Goal: Task Accomplishment & Management: Manage account settings

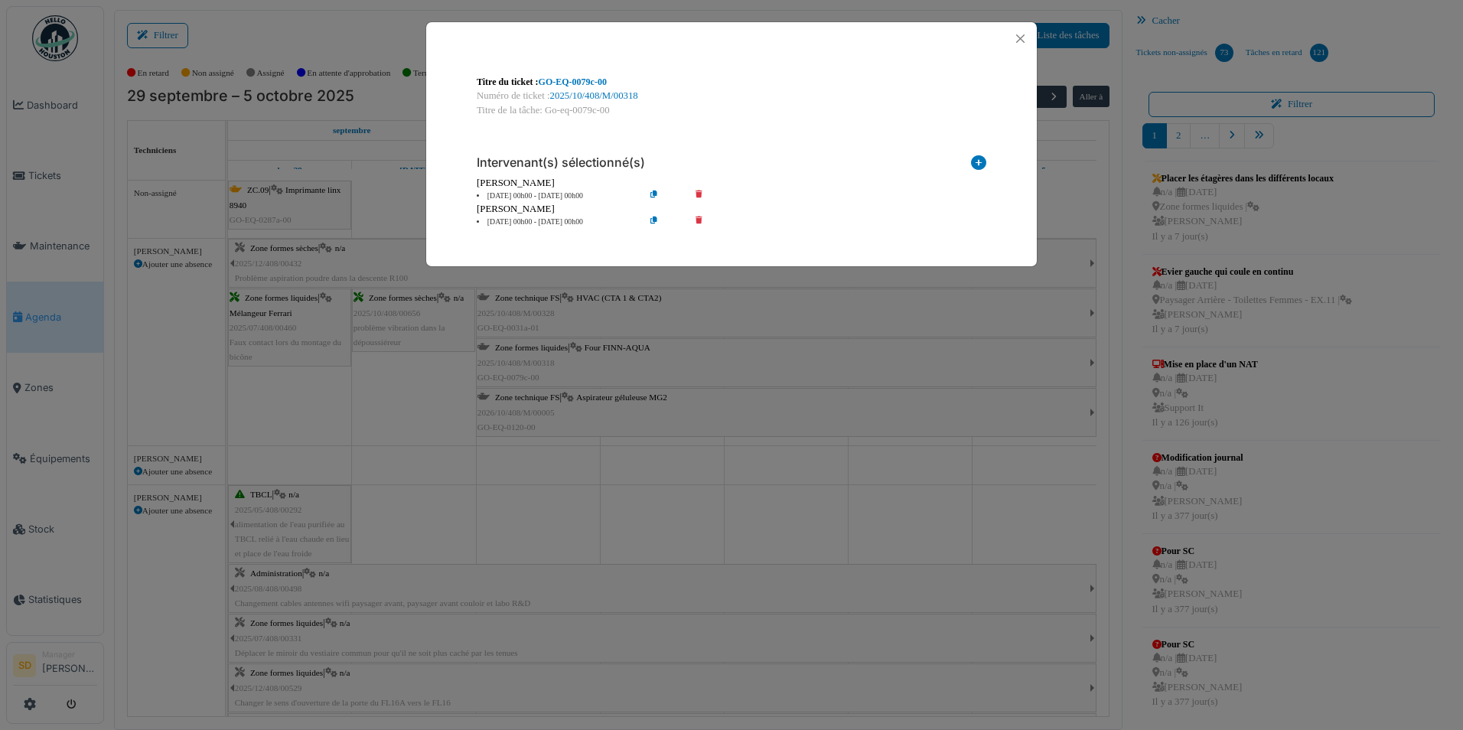
scroll to position [1678, 0]
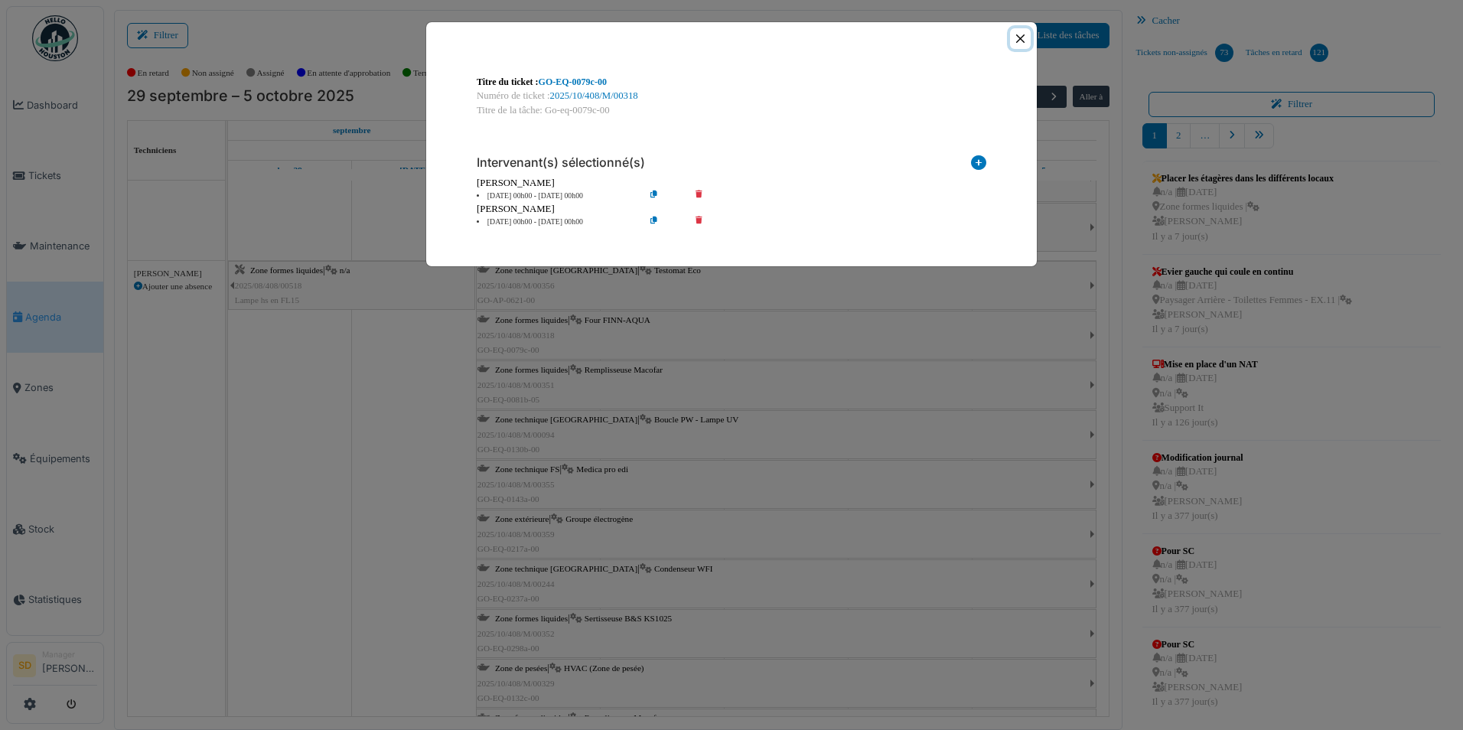
click at [1019, 40] on button "Close" at bounding box center [1020, 38] width 21 height 21
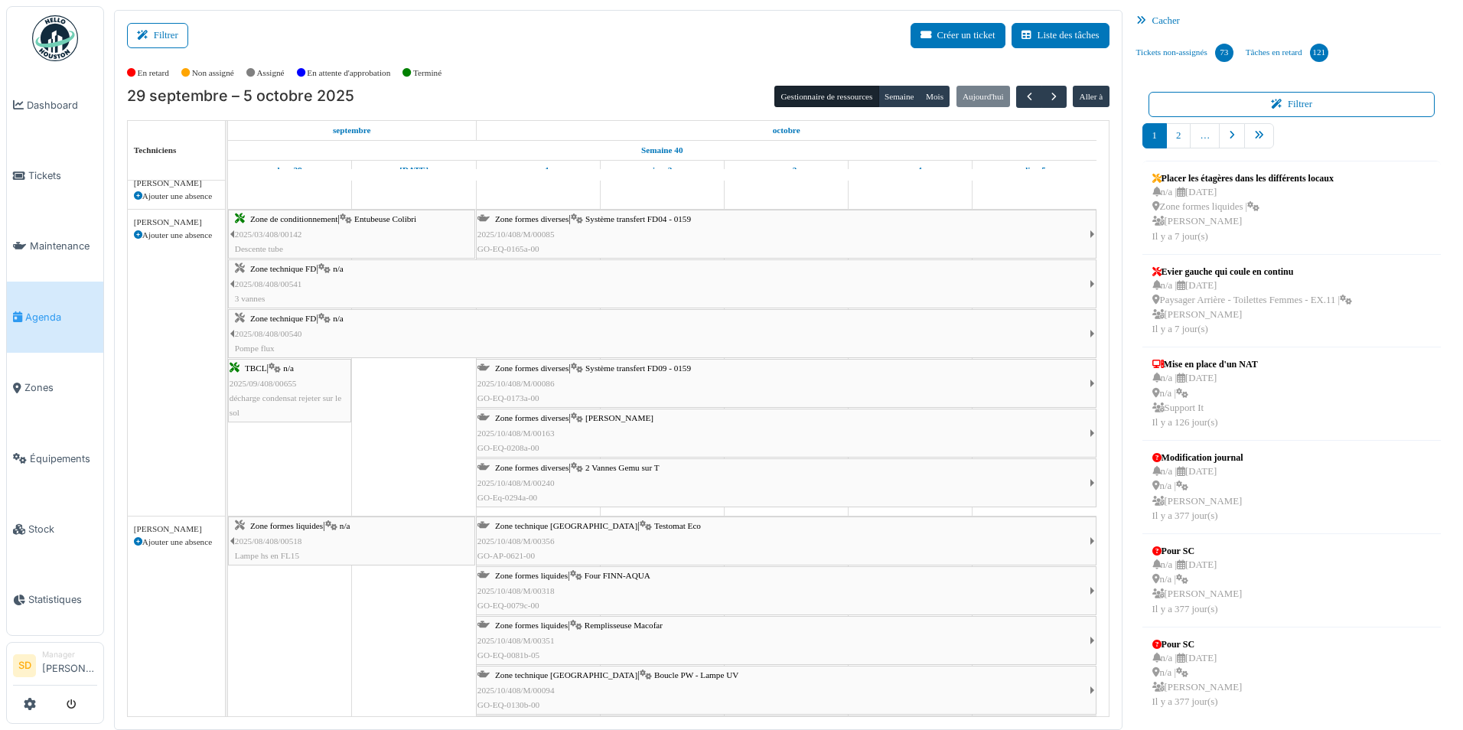
scroll to position [1449, 0]
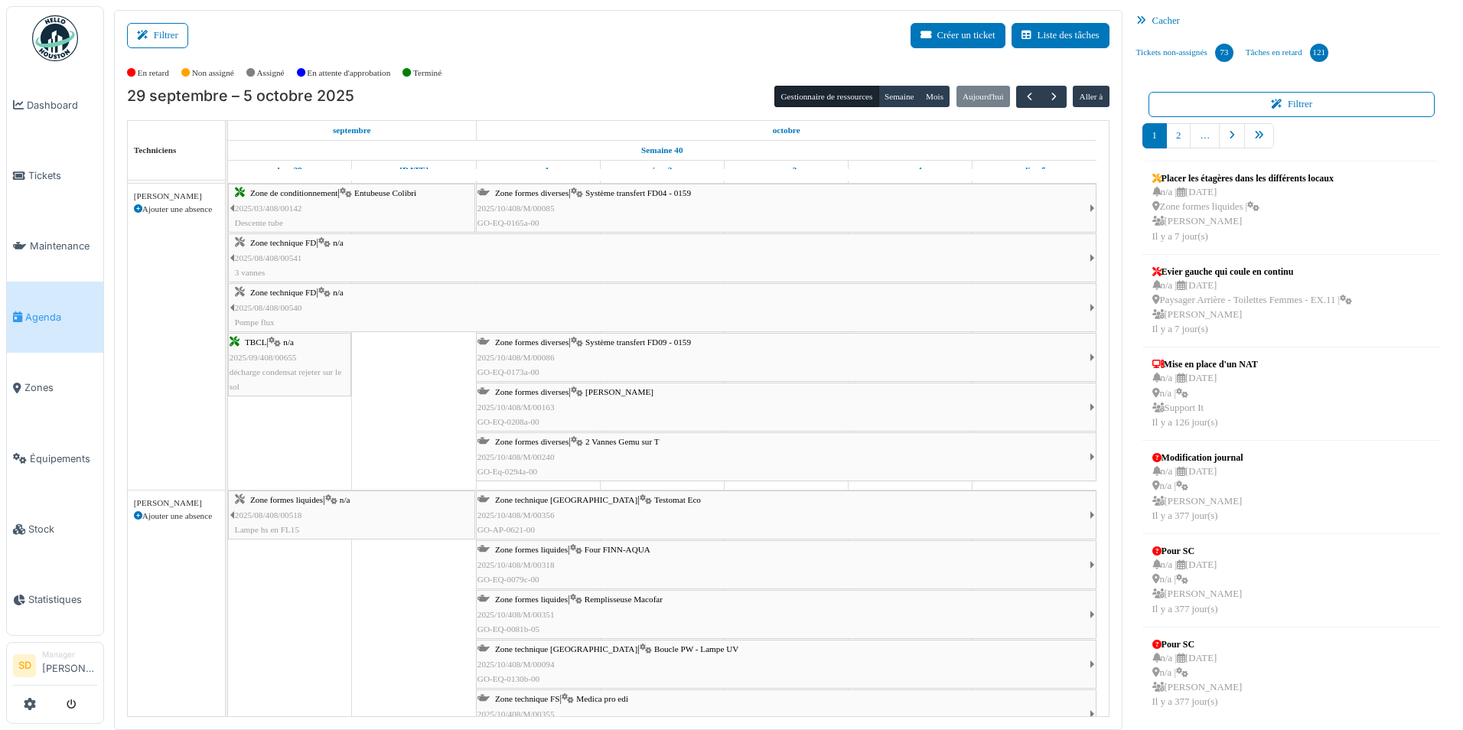
click at [51, 302] on link "Agenda" at bounding box center [55, 317] width 96 height 70
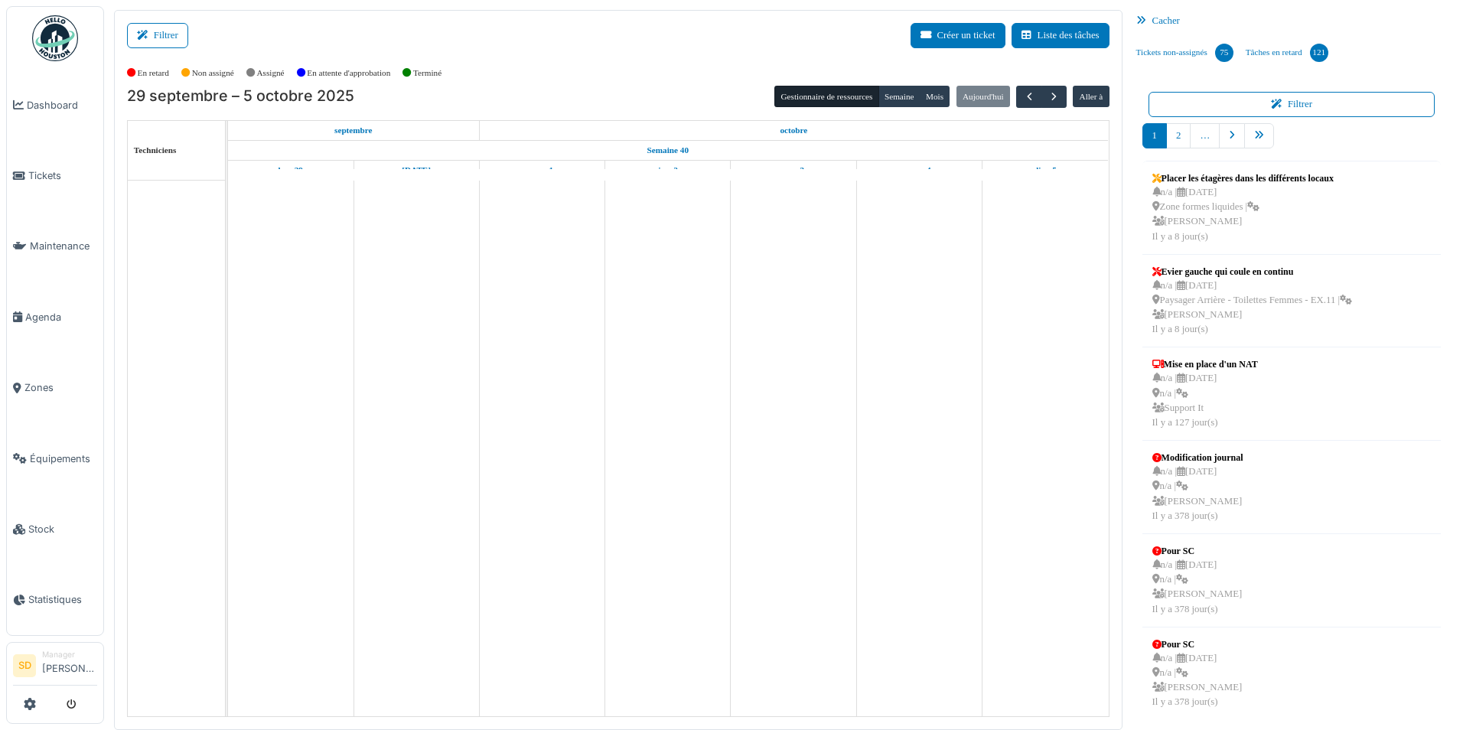
click at [1145, 24] on icon at bounding box center [1144, 21] width 16 height 10
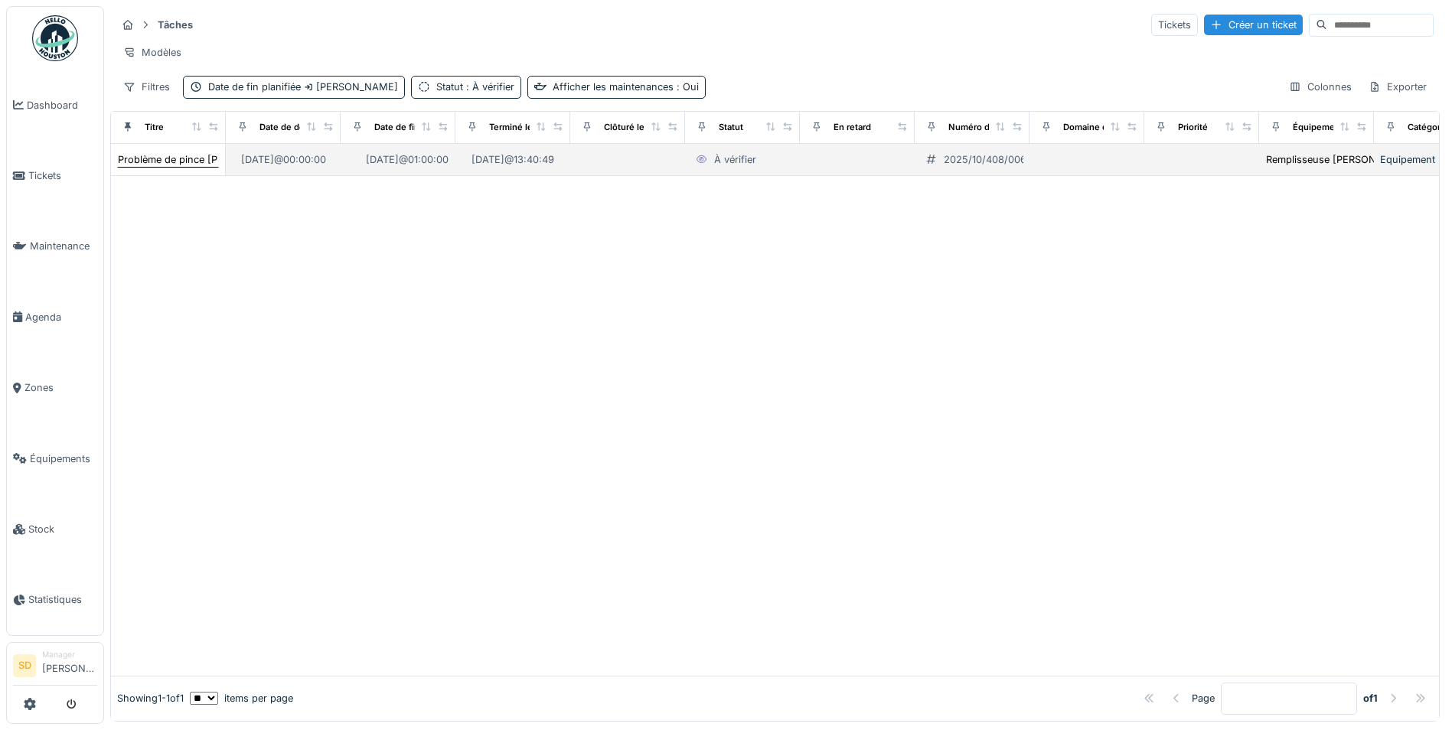
click at [171, 167] on div "Problème de pince [PERSON_NAME]" at bounding box center [203, 159] width 171 height 15
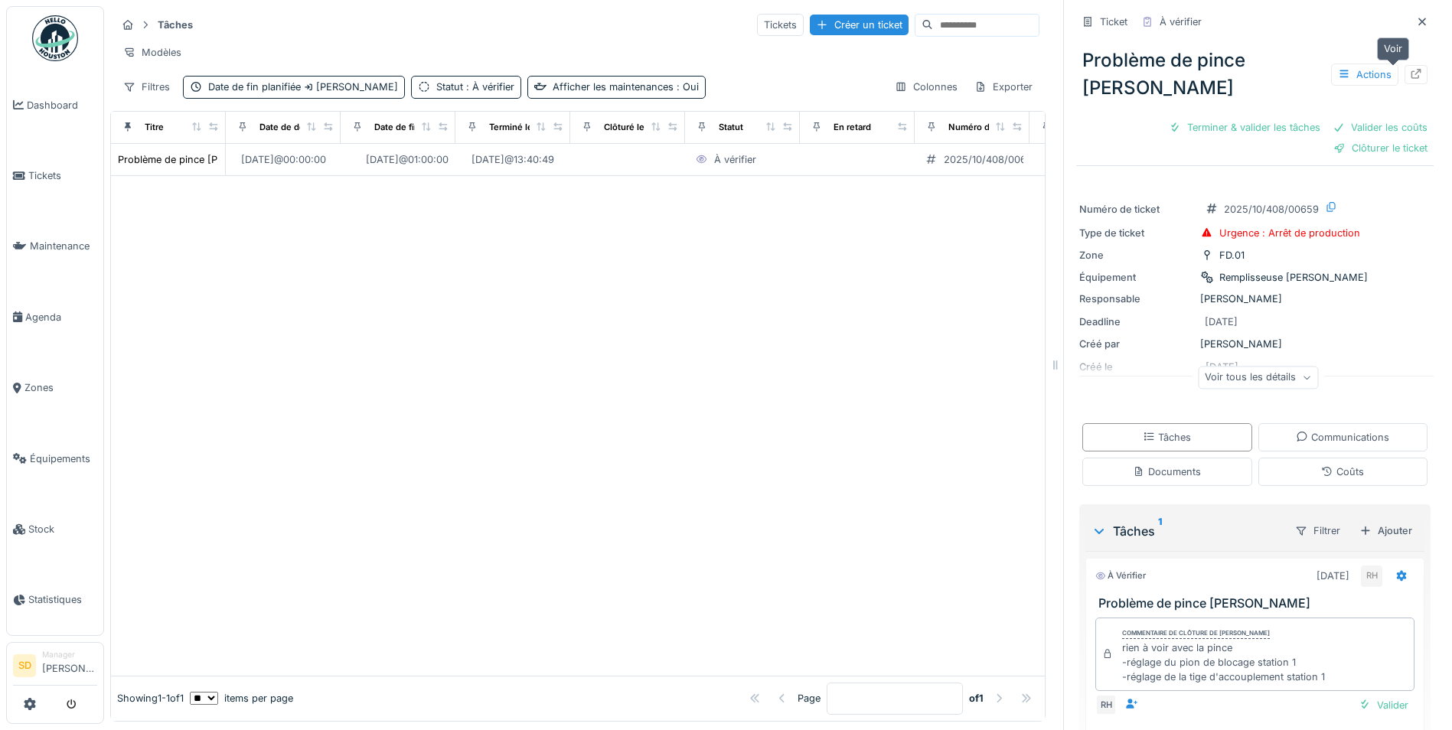
click at [1410, 67] on div at bounding box center [1416, 74] width 12 height 15
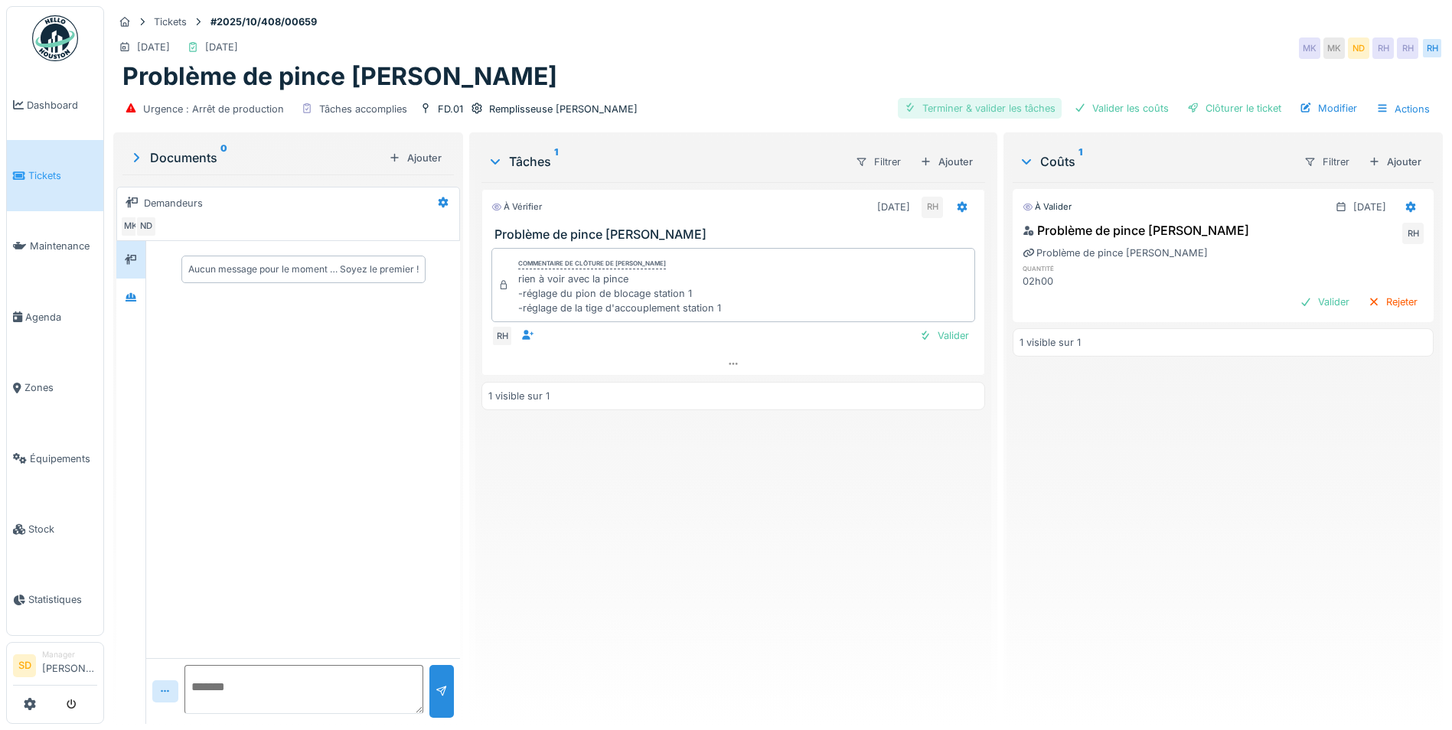
click at [992, 112] on div "Terminer & valider les tâches" at bounding box center [980, 108] width 164 height 21
click at [1088, 106] on div "Valider les coûts" at bounding box center [1121, 108] width 107 height 21
click at [1204, 110] on div "Clôturer le ticket" at bounding box center [1234, 108] width 106 height 21
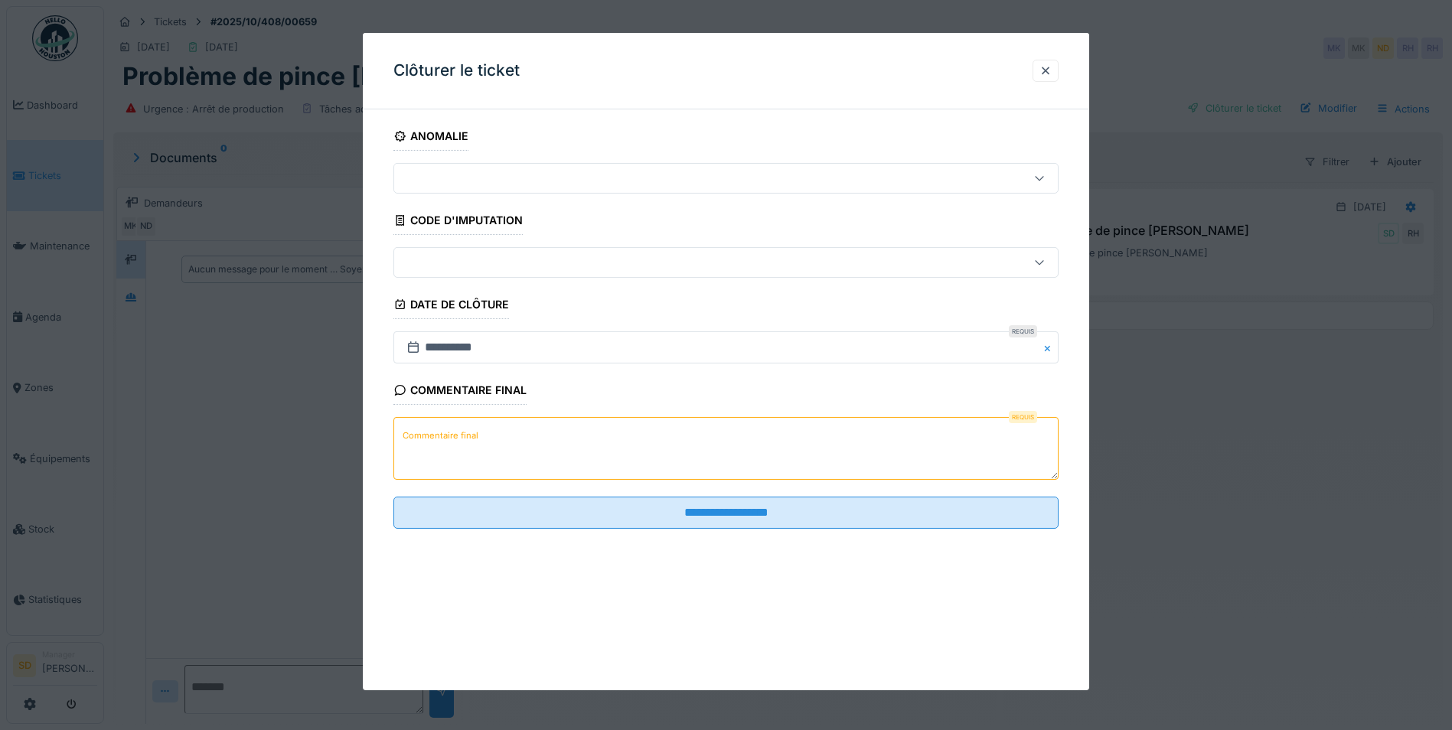
click at [457, 450] on textarea "Commentaire final" at bounding box center [725, 448] width 665 height 63
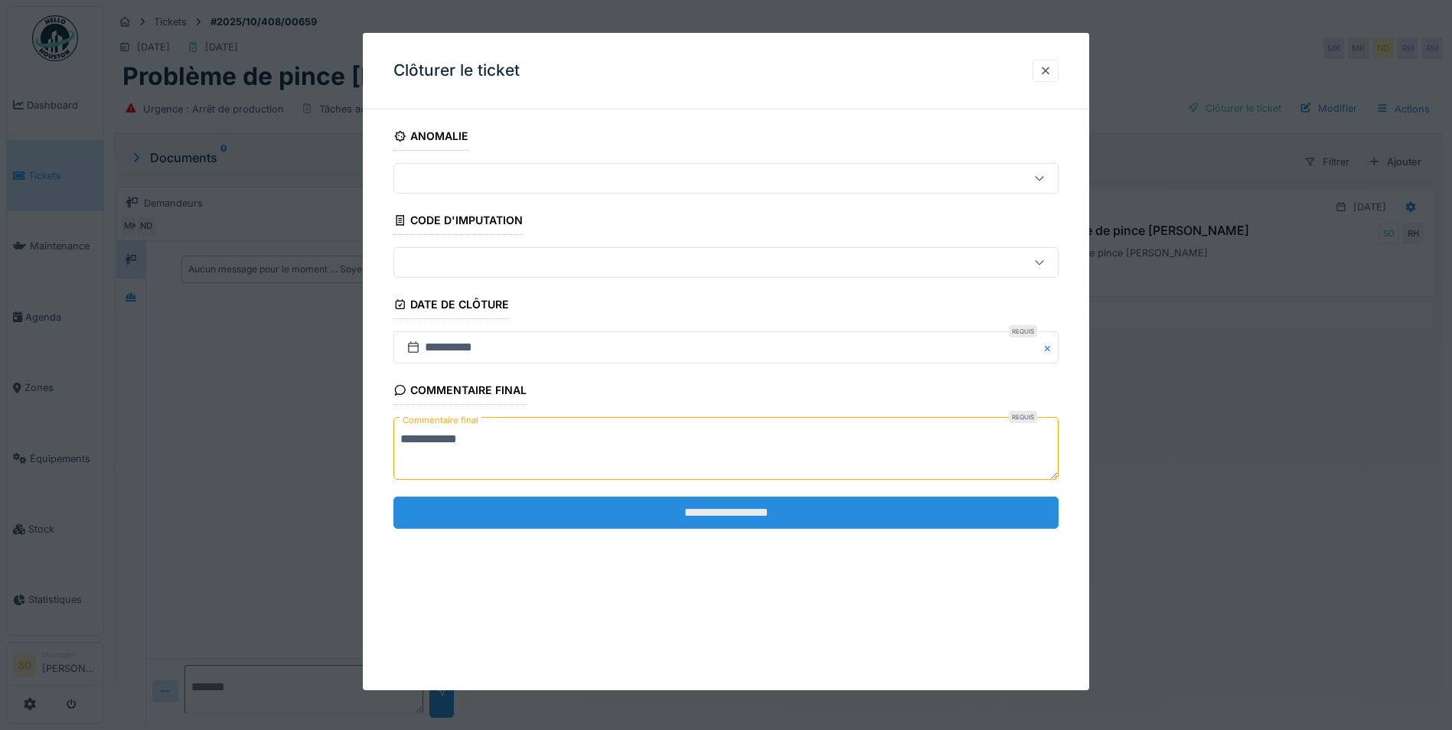
type textarea "**********"
click at [722, 517] on input "**********" at bounding box center [725, 513] width 665 height 32
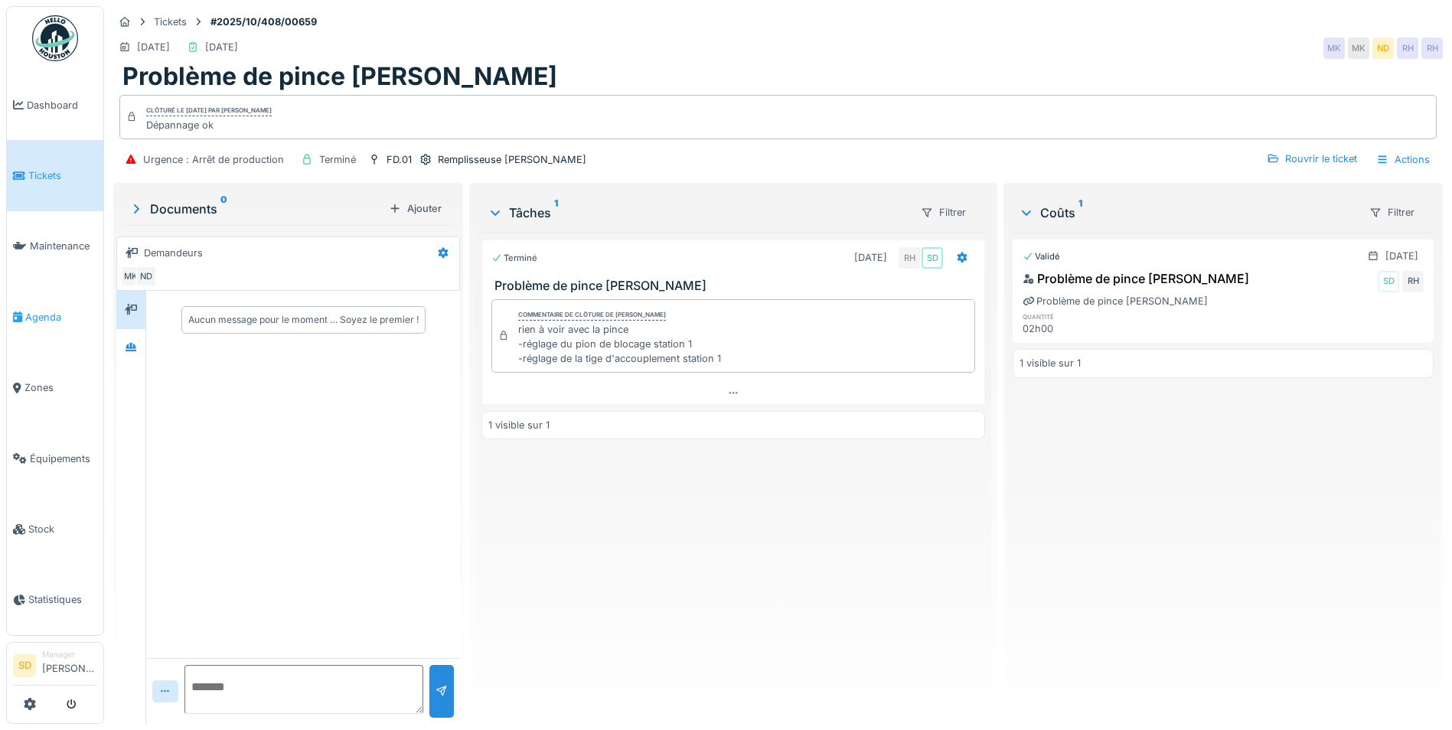
click at [38, 311] on span "Agenda" at bounding box center [61, 317] width 72 height 15
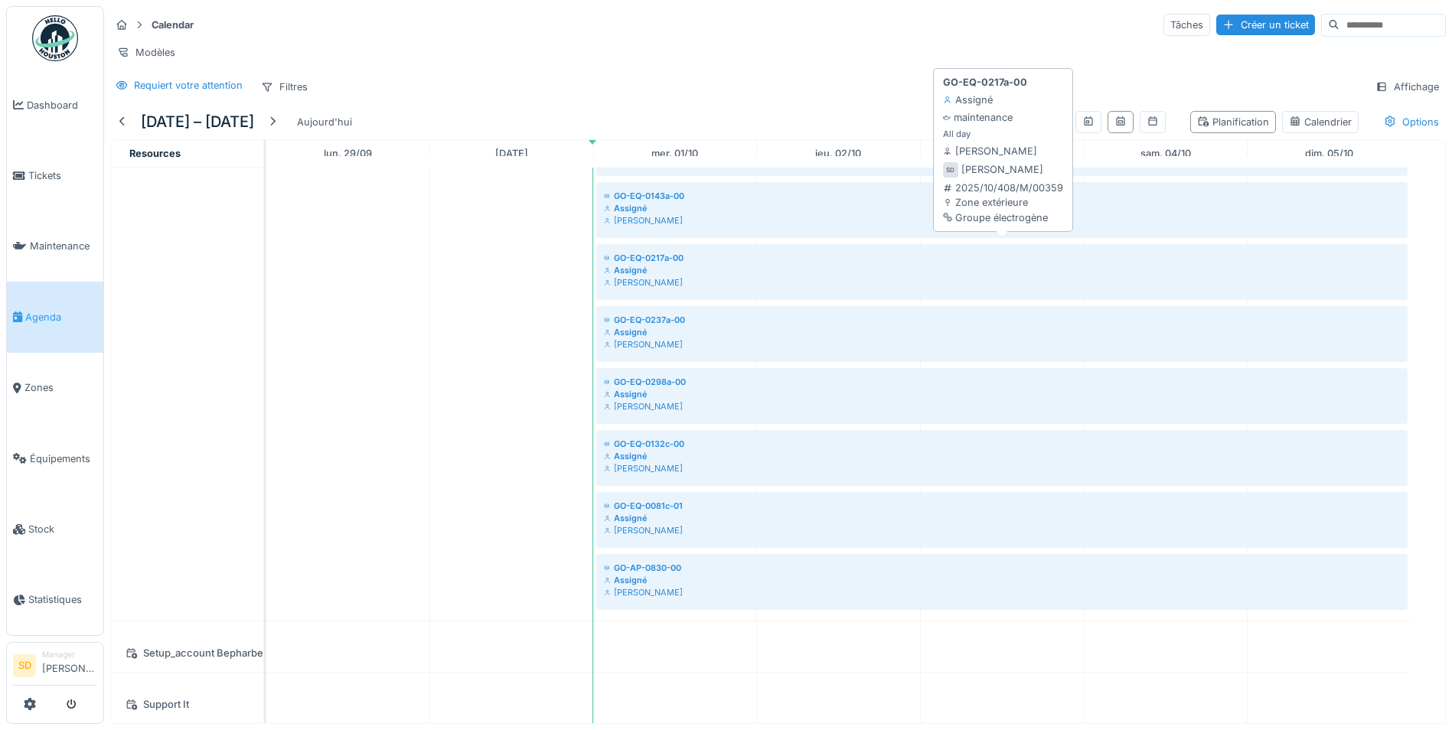
click at [649, 264] on div "Assigné" at bounding box center [1002, 270] width 796 height 12
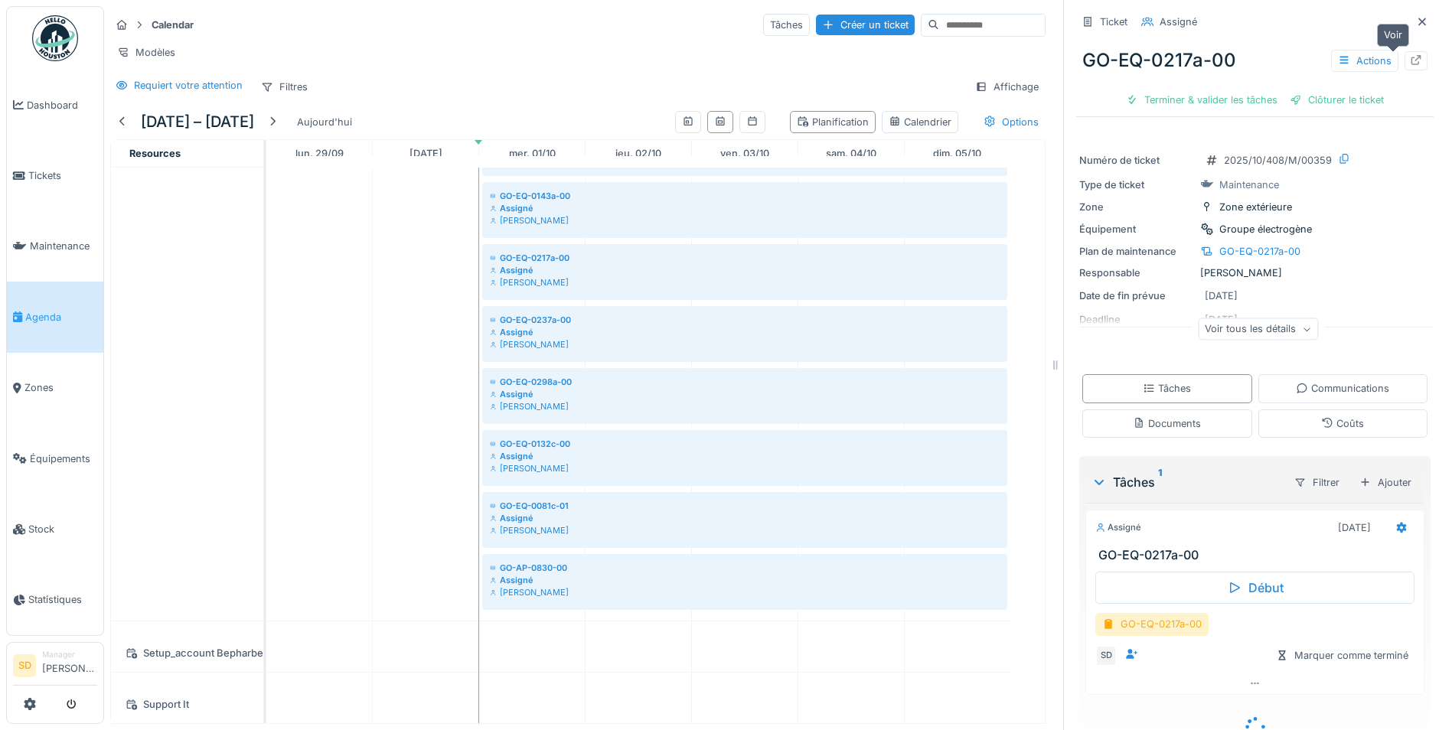
click at [1410, 57] on icon at bounding box center [1416, 60] width 12 height 10
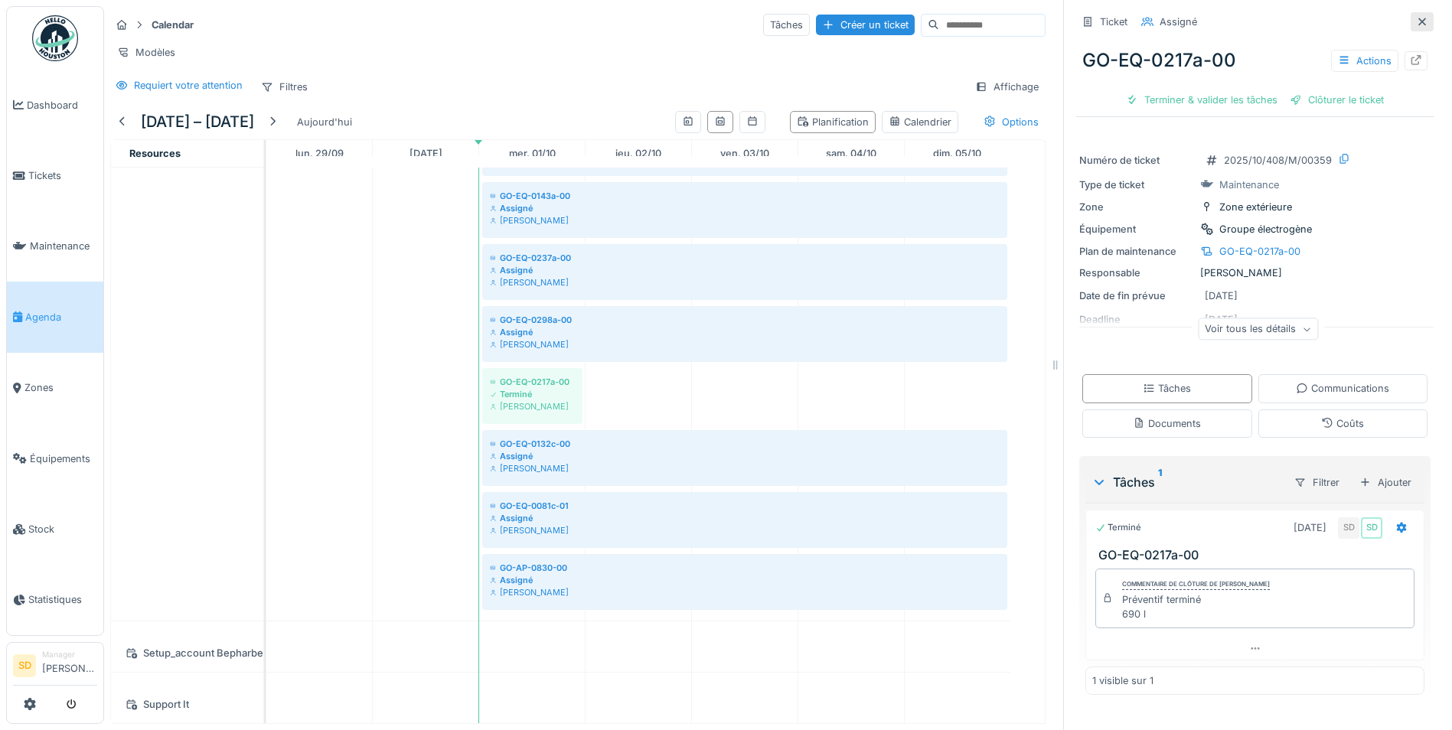
click at [1416, 21] on icon at bounding box center [1422, 22] width 12 height 10
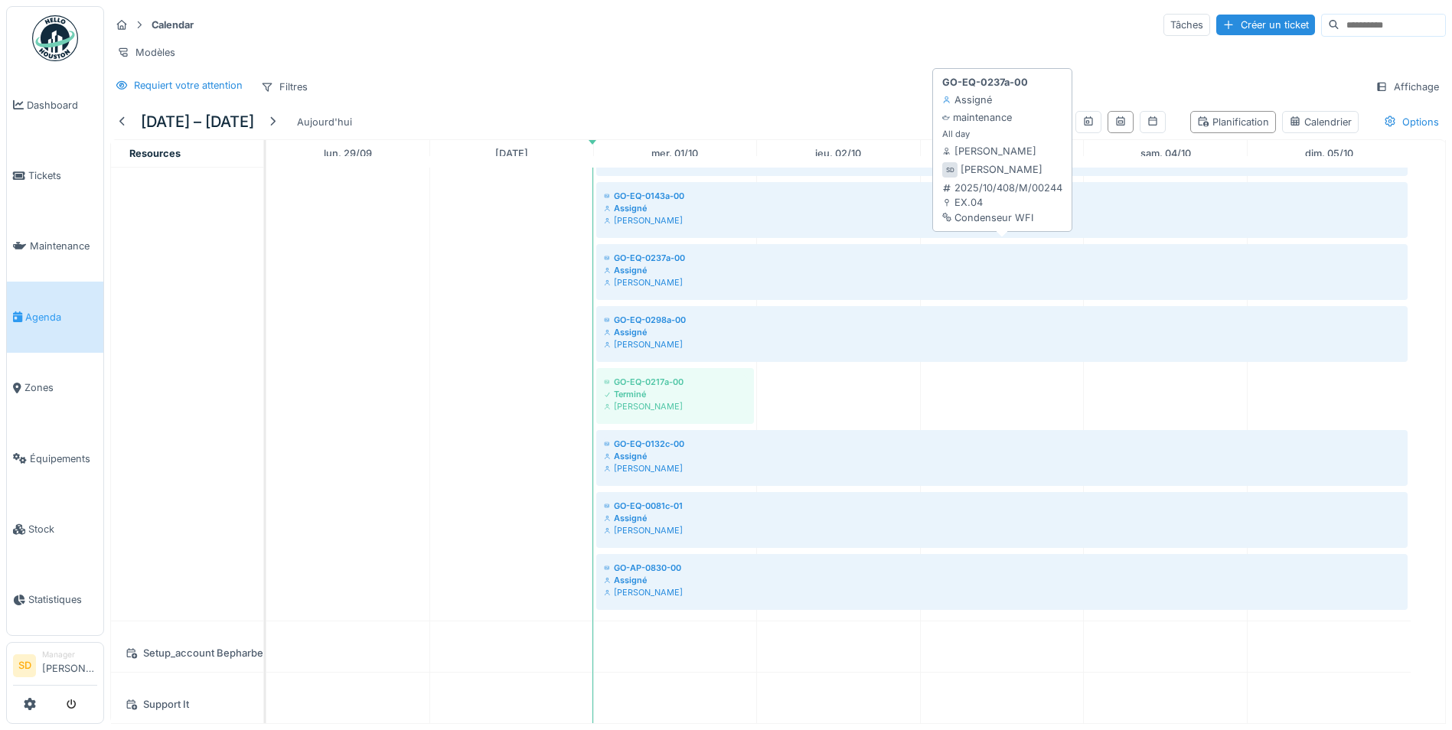
click at [669, 276] on div "[PERSON_NAME]" at bounding box center [1002, 282] width 796 height 12
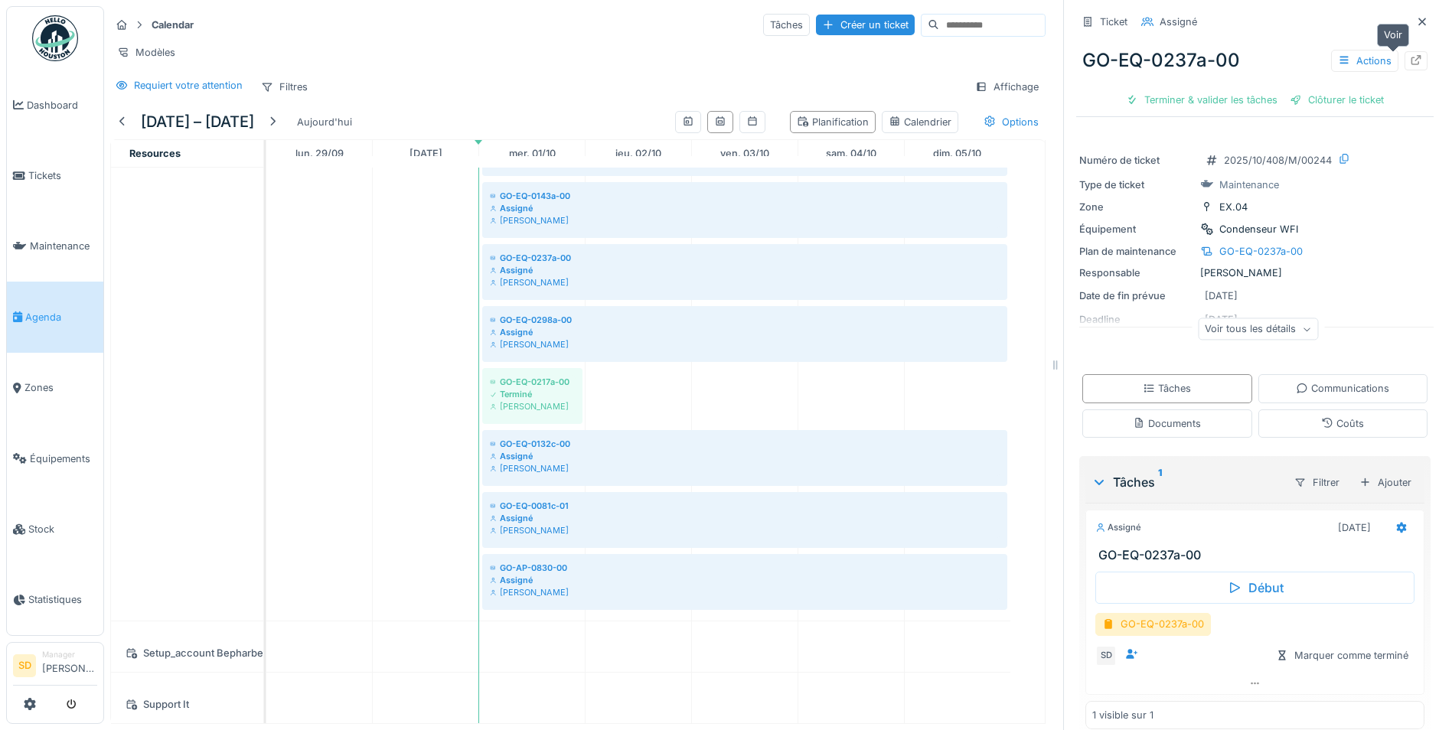
click at [1411, 64] on icon at bounding box center [1416, 60] width 10 height 10
click at [51, 523] on span "Stock" at bounding box center [62, 529] width 69 height 15
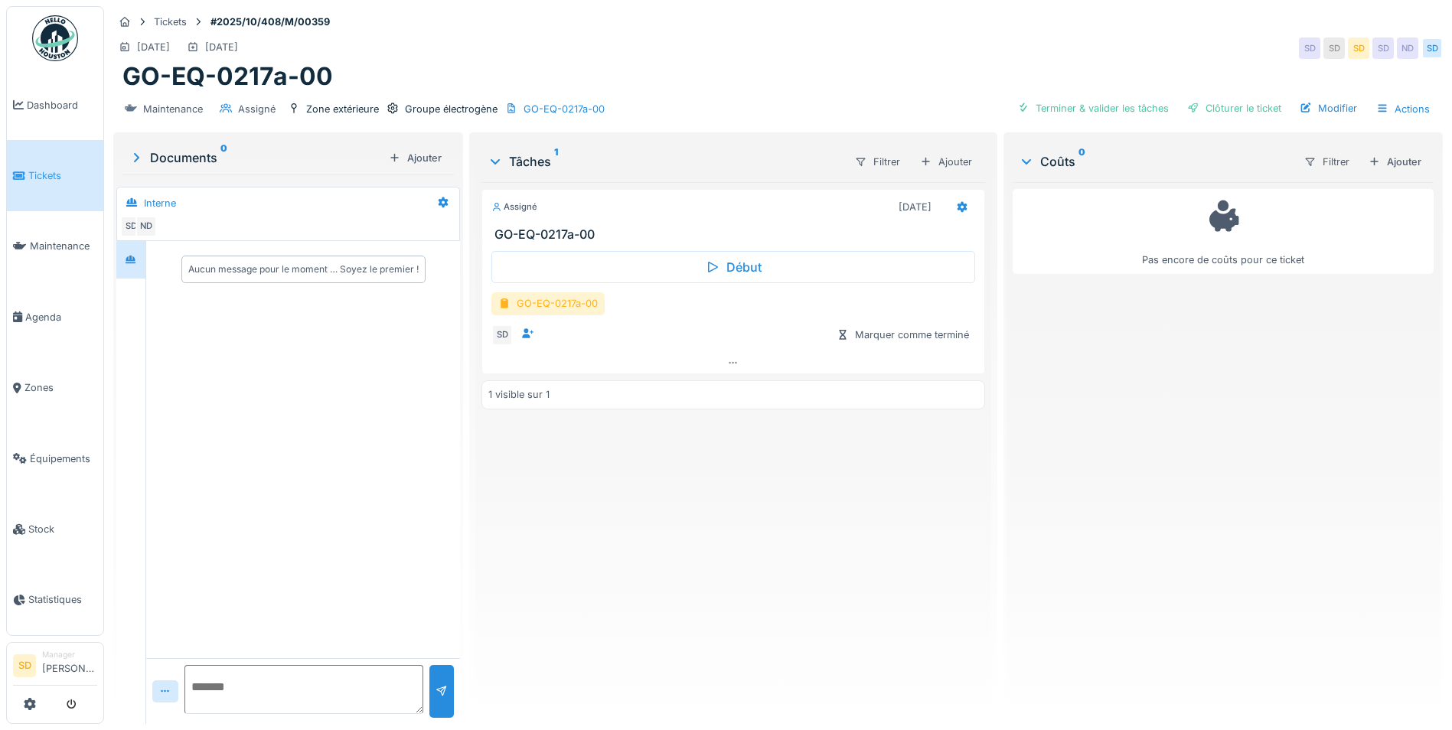
click at [556, 301] on div "GO-EQ-0217a-00" at bounding box center [547, 303] width 113 height 22
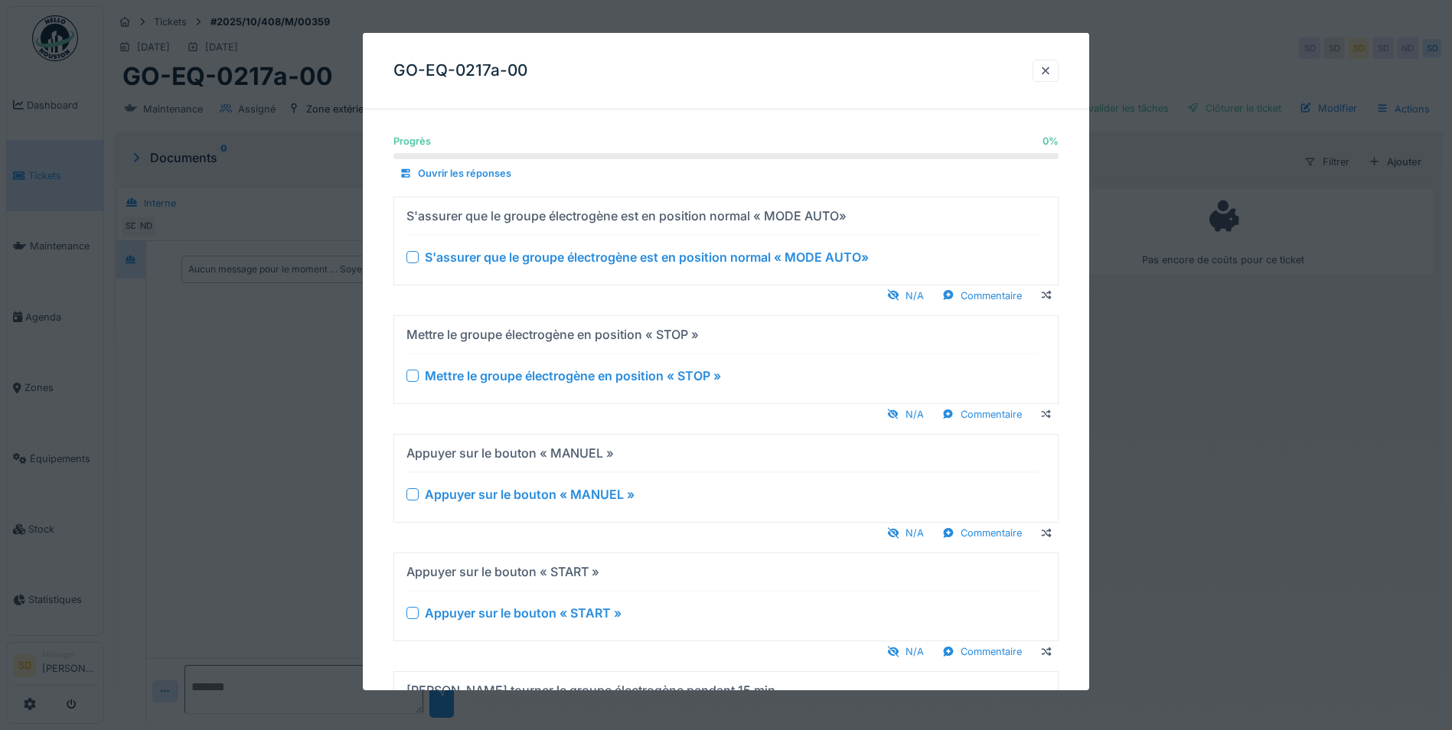
click at [414, 255] on div at bounding box center [412, 256] width 12 height 12
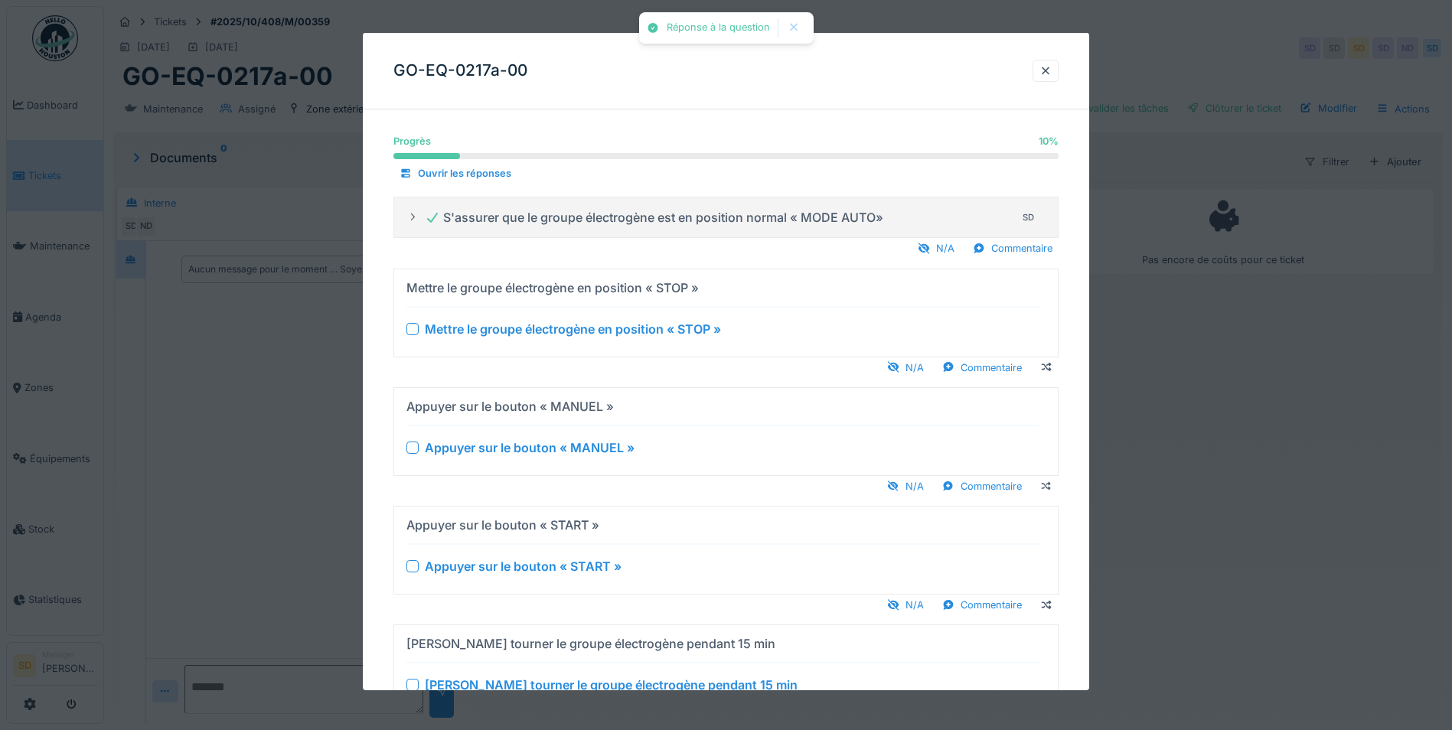
click at [414, 321] on div "Mettre le groupe électrogène en position « STOP »" at bounding box center [722, 328] width 633 height 18
click at [416, 322] on div at bounding box center [412, 328] width 12 height 12
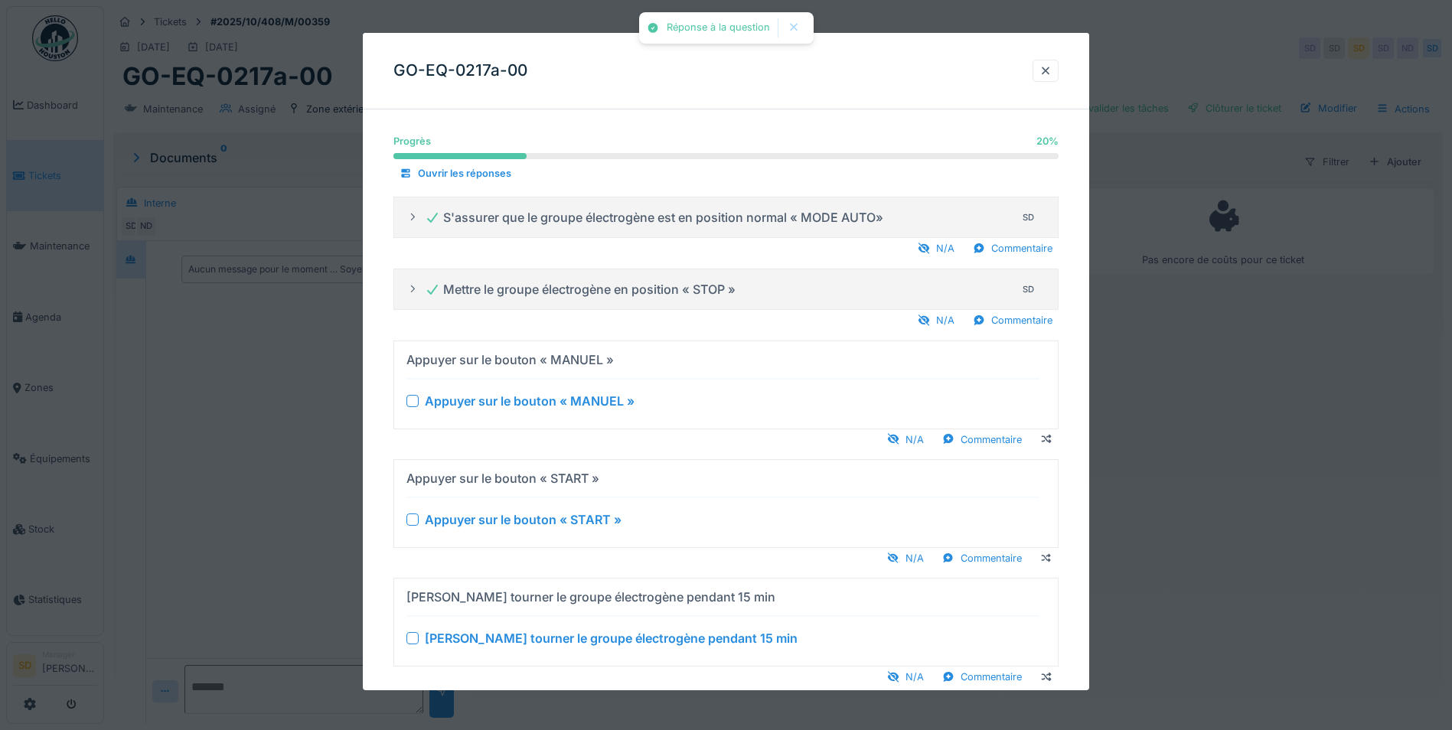
click at [411, 399] on div at bounding box center [412, 400] width 12 height 12
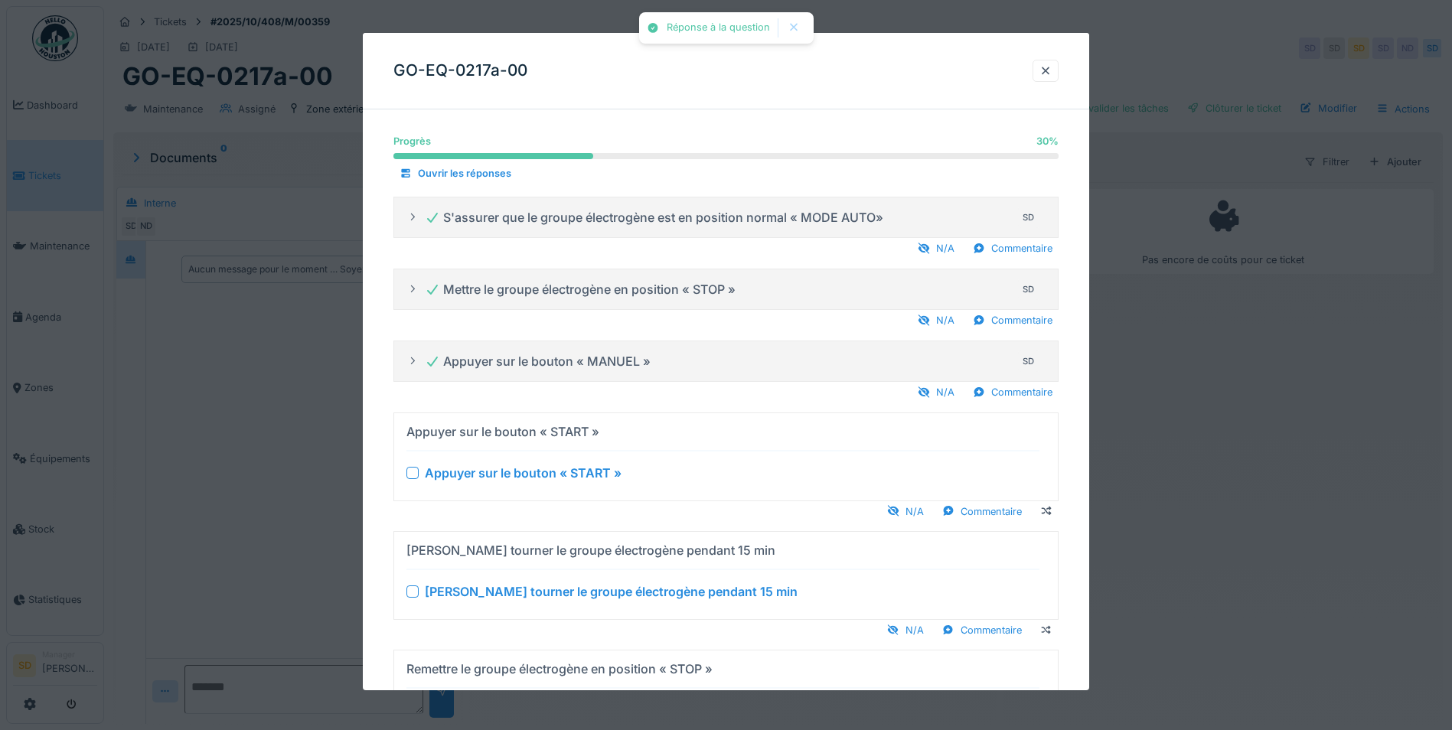
click at [409, 477] on div at bounding box center [412, 472] width 12 height 12
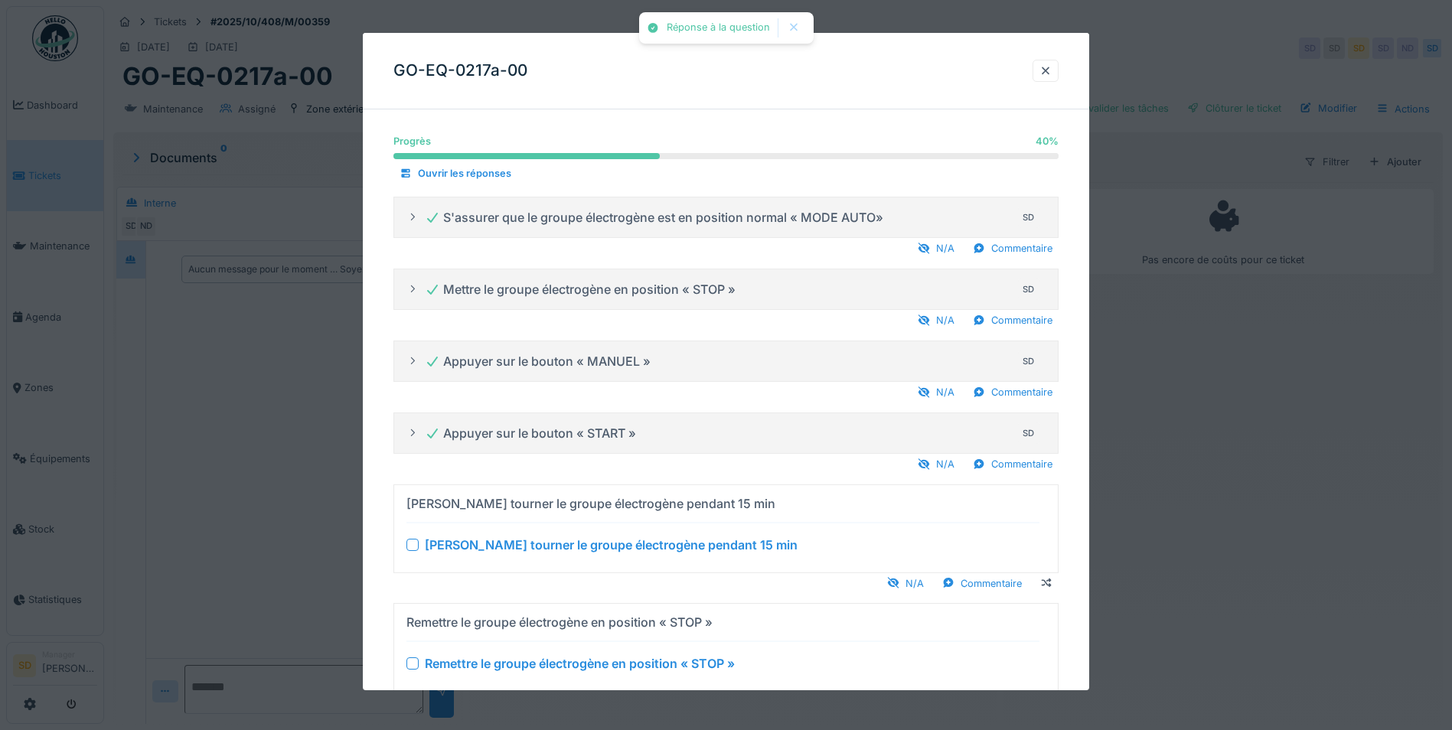
click at [411, 543] on div at bounding box center [412, 544] width 12 height 12
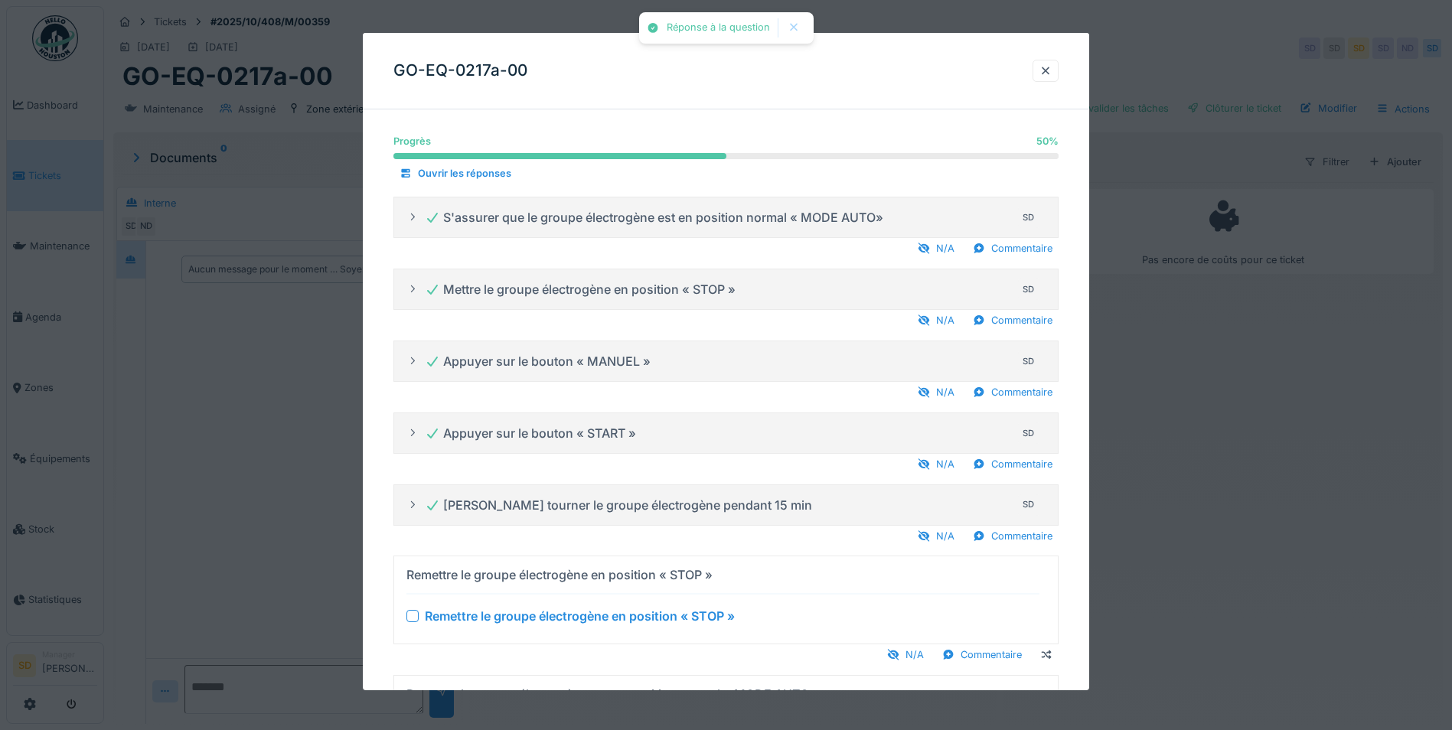
click at [407, 614] on div at bounding box center [412, 616] width 12 height 12
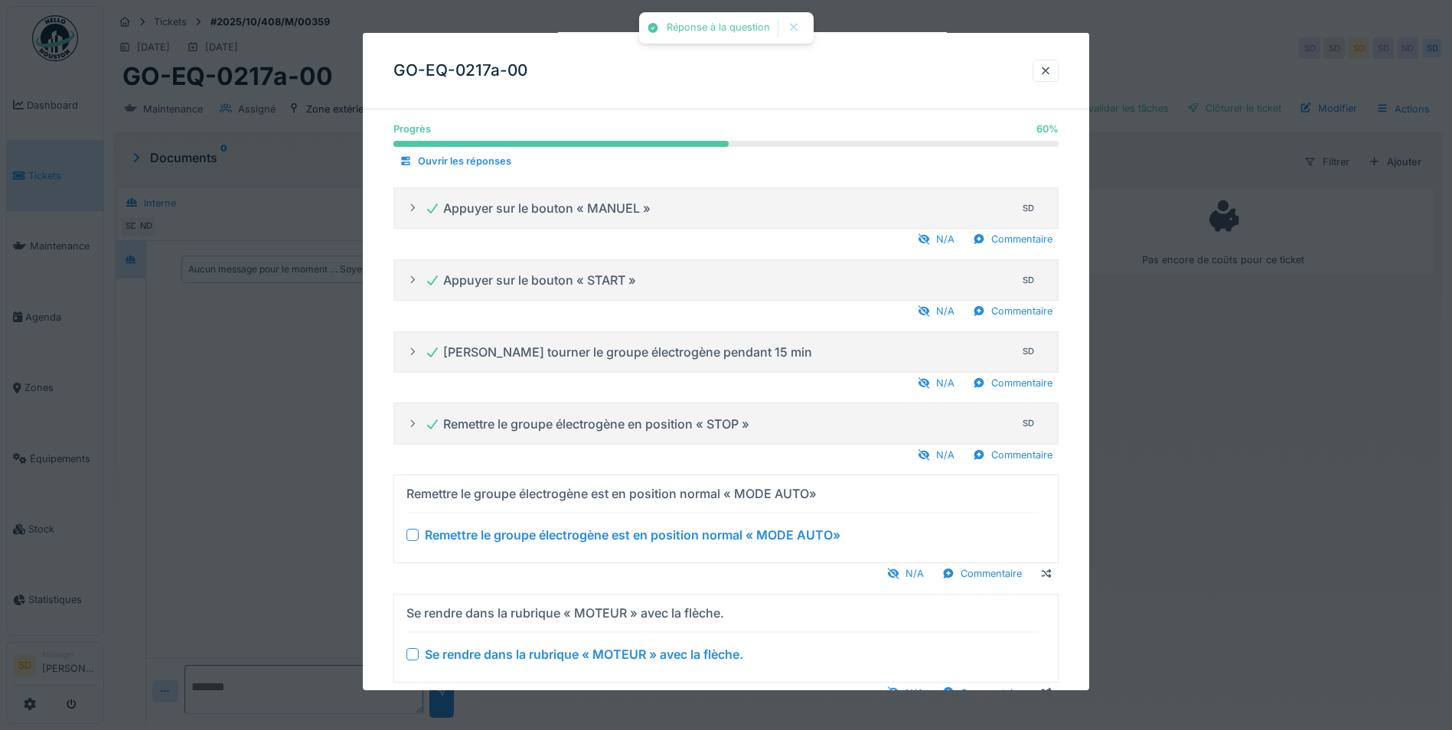
scroll to position [230, 0]
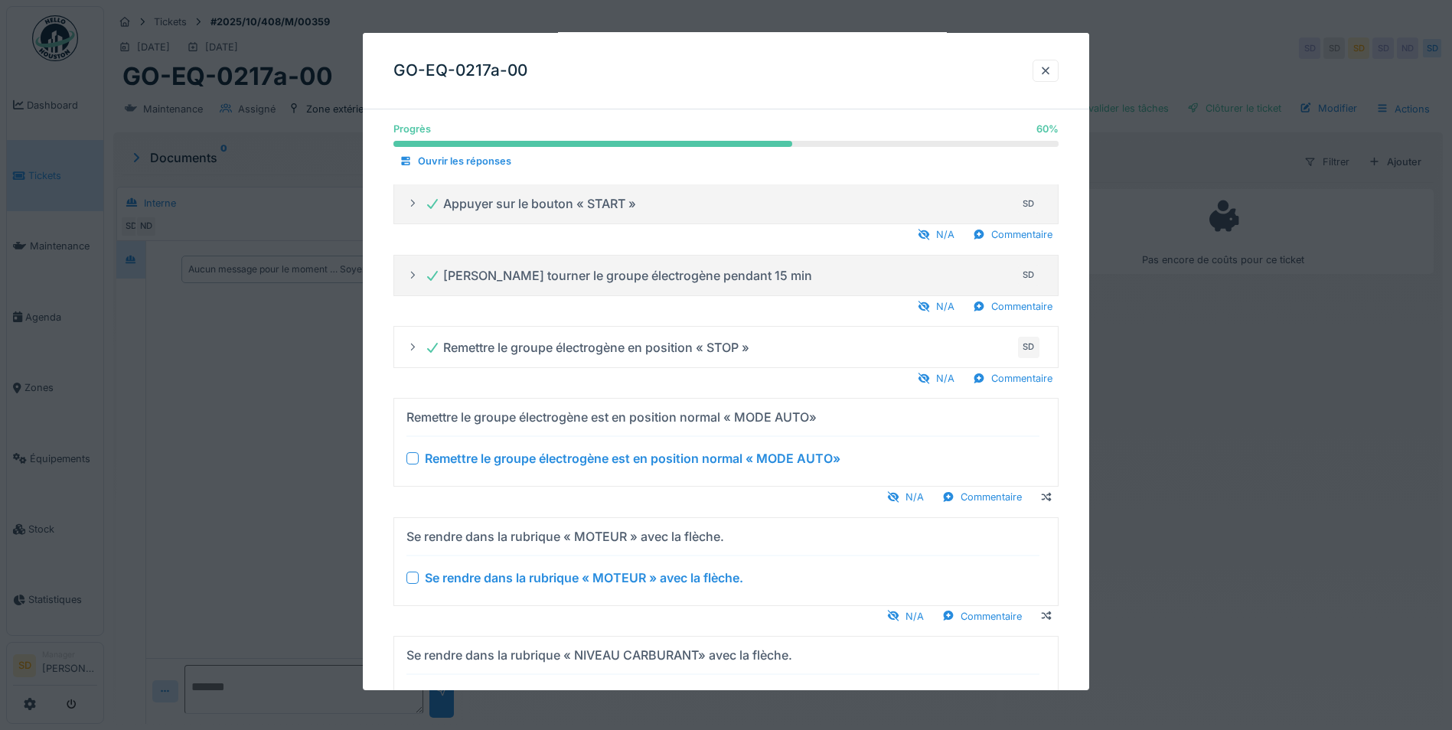
click at [410, 461] on div at bounding box center [412, 458] width 12 height 12
click at [409, 579] on div at bounding box center [412, 578] width 12 height 12
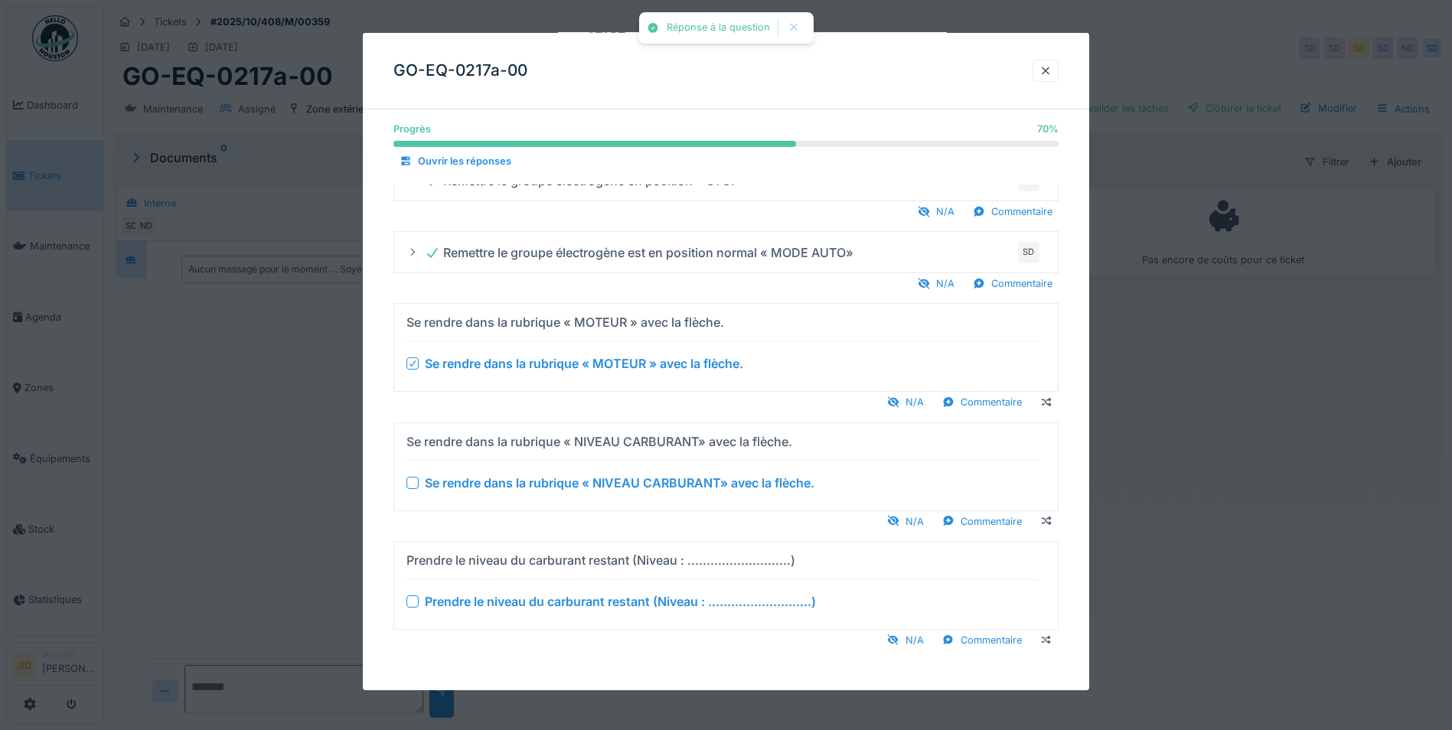
scroll to position [350, 0]
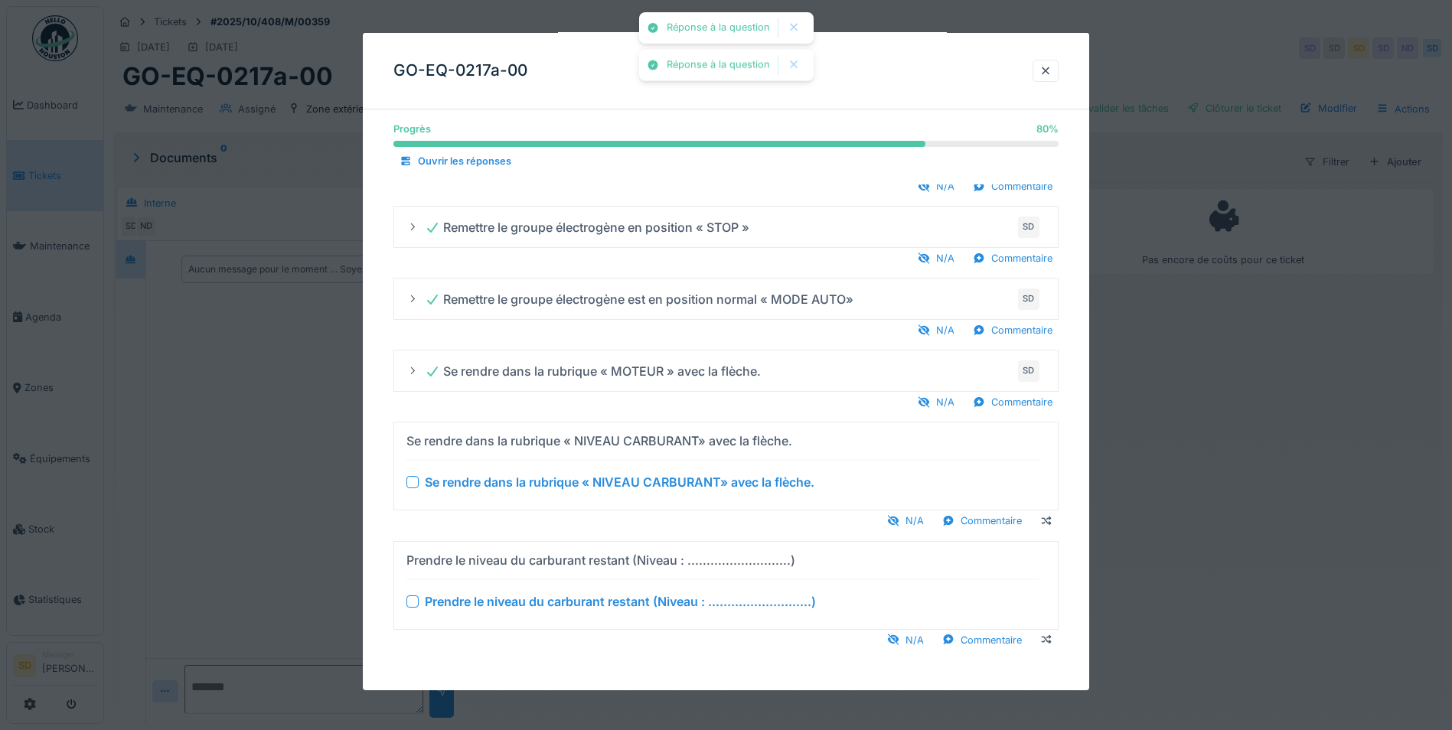
click at [414, 486] on div at bounding box center [412, 482] width 12 height 12
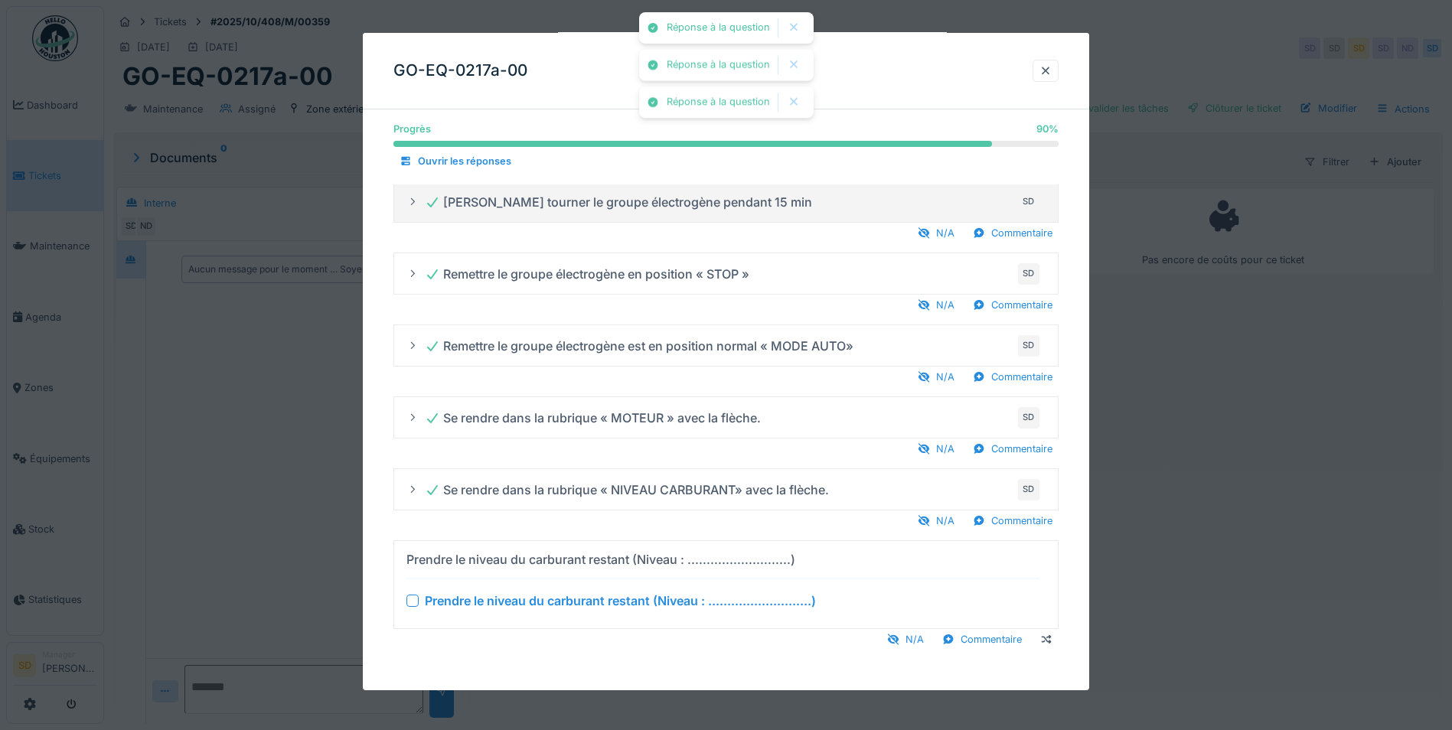
click at [412, 602] on div at bounding box center [412, 601] width 12 height 12
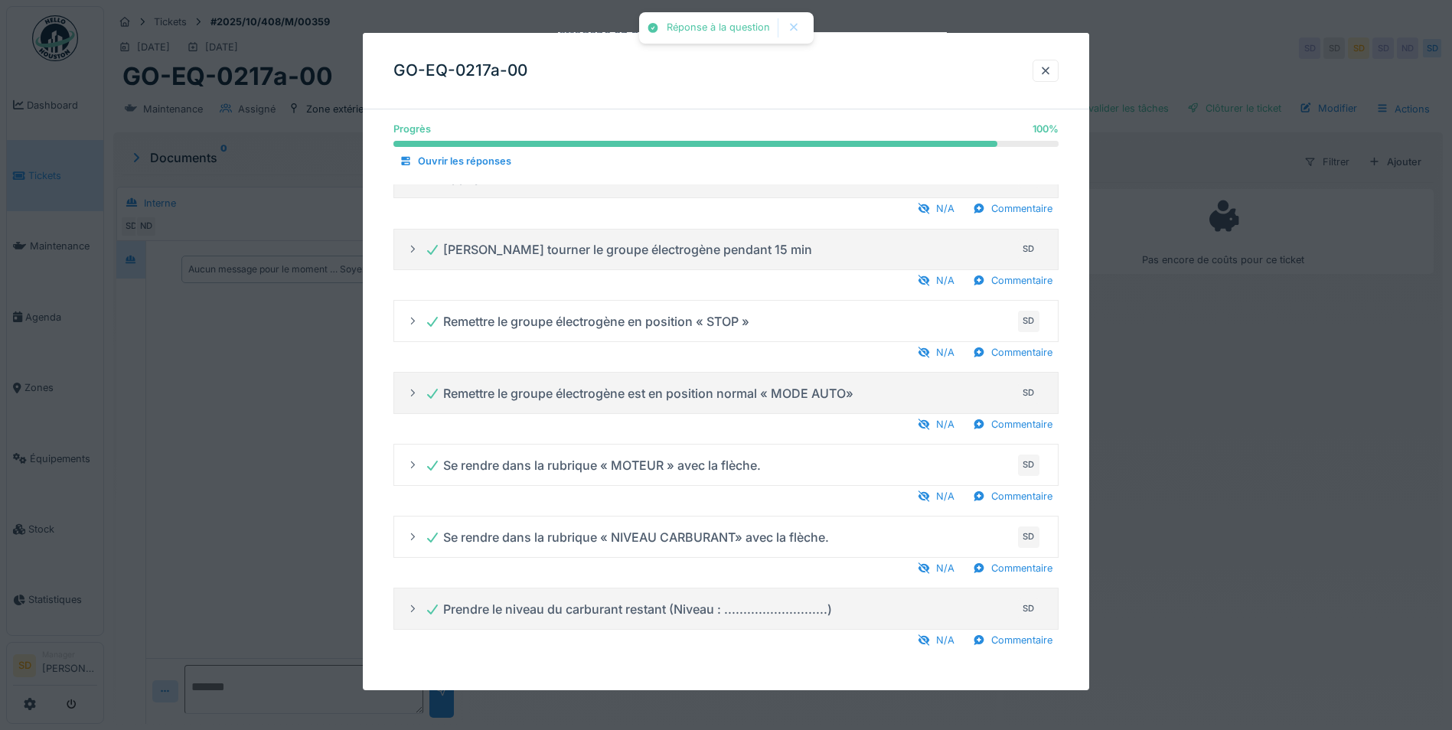
scroll to position [256, 0]
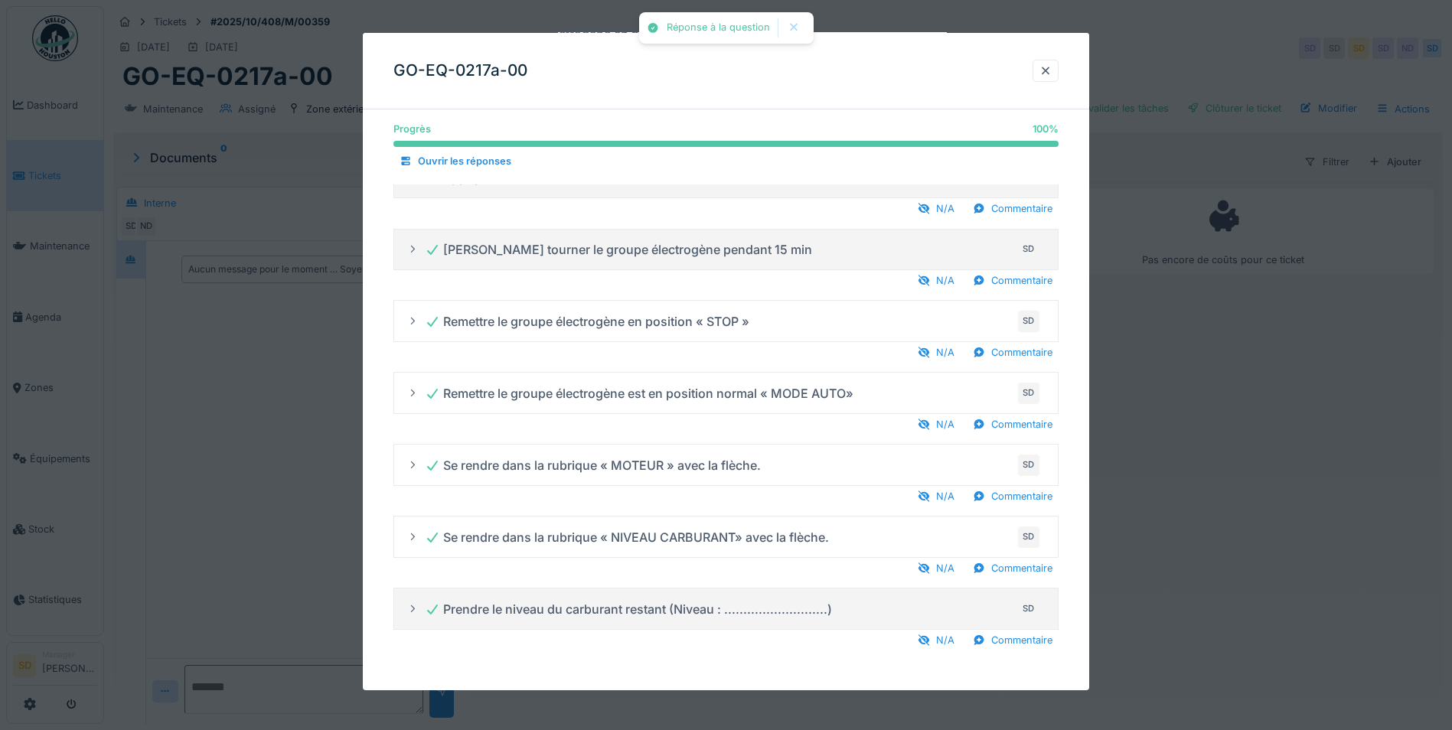
click at [1057, 75] on div at bounding box center [1045, 71] width 26 height 22
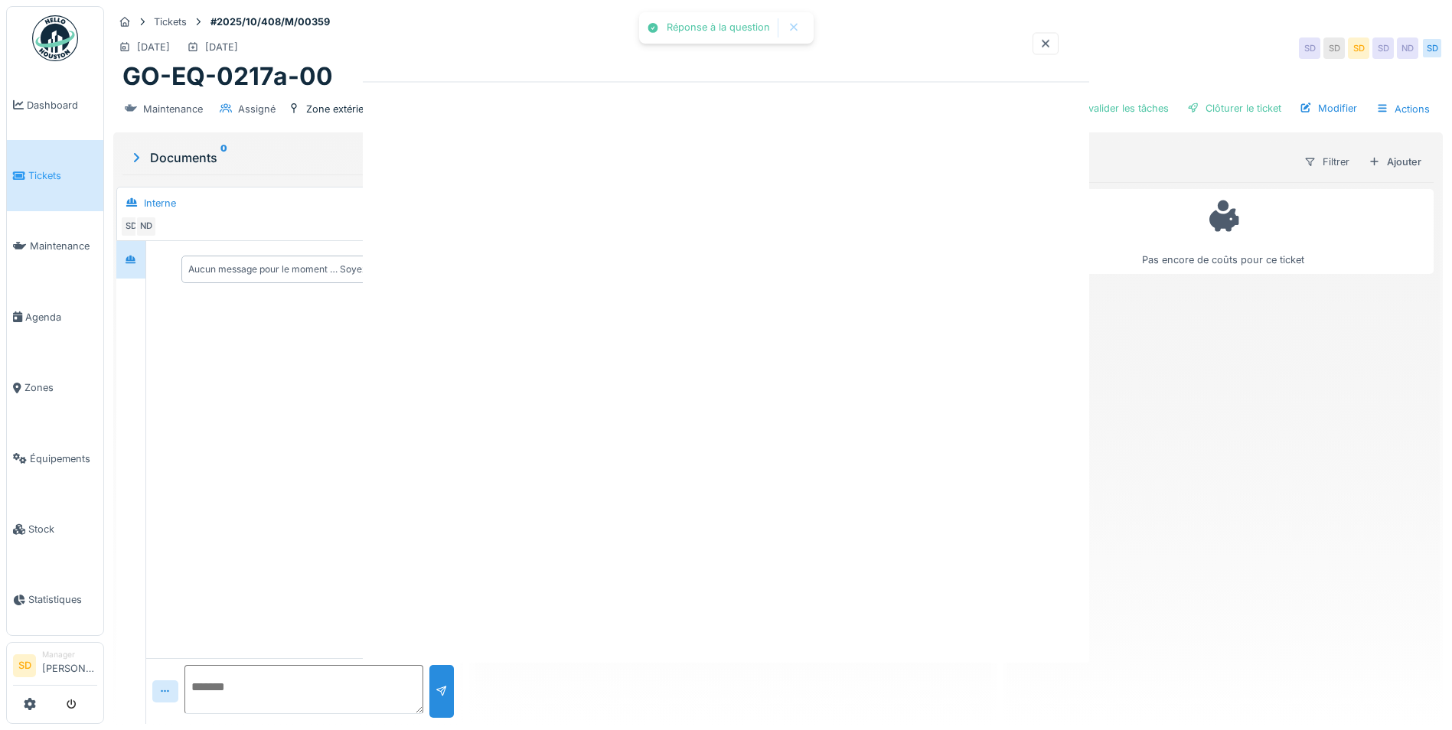
scroll to position [0, 0]
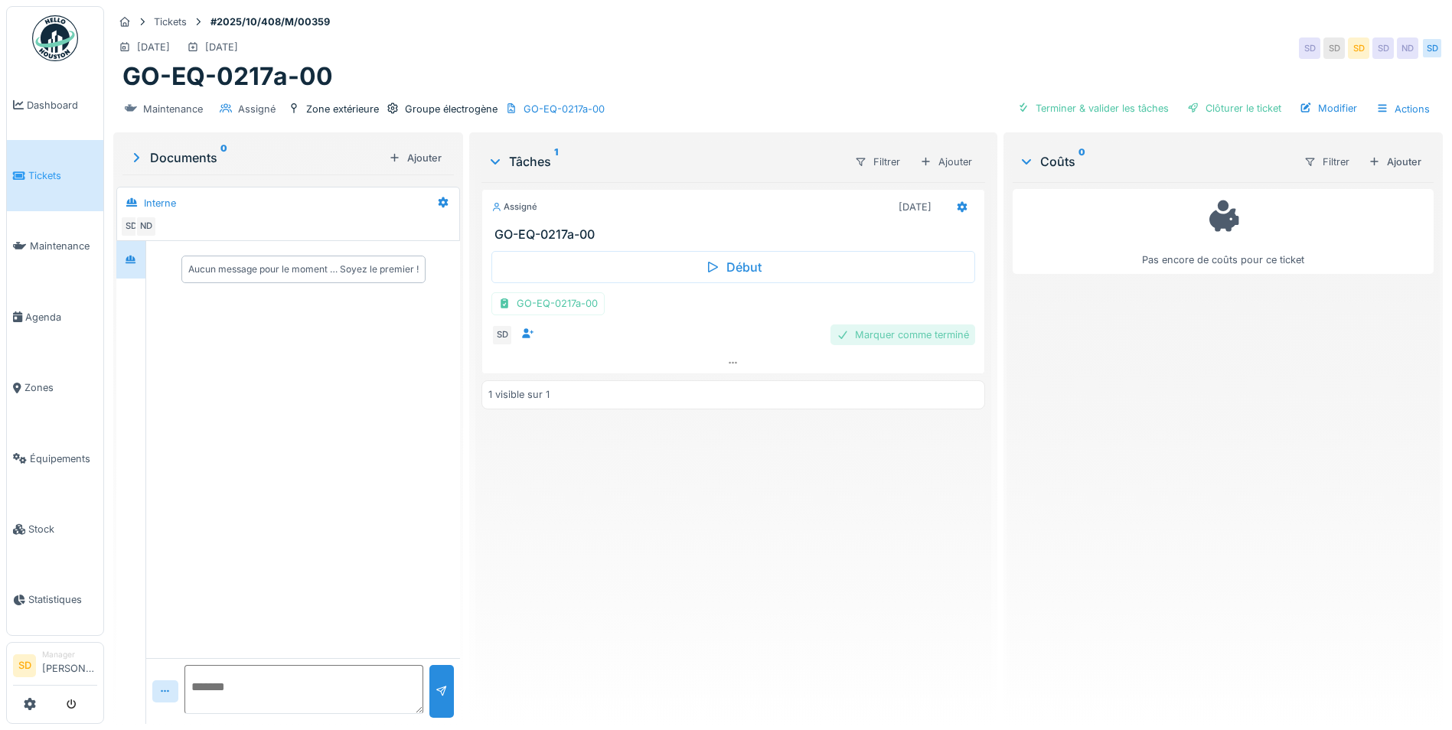
click at [858, 336] on div "Marquer comme terminé" at bounding box center [902, 334] width 145 height 21
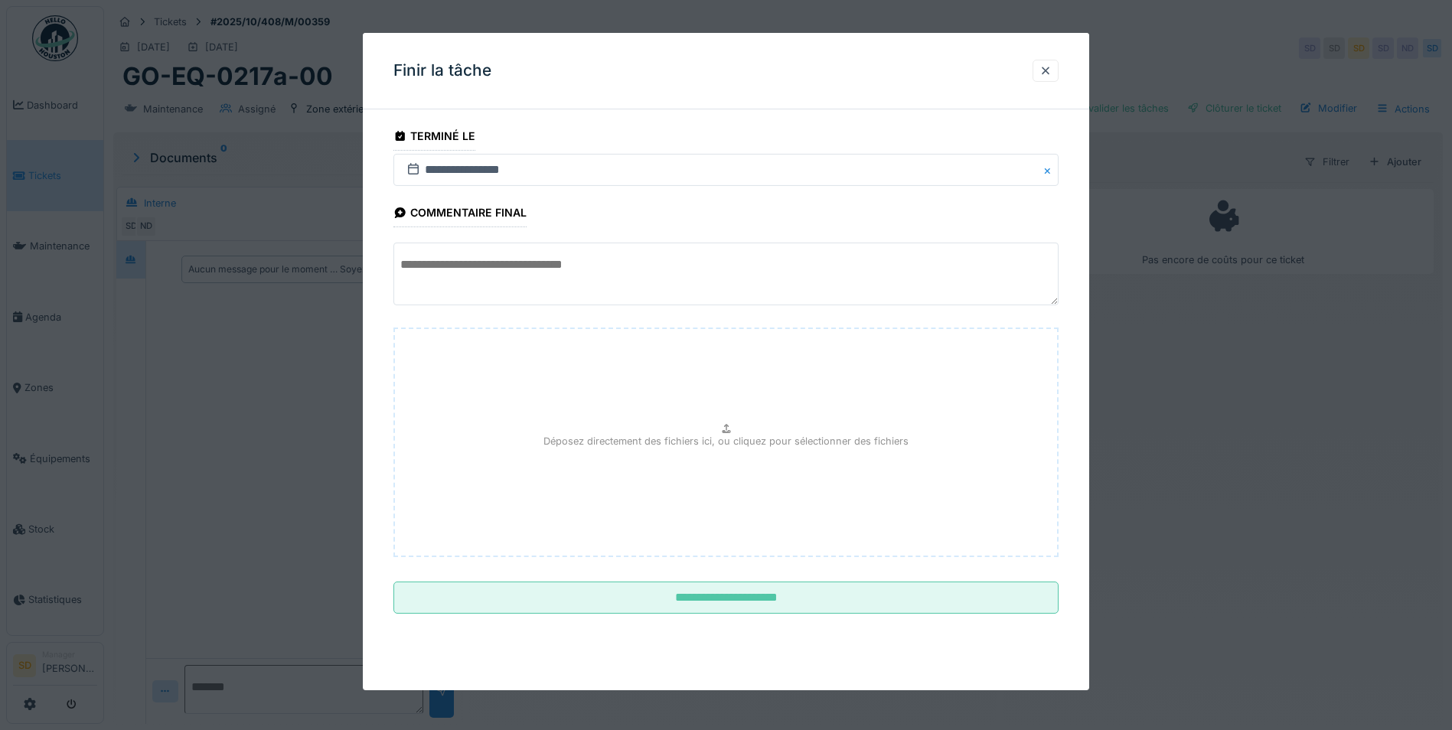
click at [552, 284] on textarea at bounding box center [725, 274] width 665 height 63
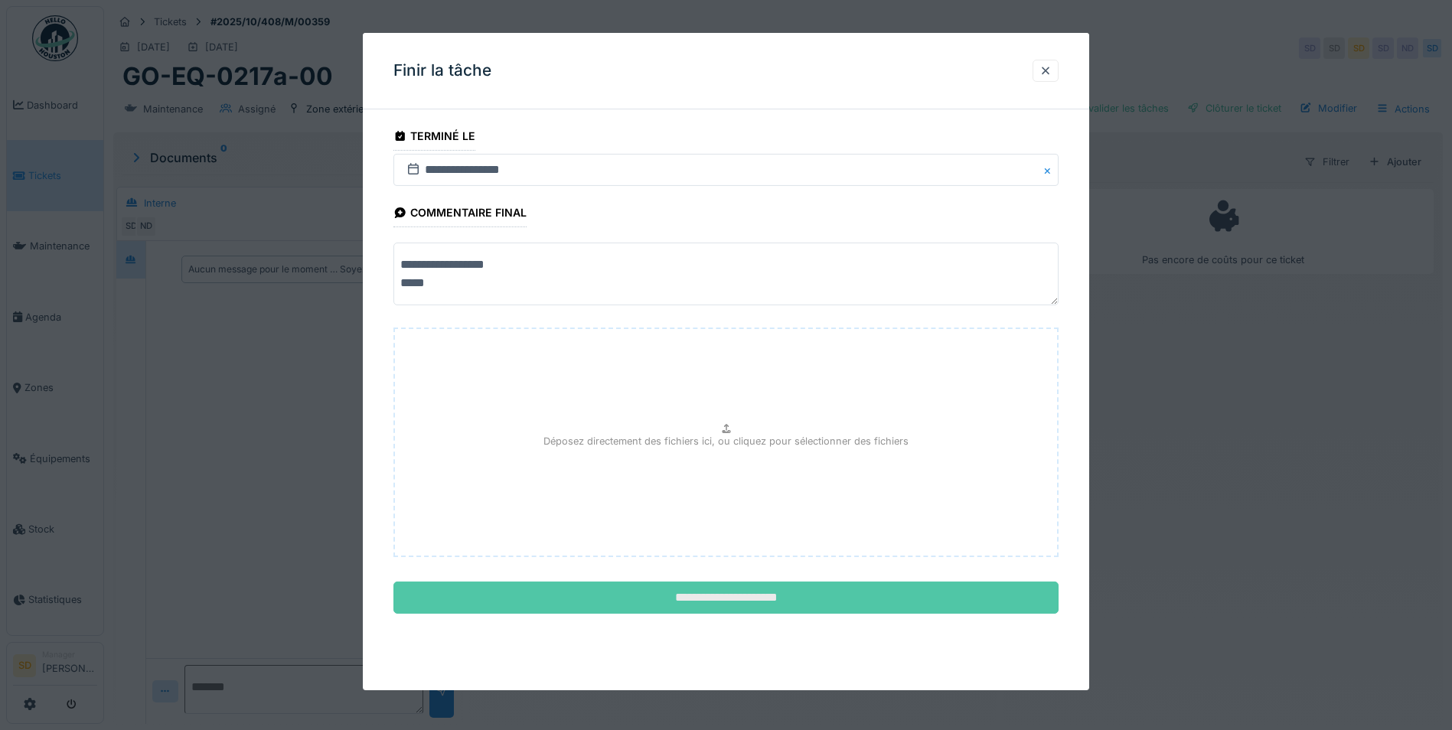
type textarea "**********"
click at [712, 595] on input "**********" at bounding box center [725, 598] width 665 height 32
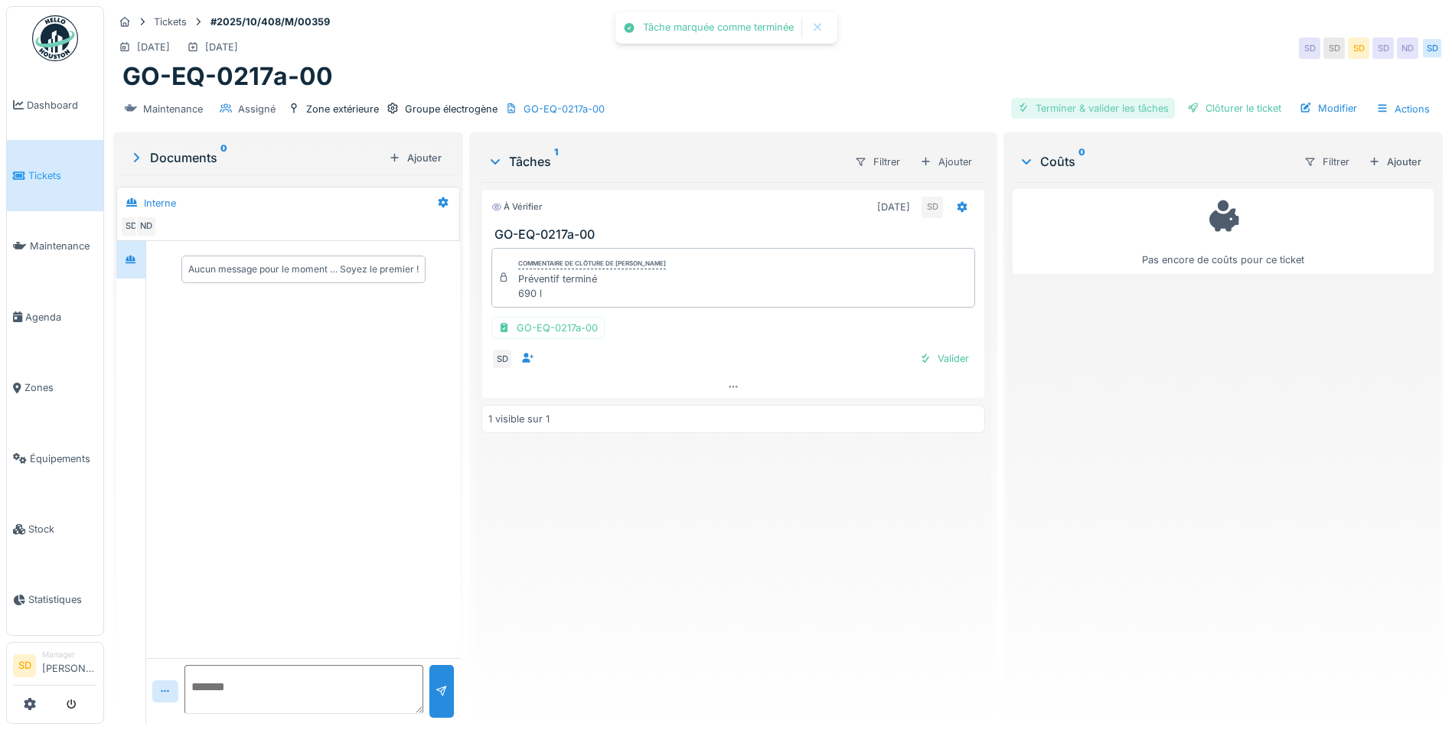
click at [1089, 112] on div "Terminer & valider les tâches" at bounding box center [1093, 108] width 164 height 21
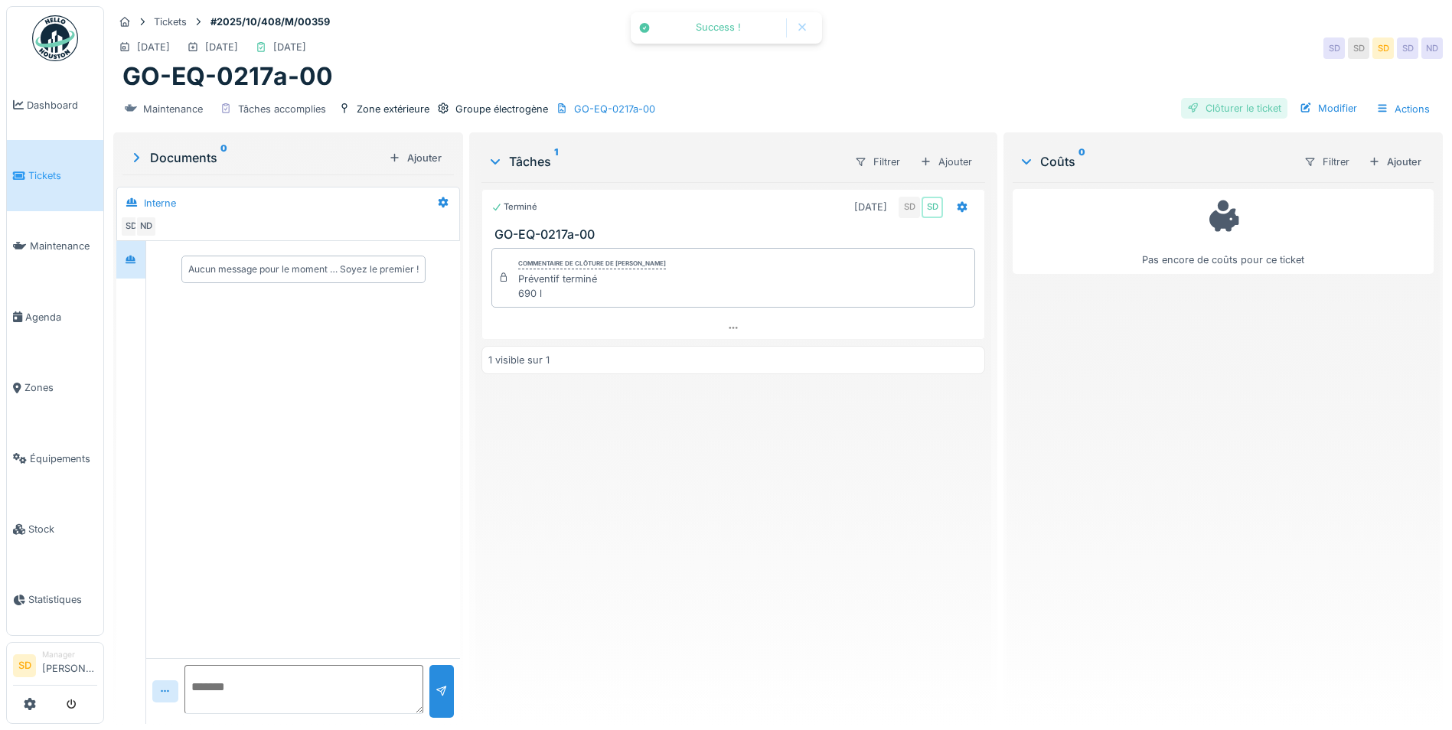
click at [1190, 107] on div "Clôturer le ticket" at bounding box center [1234, 108] width 106 height 21
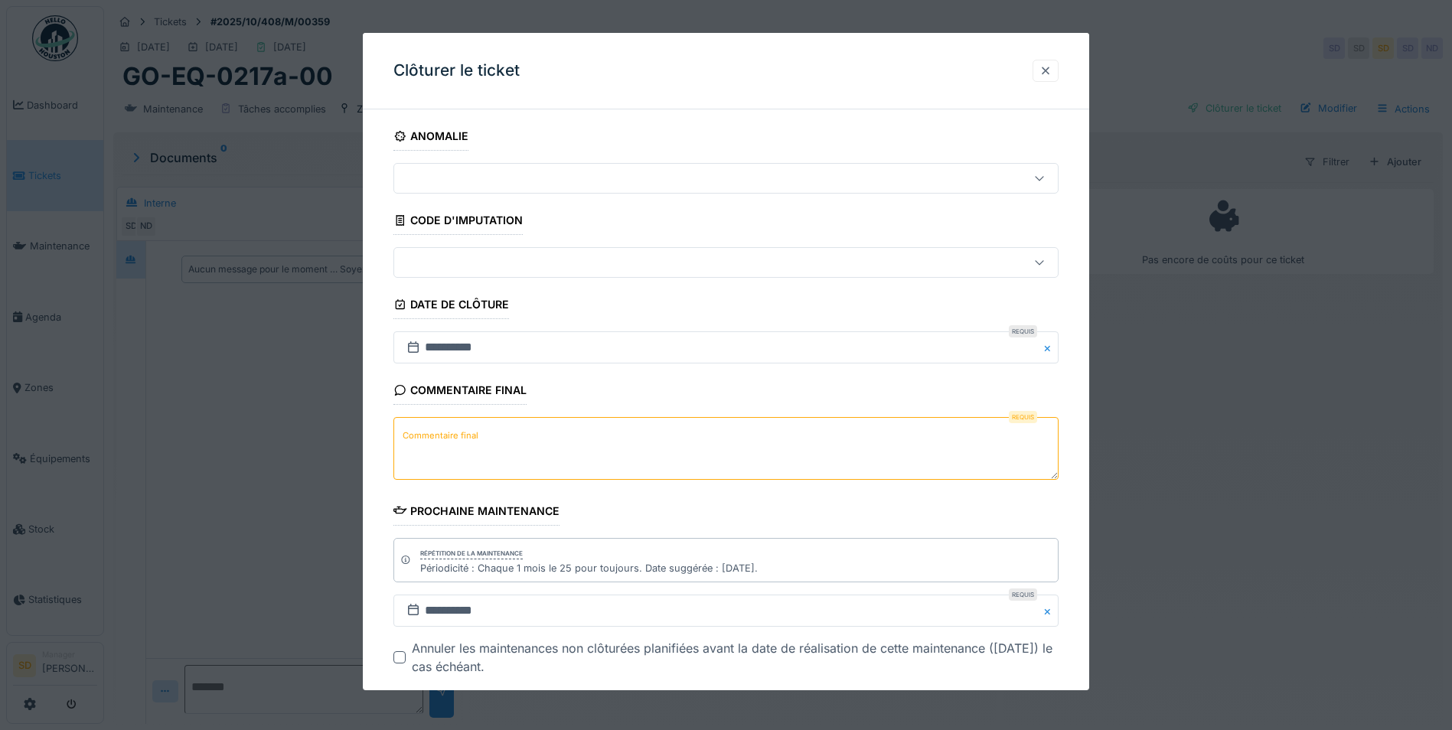
click at [1051, 73] on div at bounding box center [1045, 71] width 12 height 15
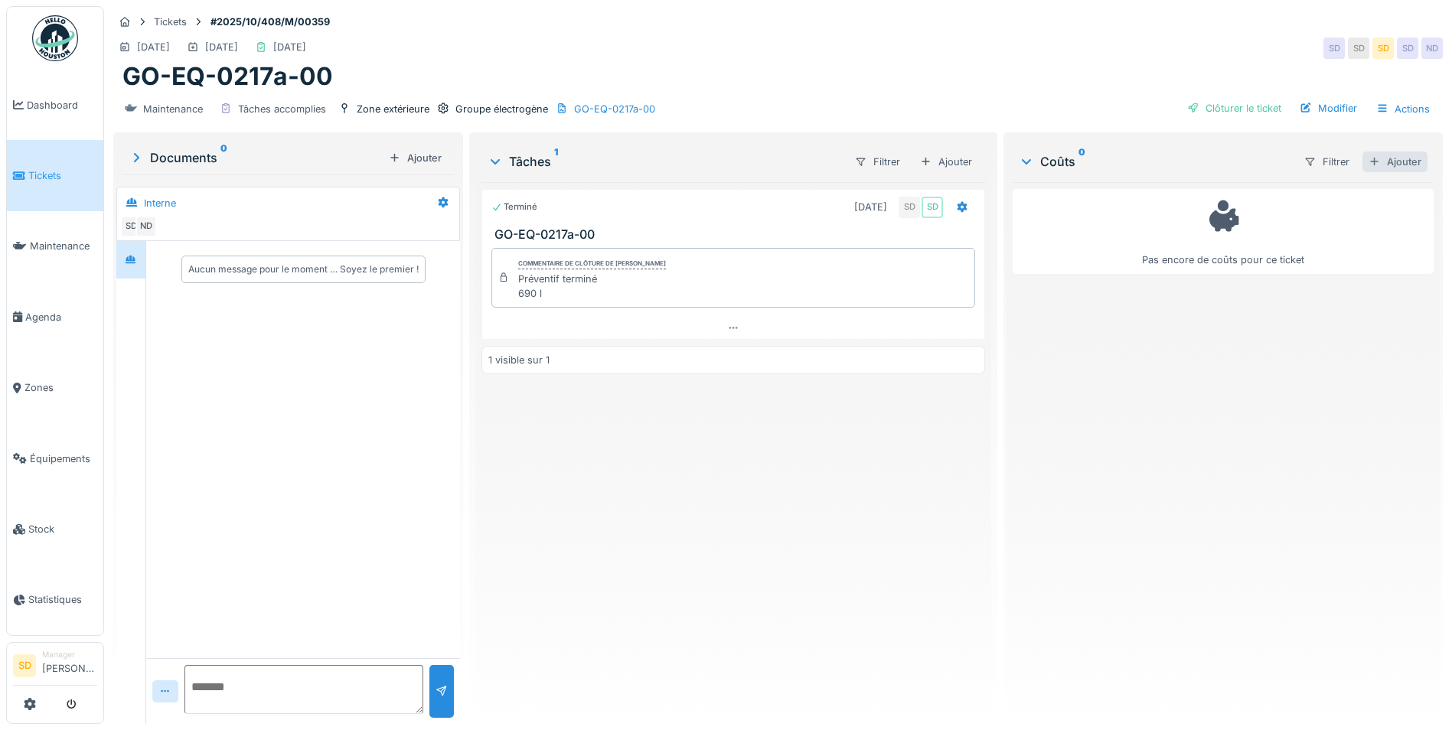
click at [1364, 170] on div "Ajouter" at bounding box center [1394, 162] width 65 height 21
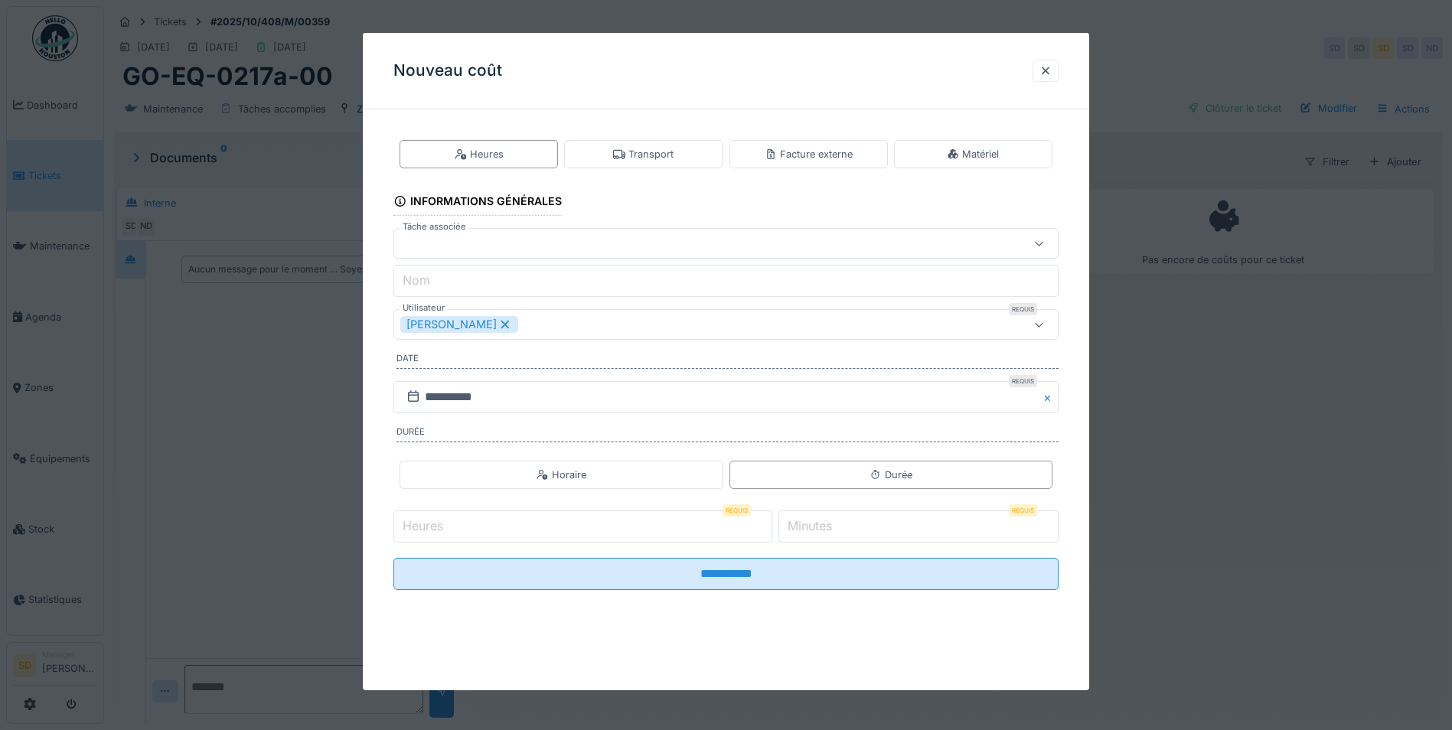
click at [523, 533] on input "Heures" at bounding box center [582, 526] width 379 height 32
type input "**"
click at [807, 526] on label "Minutes" at bounding box center [809, 526] width 51 height 18
click at [807, 526] on input "*" at bounding box center [918, 526] width 280 height 32
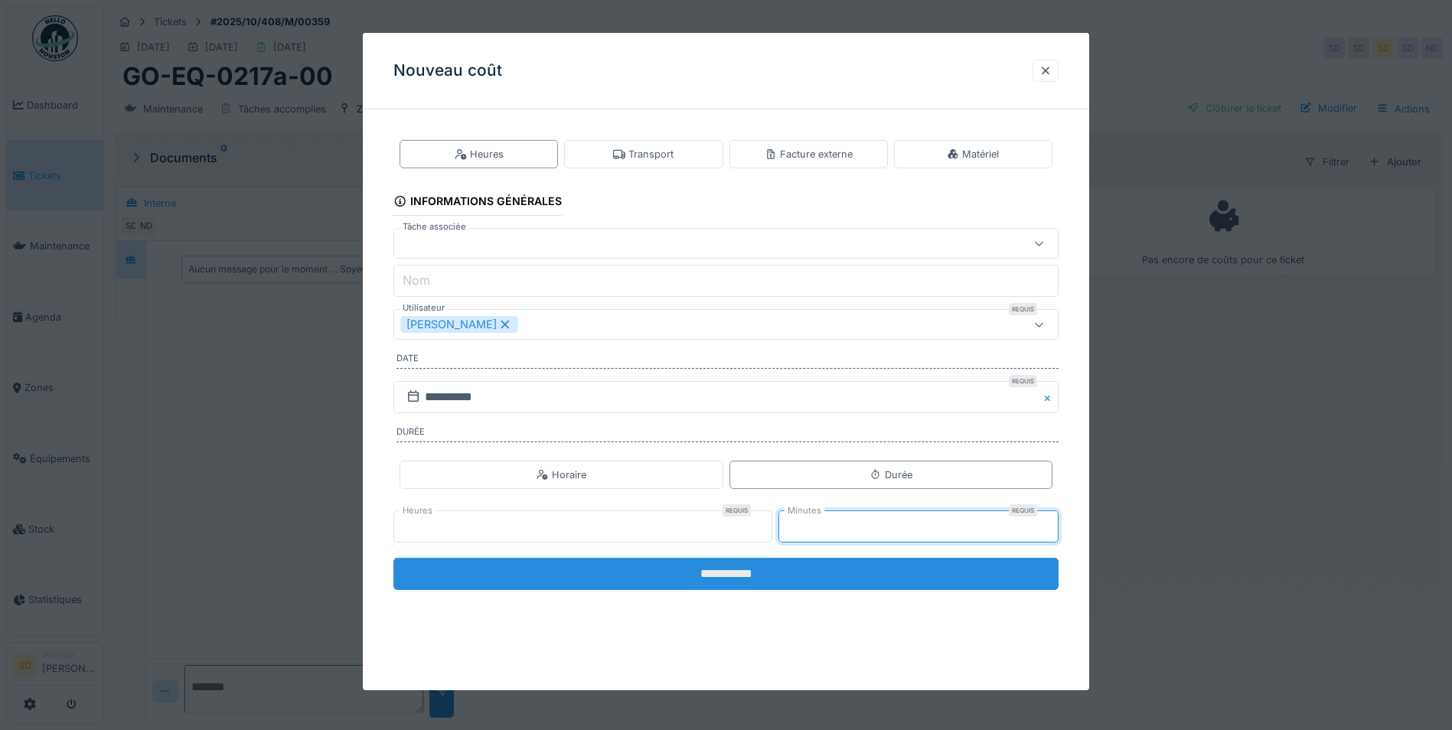
type input "**"
click at [776, 569] on input "**********" at bounding box center [725, 574] width 665 height 32
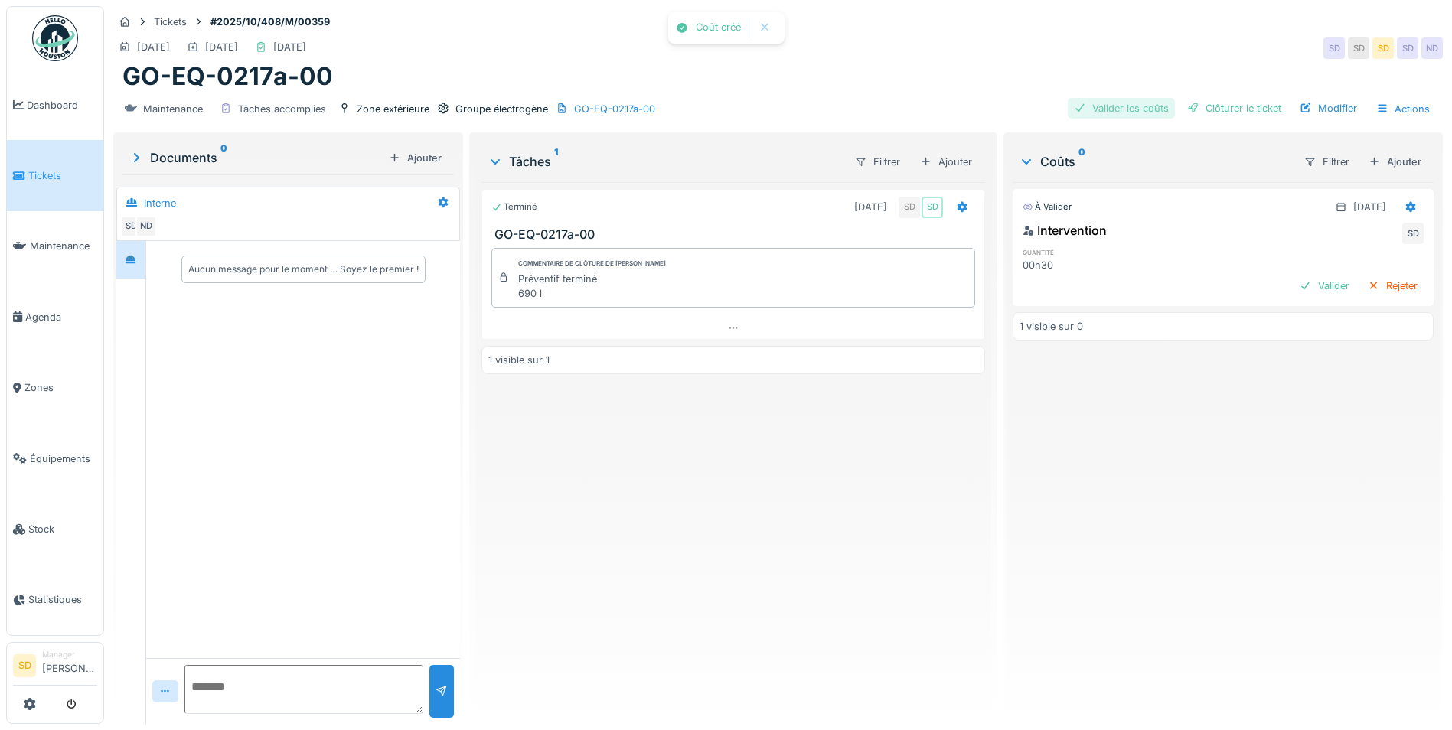
click at [1128, 112] on div "Valider les coûts" at bounding box center [1121, 108] width 107 height 21
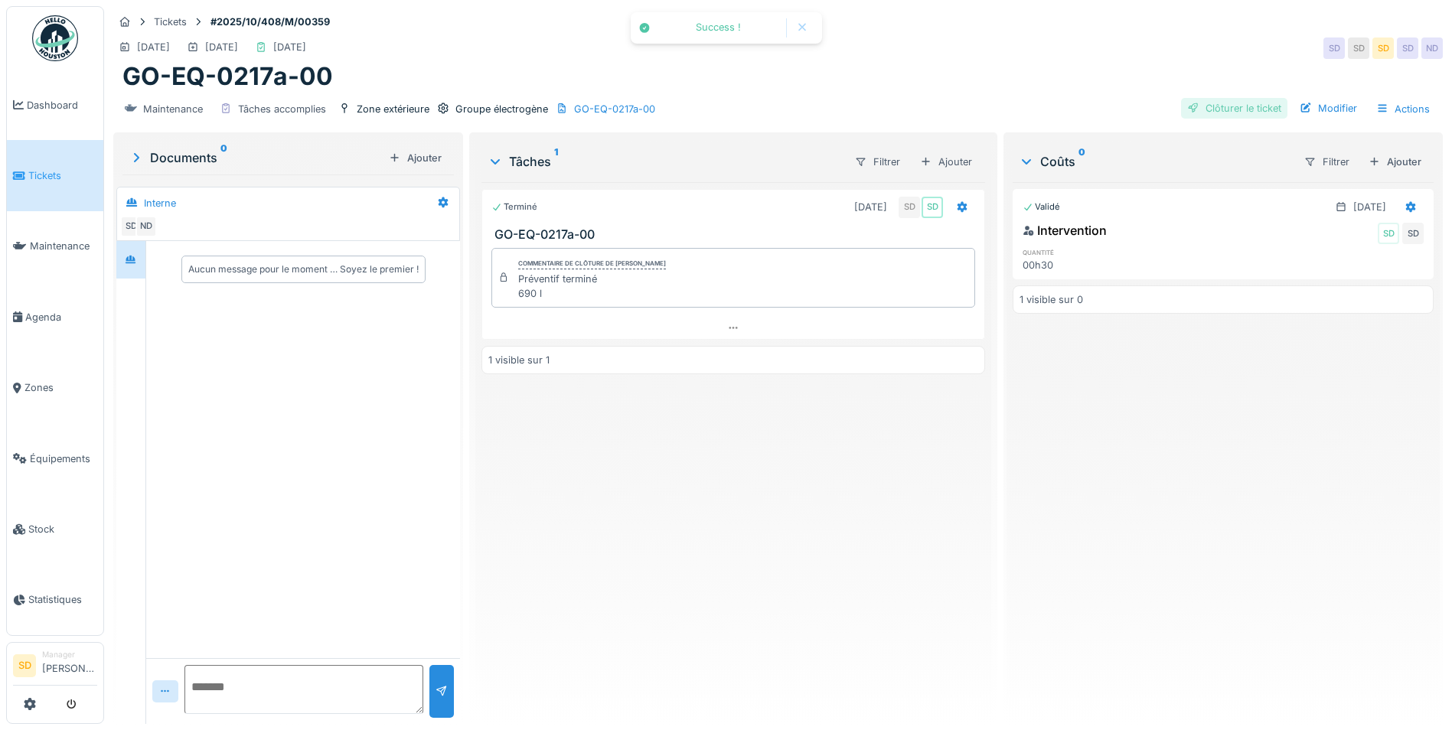
click at [1204, 110] on div "Clôturer le ticket" at bounding box center [1234, 108] width 106 height 21
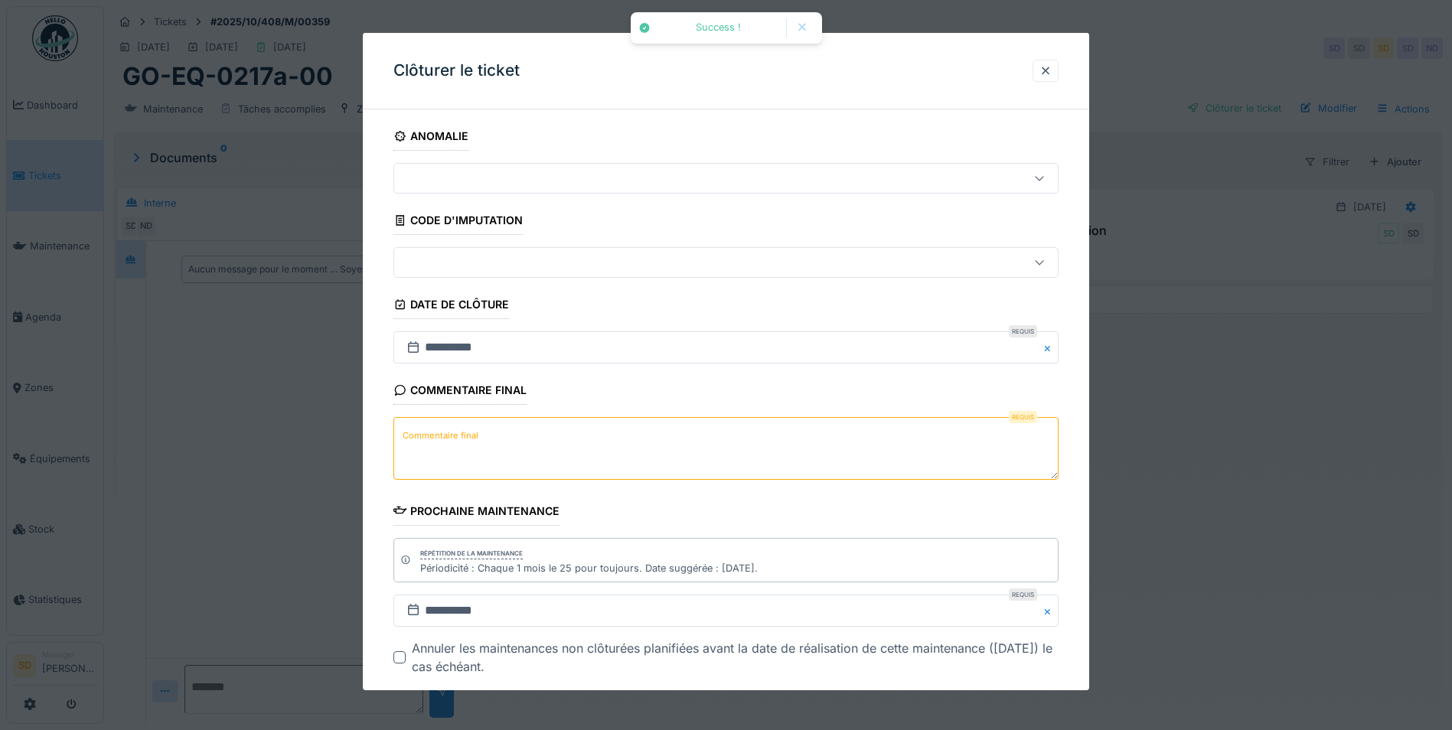
click at [651, 428] on textarea "Commentaire final" at bounding box center [725, 448] width 665 height 63
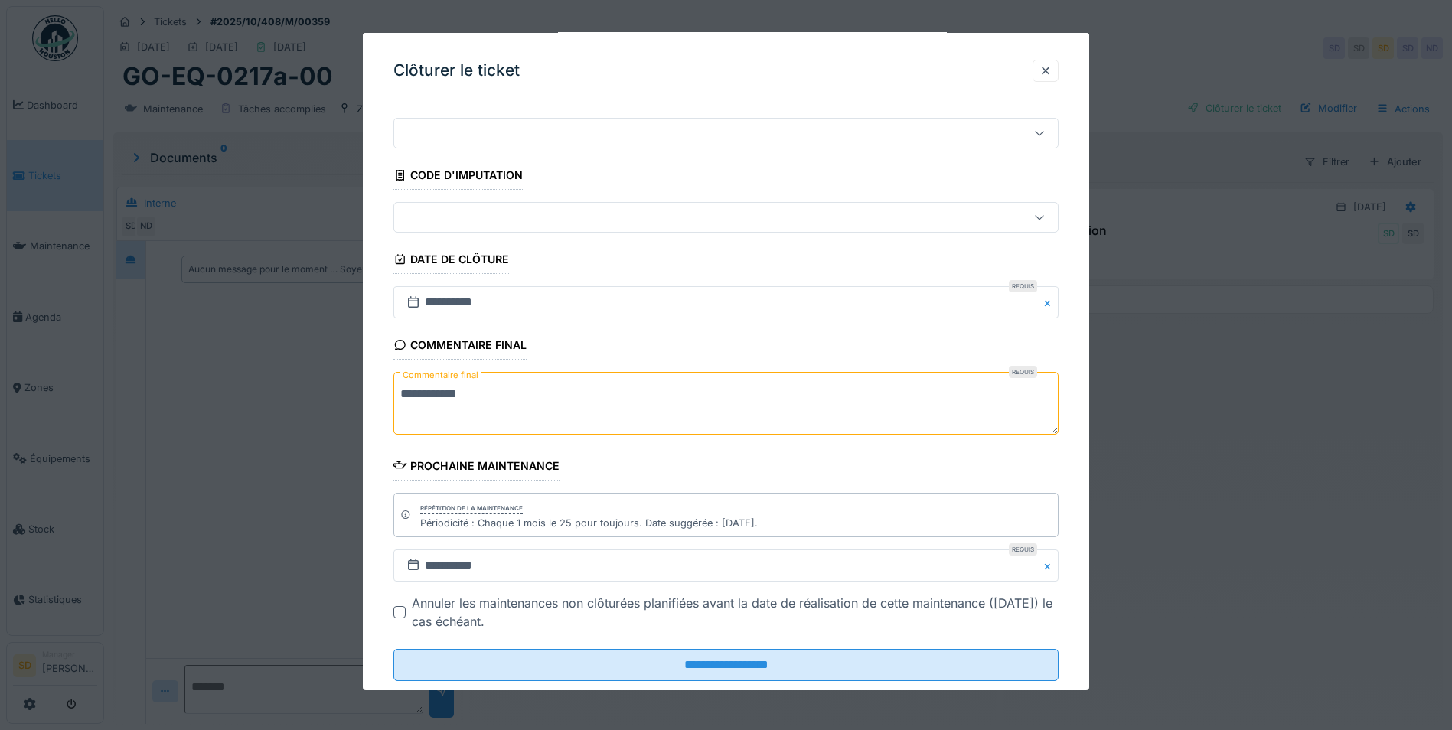
scroll to position [79, 0]
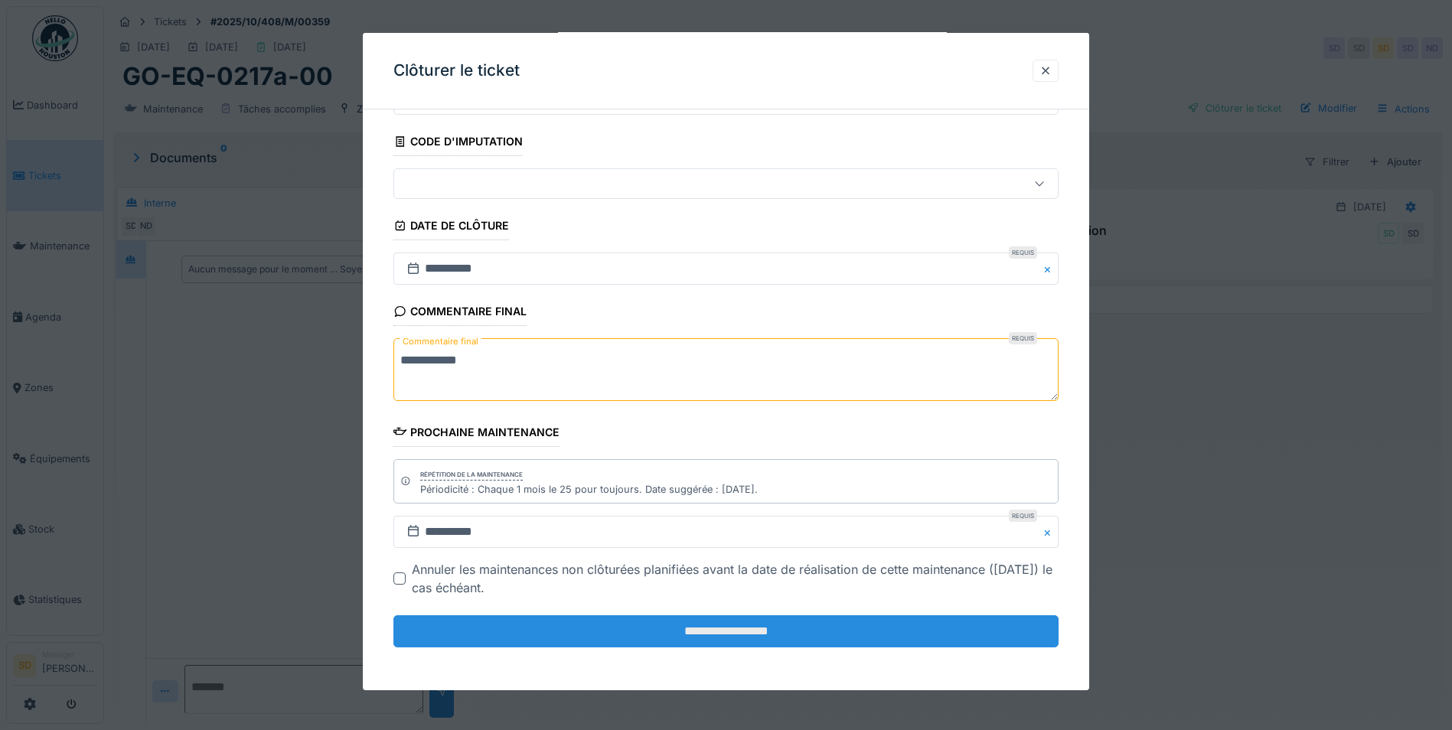
type textarea "**********"
click at [734, 634] on input "**********" at bounding box center [725, 631] width 665 height 32
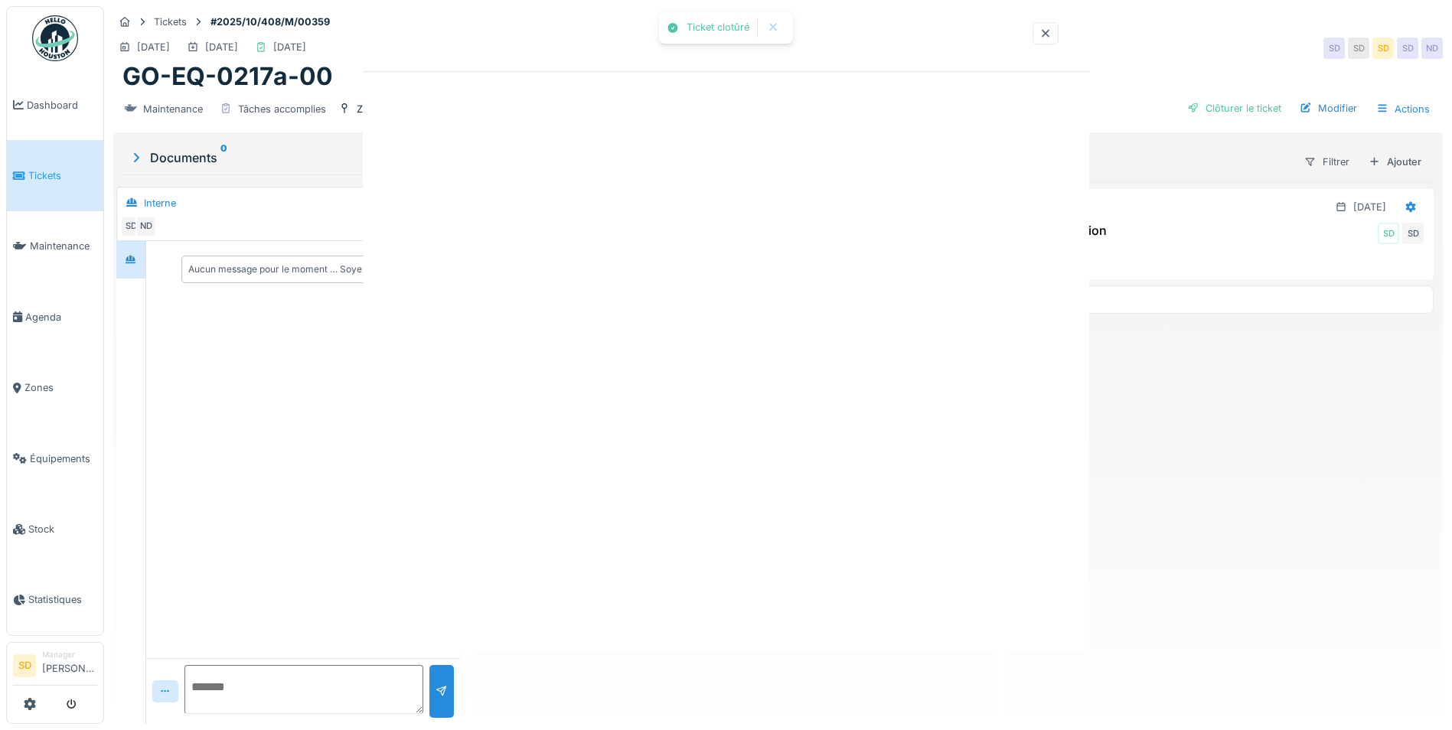
scroll to position [0, 0]
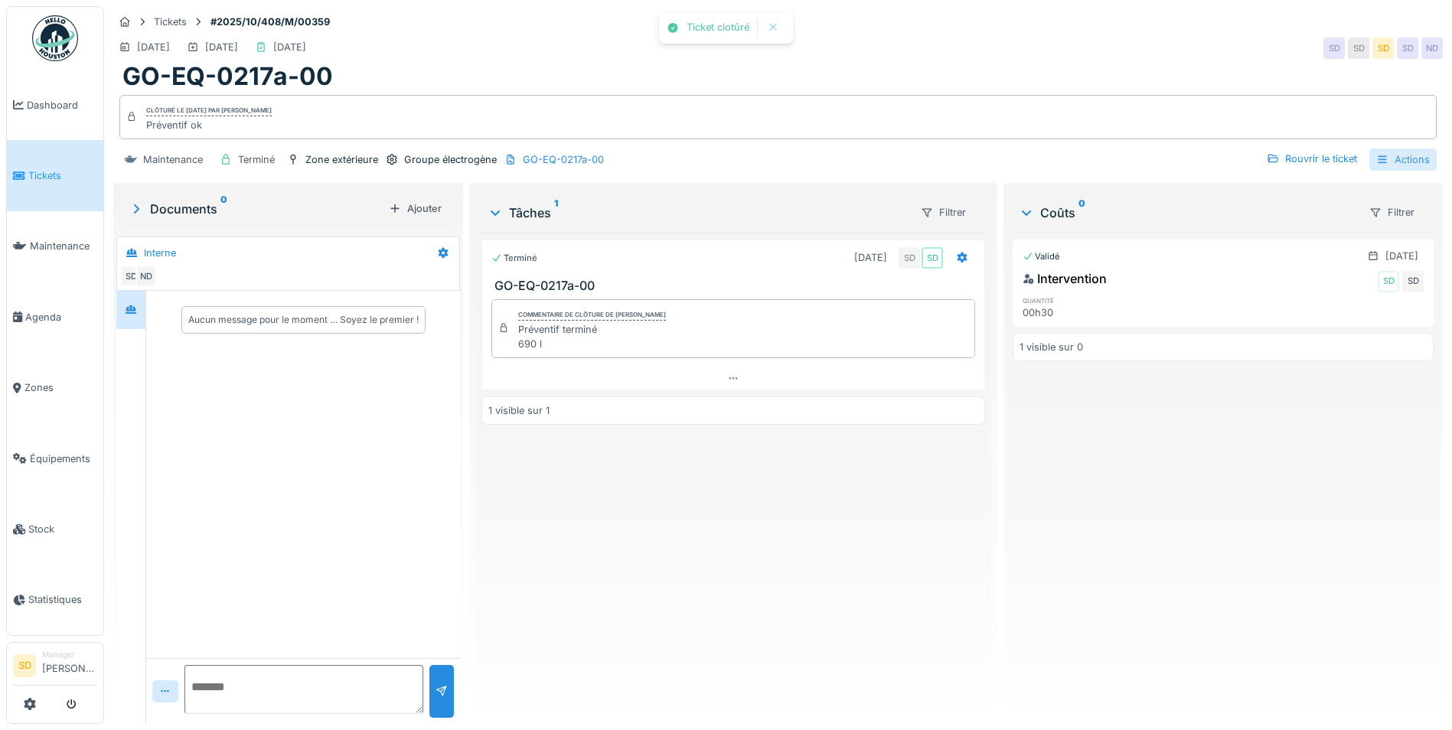
click at [1381, 163] on div "Actions" at bounding box center [1402, 159] width 67 height 22
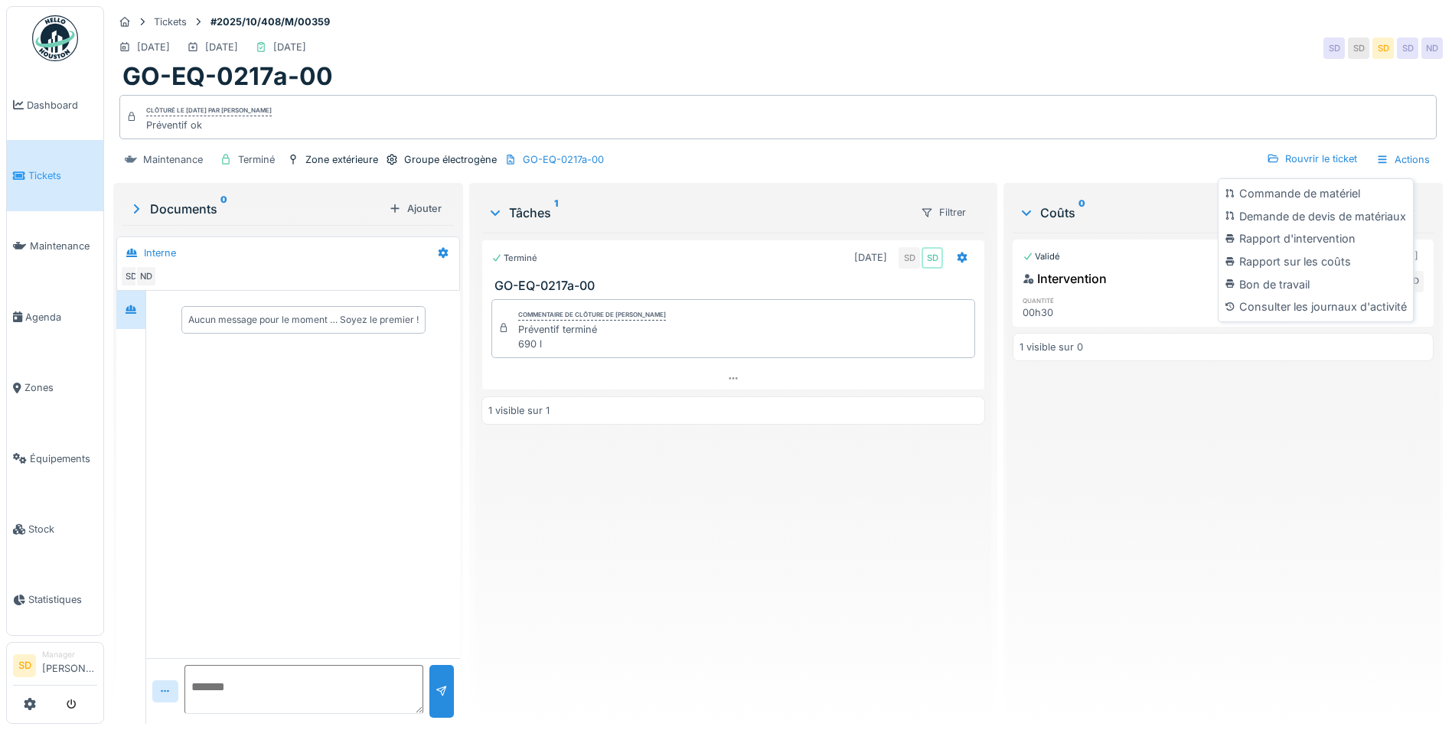
click at [1309, 229] on div "Rapport d'intervention" at bounding box center [1315, 238] width 188 height 23
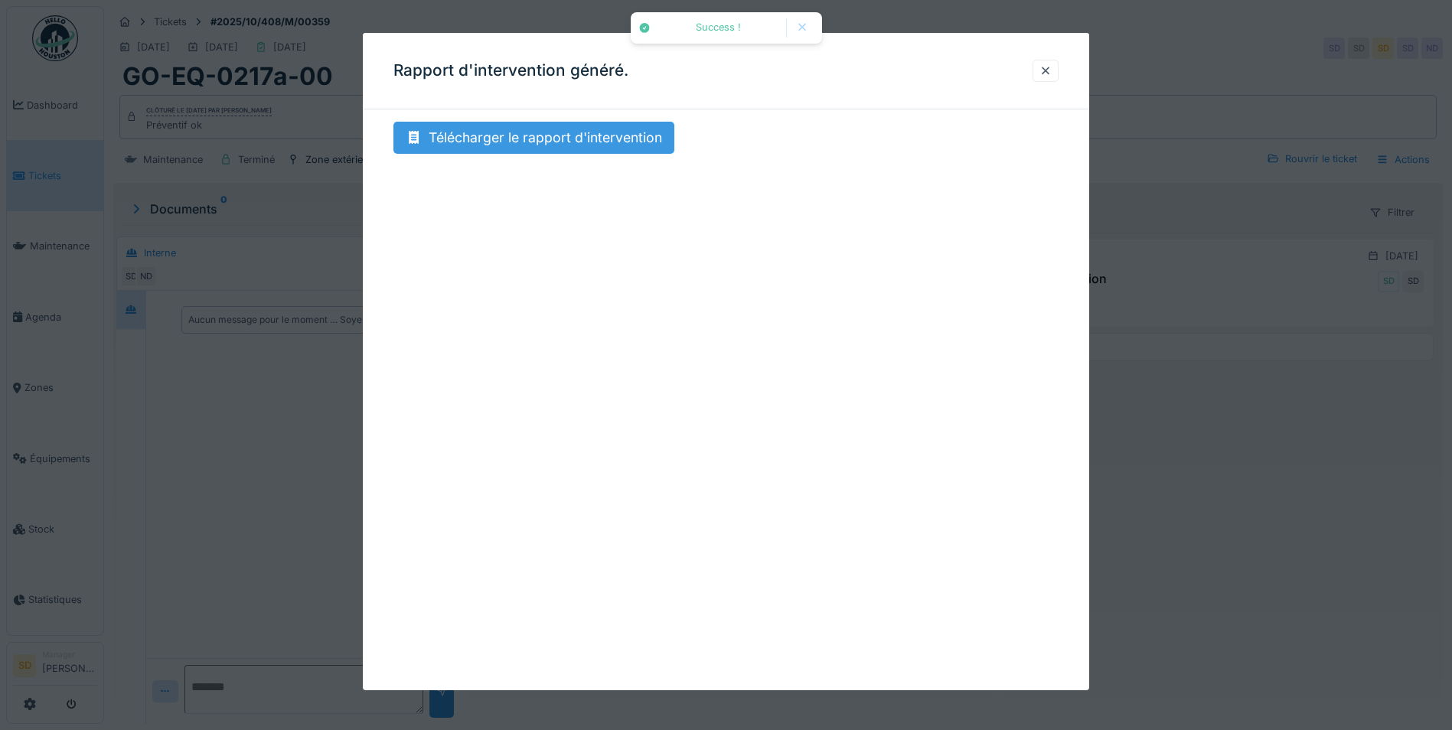
click at [579, 130] on div "Télécharger le rapport d'intervention" at bounding box center [533, 138] width 281 height 32
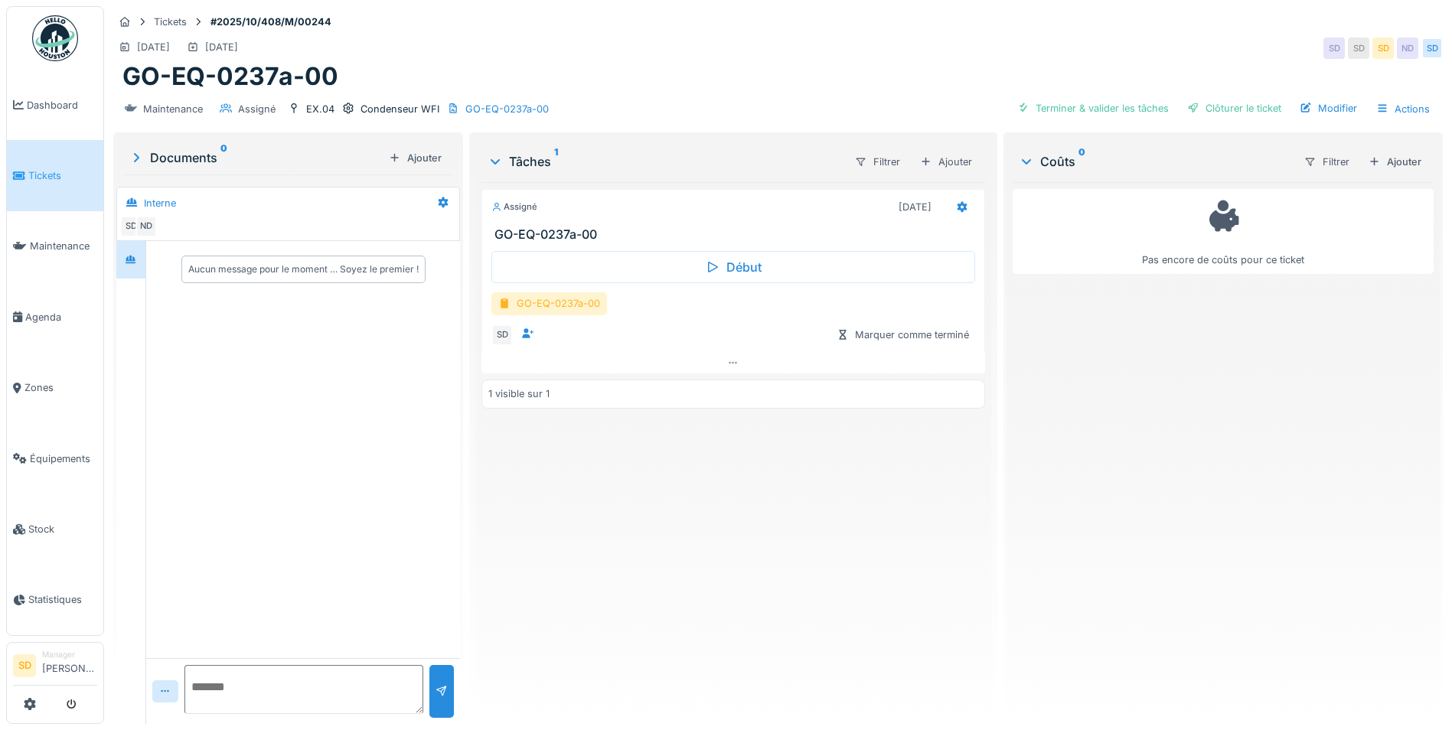
click at [555, 302] on div "GO-EQ-0237a-00" at bounding box center [549, 303] width 116 height 22
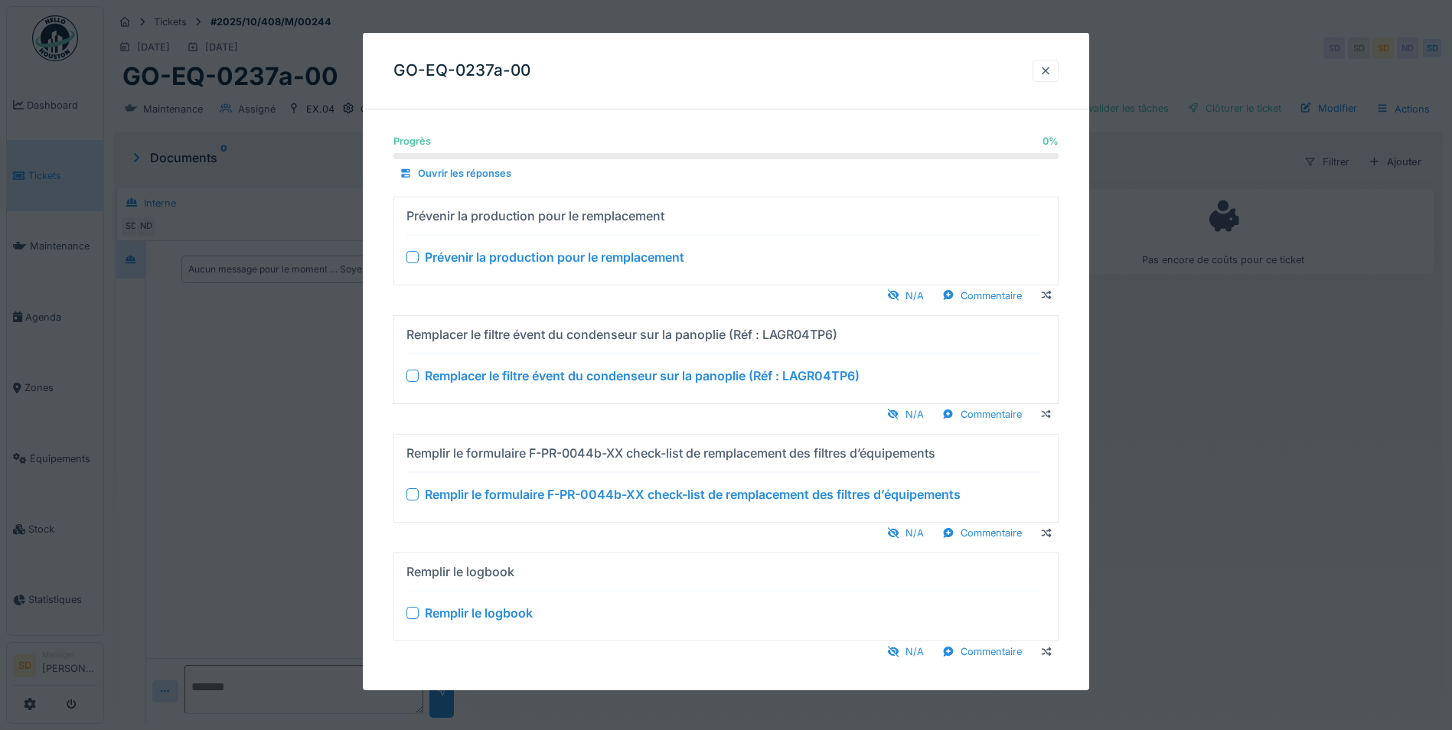
click at [1048, 75] on div at bounding box center [1045, 71] width 12 height 15
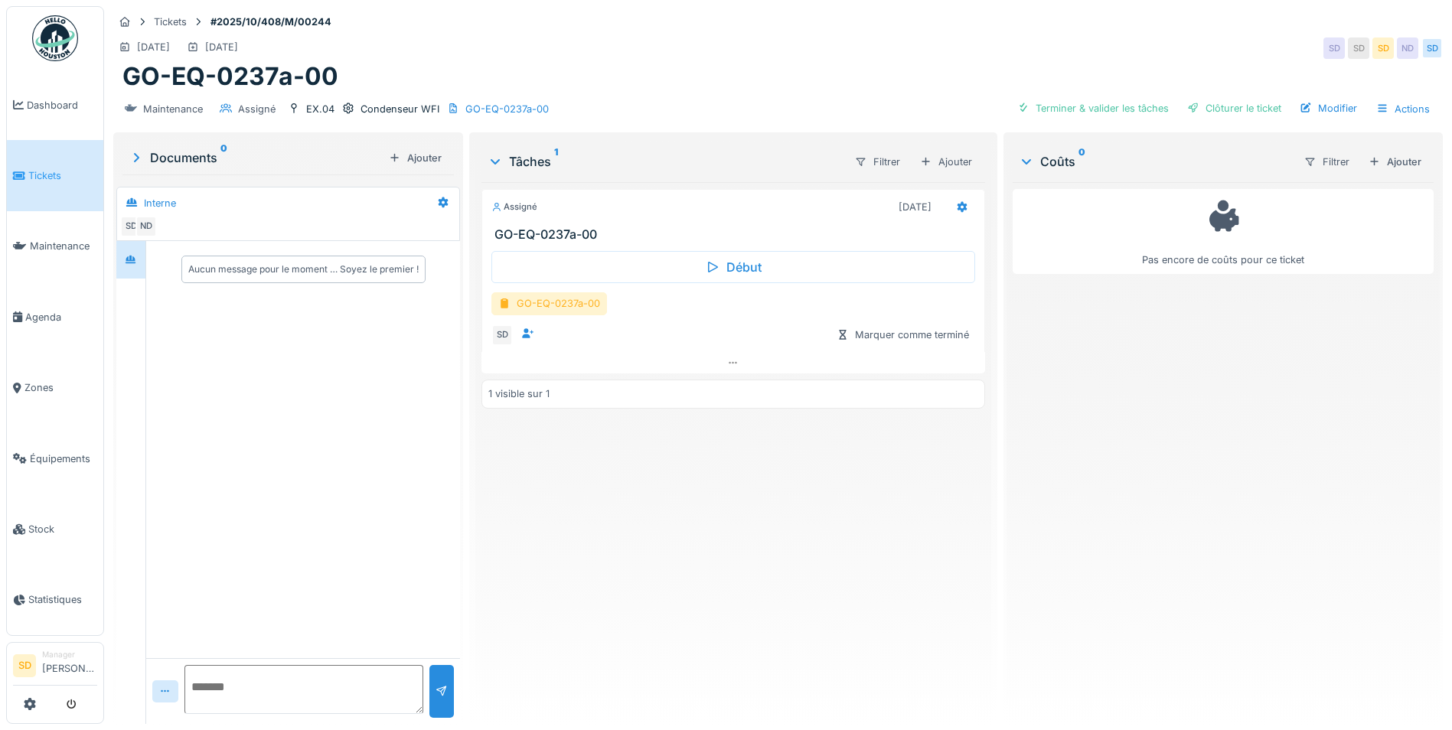
click at [585, 300] on div "GO-EQ-0237a-00" at bounding box center [549, 303] width 116 height 22
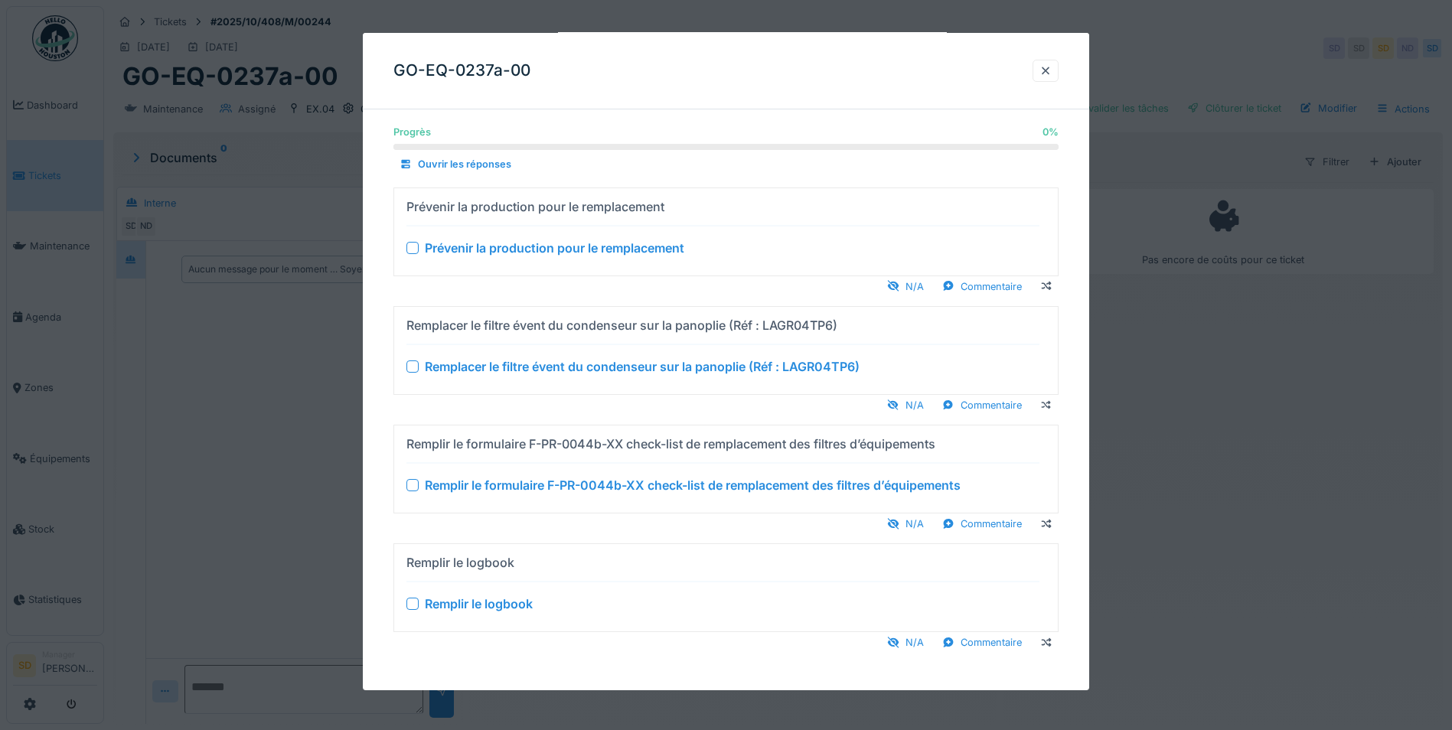
scroll to position [11, 0]
click at [1051, 73] on div at bounding box center [1045, 71] width 12 height 15
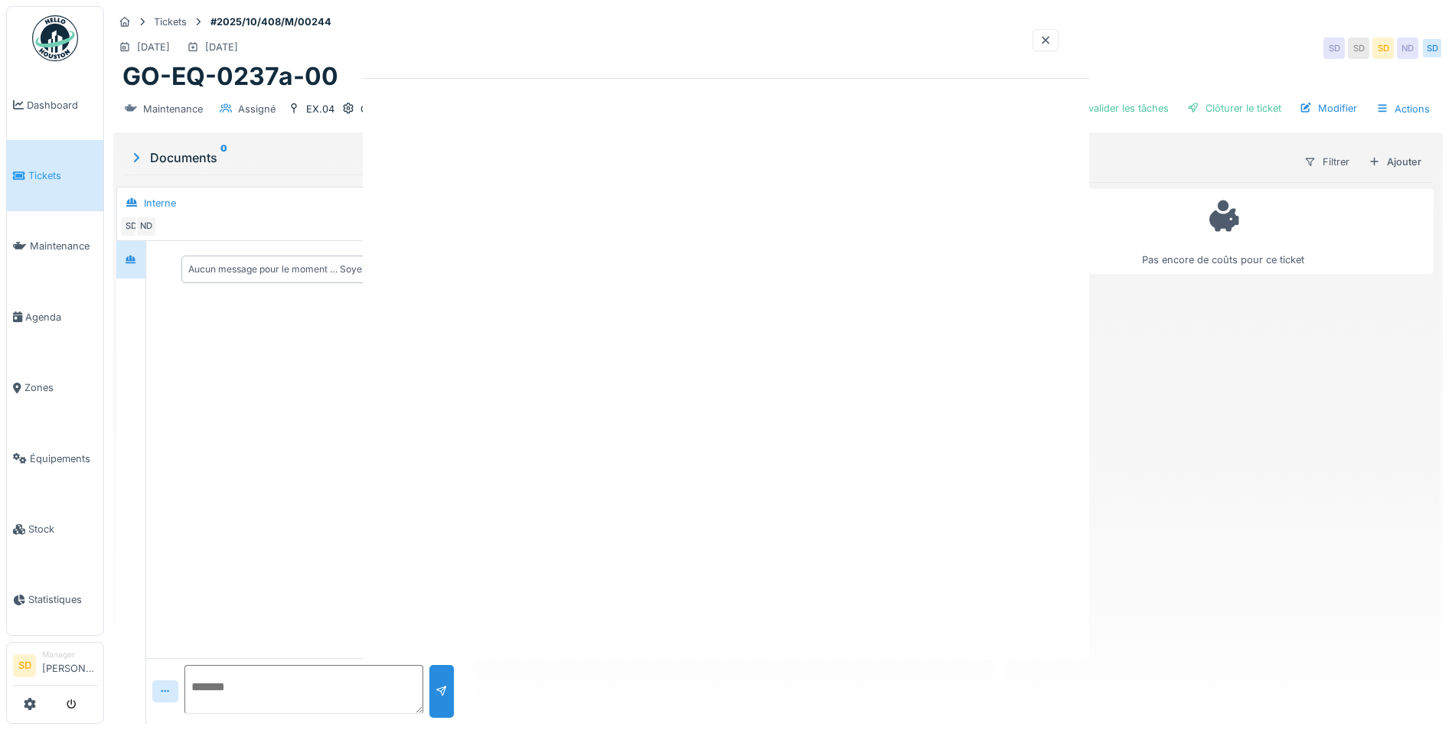
scroll to position [0, 0]
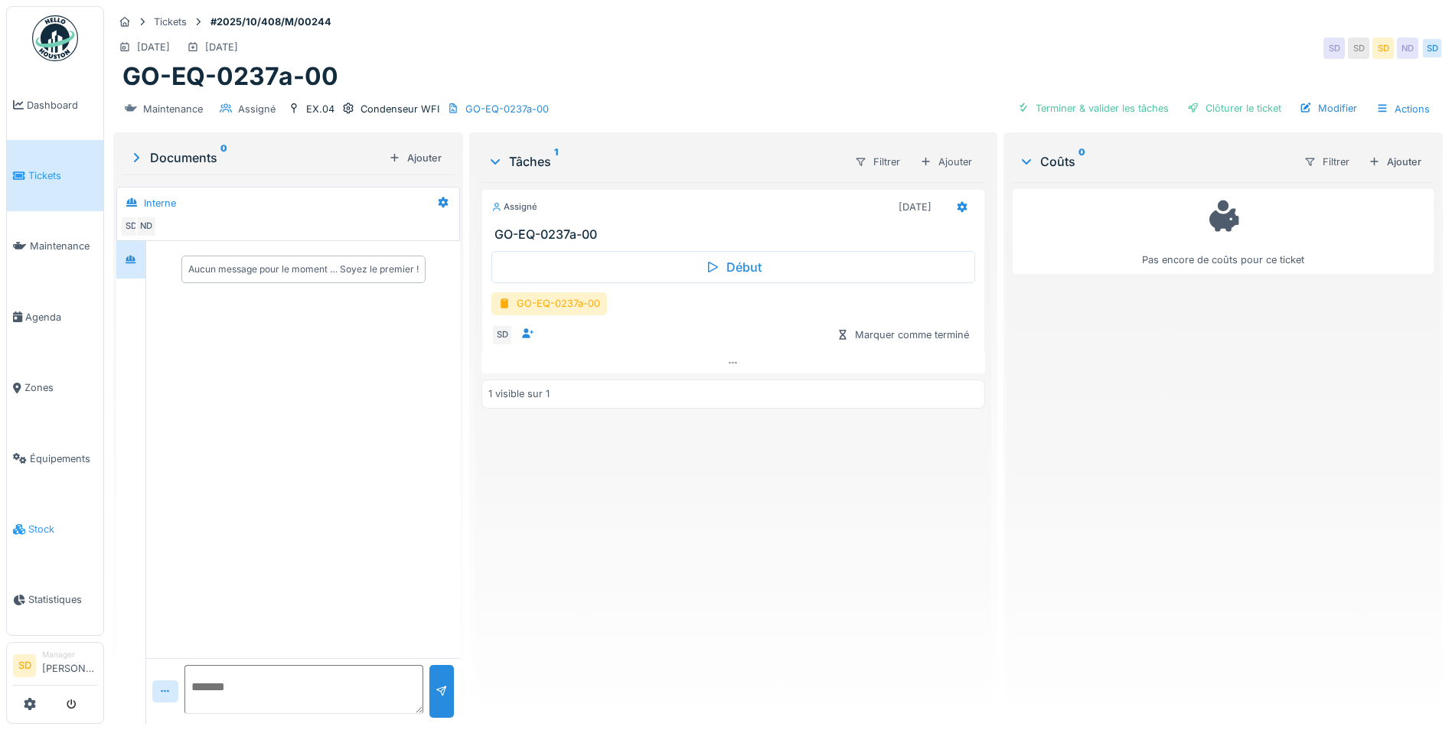
click at [32, 522] on span "Stock" at bounding box center [62, 529] width 69 height 15
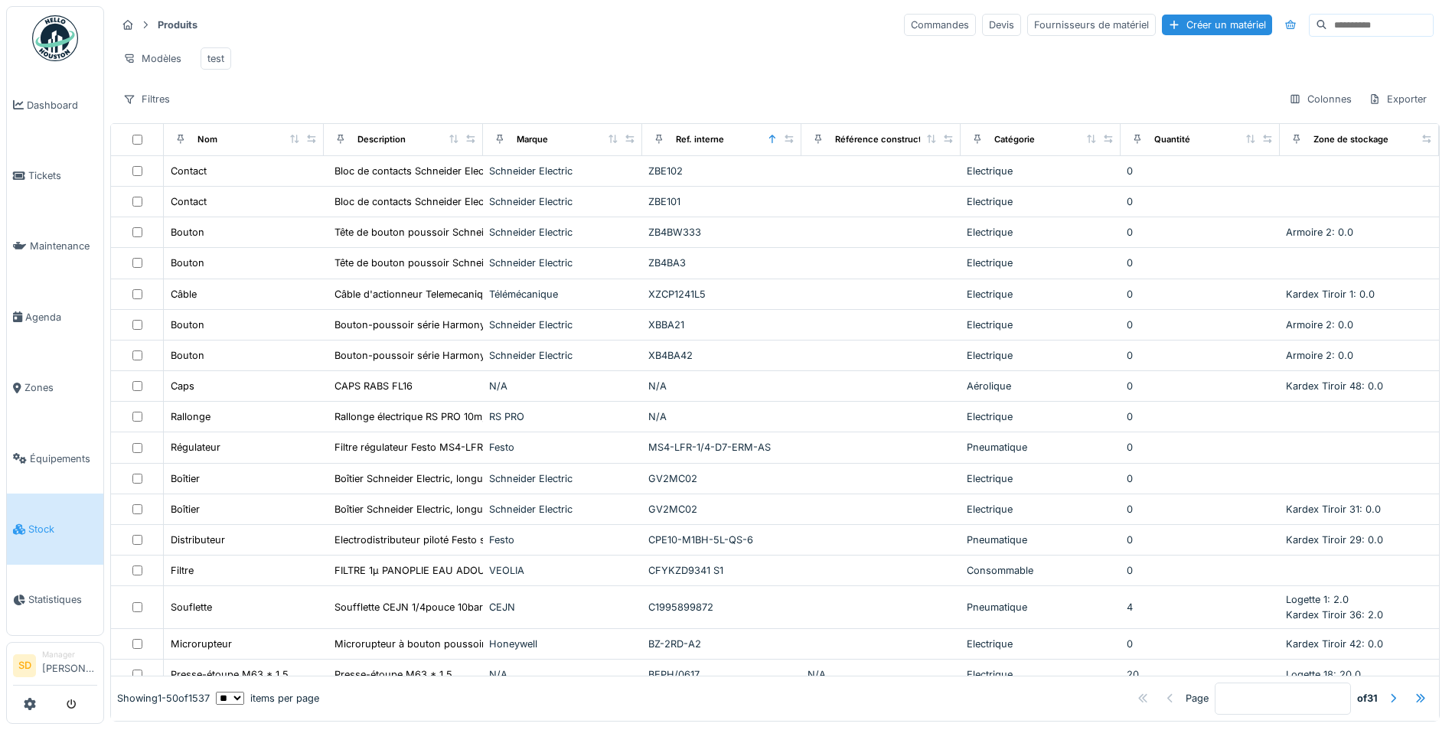
click at [1327, 31] on input at bounding box center [1380, 25] width 106 height 21
type input "******"
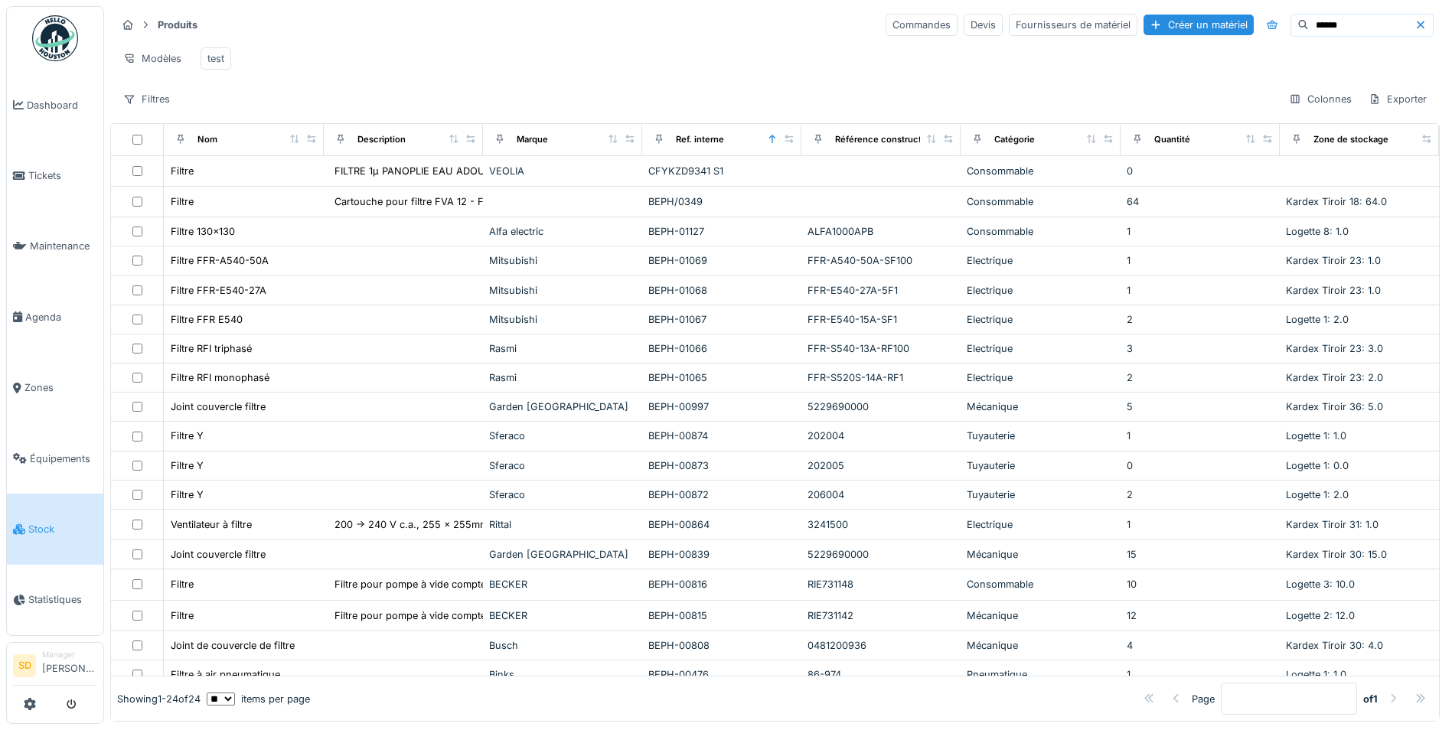
click at [1387, 691] on div at bounding box center [1393, 698] width 12 height 15
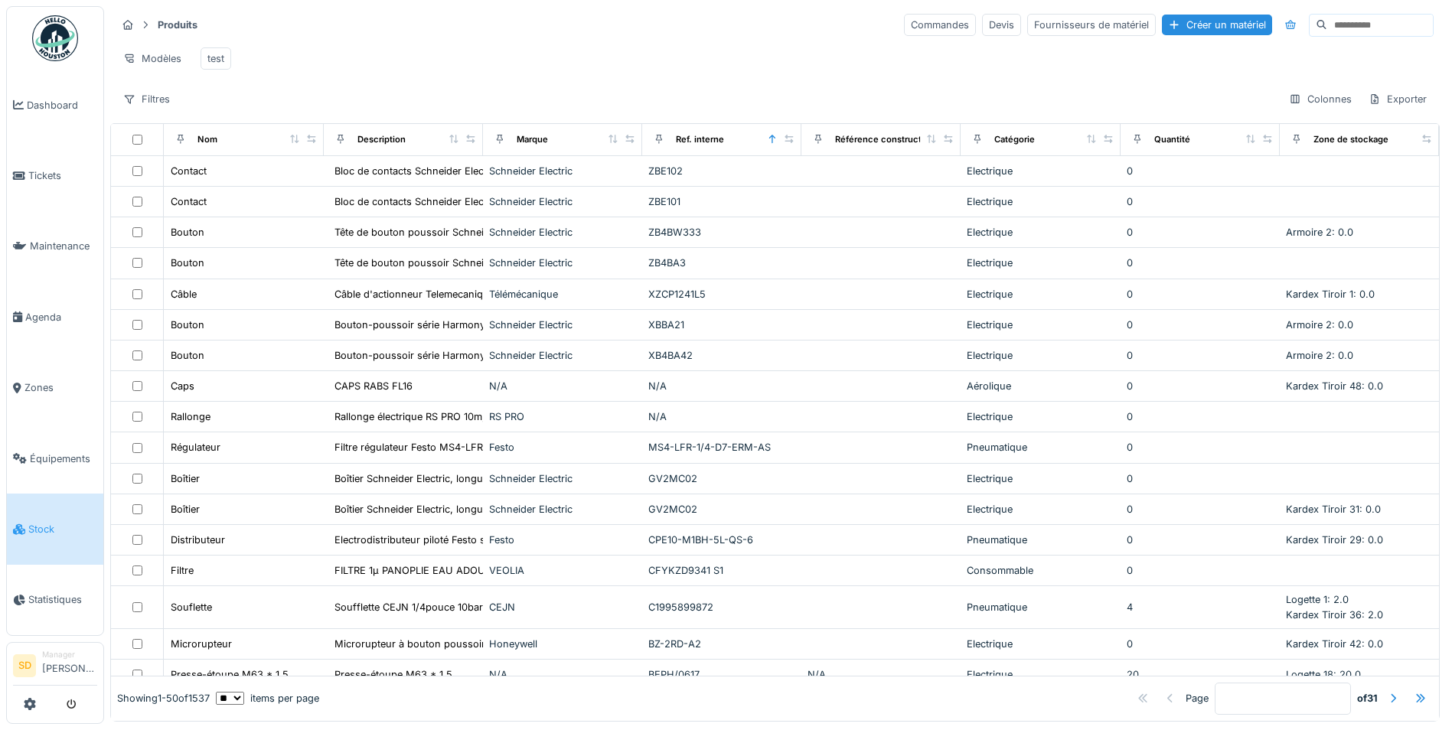
click at [1331, 29] on input at bounding box center [1380, 25] width 106 height 21
type input "******"
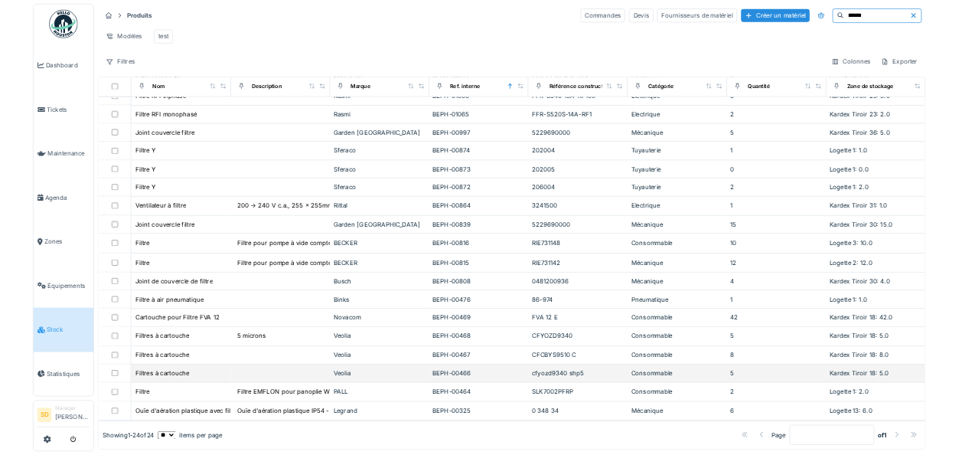
scroll to position [9, 0]
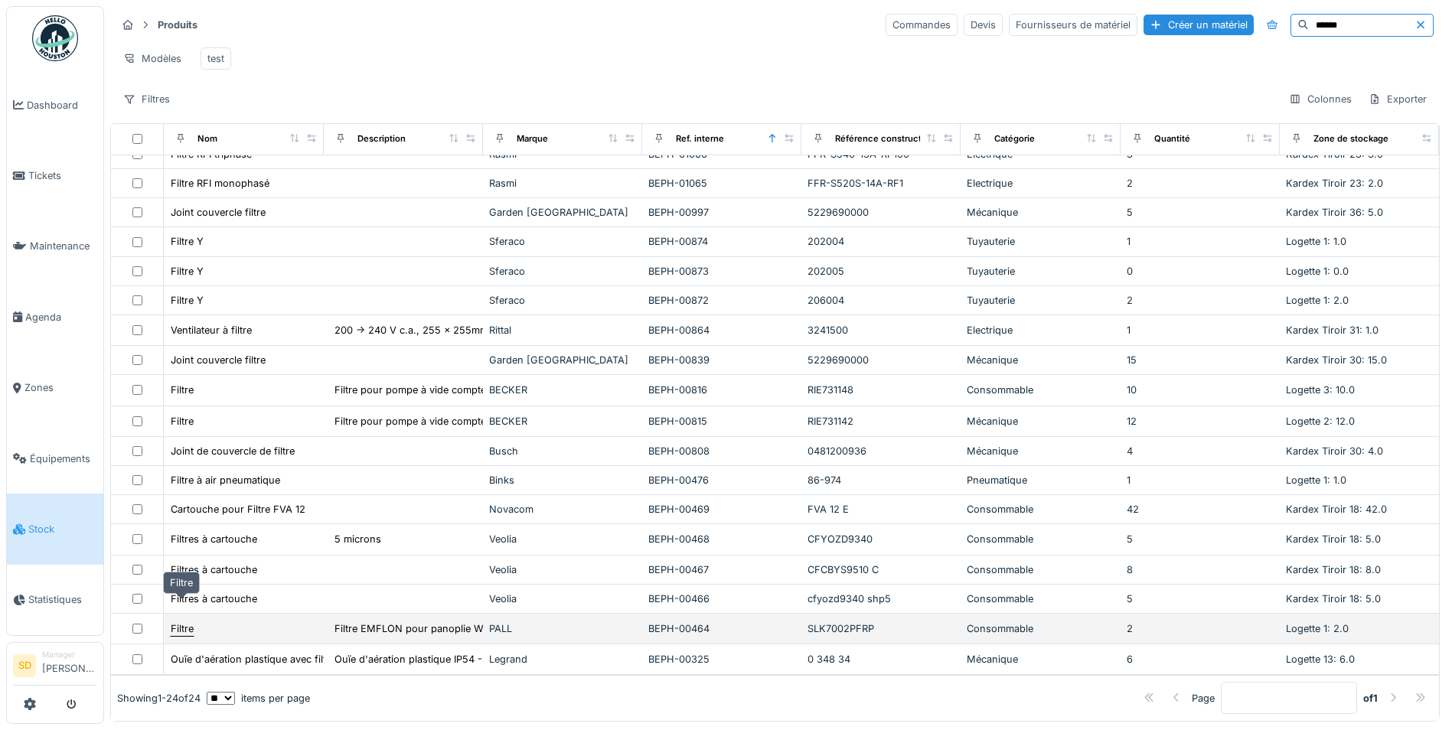
click at [188, 621] on div "Filtre" at bounding box center [182, 628] width 23 height 15
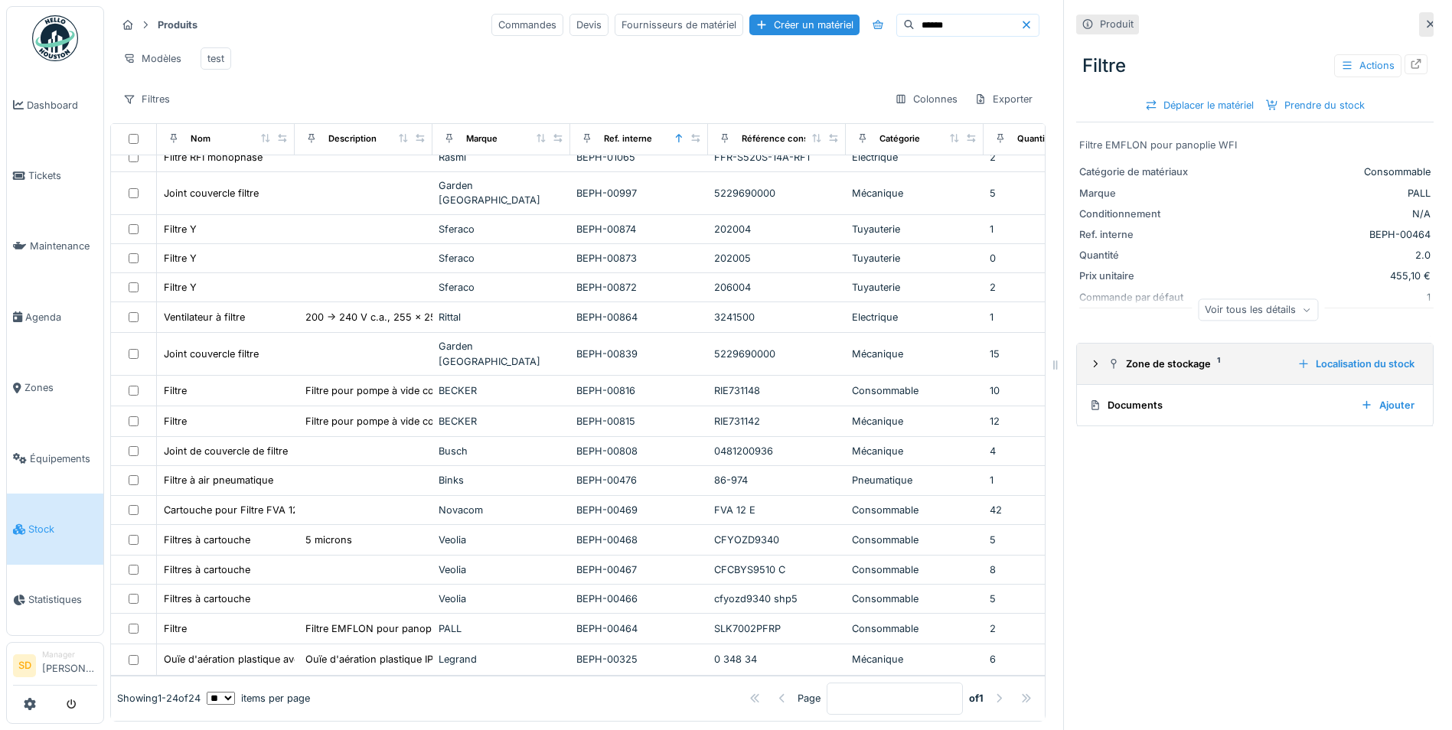
click at [1089, 359] on icon at bounding box center [1095, 364] width 12 height 10
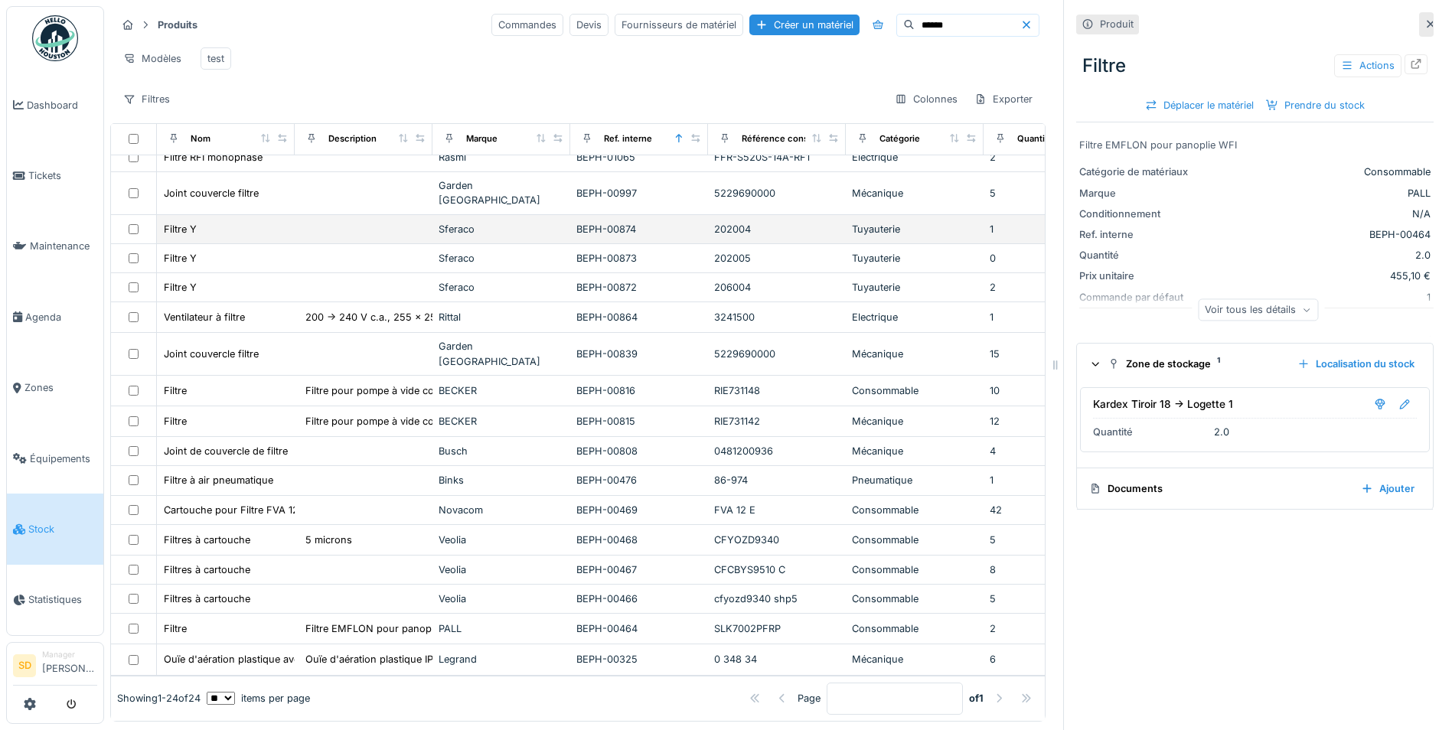
scroll to position [211, 0]
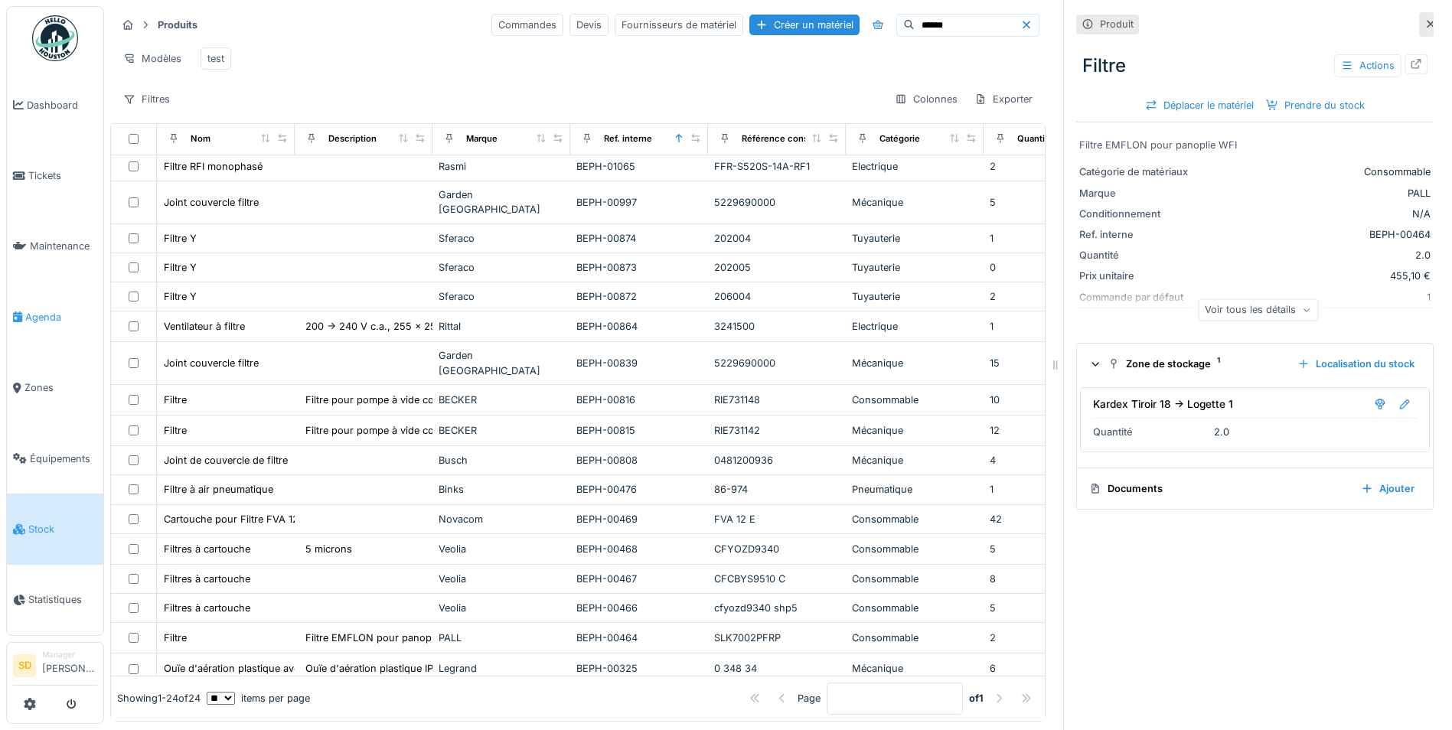
click at [64, 310] on span "Agenda" at bounding box center [61, 317] width 72 height 15
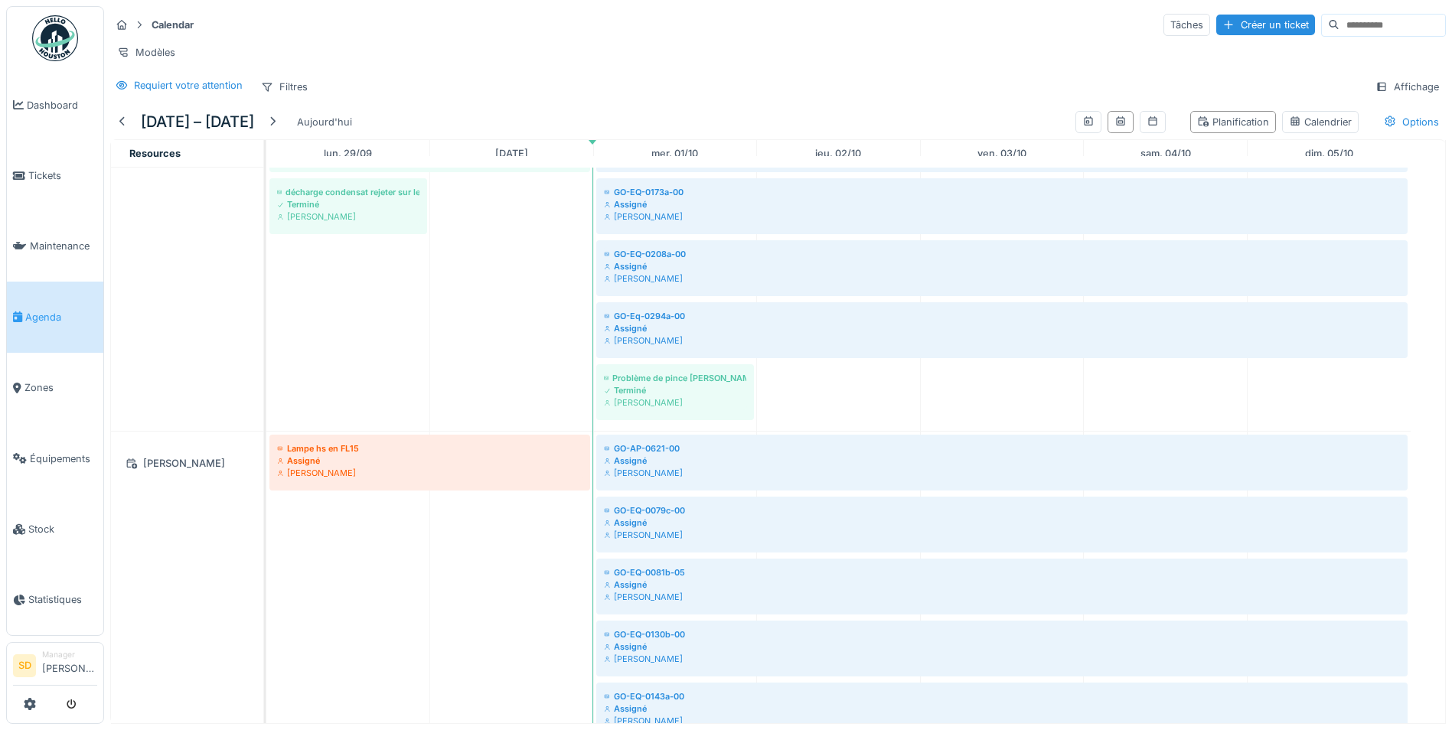
scroll to position [2102, 0]
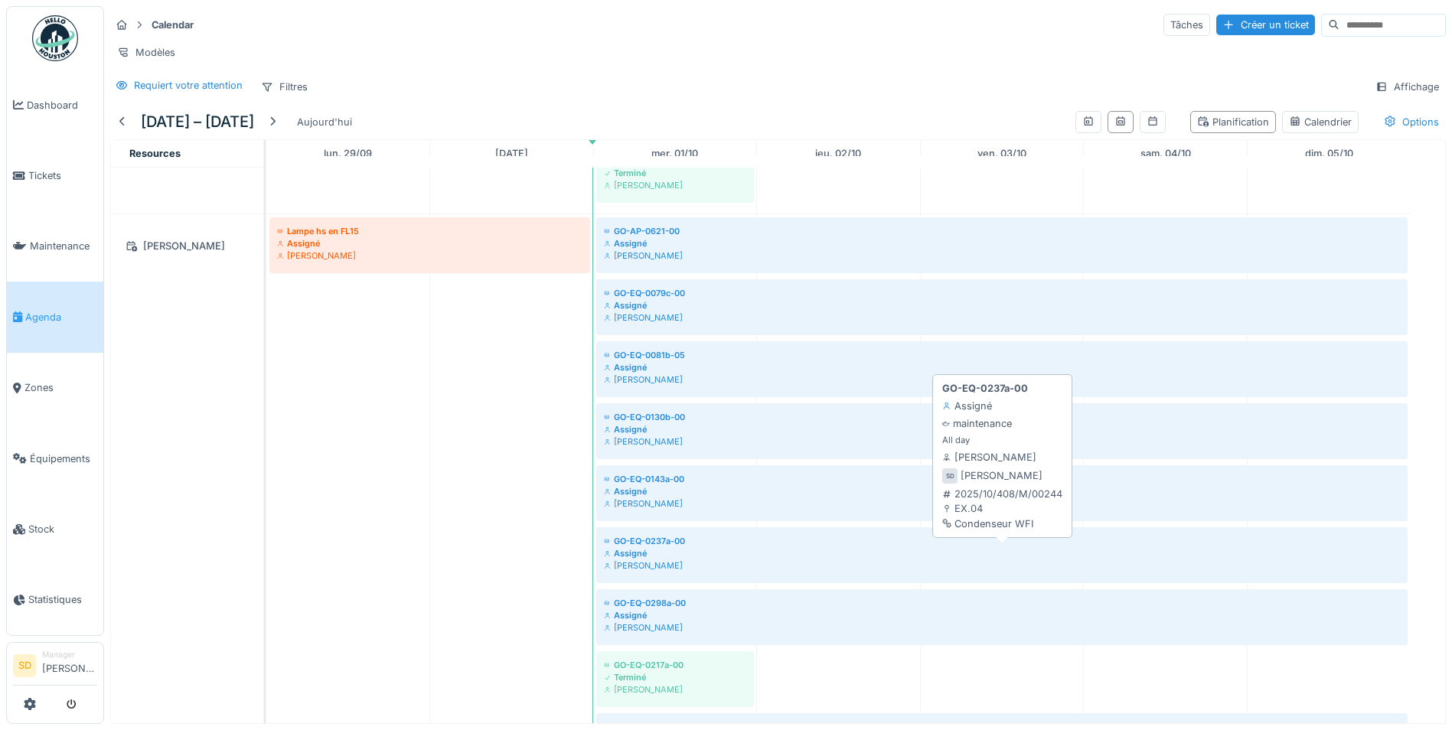
click at [680, 546] on div "GO-EQ-0237a-00" at bounding box center [1002, 541] width 796 height 12
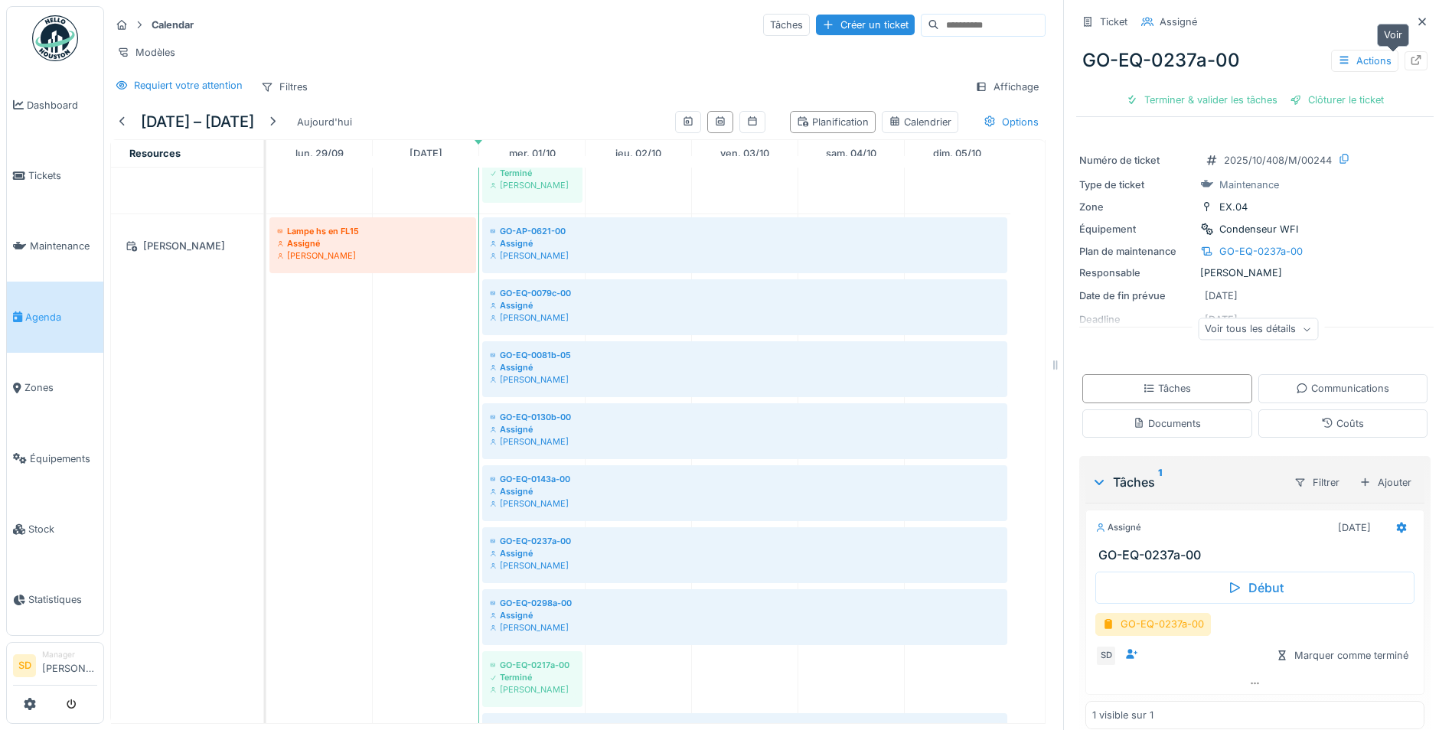
click at [1410, 55] on icon at bounding box center [1416, 60] width 12 height 10
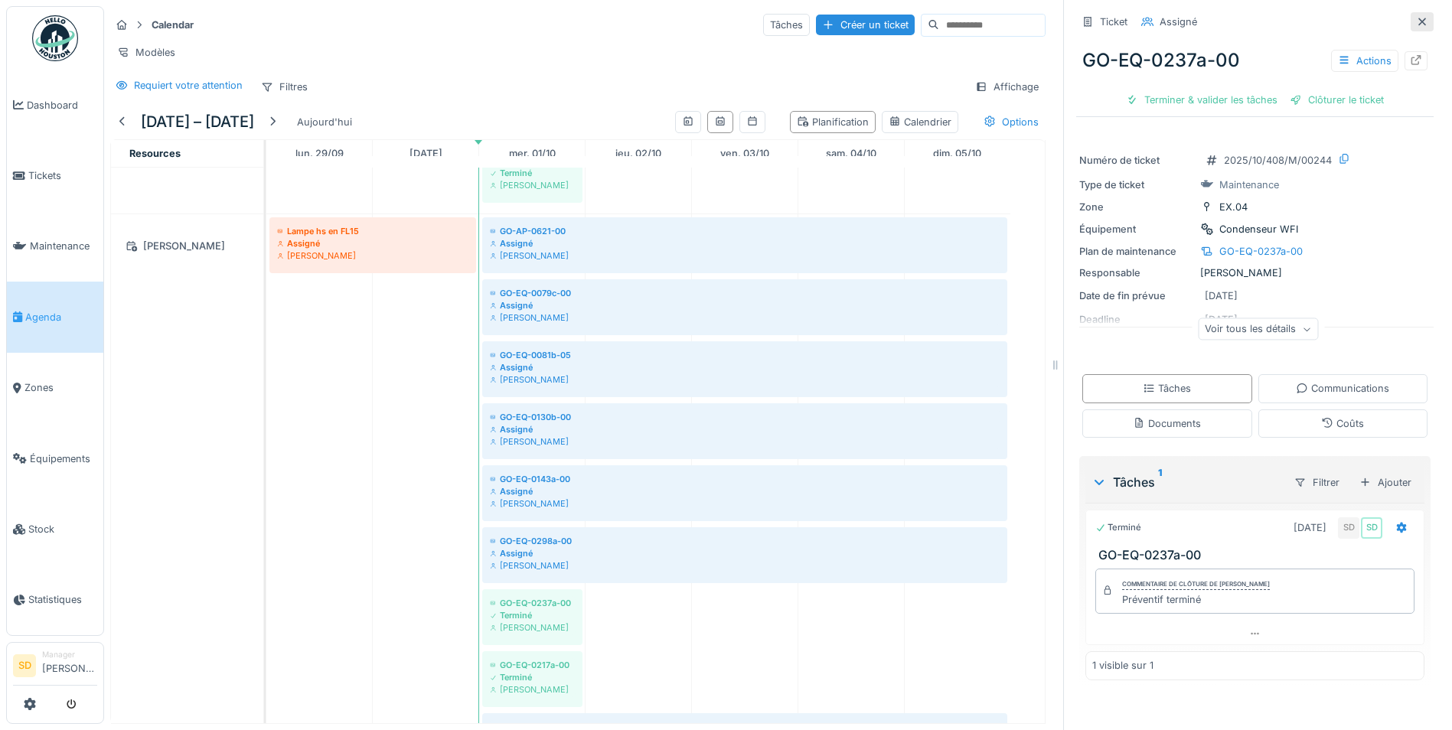
click at [1416, 17] on div at bounding box center [1422, 22] width 12 height 15
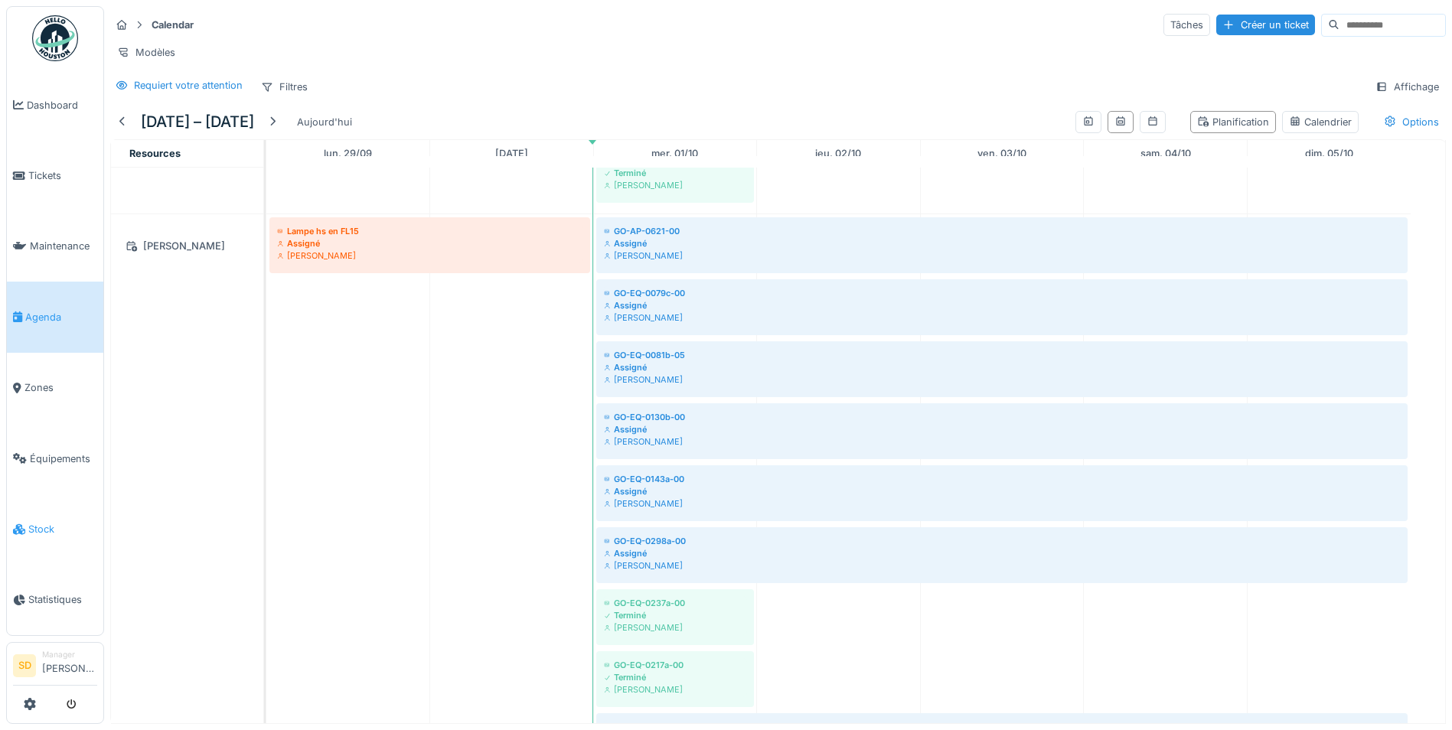
click at [61, 522] on span "Stock" at bounding box center [62, 529] width 69 height 15
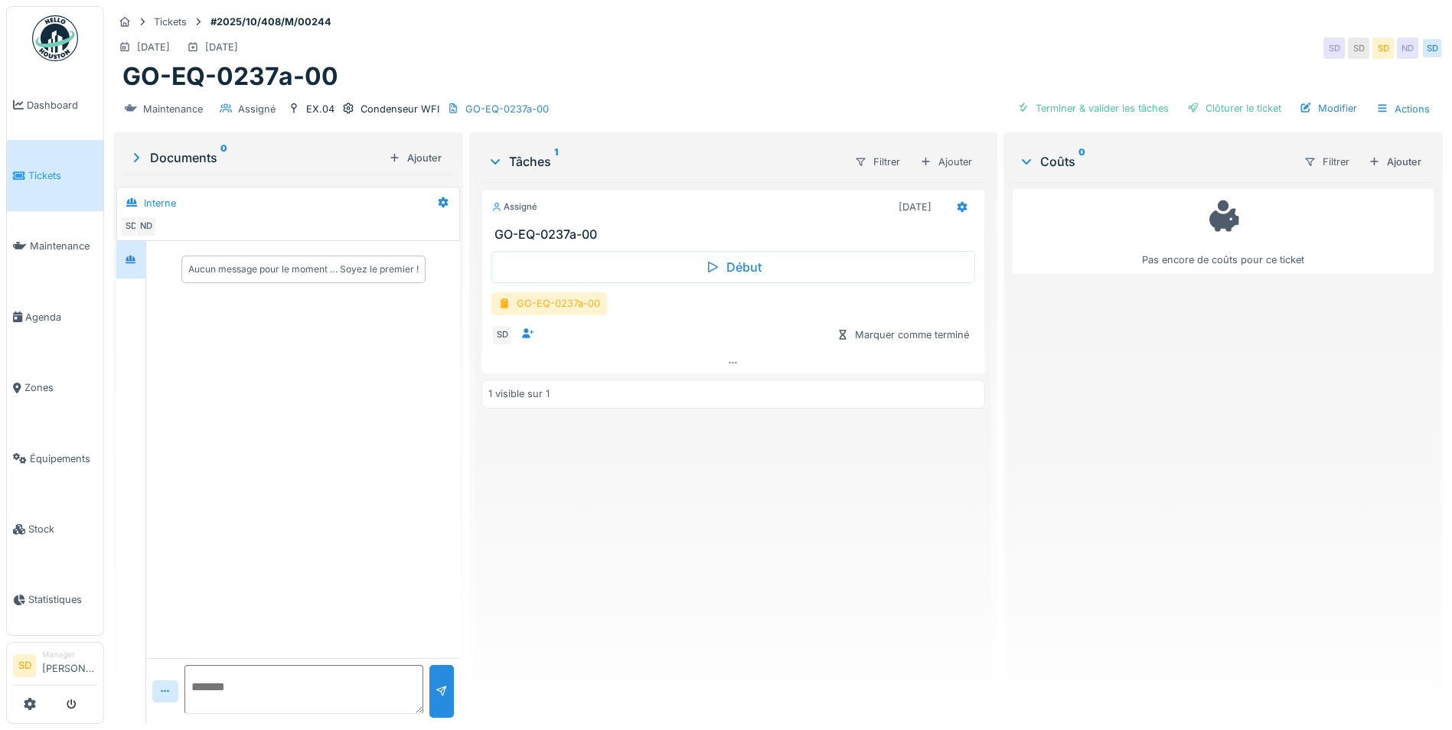
click at [552, 300] on div "GO-EQ-0237a-00" at bounding box center [549, 303] width 116 height 22
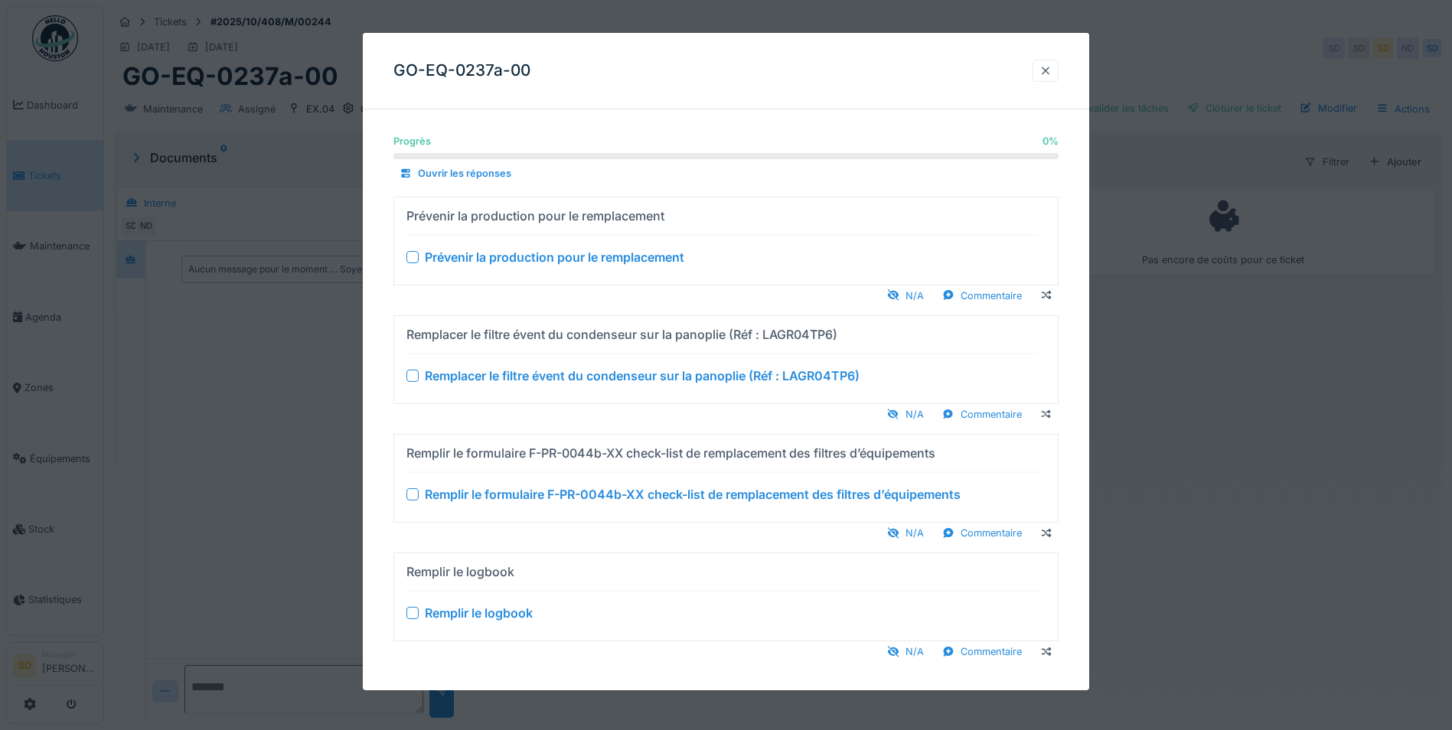
click at [1051, 77] on div at bounding box center [1045, 71] width 12 height 15
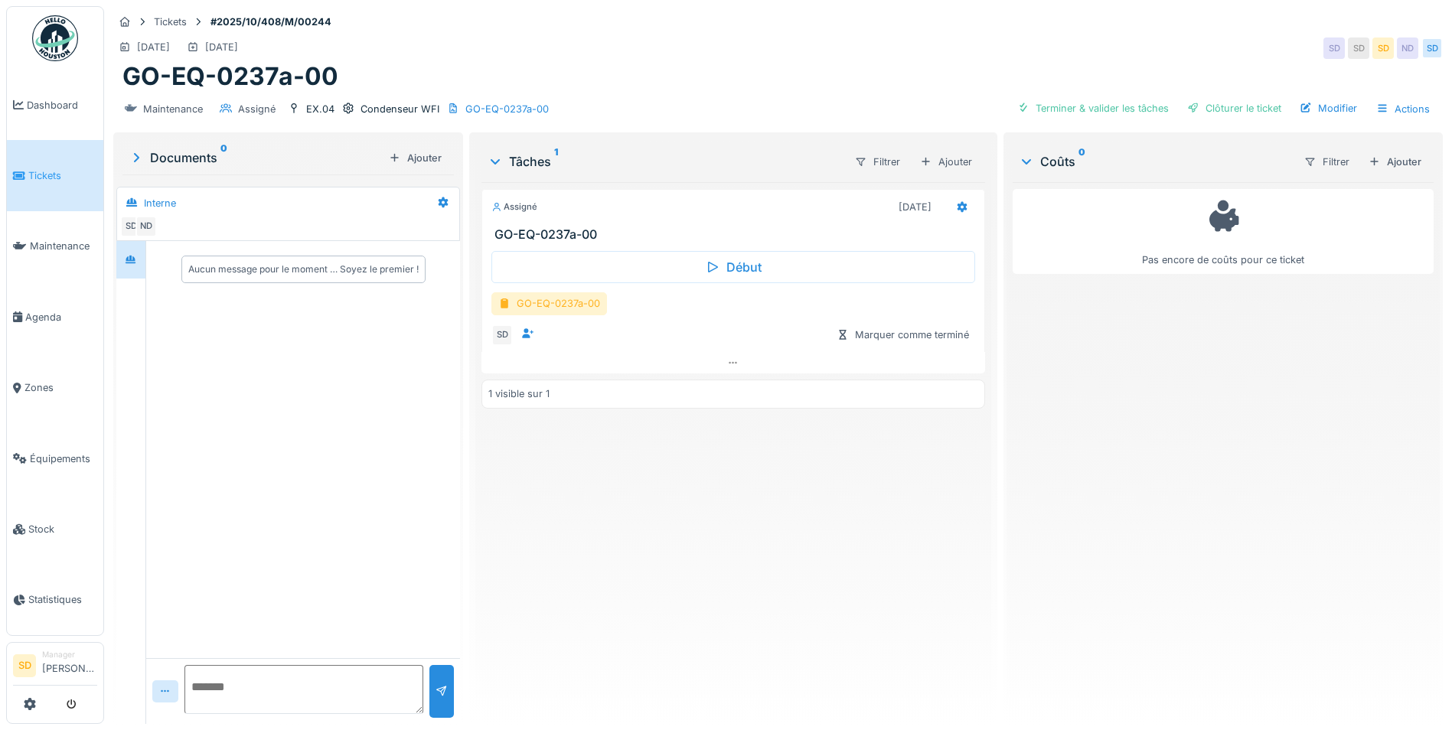
click at [553, 301] on div "GO-EQ-0237a-00" at bounding box center [549, 303] width 116 height 22
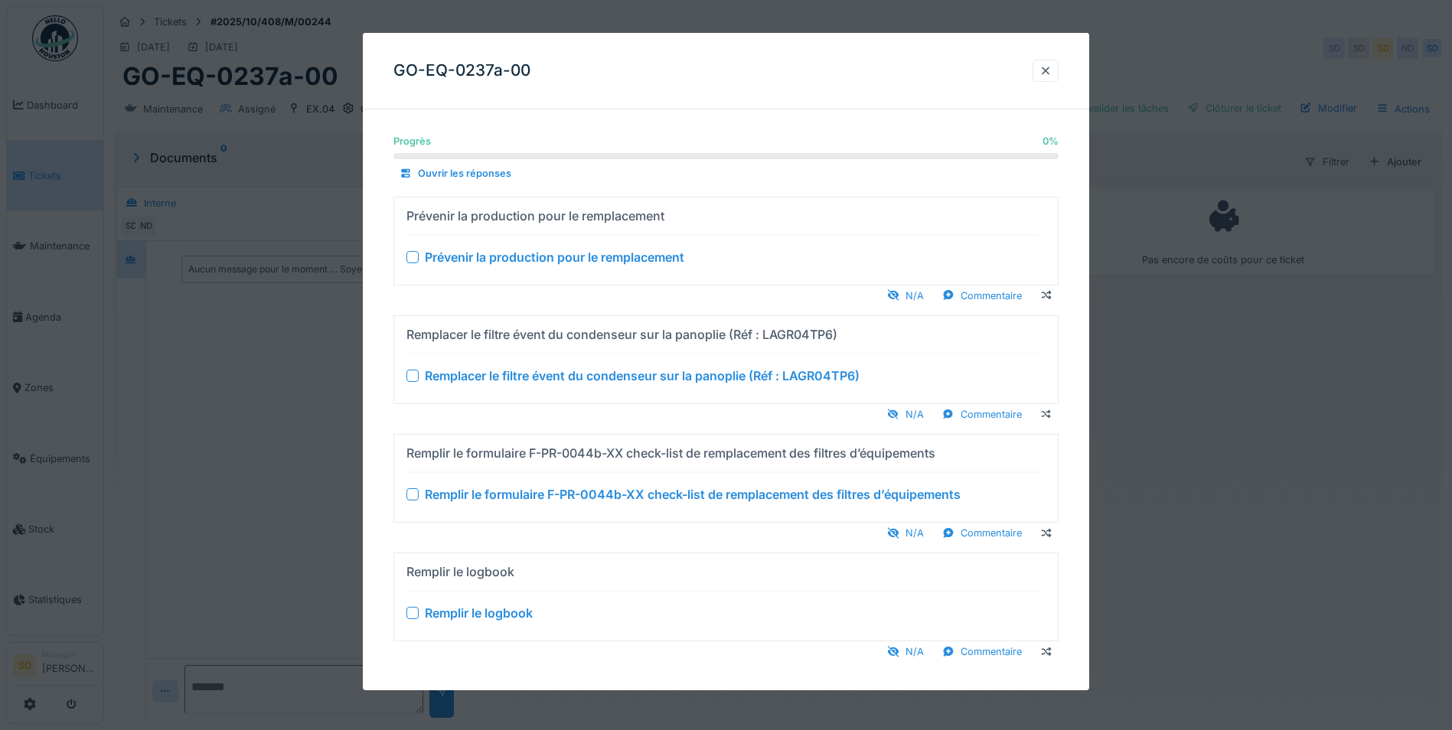
click at [417, 257] on div at bounding box center [412, 256] width 12 height 12
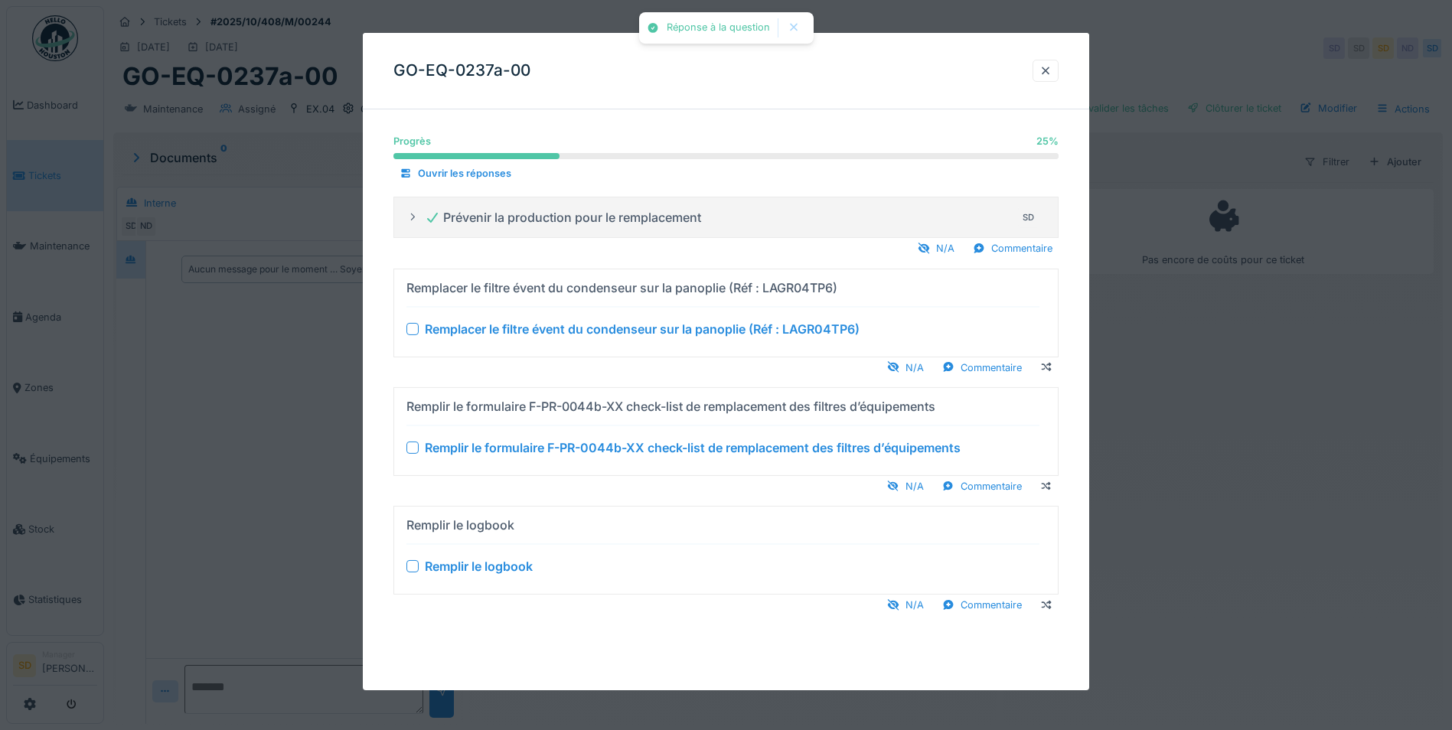
click at [412, 331] on div at bounding box center [412, 328] width 12 height 12
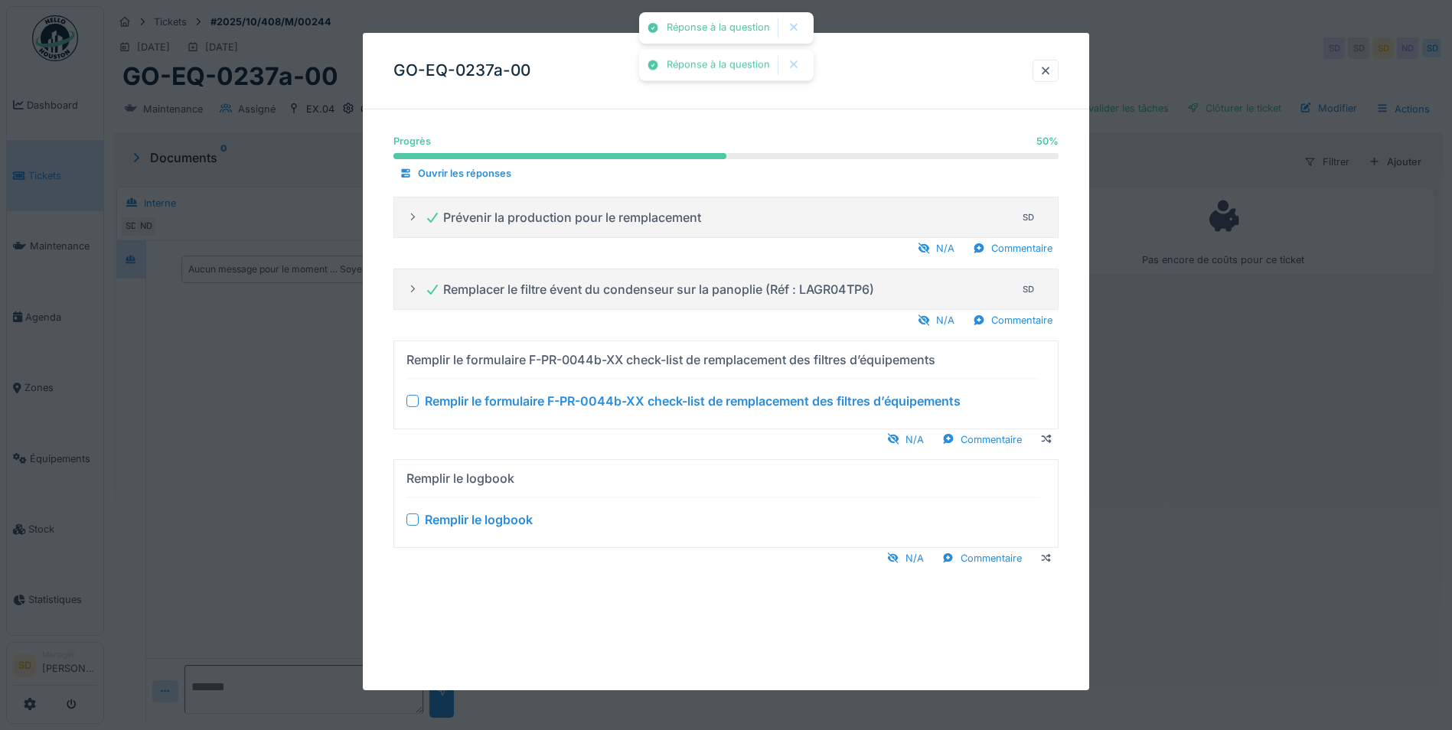
click at [412, 406] on div at bounding box center [412, 400] width 12 height 12
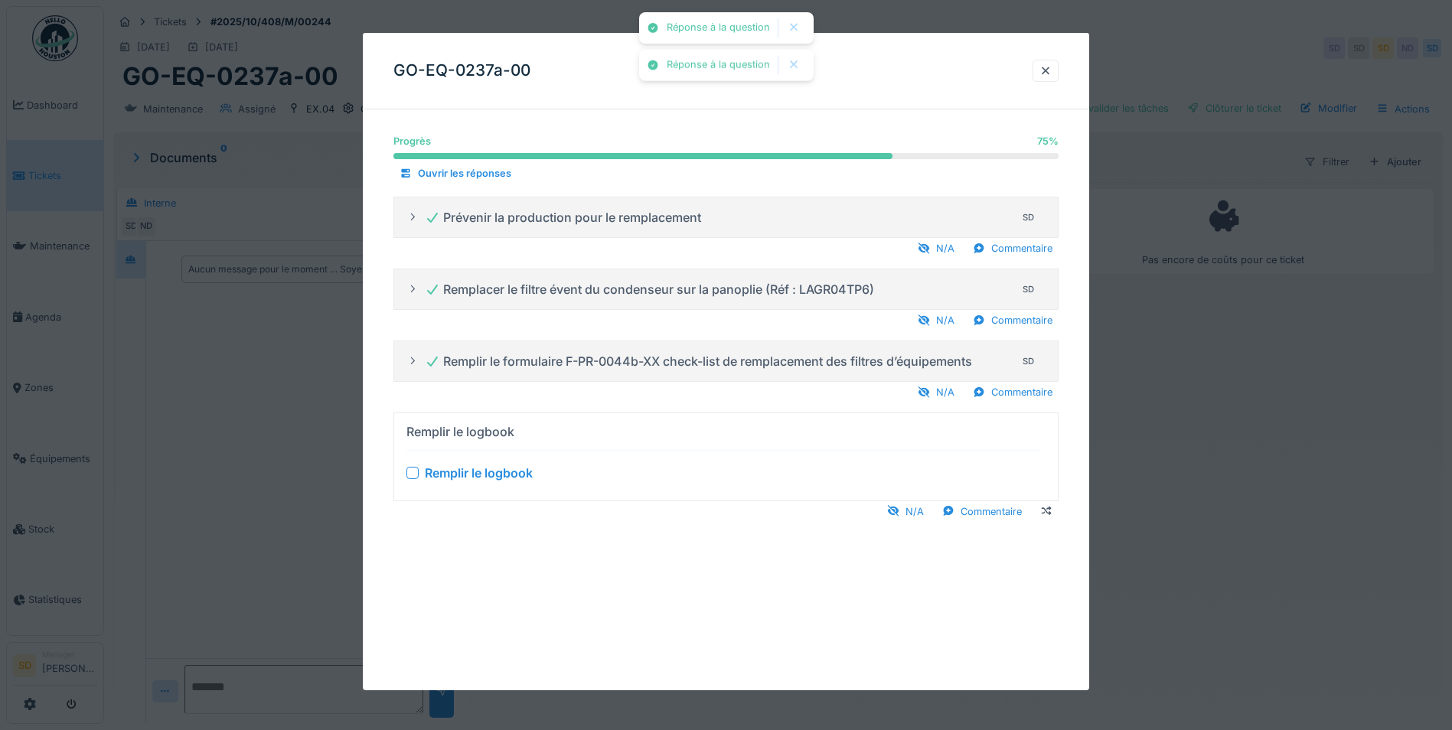
click at [409, 479] on div "Remplir le logbook" at bounding box center [722, 472] width 633 height 18
drag, startPoint x: 415, startPoint y: 471, endPoint x: 422, endPoint y: 462, distance: 11.5
click at [414, 471] on div at bounding box center [412, 472] width 12 height 12
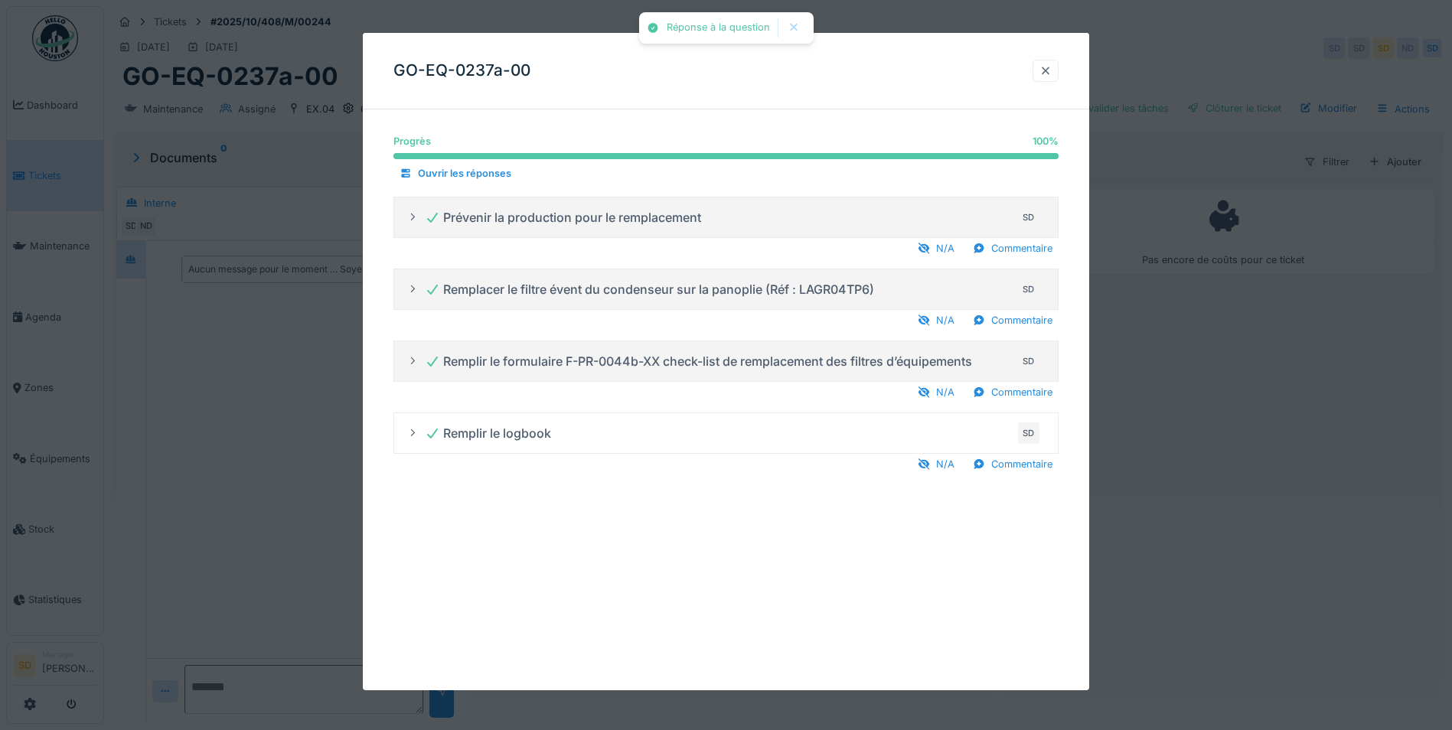
click at [1051, 77] on div at bounding box center [1045, 71] width 12 height 15
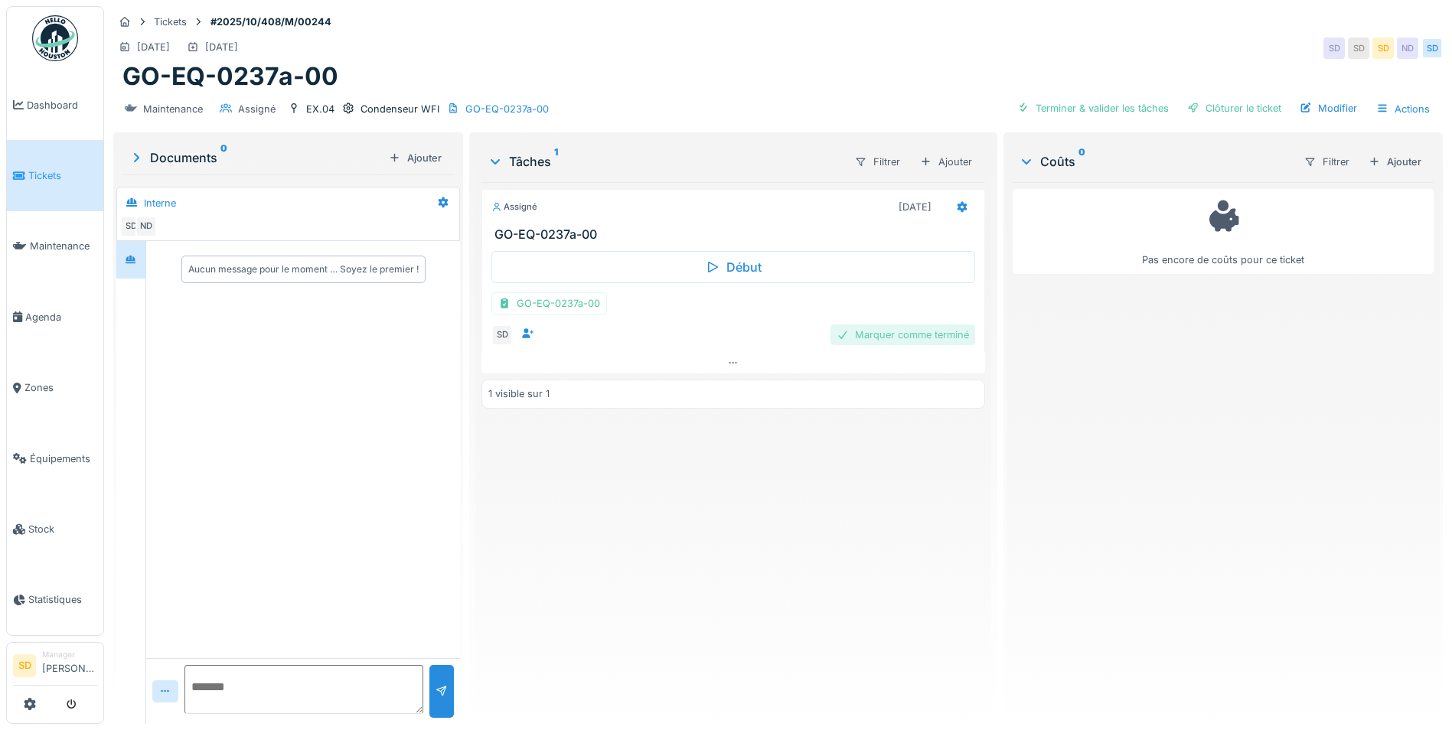
click at [906, 331] on div "Marquer comme terminé" at bounding box center [902, 334] width 145 height 21
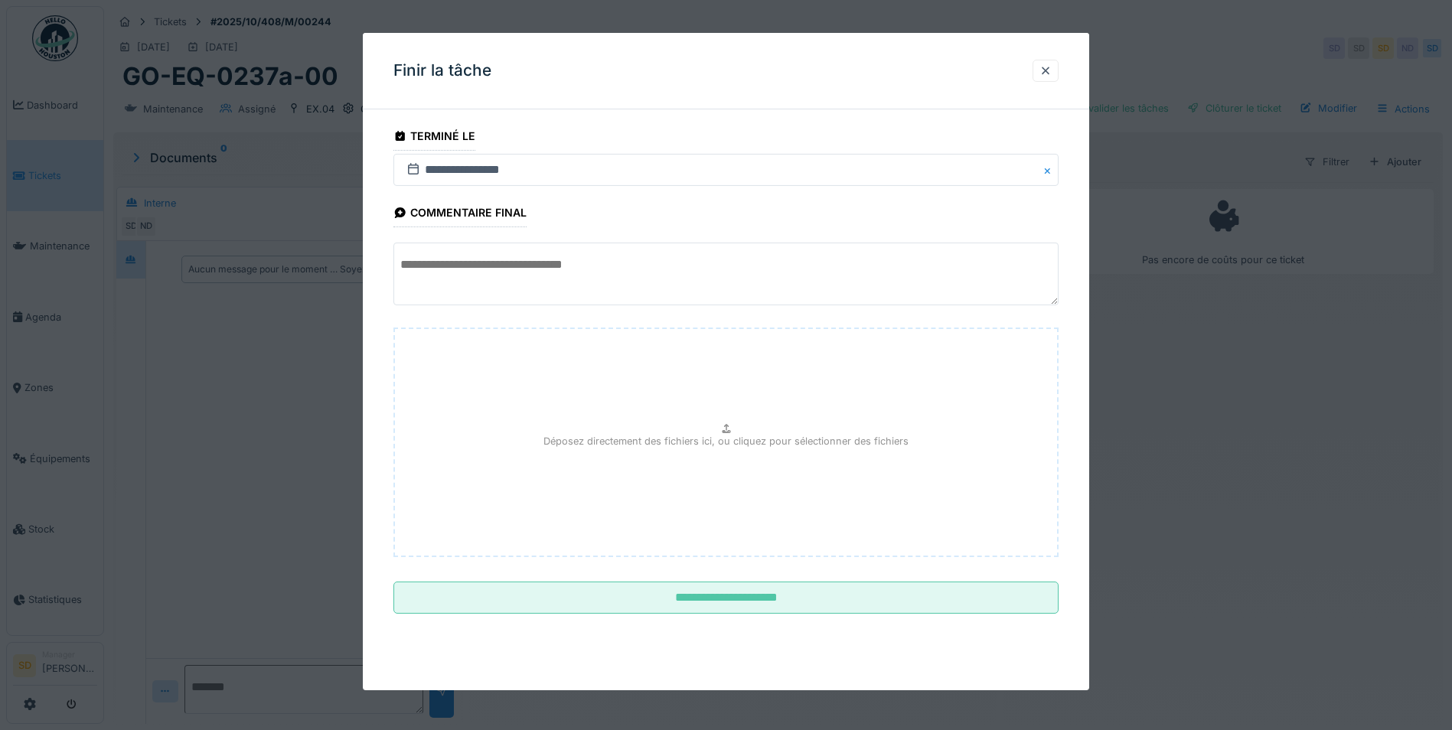
click at [572, 297] on textarea at bounding box center [725, 274] width 665 height 63
click at [425, 266] on textarea "**********" at bounding box center [725, 274] width 665 height 63
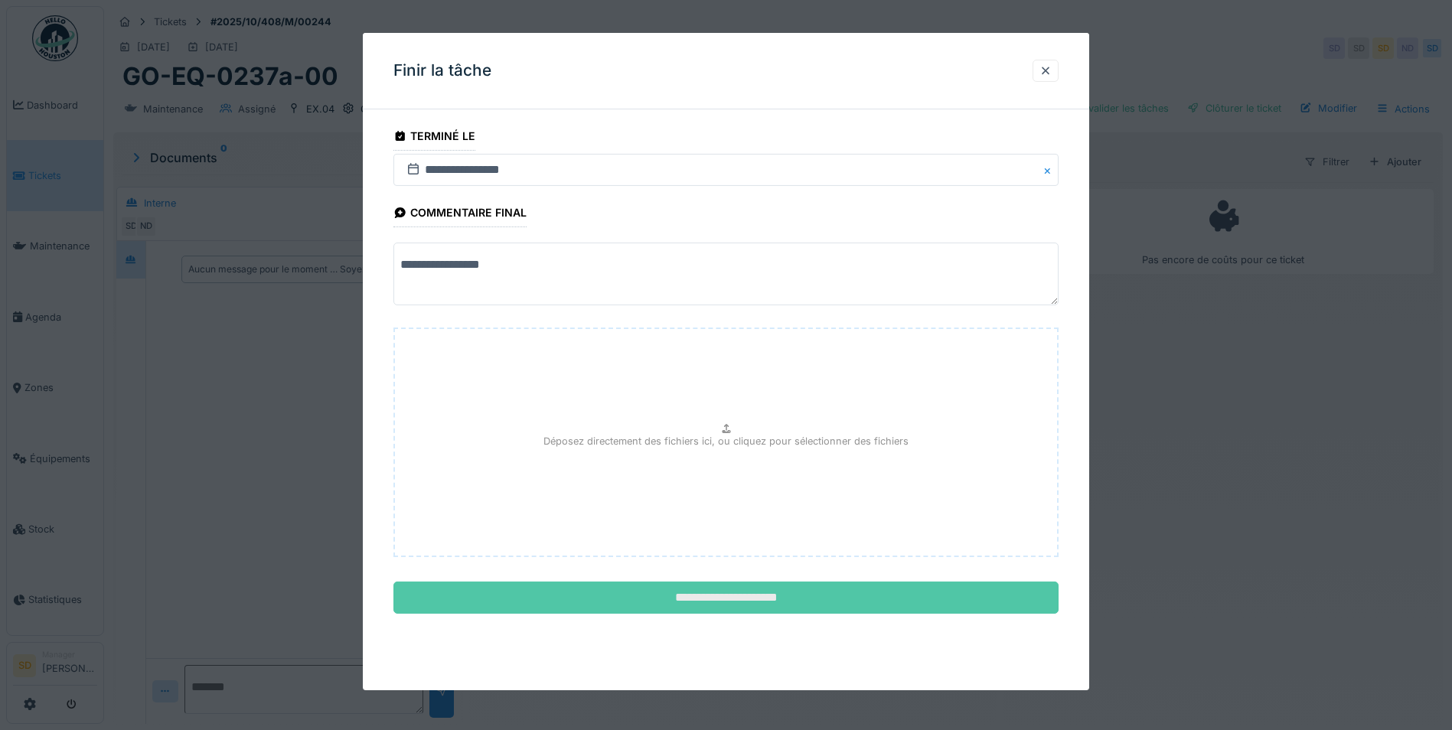
type textarea "**********"
click at [718, 596] on input "**********" at bounding box center [725, 598] width 665 height 32
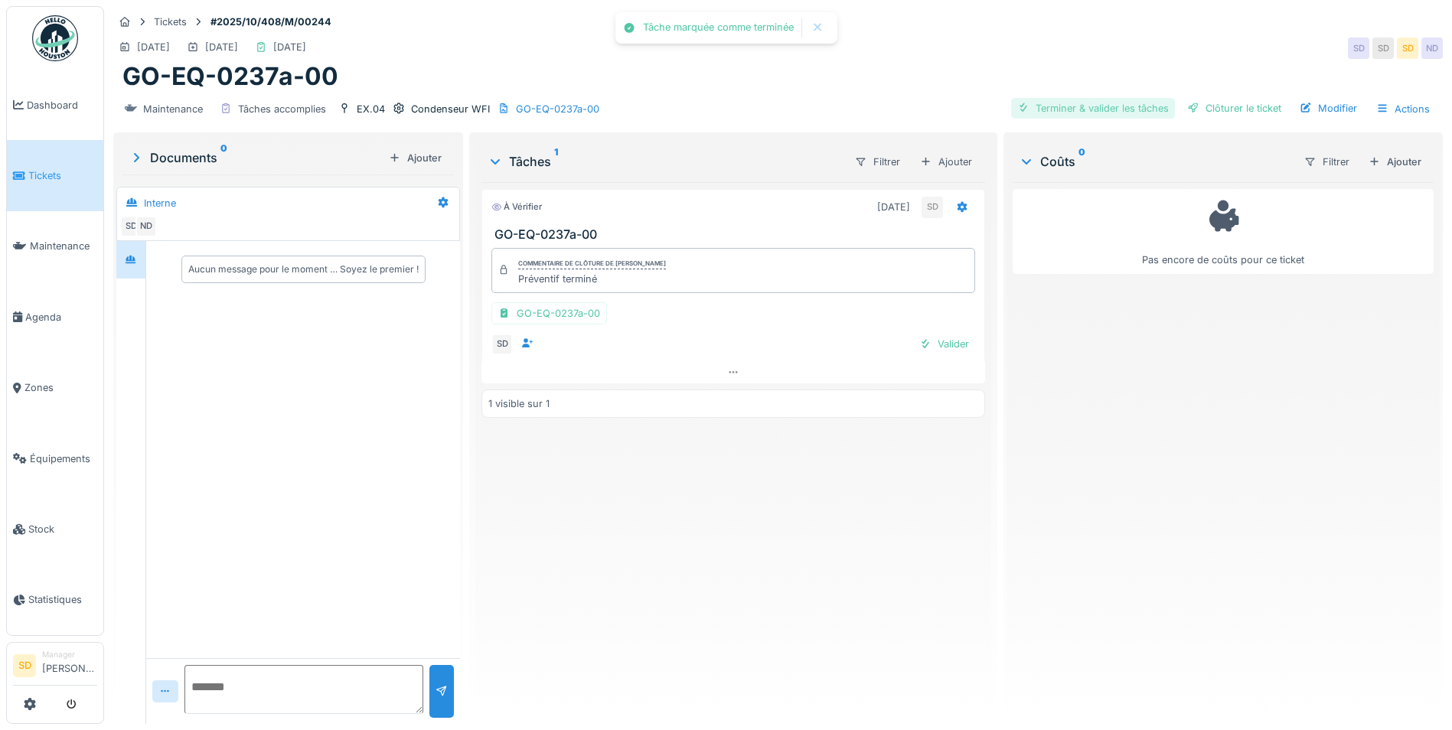
click at [1087, 103] on div "Terminer & valider les tâches" at bounding box center [1093, 108] width 164 height 21
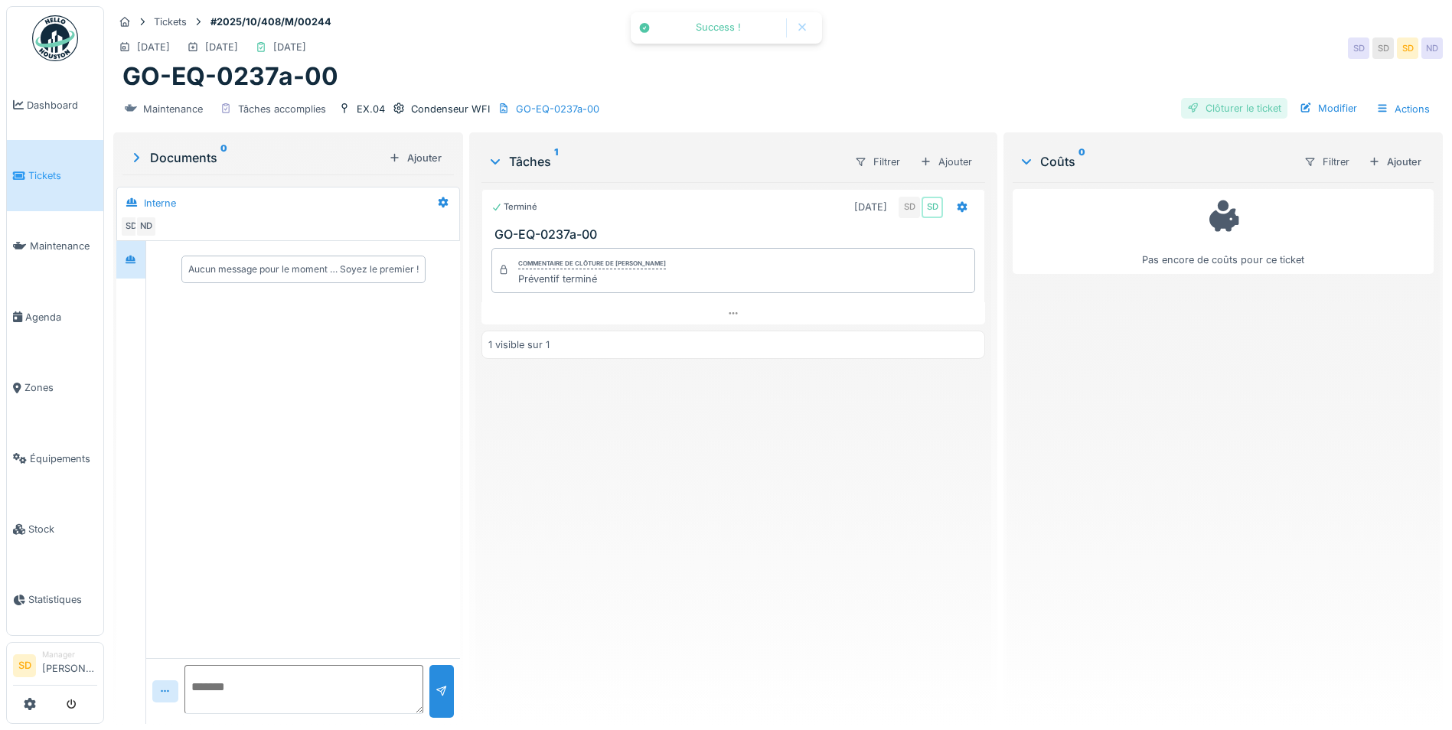
click at [1228, 108] on div "Clôturer le ticket" at bounding box center [1234, 108] width 106 height 21
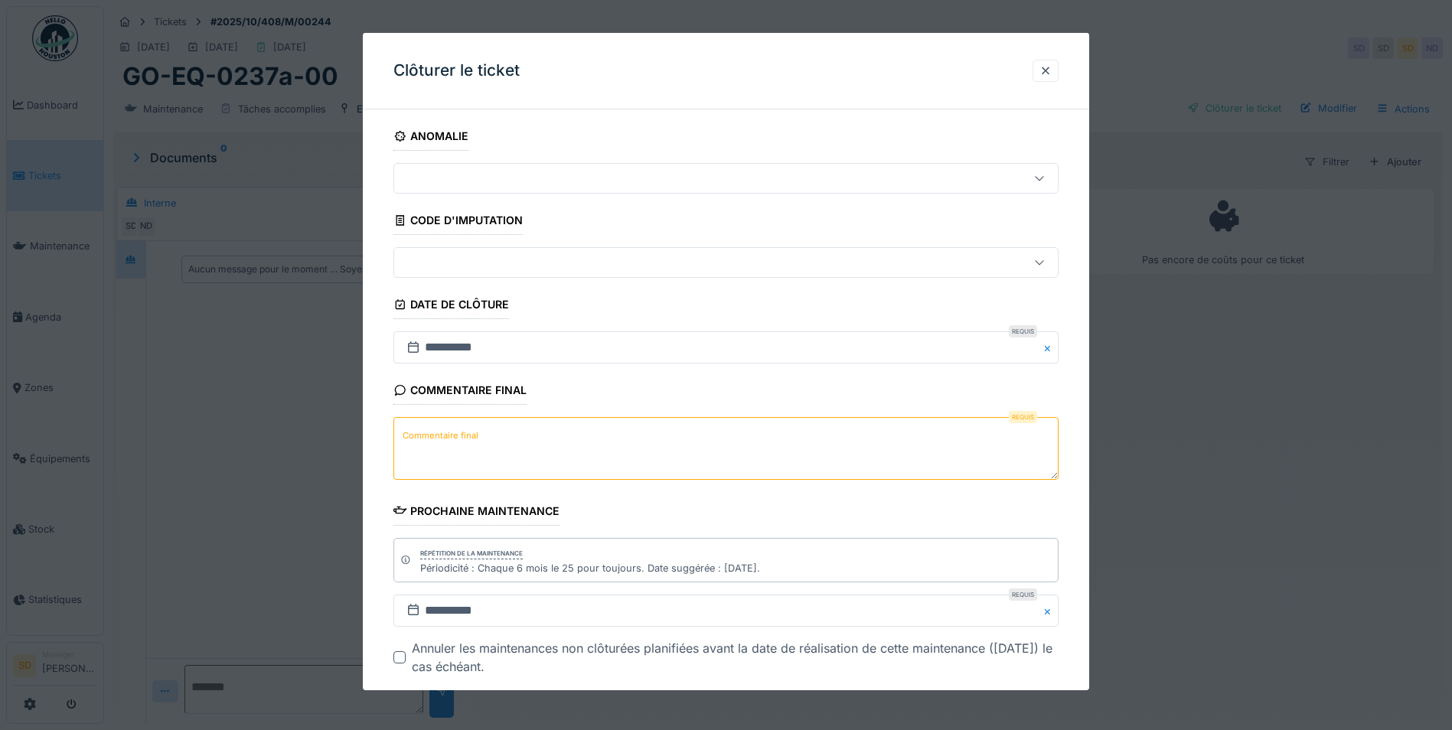
click at [614, 439] on textarea "Commentaire final" at bounding box center [725, 448] width 665 height 63
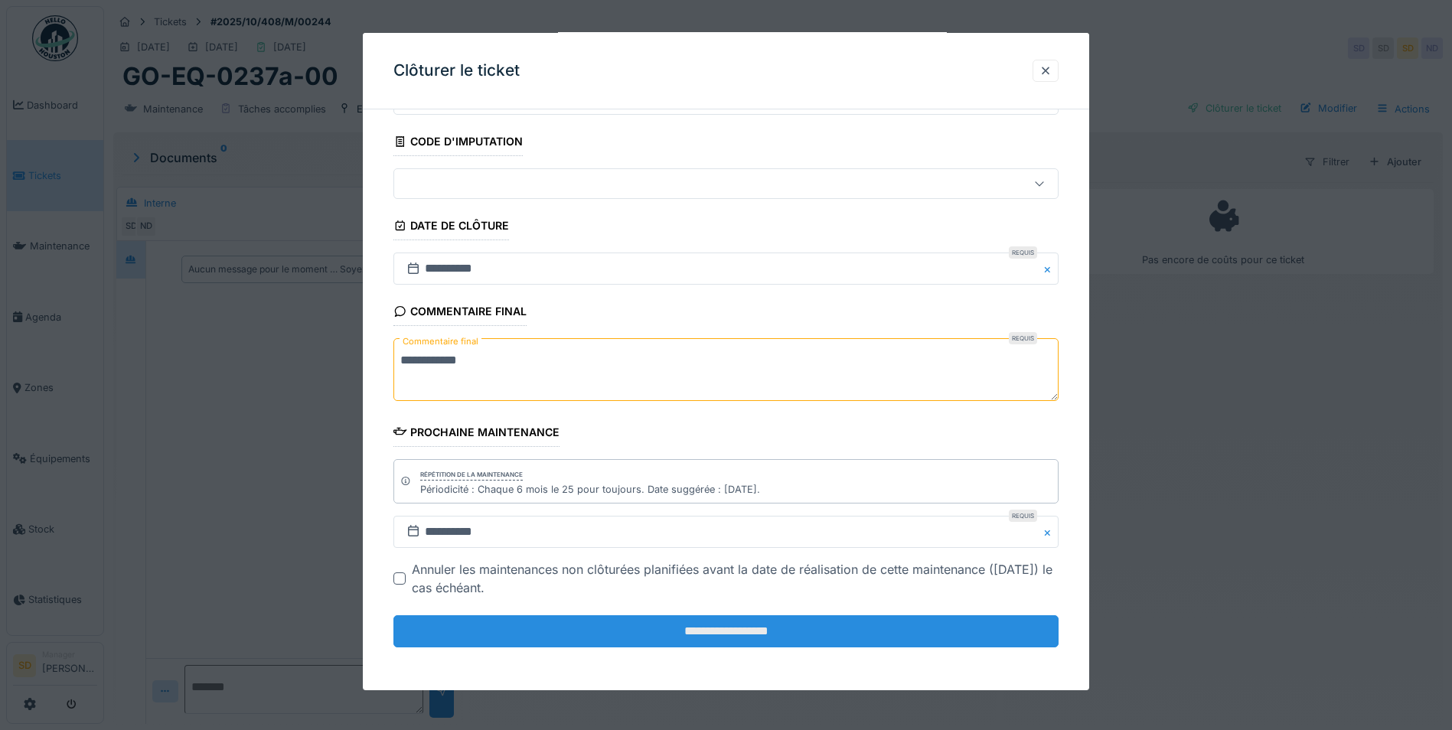
type textarea "**********"
click at [688, 632] on input "**********" at bounding box center [725, 631] width 665 height 32
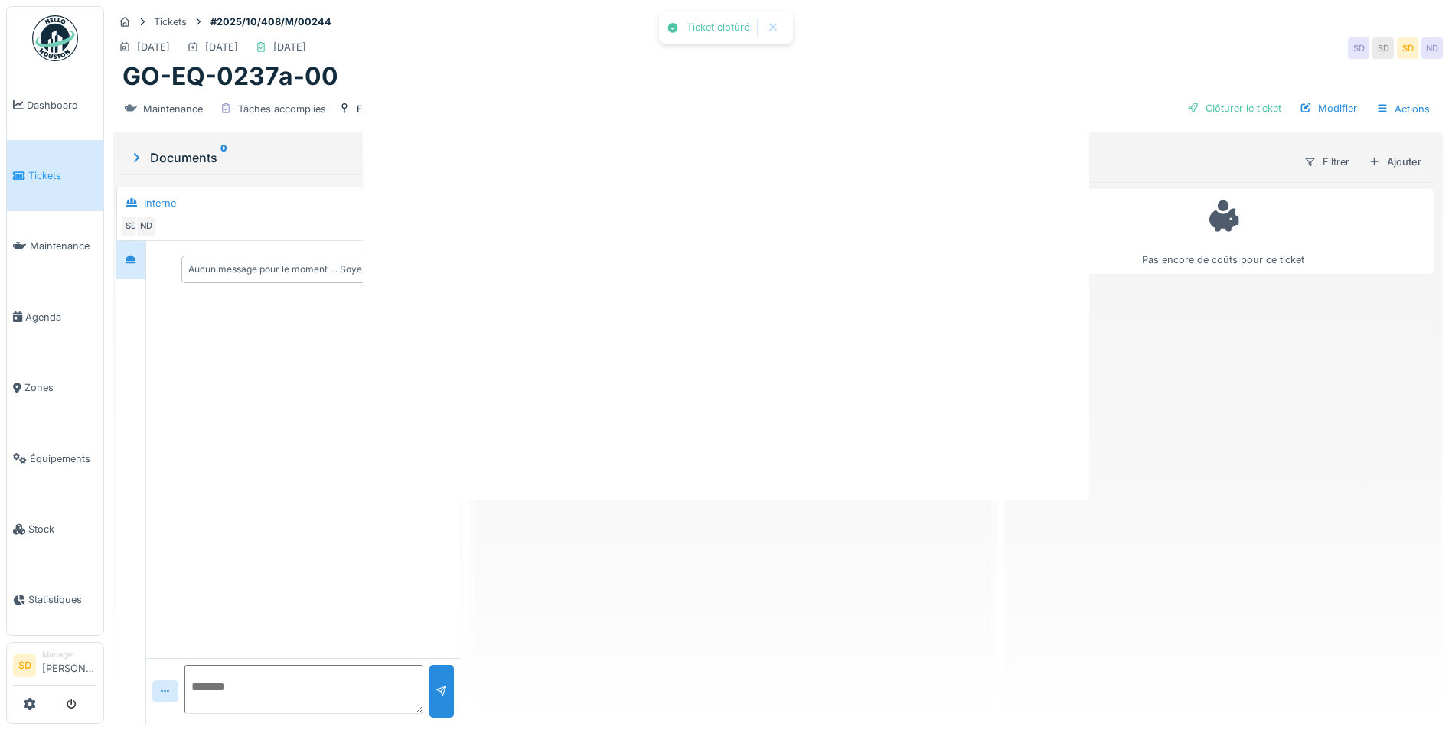
scroll to position [0, 0]
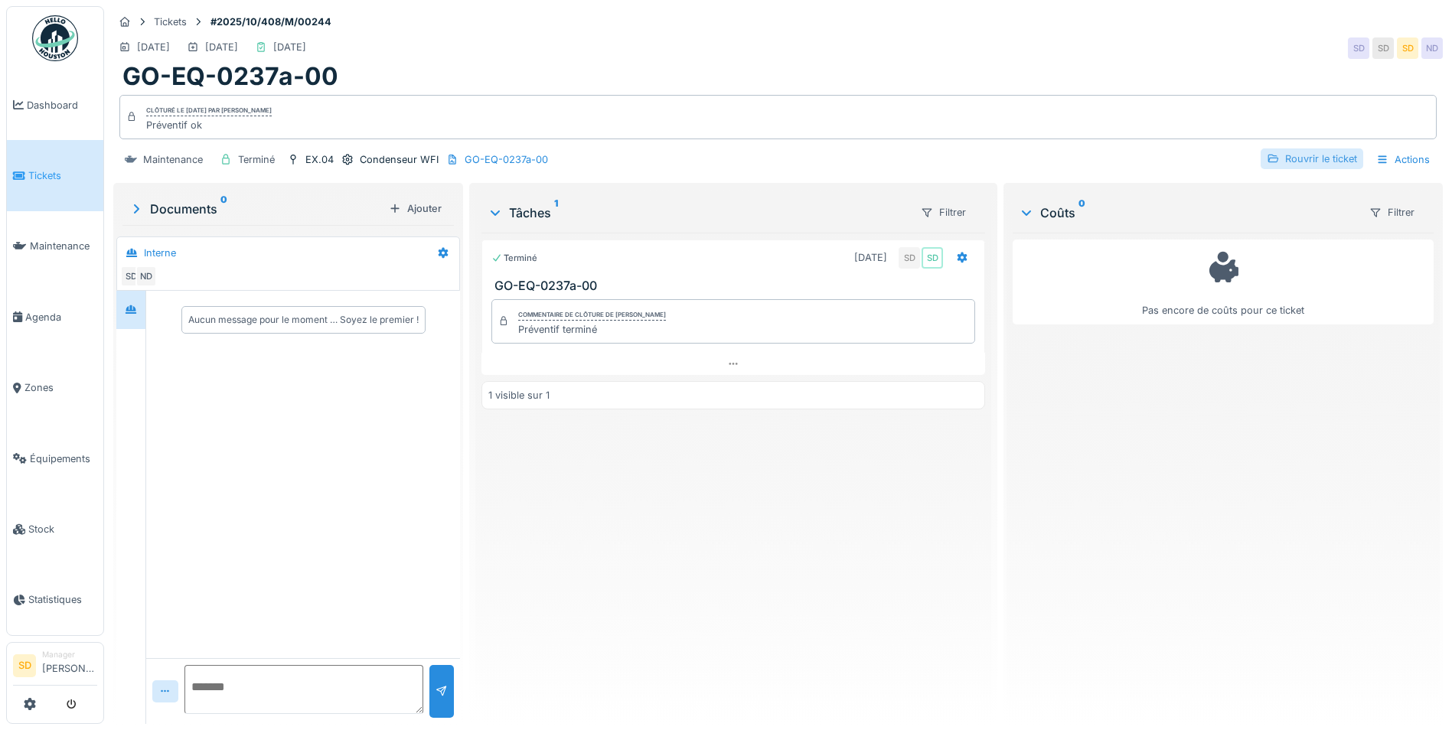
click at [1309, 158] on div "Rouvrir le ticket" at bounding box center [1311, 158] width 103 height 21
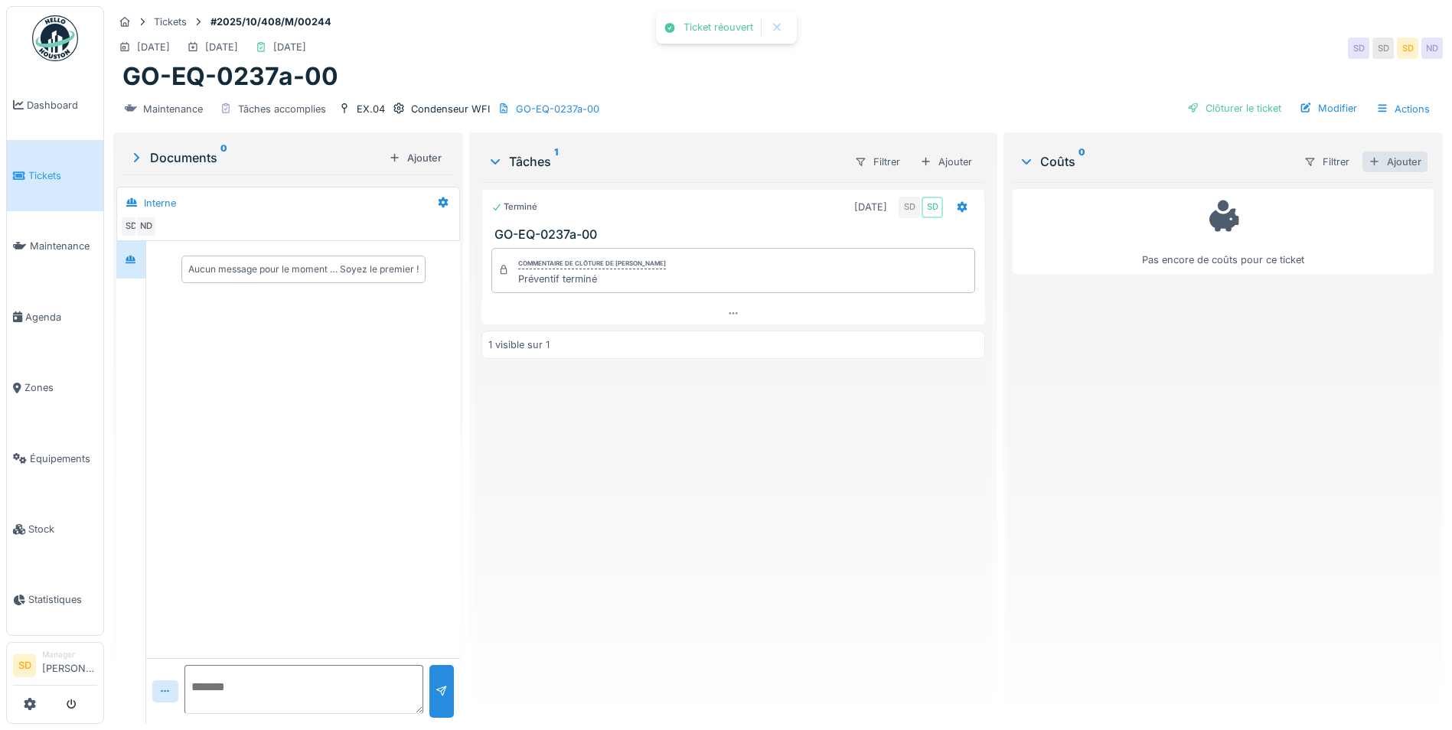
click at [1372, 163] on div "Ajouter" at bounding box center [1394, 162] width 65 height 21
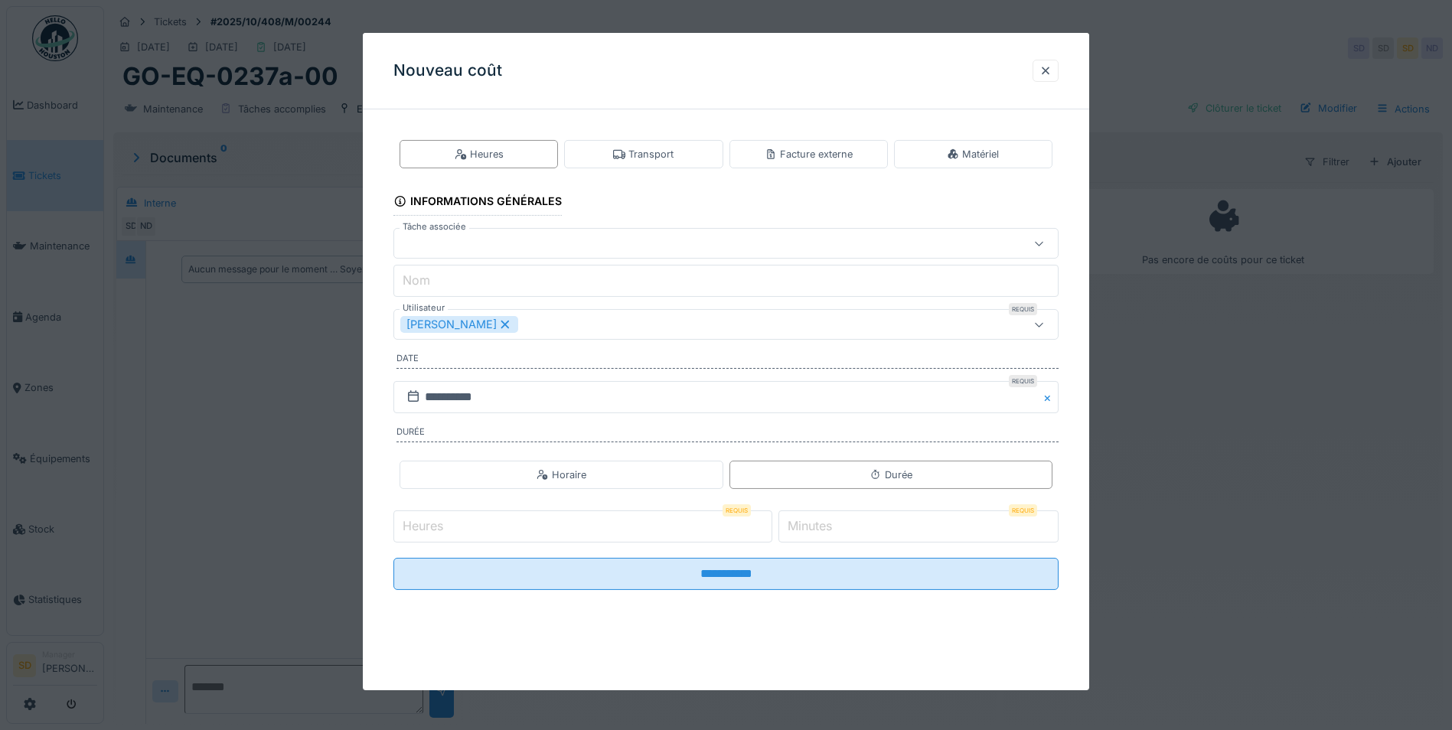
click at [563, 536] on input "Heures" at bounding box center [582, 526] width 379 height 32
type input "**"
click at [808, 523] on label "Minutes" at bounding box center [809, 526] width 51 height 18
click at [808, 523] on input "*" at bounding box center [918, 526] width 280 height 32
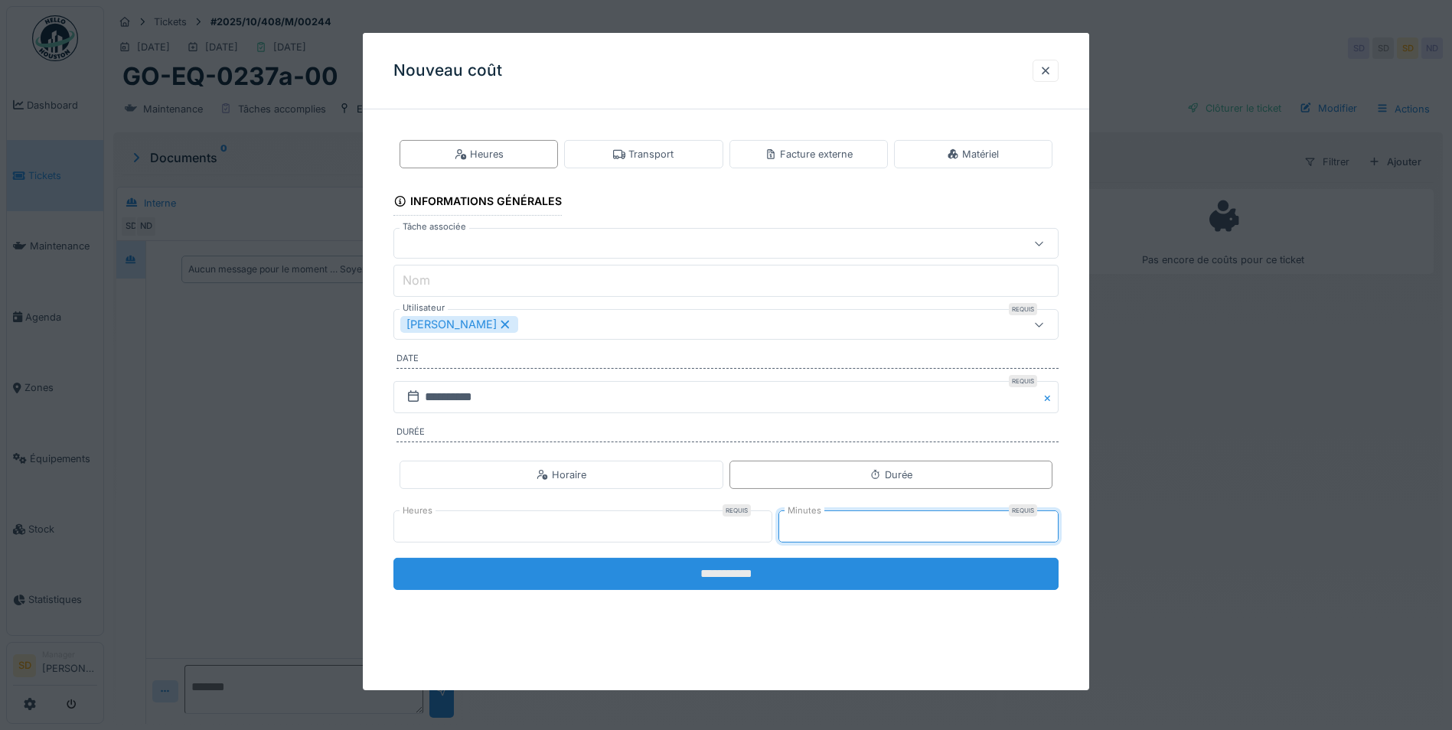
type input "**"
click at [762, 575] on input "**********" at bounding box center [725, 574] width 665 height 32
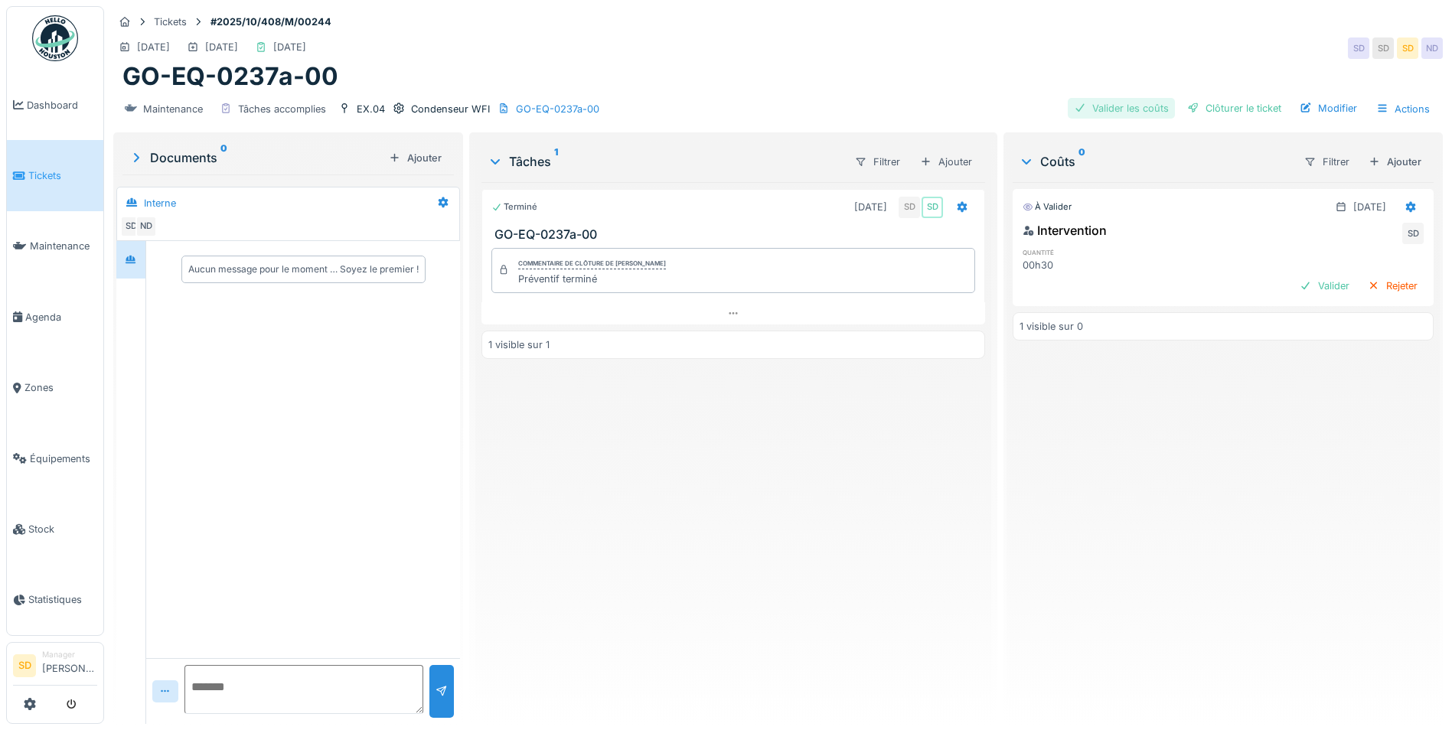
click at [1100, 107] on div "Valider les coûts" at bounding box center [1121, 108] width 107 height 21
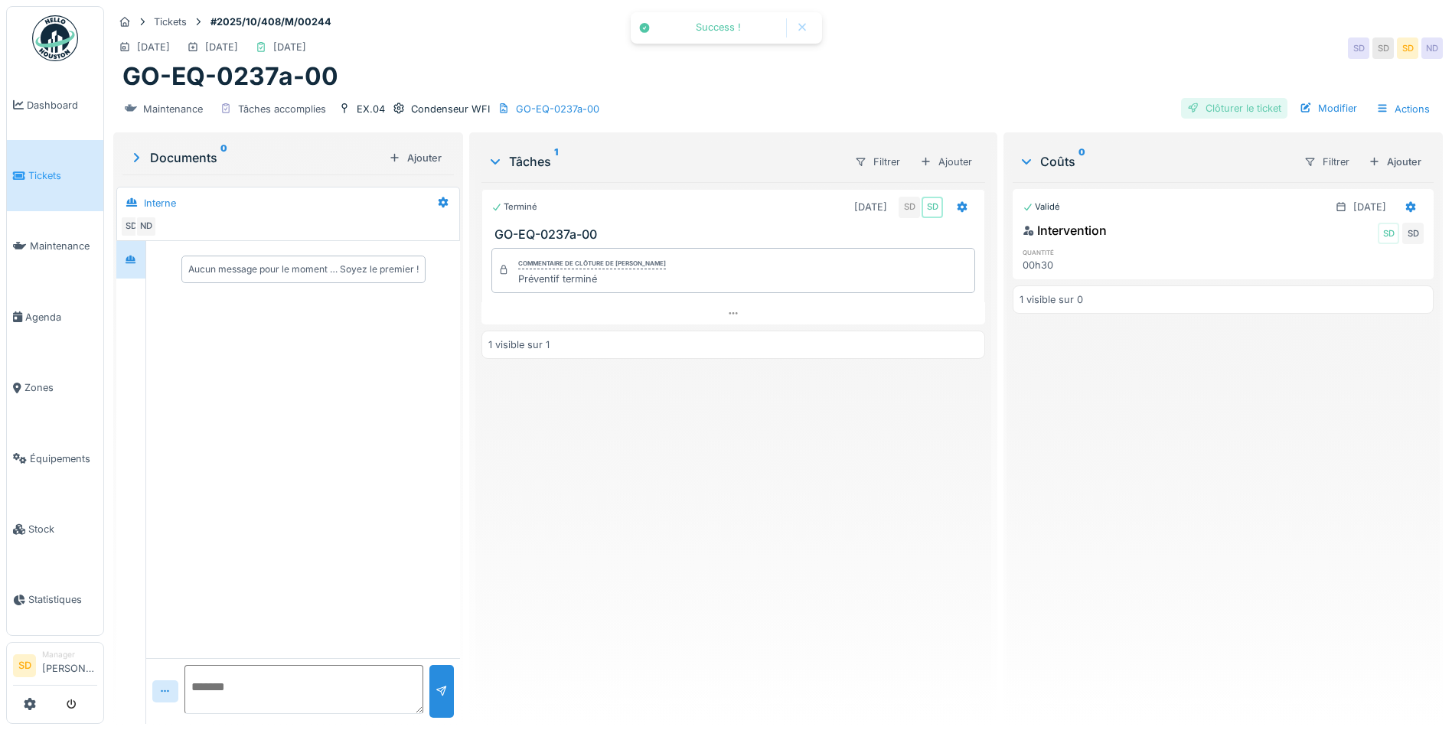
click at [1222, 111] on div "Clôturer le ticket" at bounding box center [1234, 108] width 106 height 21
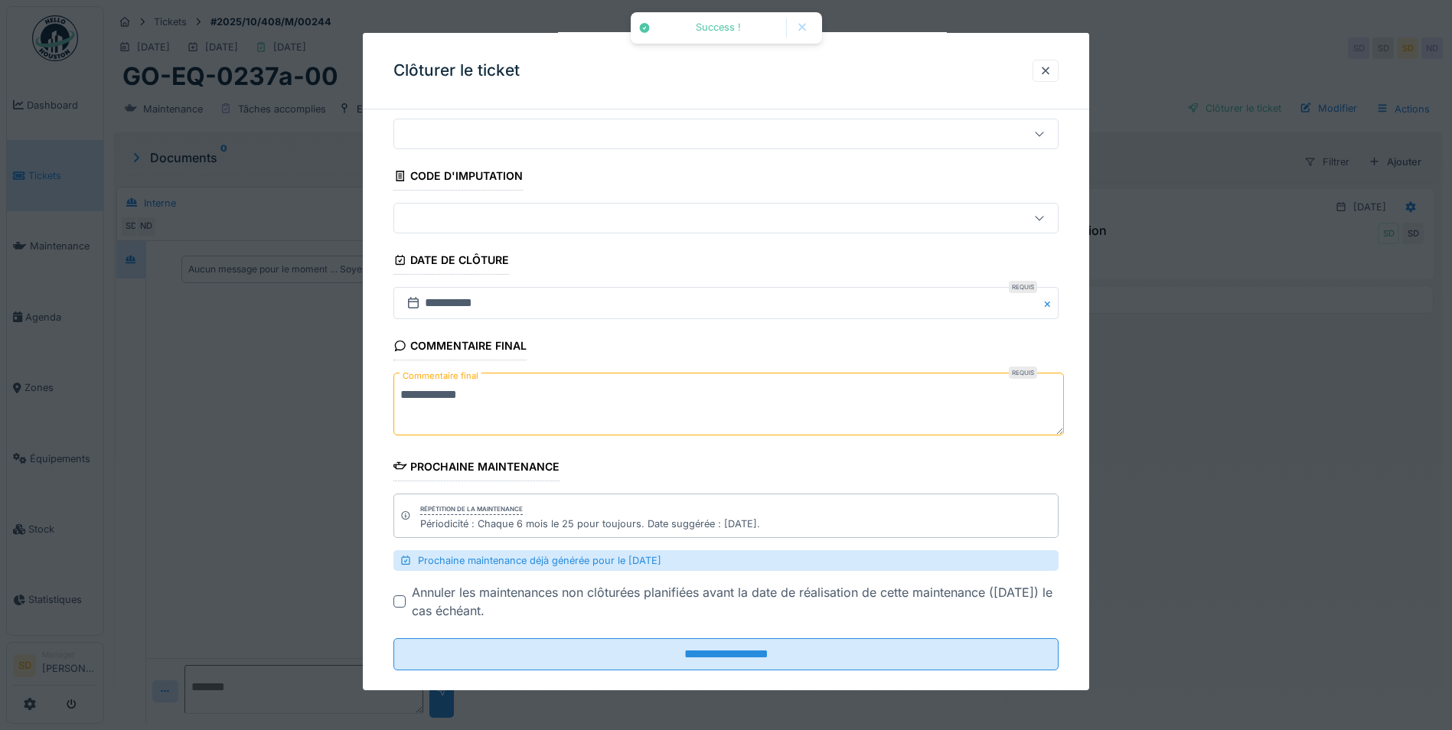
scroll to position [67, 0]
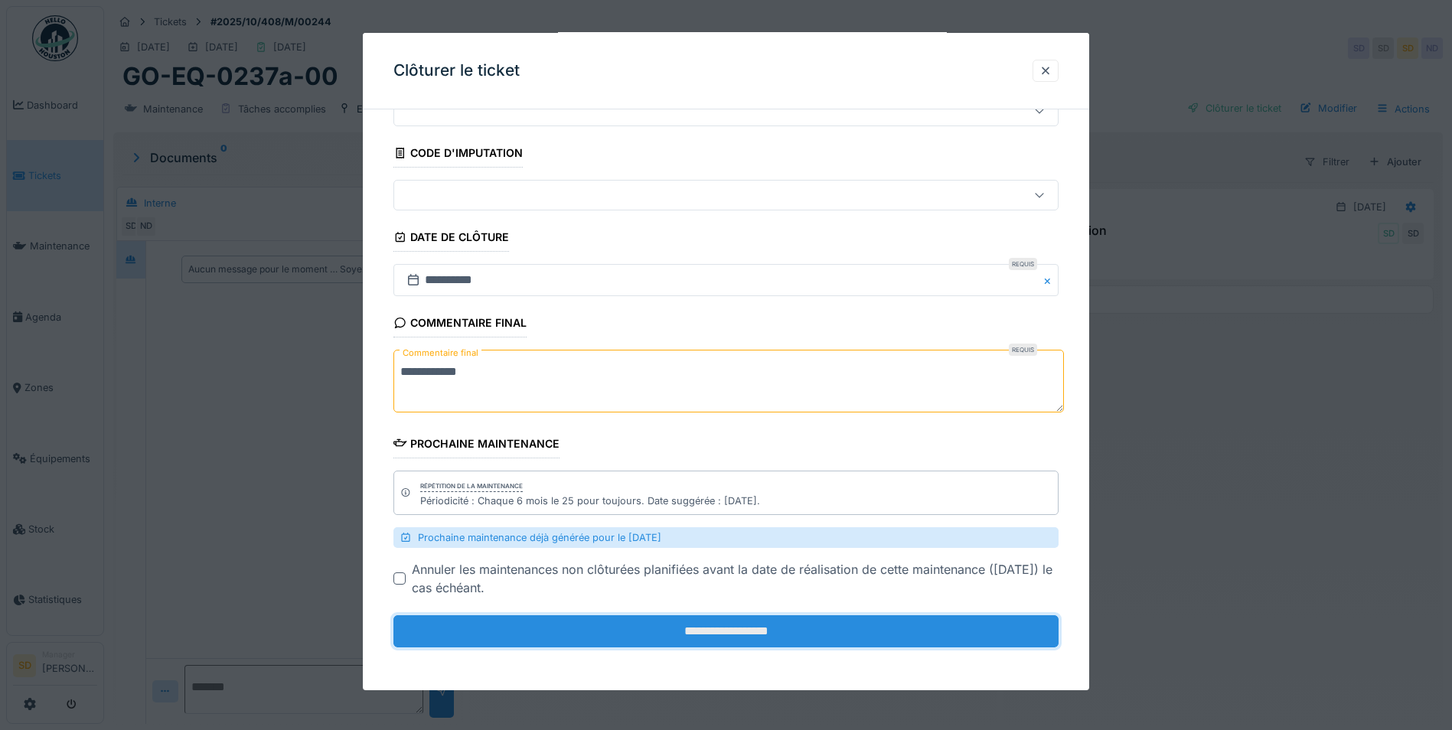
click at [723, 630] on input "**********" at bounding box center [725, 631] width 665 height 32
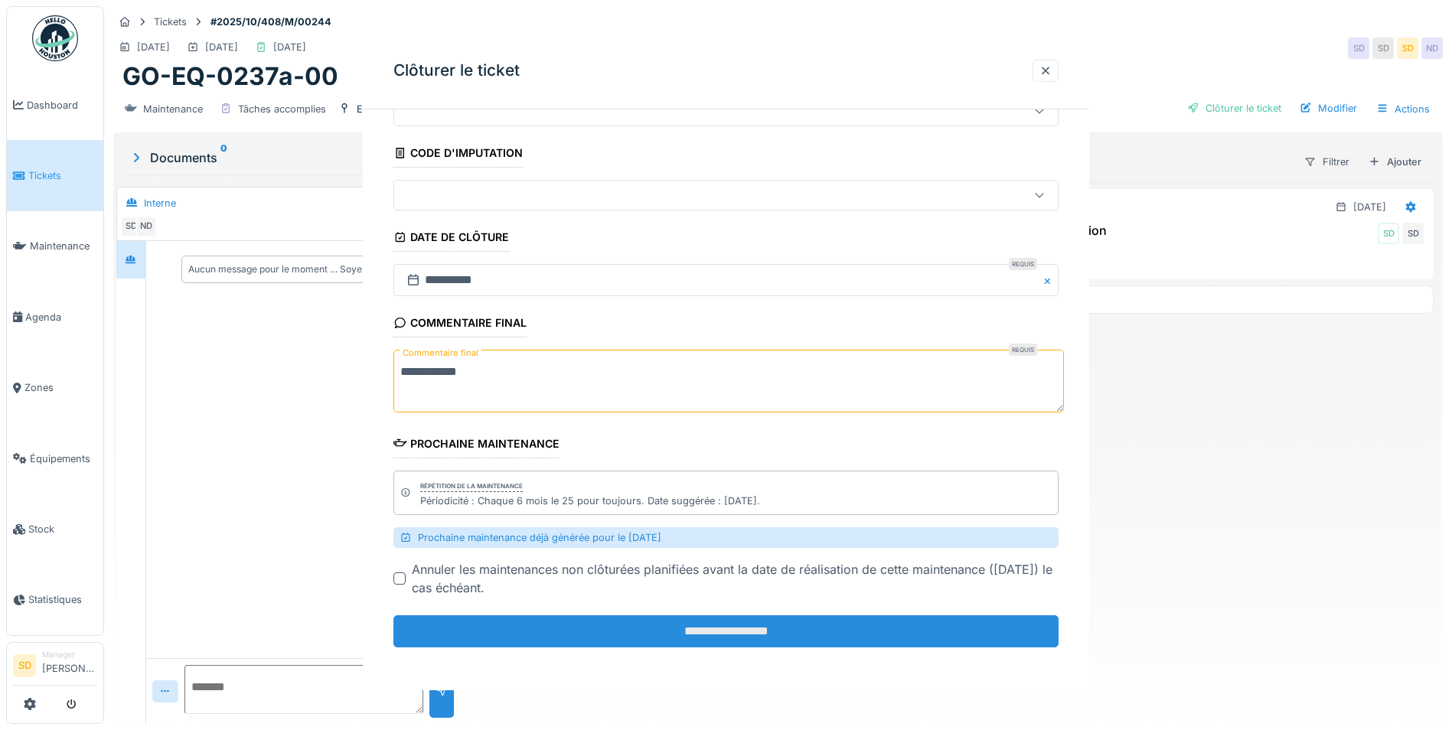
scroll to position [0, 0]
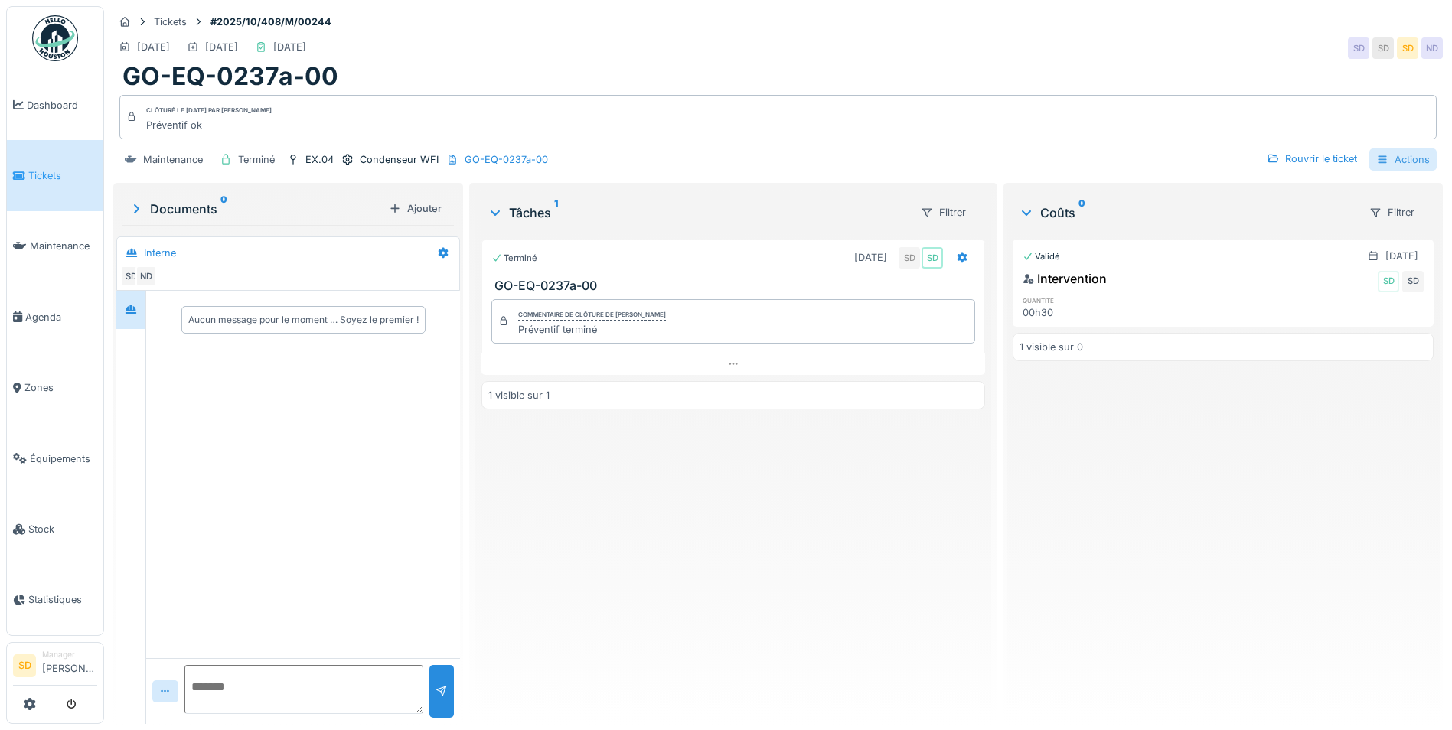
click at [1379, 159] on div "Actions" at bounding box center [1402, 159] width 67 height 22
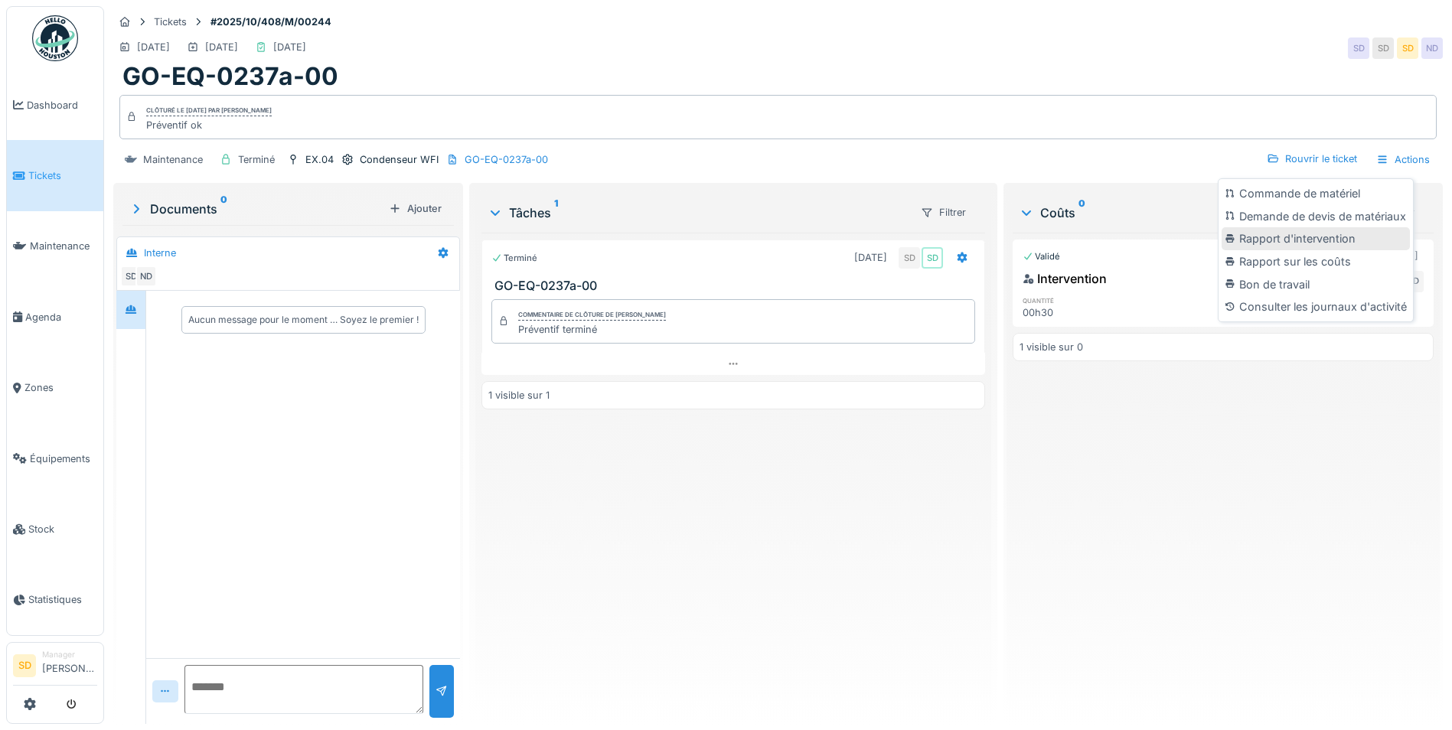
click at [1297, 241] on div "Rapport d'intervention" at bounding box center [1315, 238] width 188 height 23
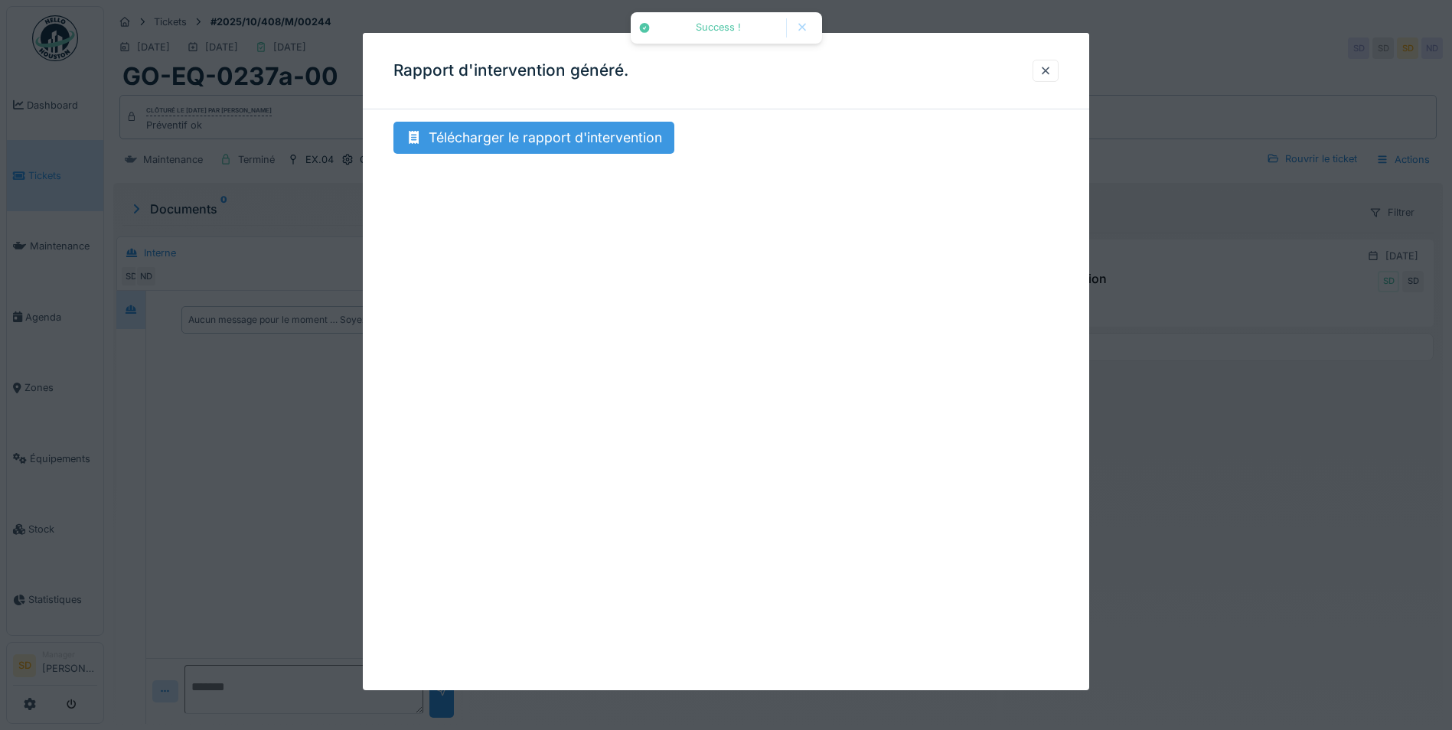
click at [584, 139] on div "Télécharger le rapport d'intervention" at bounding box center [533, 138] width 281 height 32
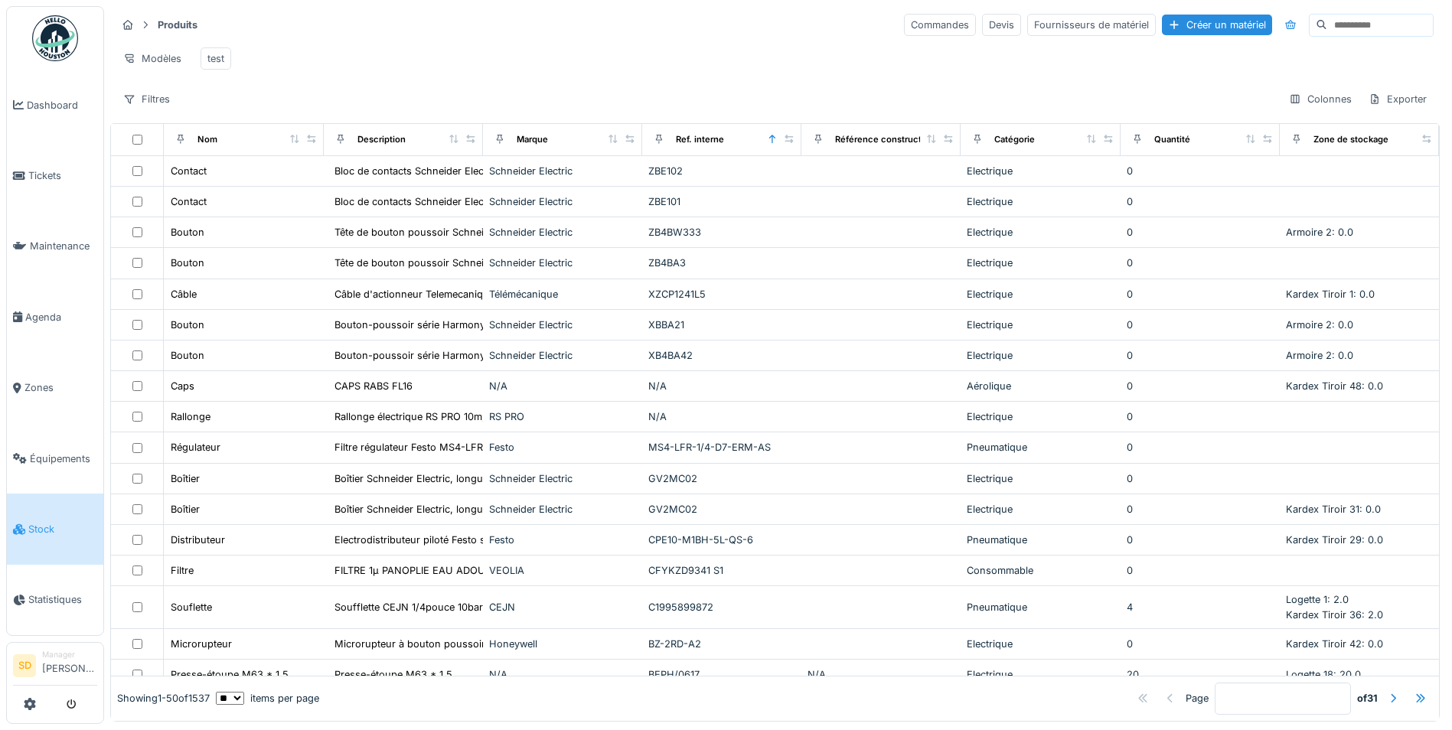
click at [1327, 23] on input at bounding box center [1380, 25] width 106 height 21
type input "******"
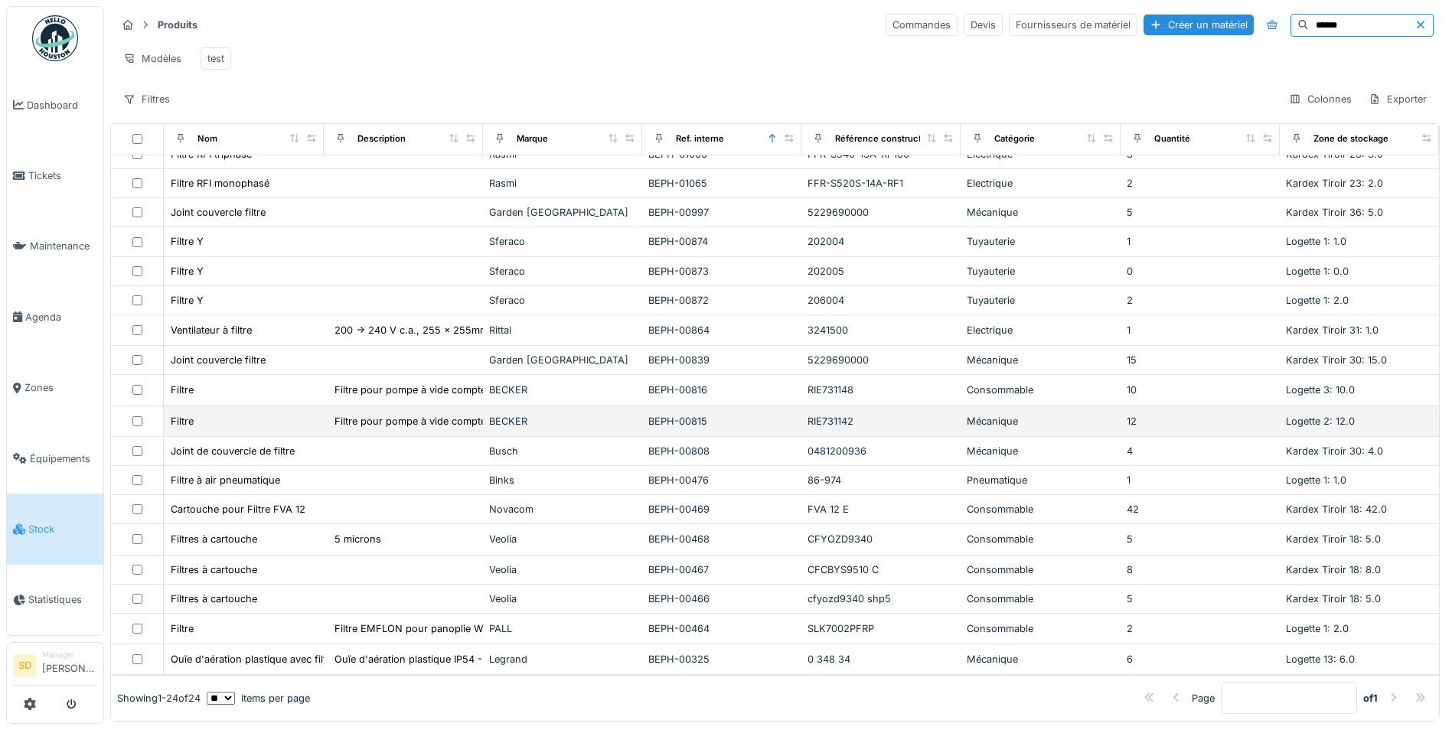
scroll to position [228, 0]
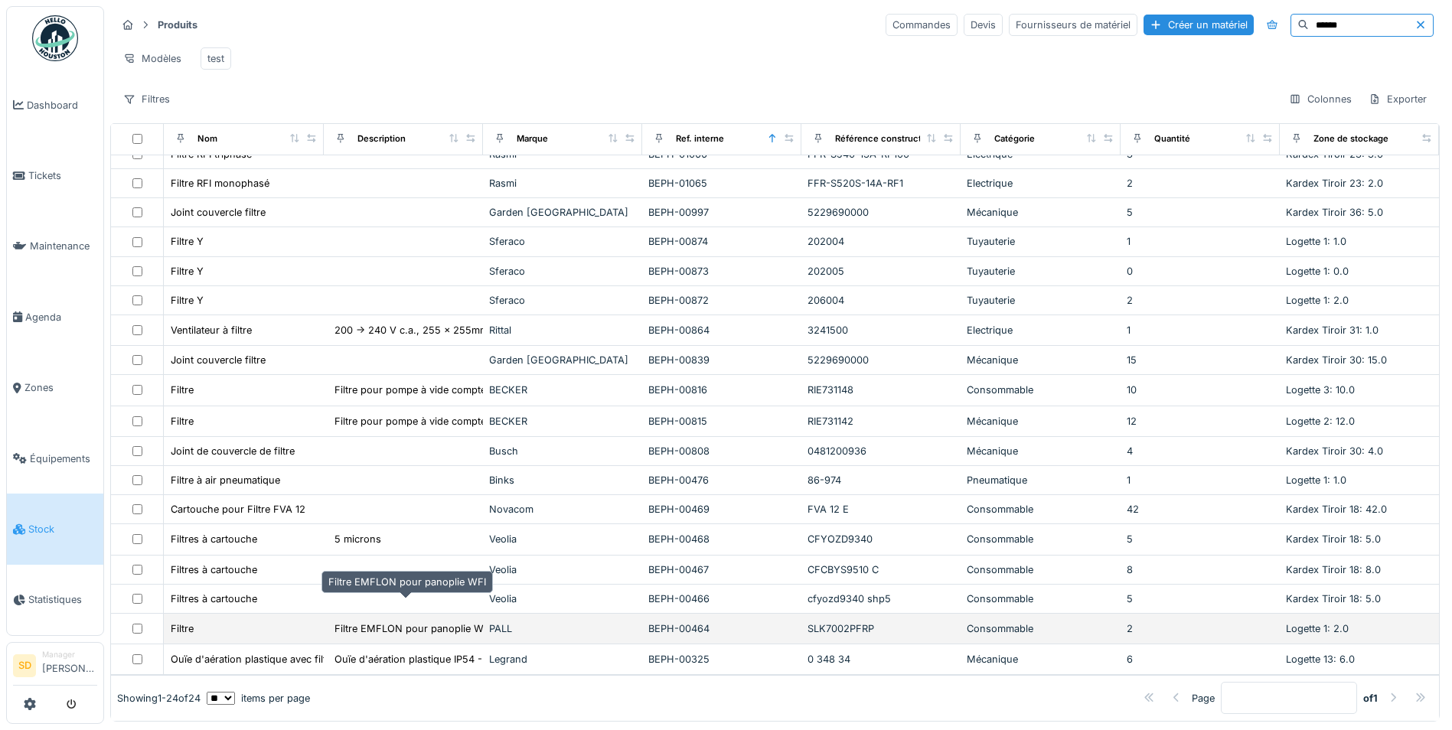
click at [368, 621] on div "Filtre EMFLON pour panoplie WFI" at bounding box center [413, 628] width 158 height 15
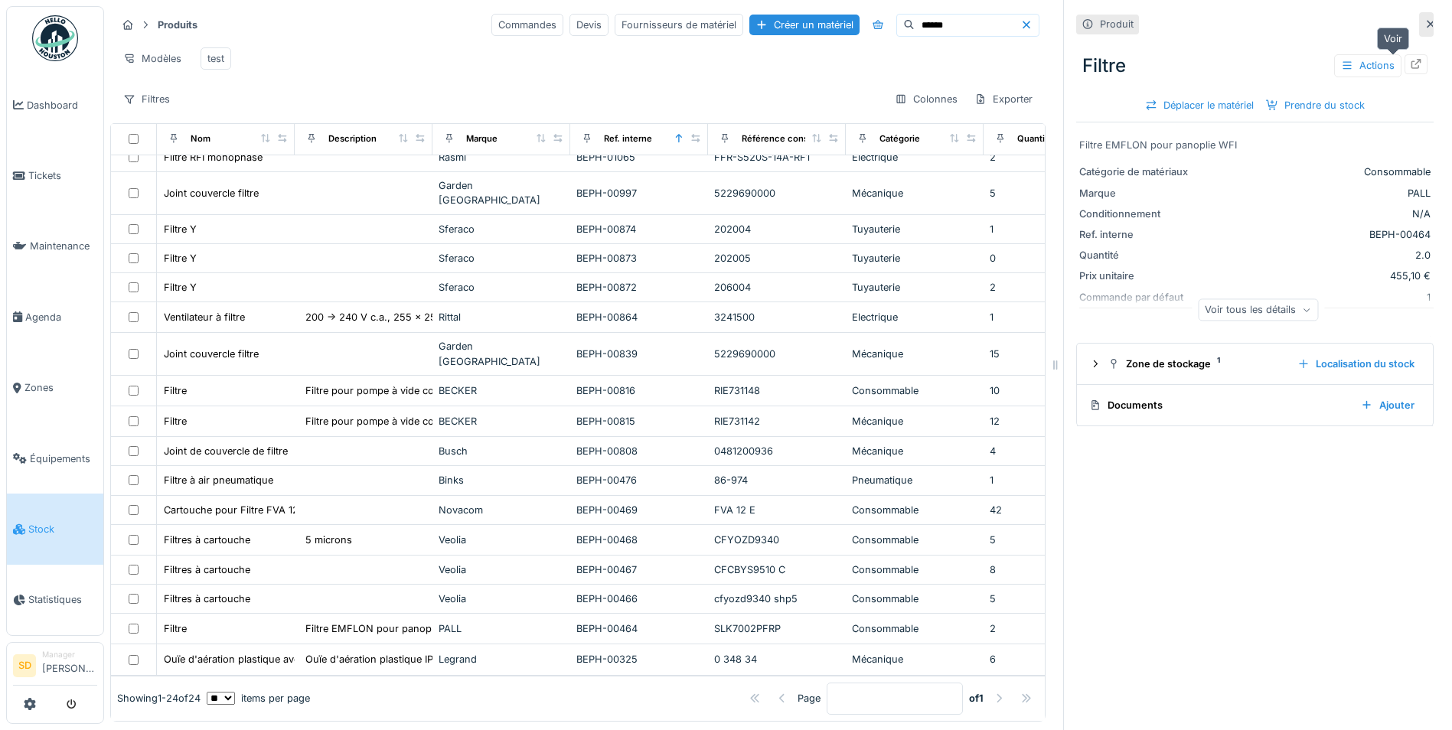
click at [1404, 68] on div at bounding box center [1415, 63] width 23 height 19
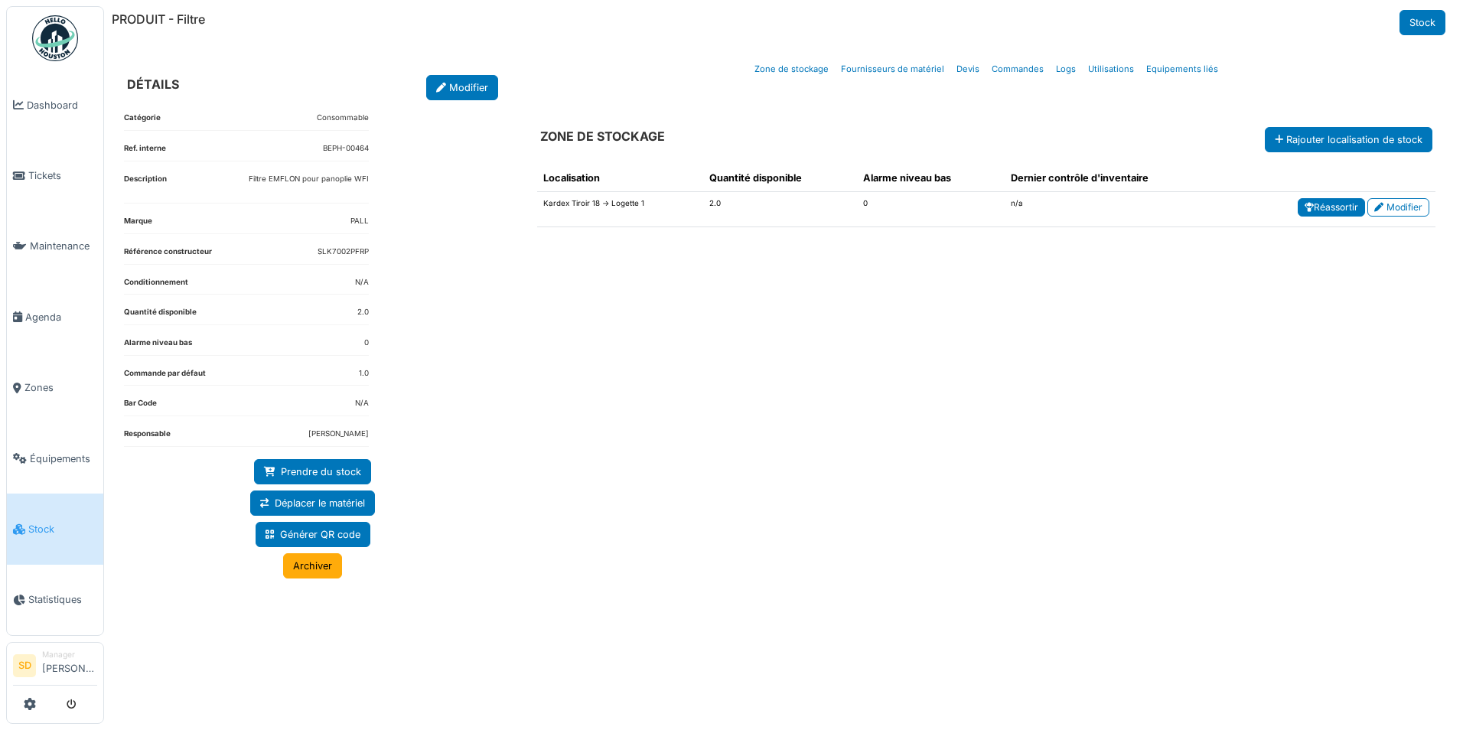
click at [1331, 212] on link "Réassortir" at bounding box center [1331, 207] width 67 height 18
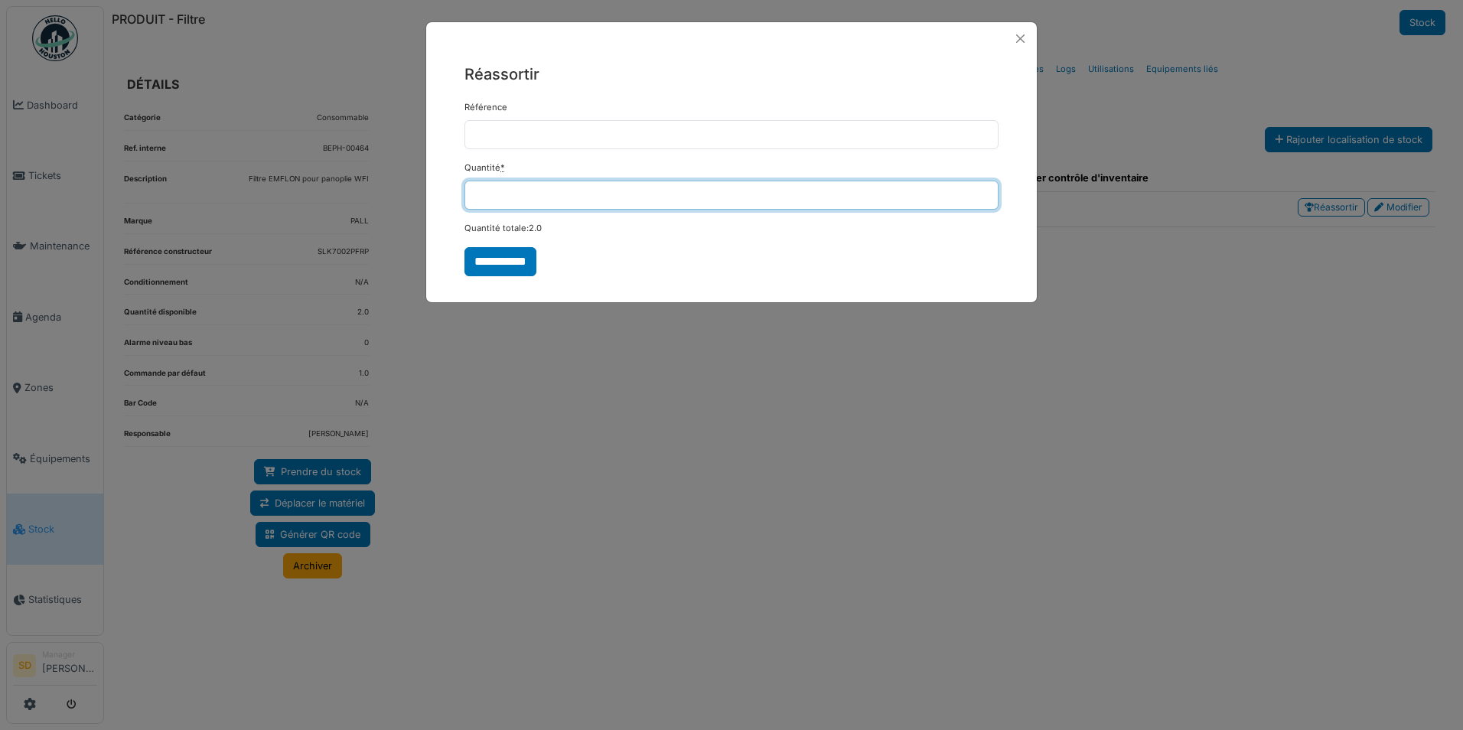
click at [545, 197] on input "*" at bounding box center [732, 195] width 534 height 29
click at [545, 196] on input "*" at bounding box center [732, 195] width 534 height 29
type input "**"
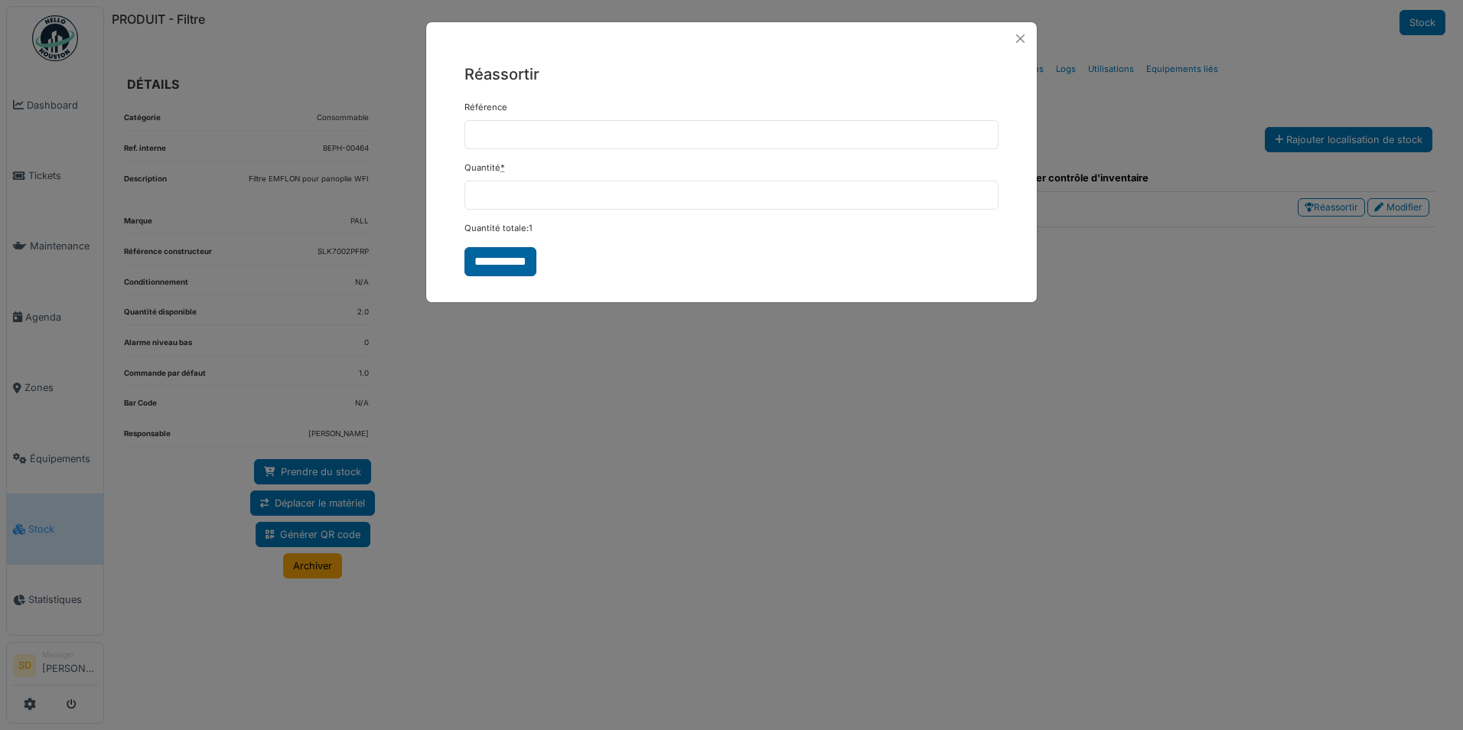
click at [487, 265] on input "**********" at bounding box center [501, 261] width 72 height 29
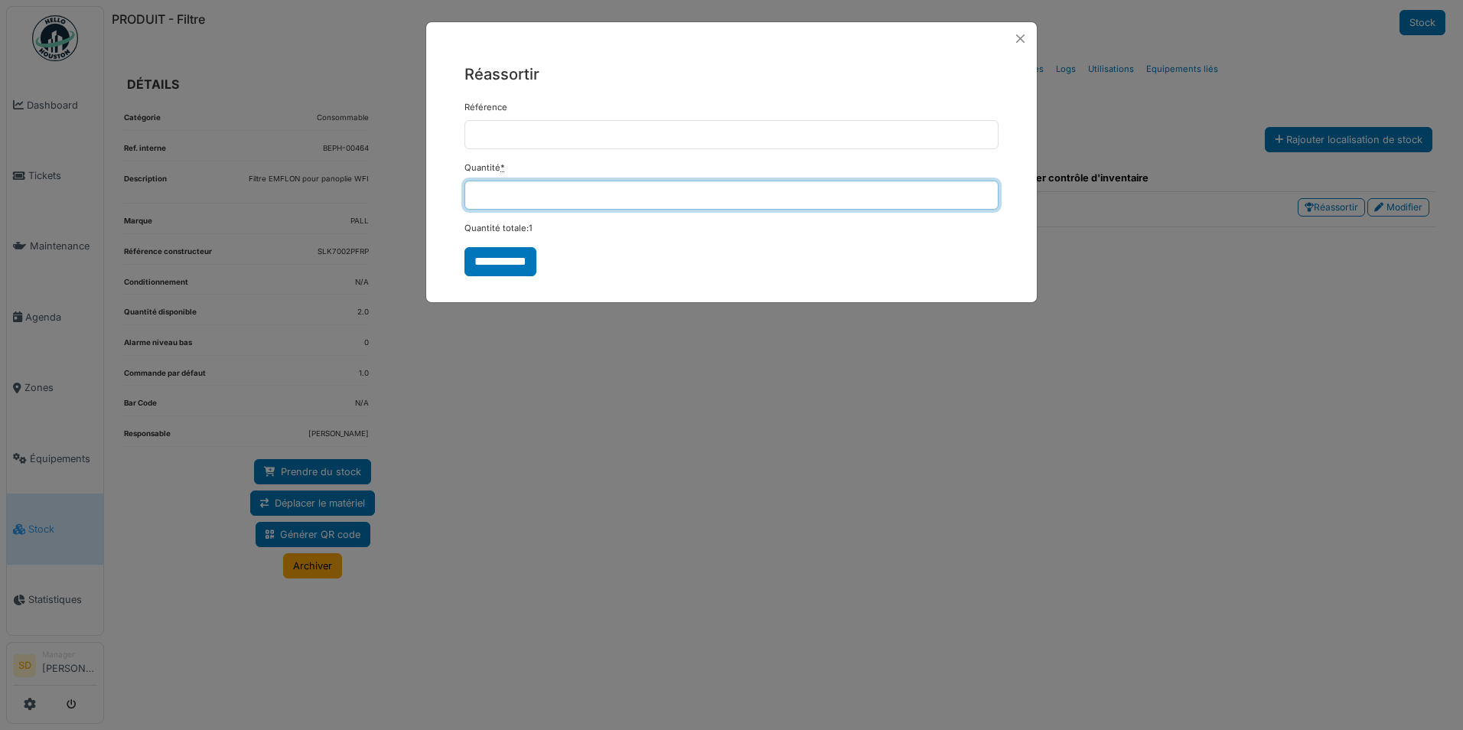
click at [611, 183] on input "**" at bounding box center [732, 195] width 534 height 29
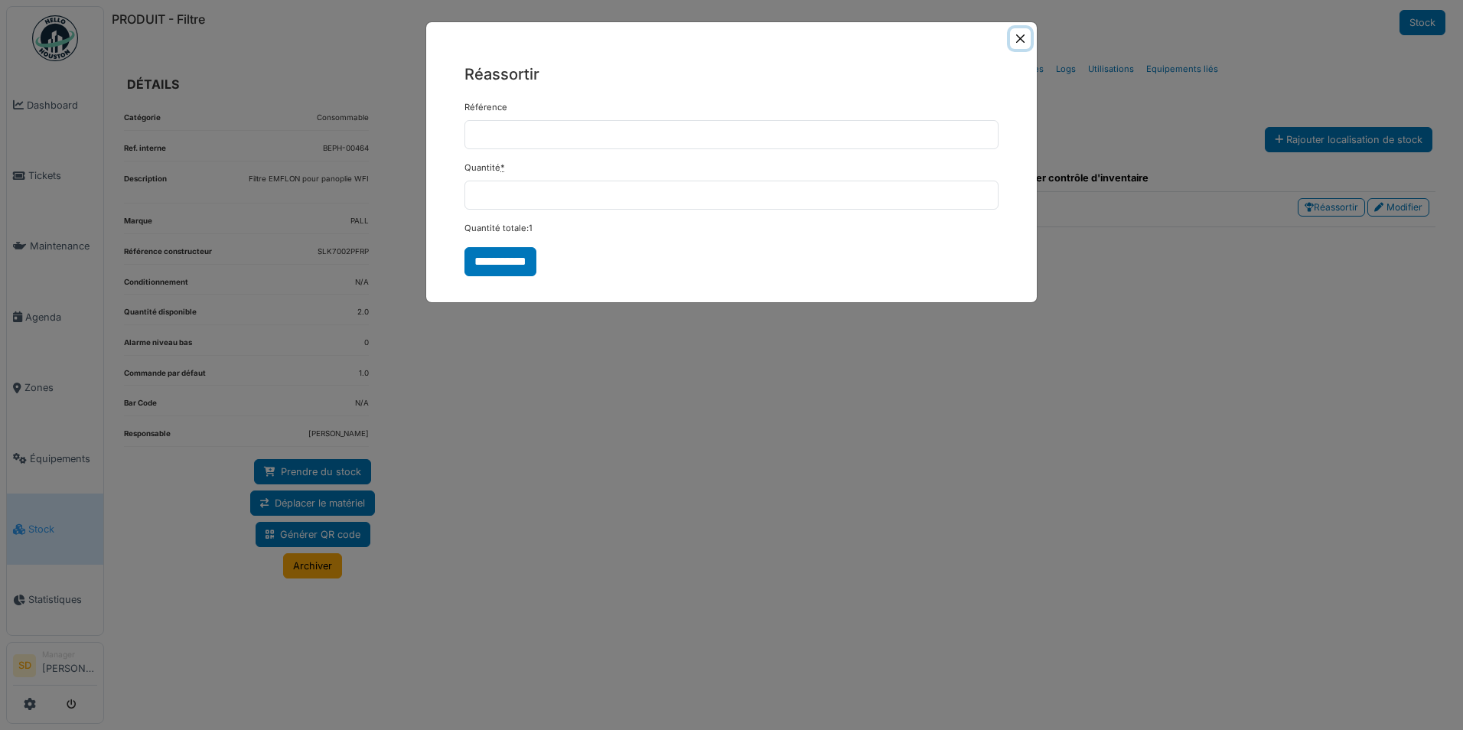
click at [1021, 45] on button "Close" at bounding box center [1020, 38] width 21 height 21
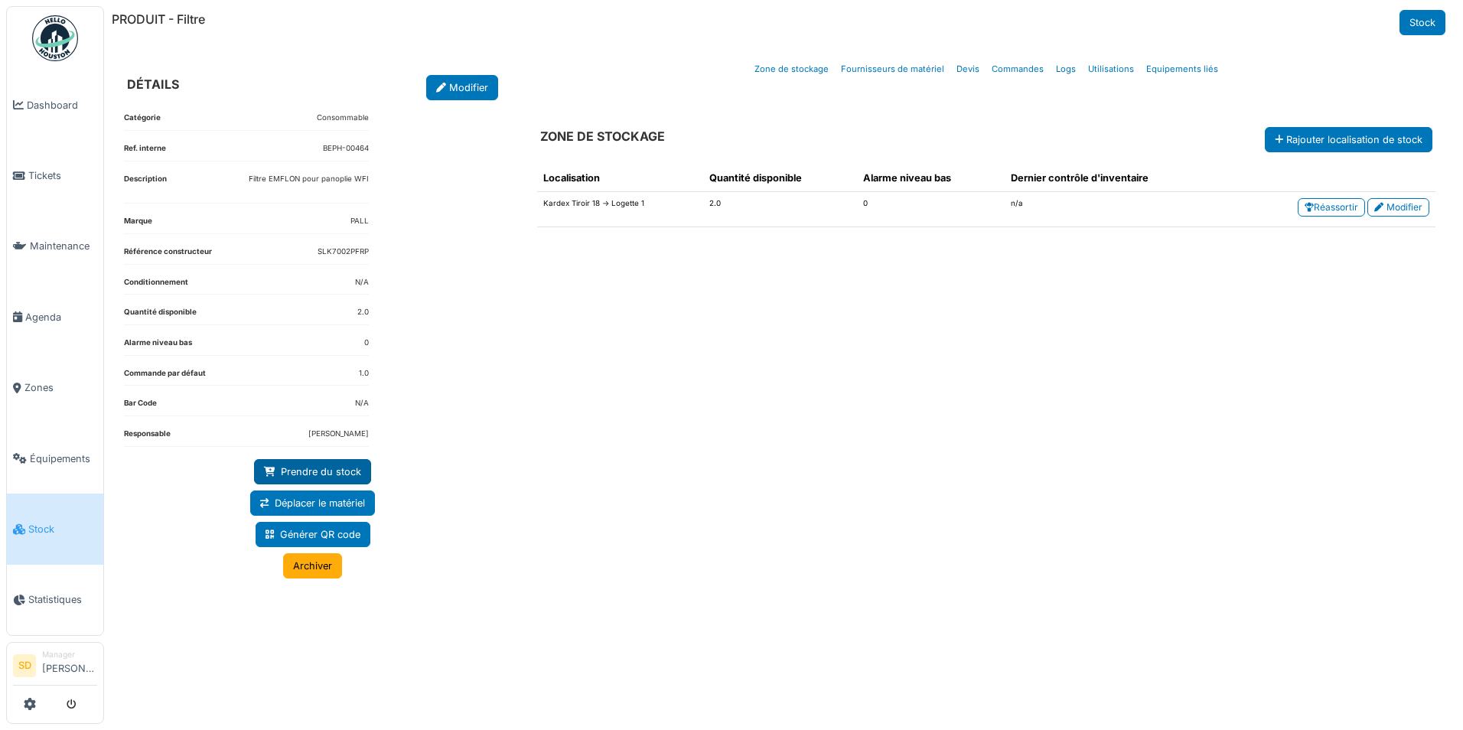
click at [337, 477] on link "Prendre du stock" at bounding box center [312, 471] width 117 height 25
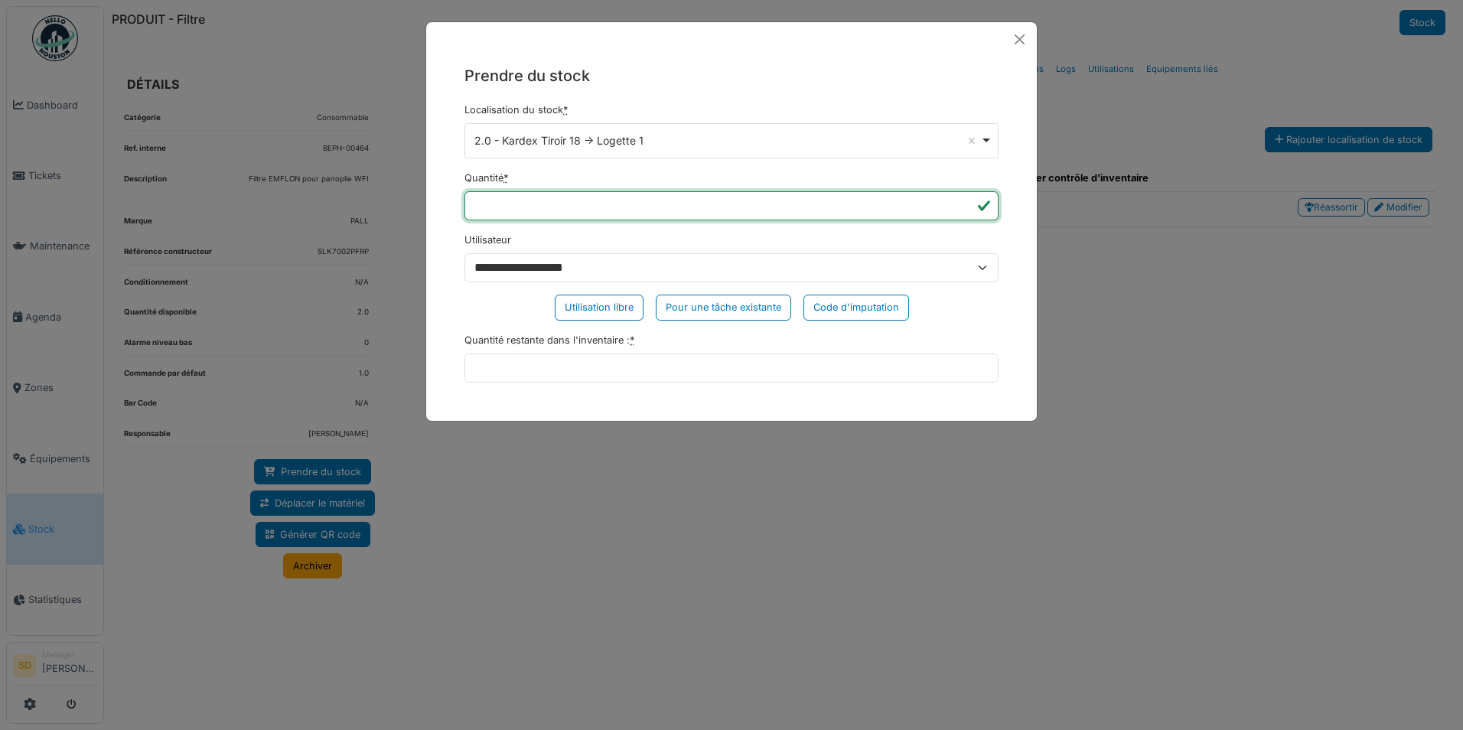
click at [577, 204] on input "*" at bounding box center [732, 205] width 534 height 29
type input "*"
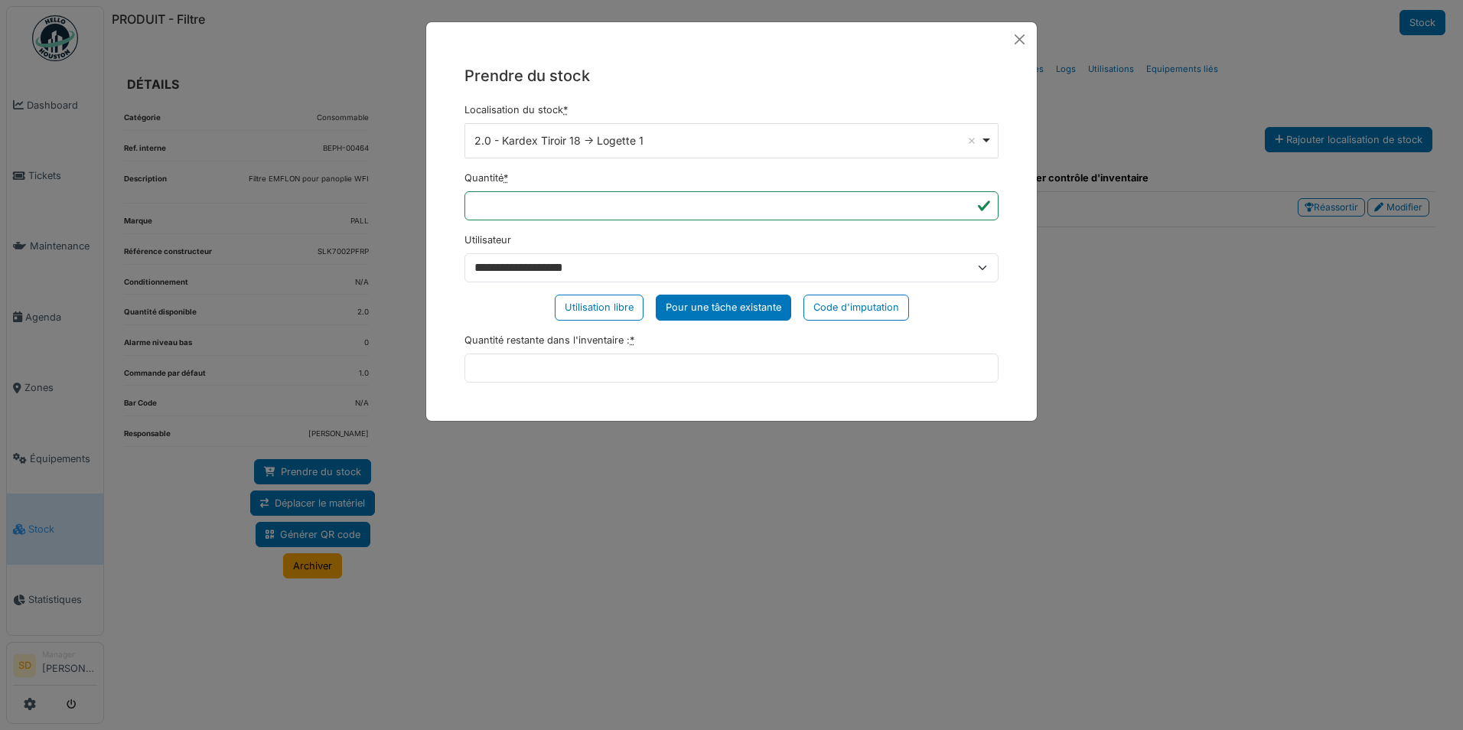
click at [726, 305] on div "Pour une tâche existante" at bounding box center [723, 307] width 135 height 25
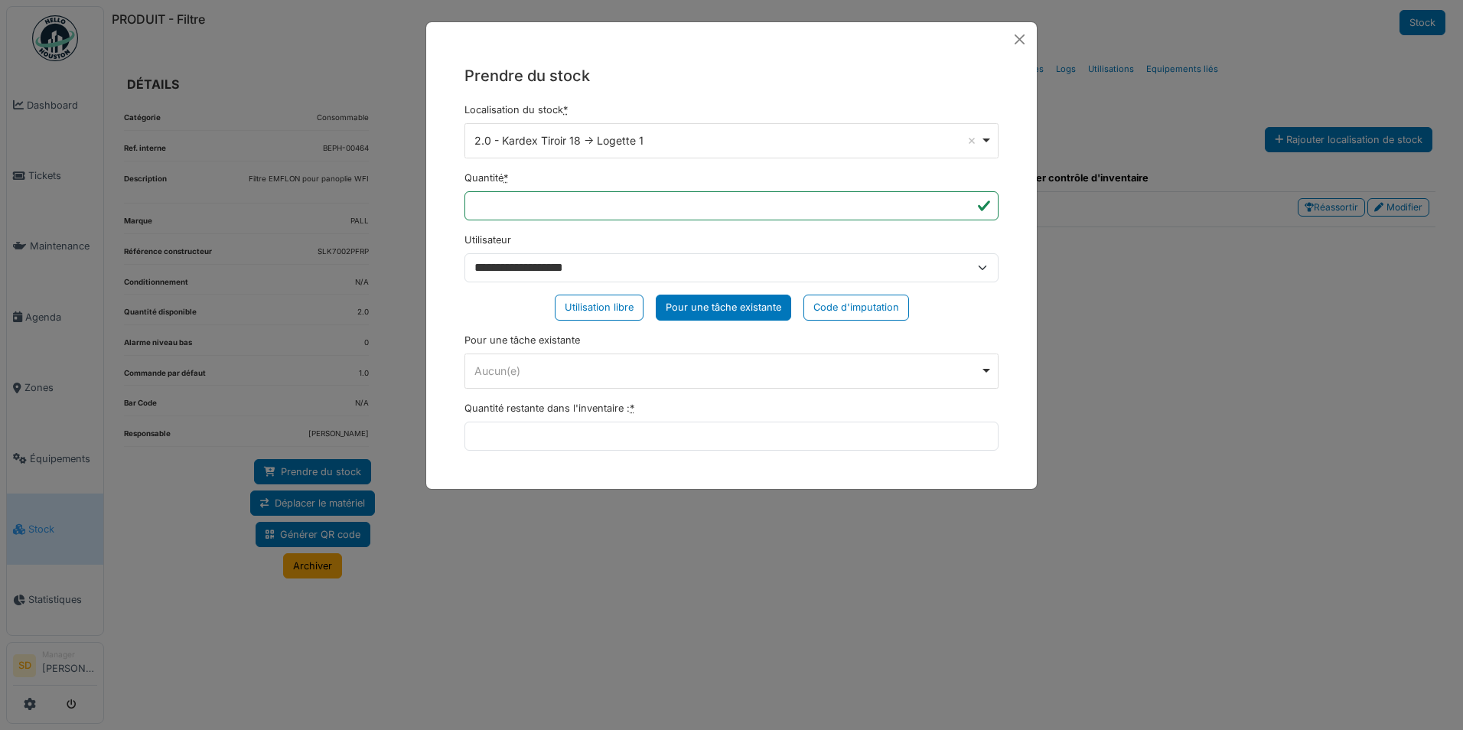
click at [627, 380] on div "Aucun(e) Remove item" at bounding box center [731, 371] width 521 height 22
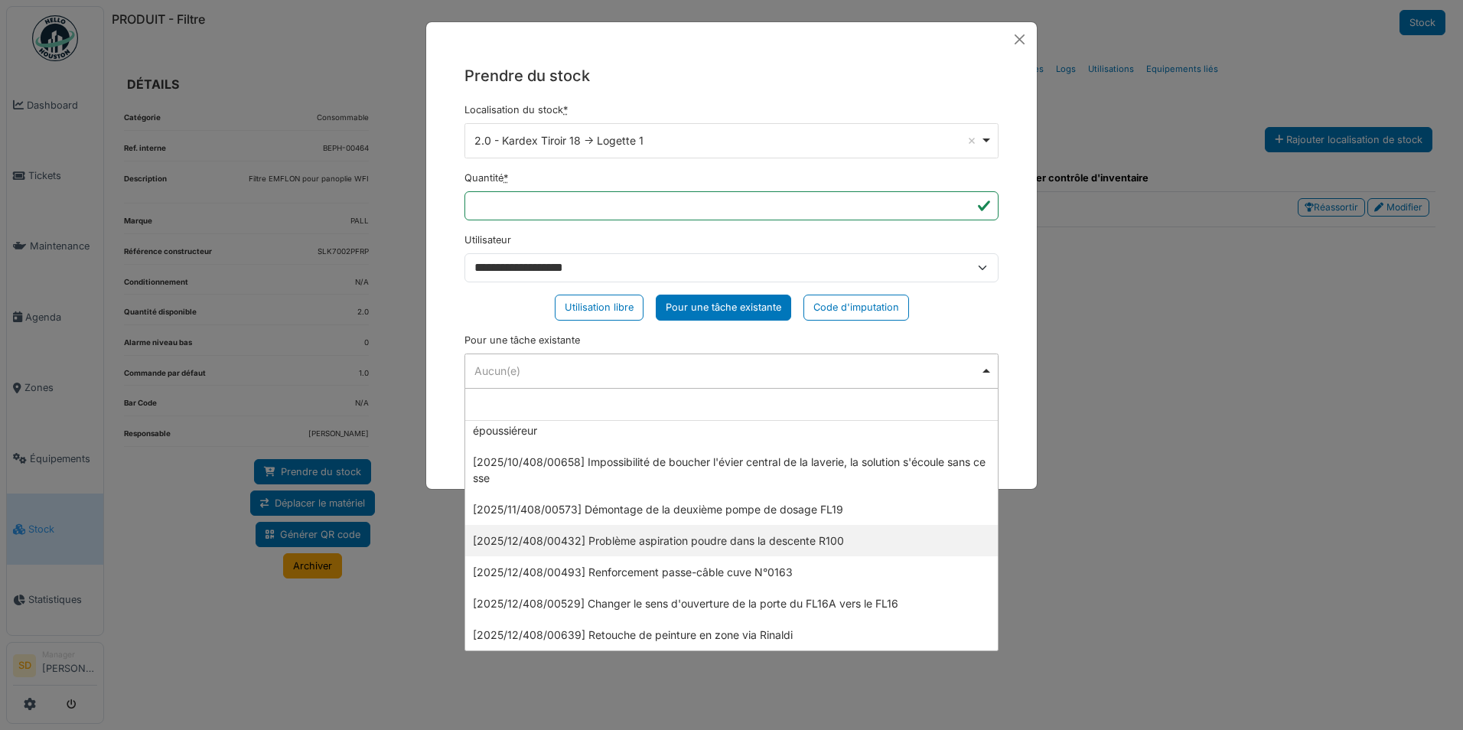
scroll to position [4119, 0]
click at [1017, 477] on div at bounding box center [731, 480] width 611 height 18
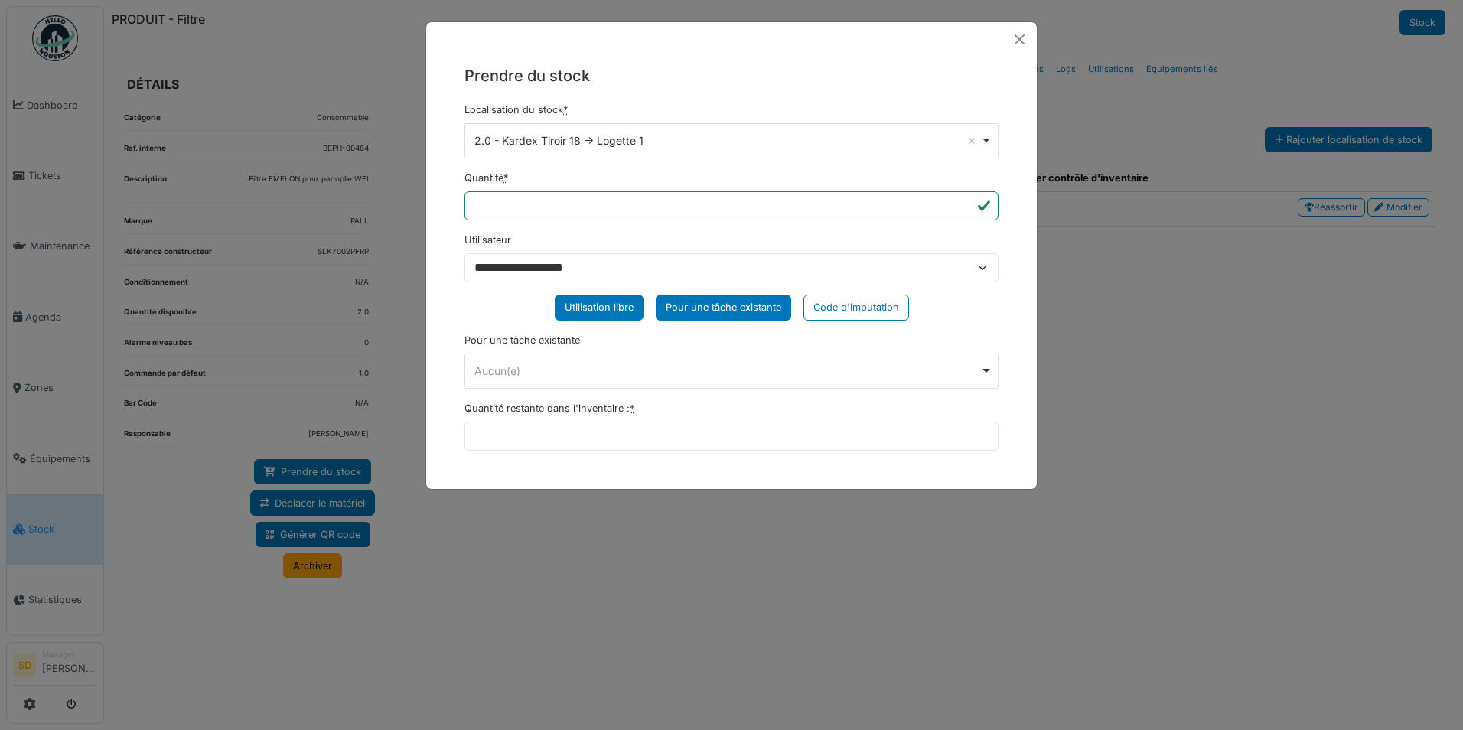
click at [584, 298] on div "Utilisation libre" at bounding box center [599, 307] width 89 height 25
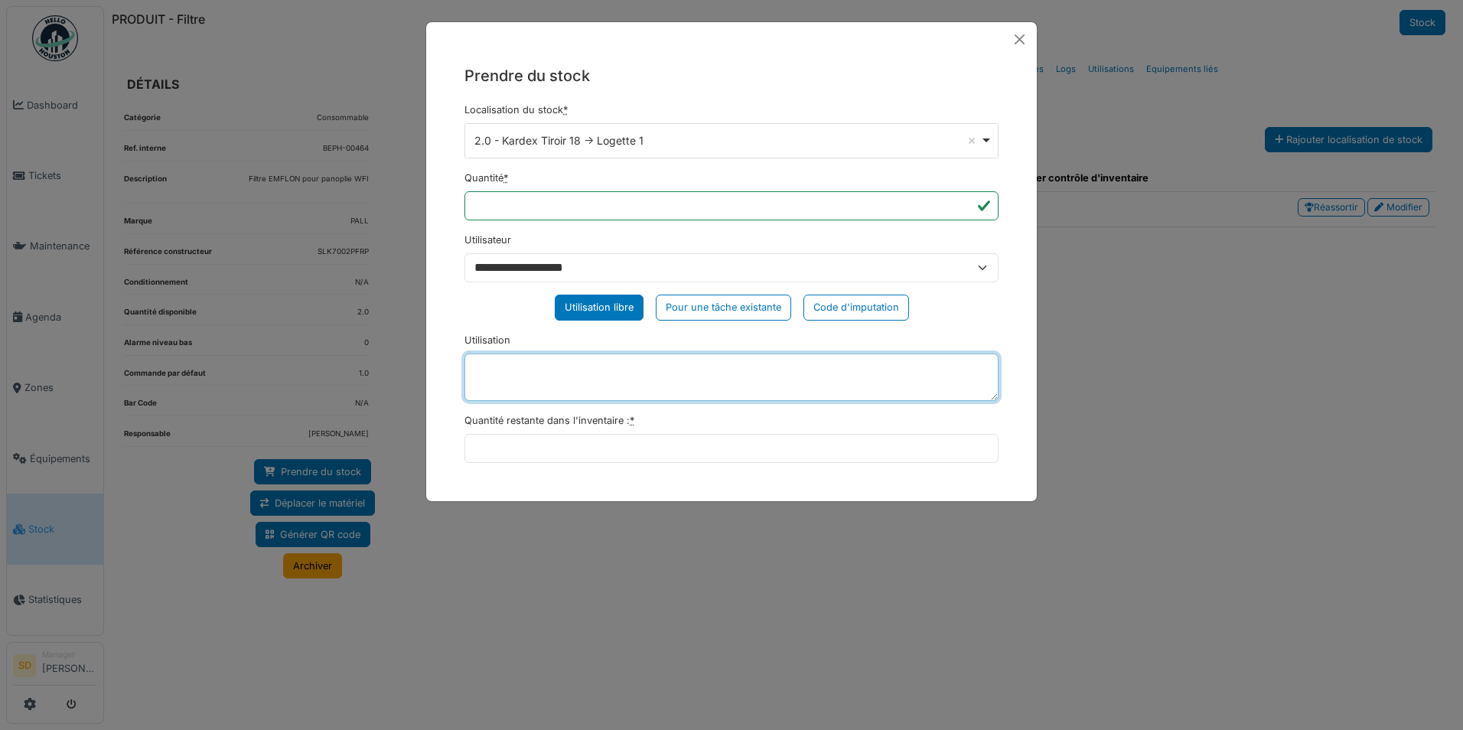
click at [568, 372] on textarea "Utilisation" at bounding box center [732, 377] width 534 height 47
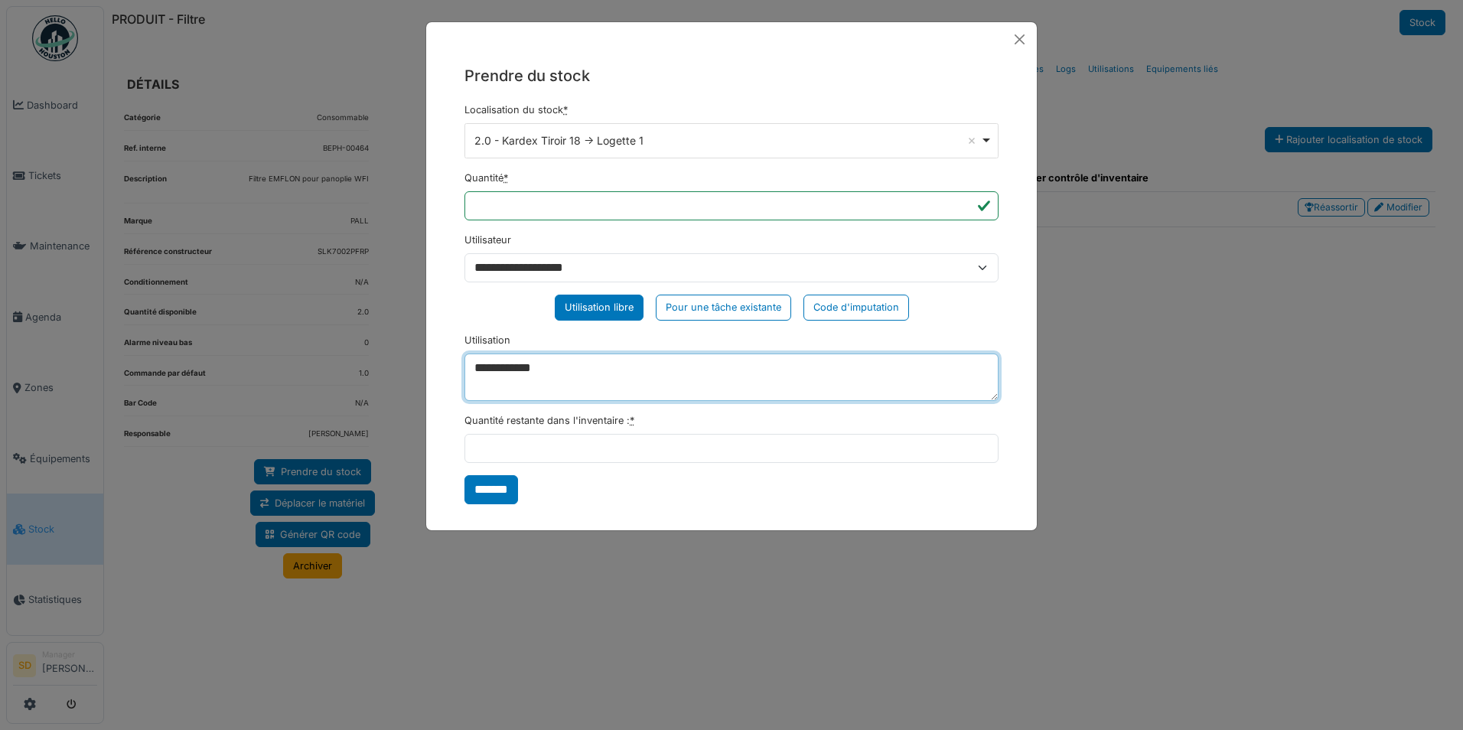
type textarea "**********"
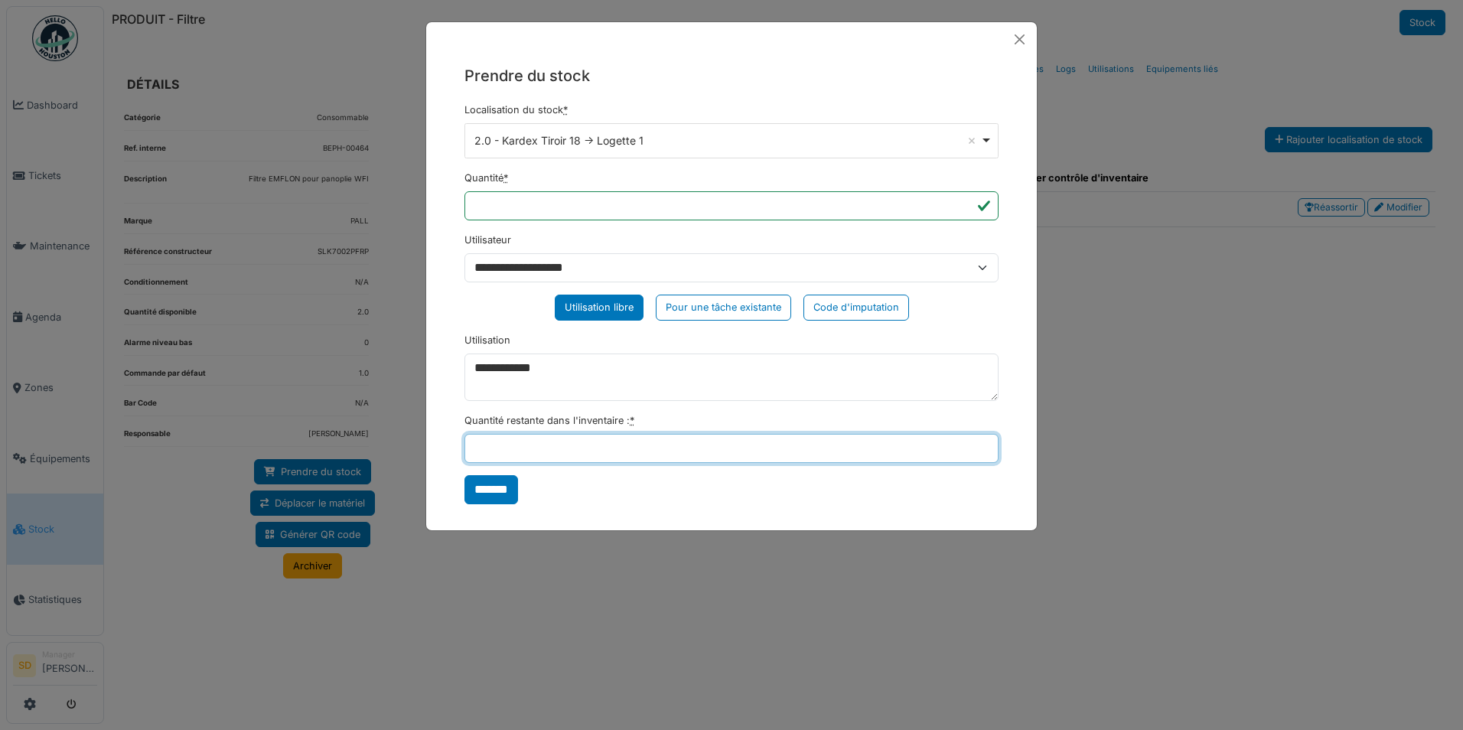
click at [560, 448] on input "Quantité restante dans l'inventaire : *" at bounding box center [732, 448] width 534 height 29
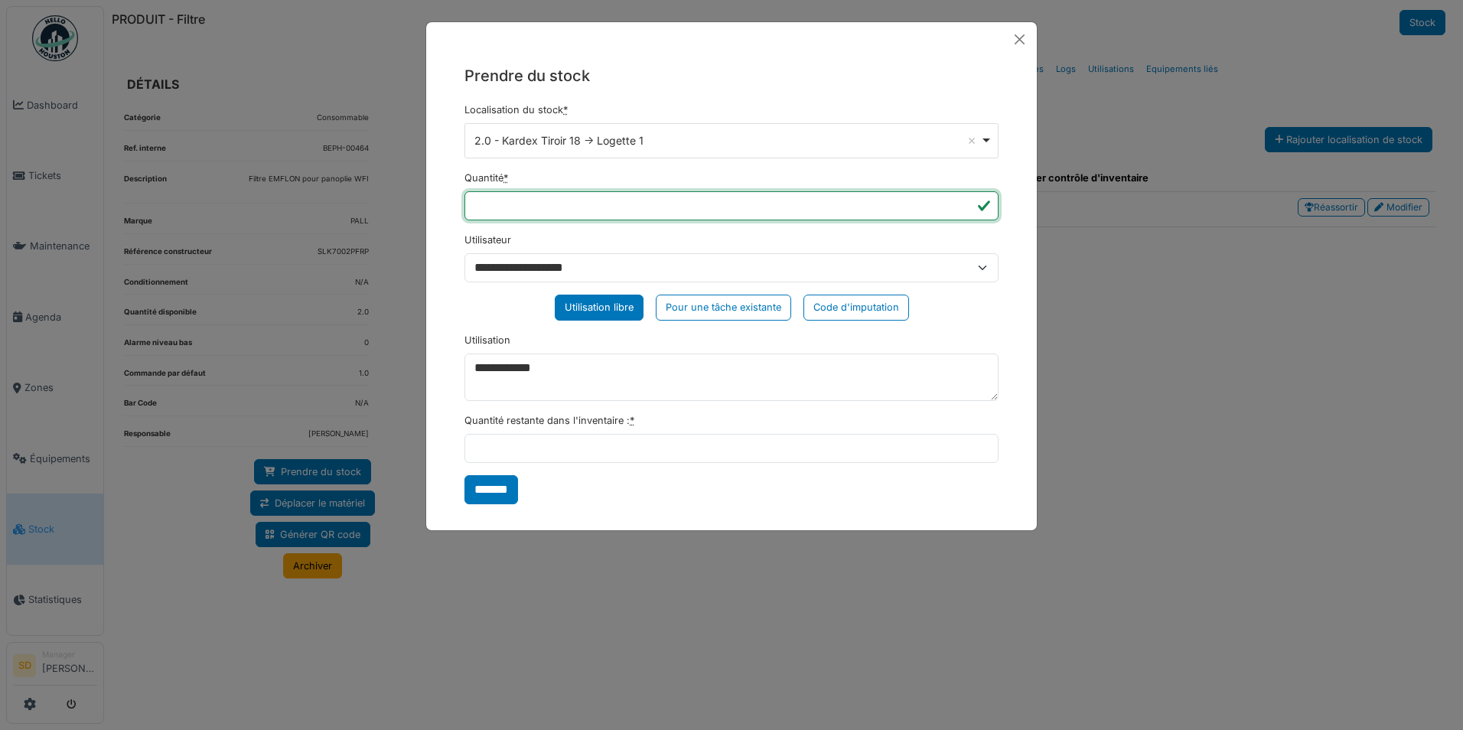
click at [493, 212] on input "*" at bounding box center [732, 205] width 534 height 29
type input "*"
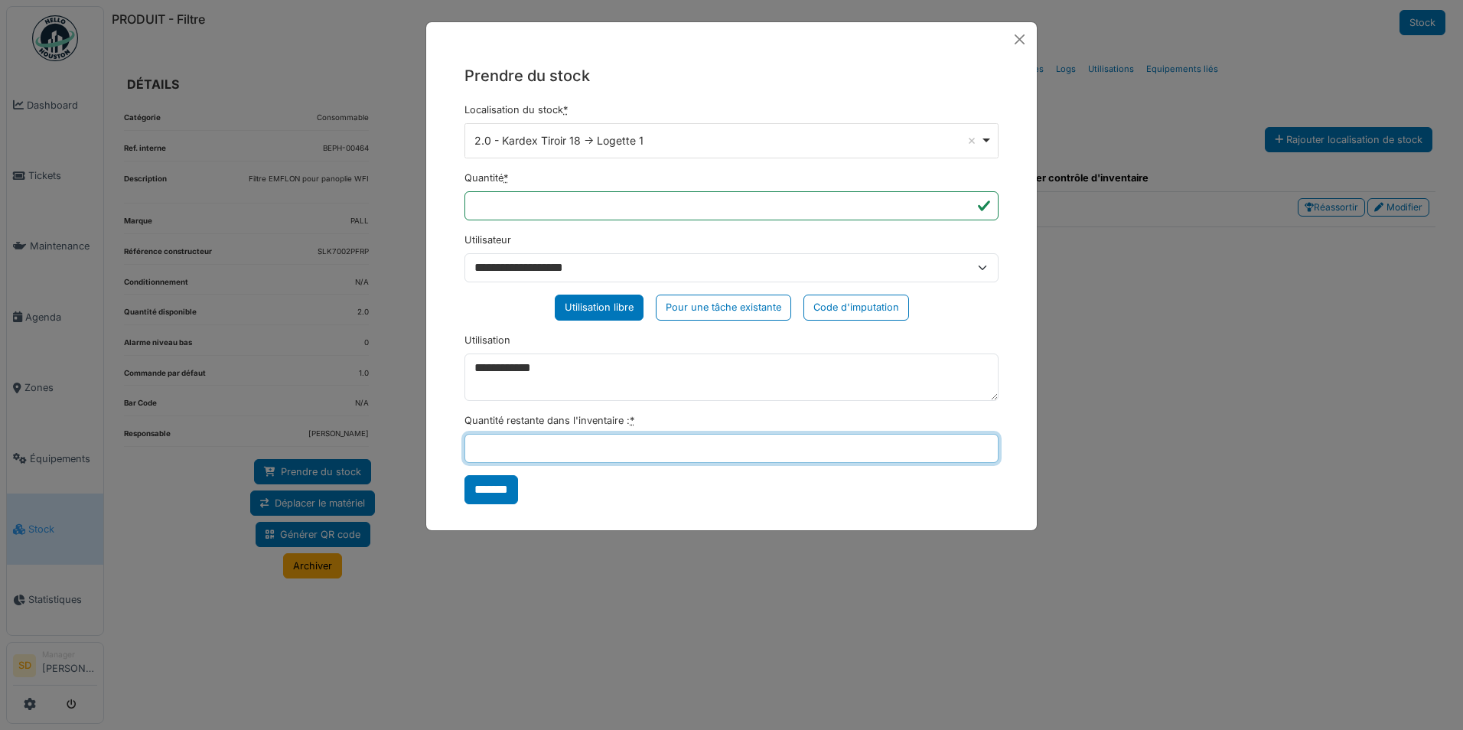
click at [519, 454] on input "Quantité restante dans l'inventaire : *" at bounding box center [732, 448] width 534 height 29
type input "*"
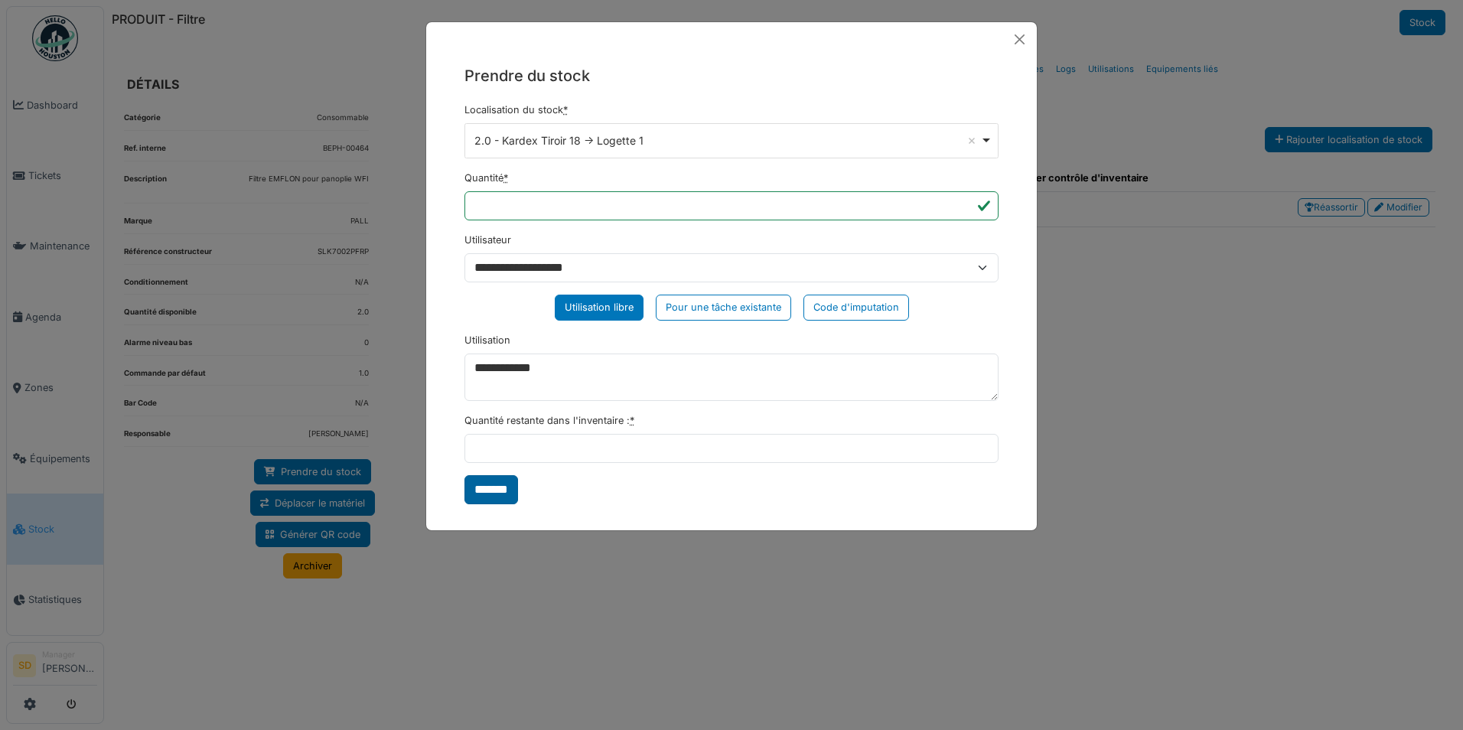
click at [508, 484] on input "*******" at bounding box center [492, 489] width 54 height 29
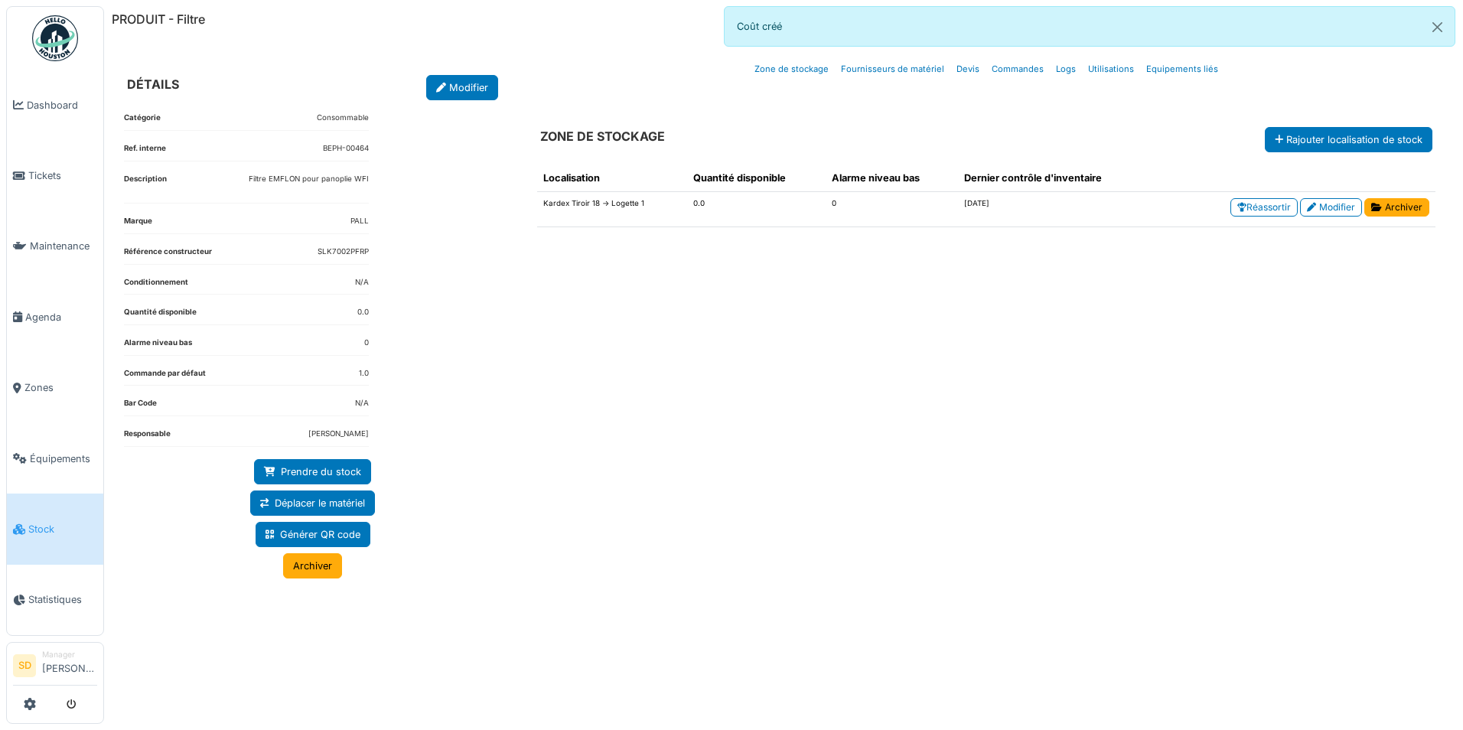
click at [54, 47] on img at bounding box center [55, 38] width 46 height 46
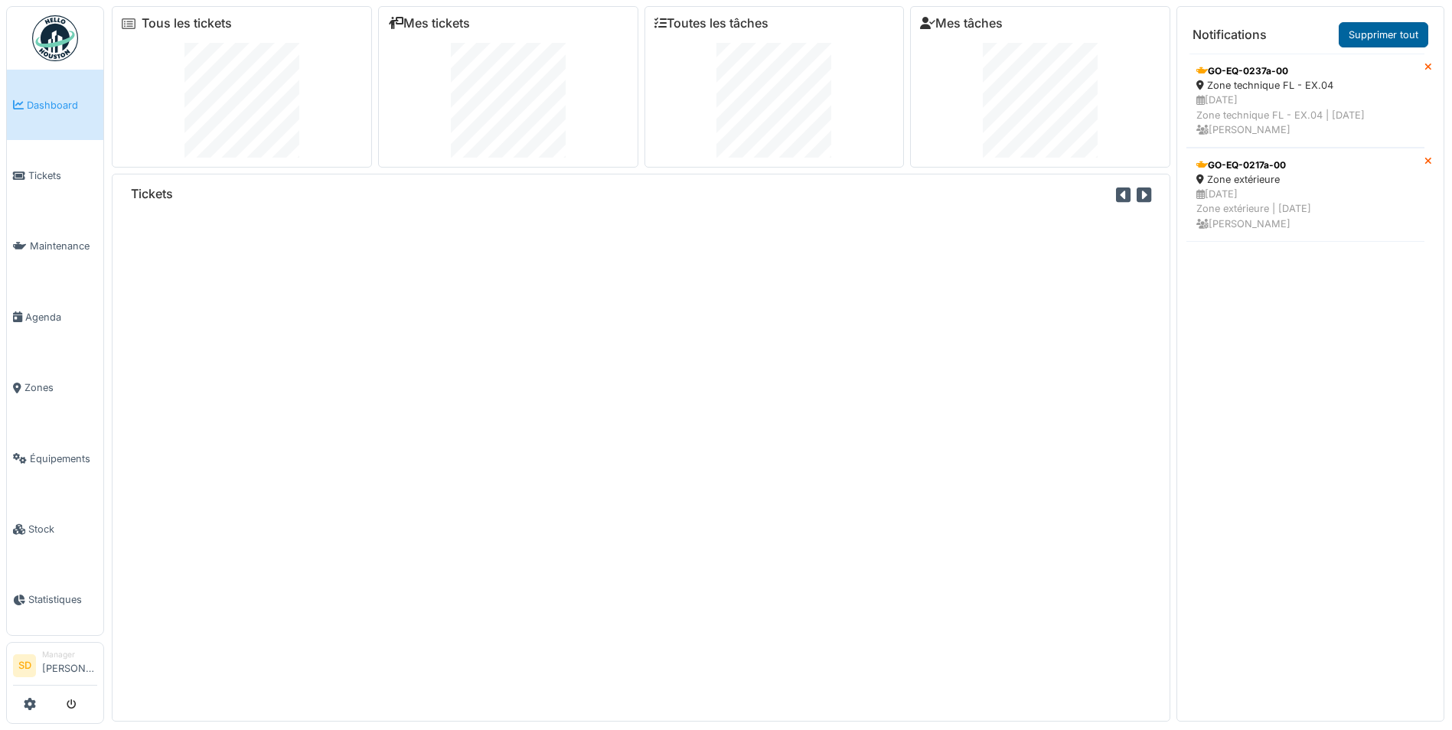
click at [1383, 31] on link "Supprimer tout" at bounding box center [1383, 34] width 90 height 25
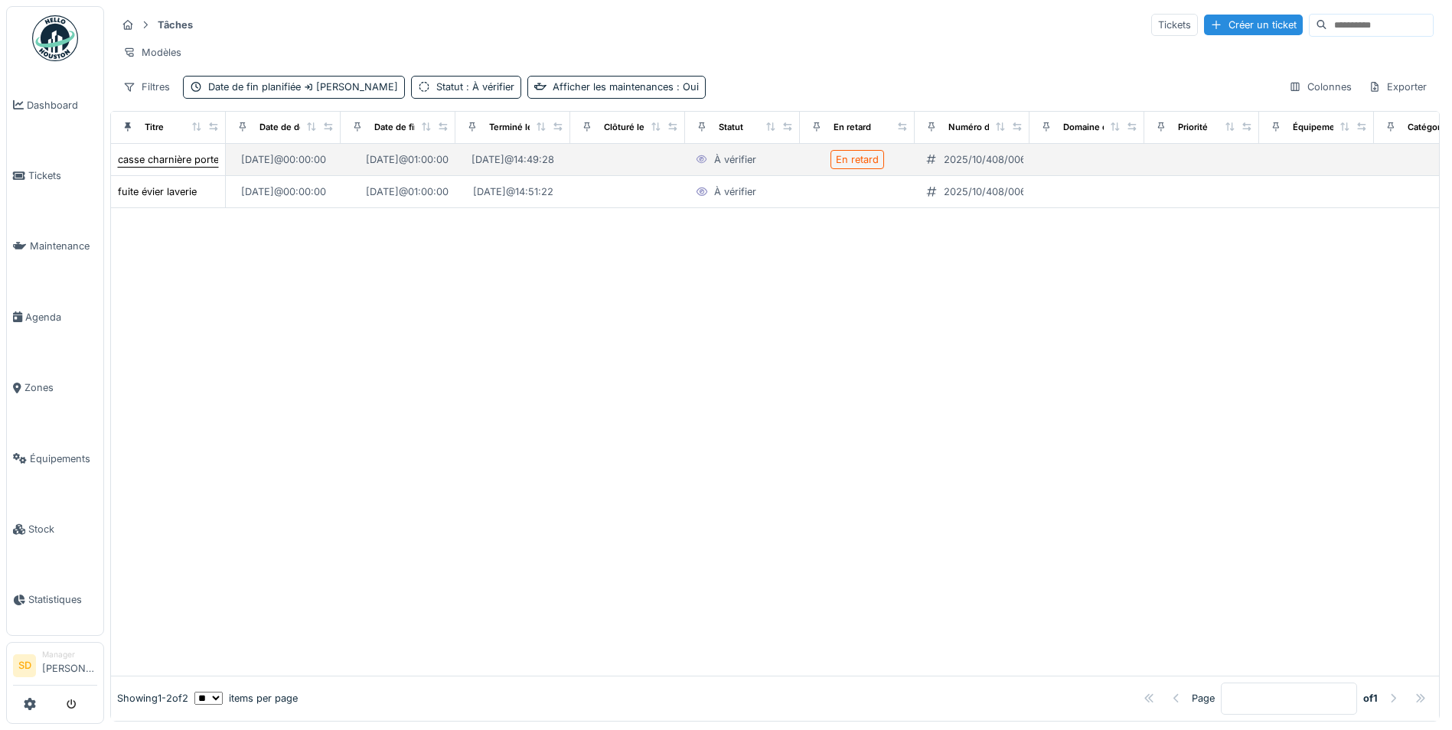
click at [178, 167] on div "casse charnière porte laverie vers séchage" at bounding box center [217, 159] width 199 height 15
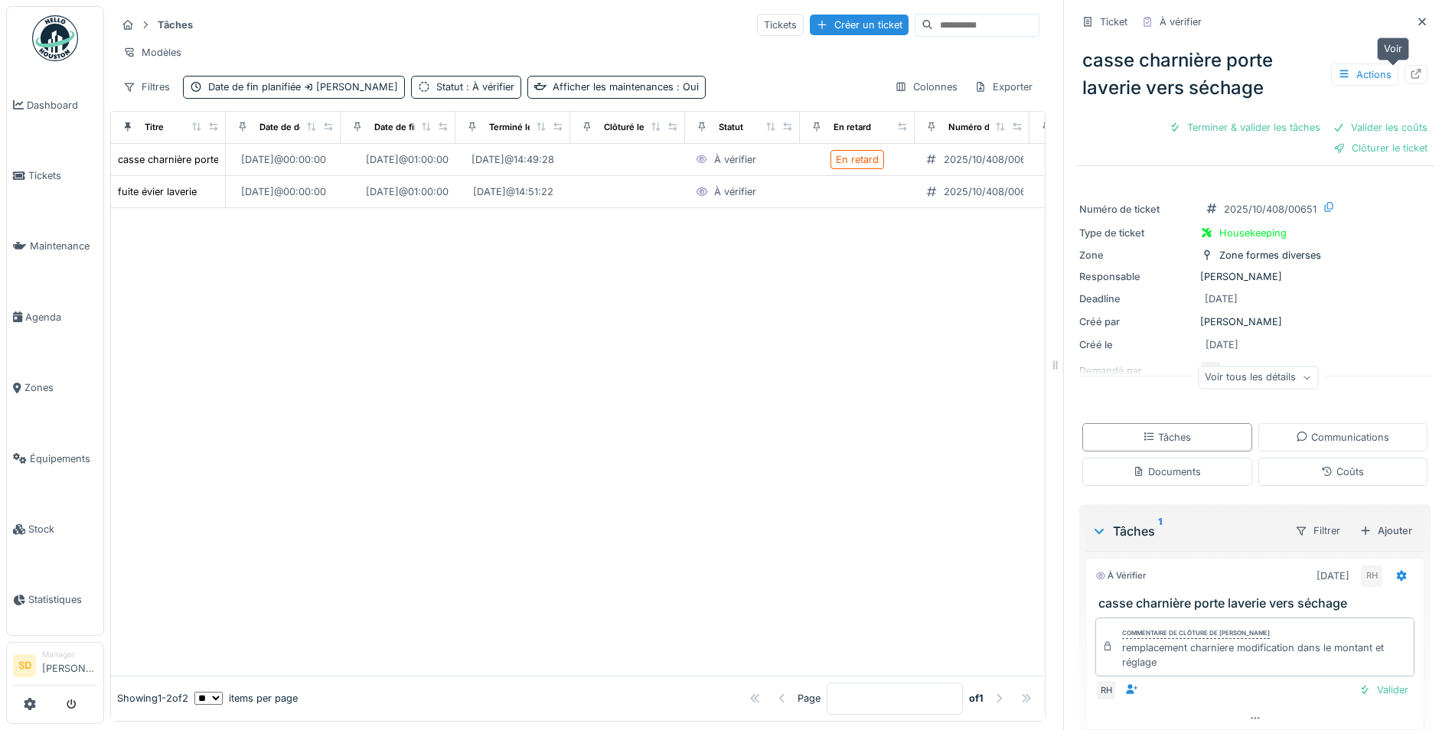
click at [1410, 77] on icon at bounding box center [1416, 74] width 12 height 10
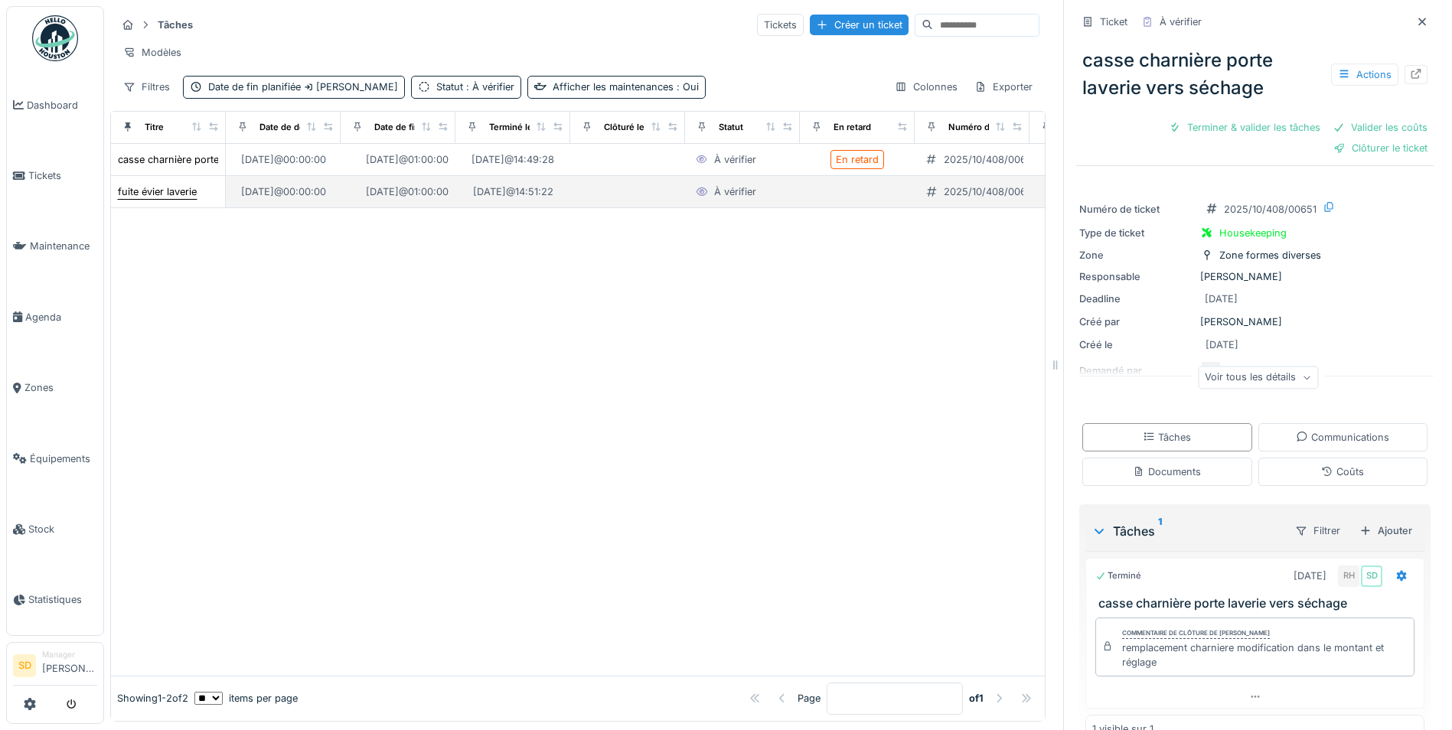
click at [182, 199] on div "fuite évier laverie" at bounding box center [157, 191] width 79 height 15
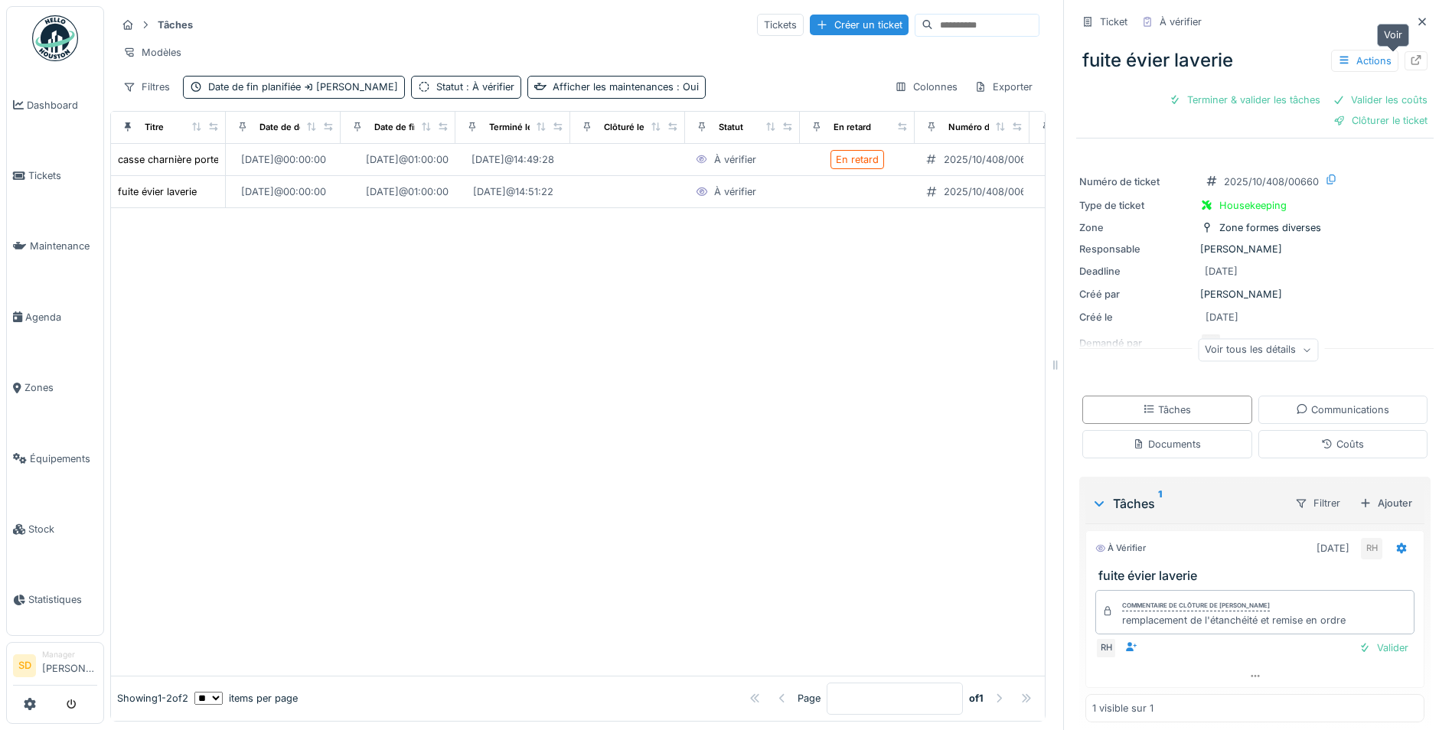
click at [1410, 62] on icon at bounding box center [1416, 60] width 12 height 10
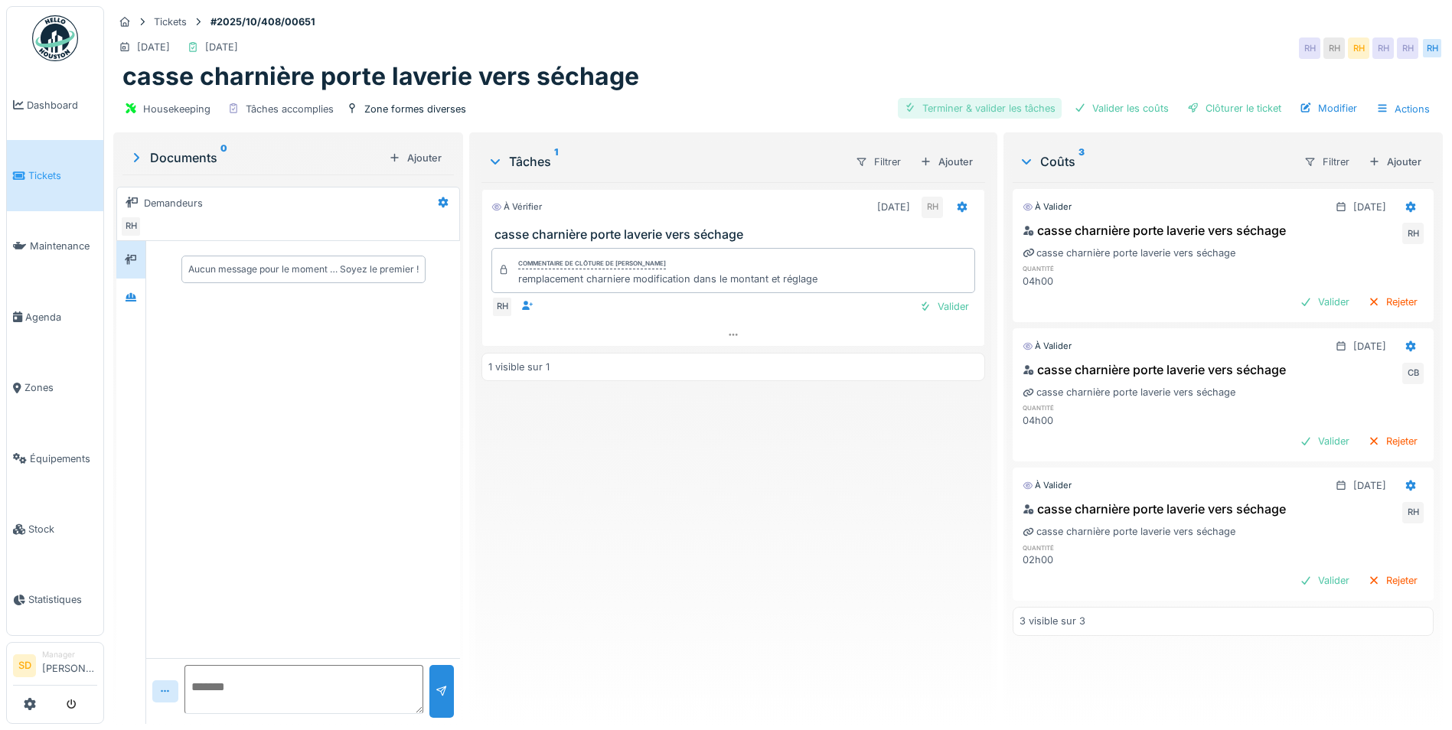
click at [1085, 109] on div "Valider les coûts" at bounding box center [1121, 108] width 107 height 21
click at [1002, 104] on div "Terminer & valider les tâches" at bounding box center [980, 108] width 164 height 21
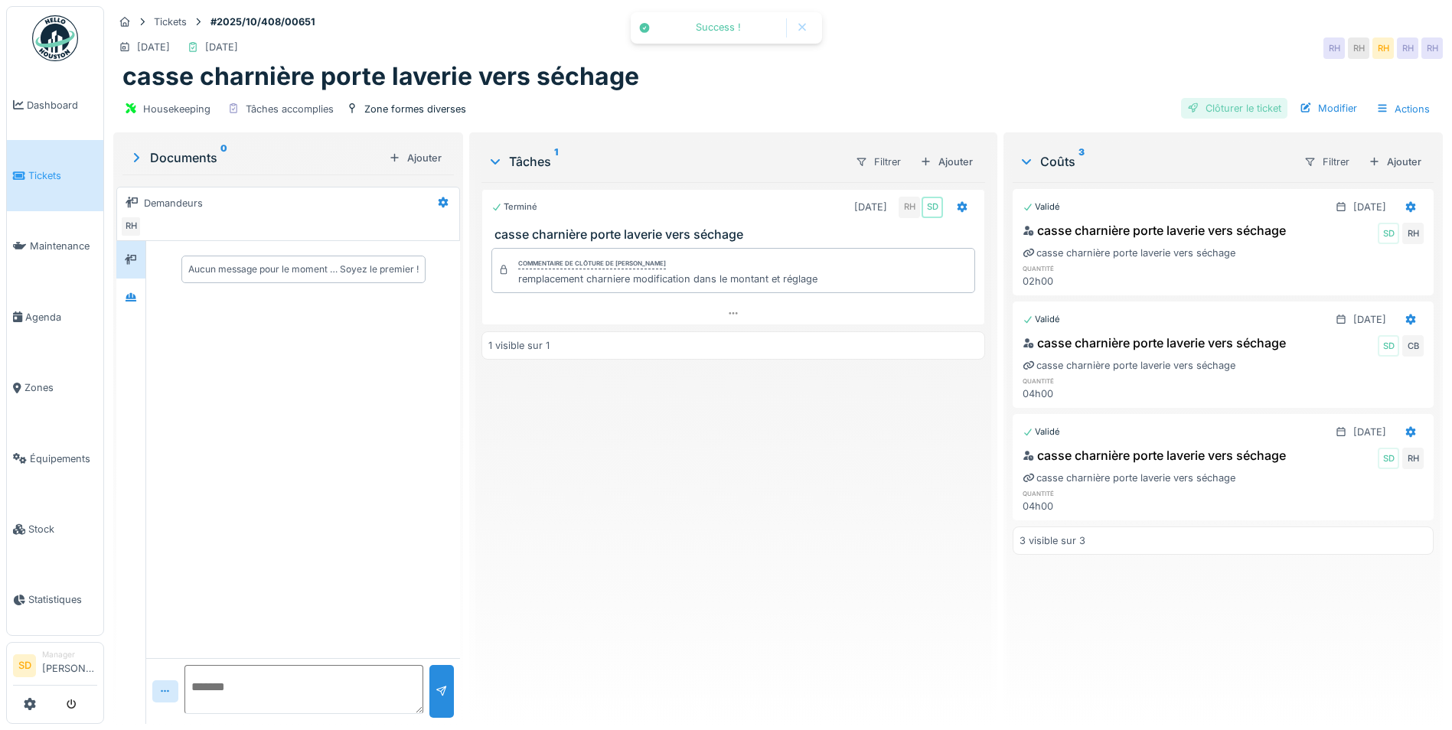
click at [1214, 114] on div "Clôturer le ticket" at bounding box center [1234, 108] width 106 height 21
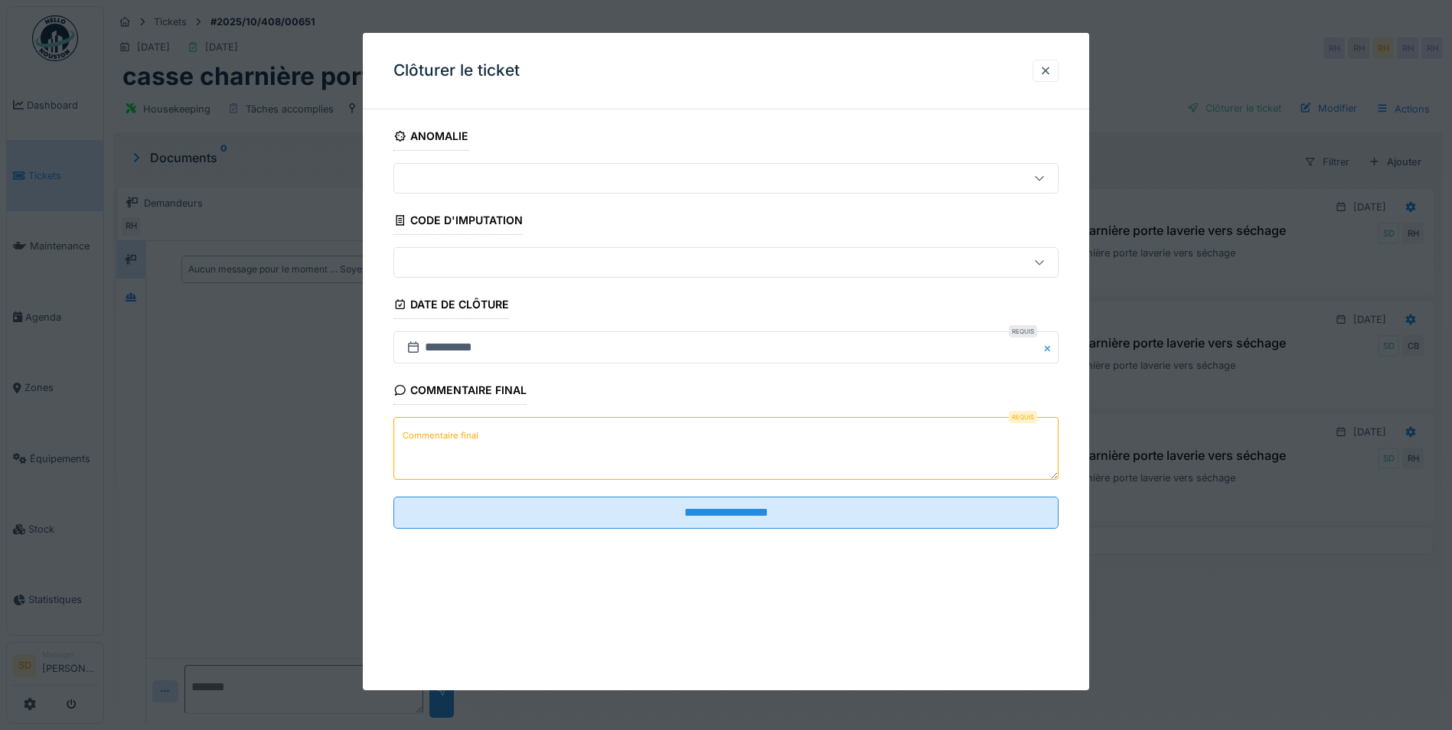
click at [501, 433] on textarea "Commentaire final" at bounding box center [725, 448] width 665 height 63
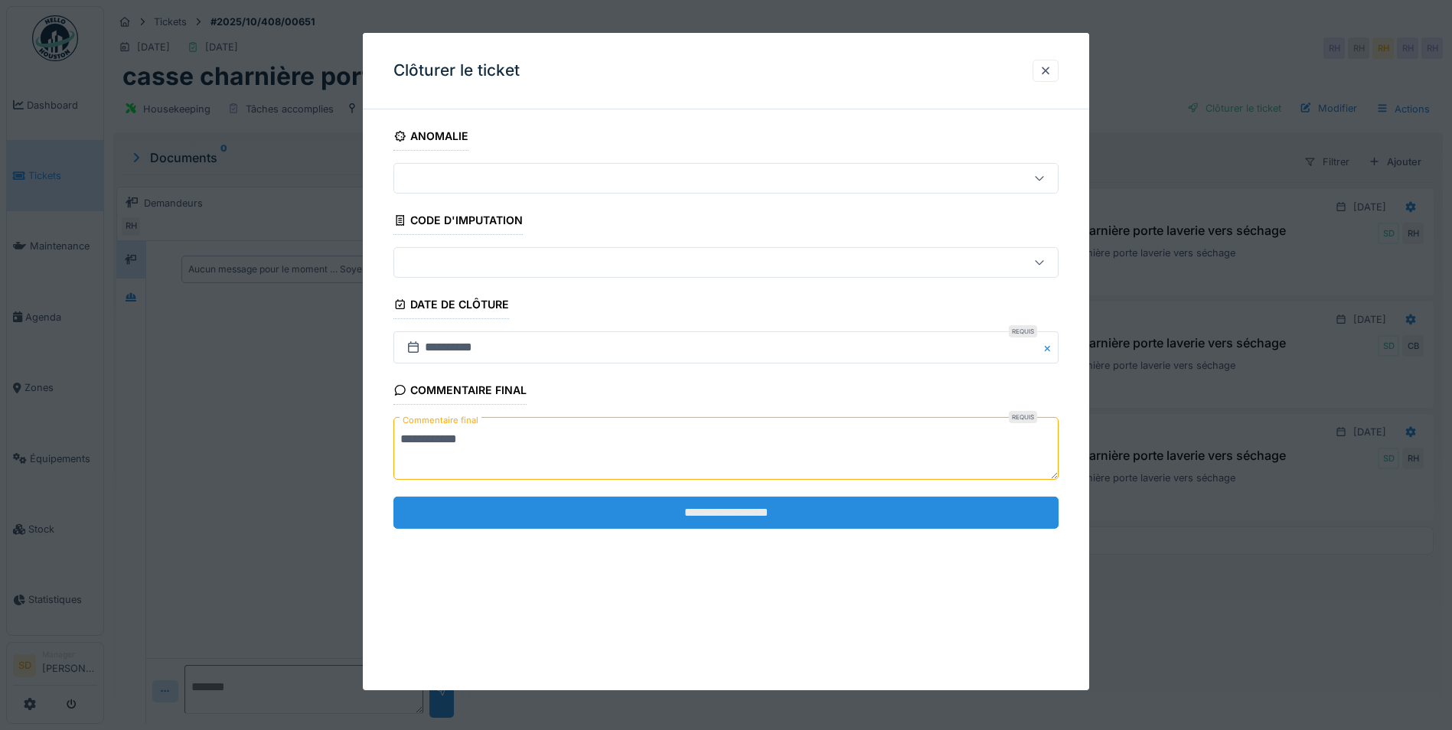
type textarea "**********"
click at [712, 509] on input "**********" at bounding box center [725, 513] width 665 height 32
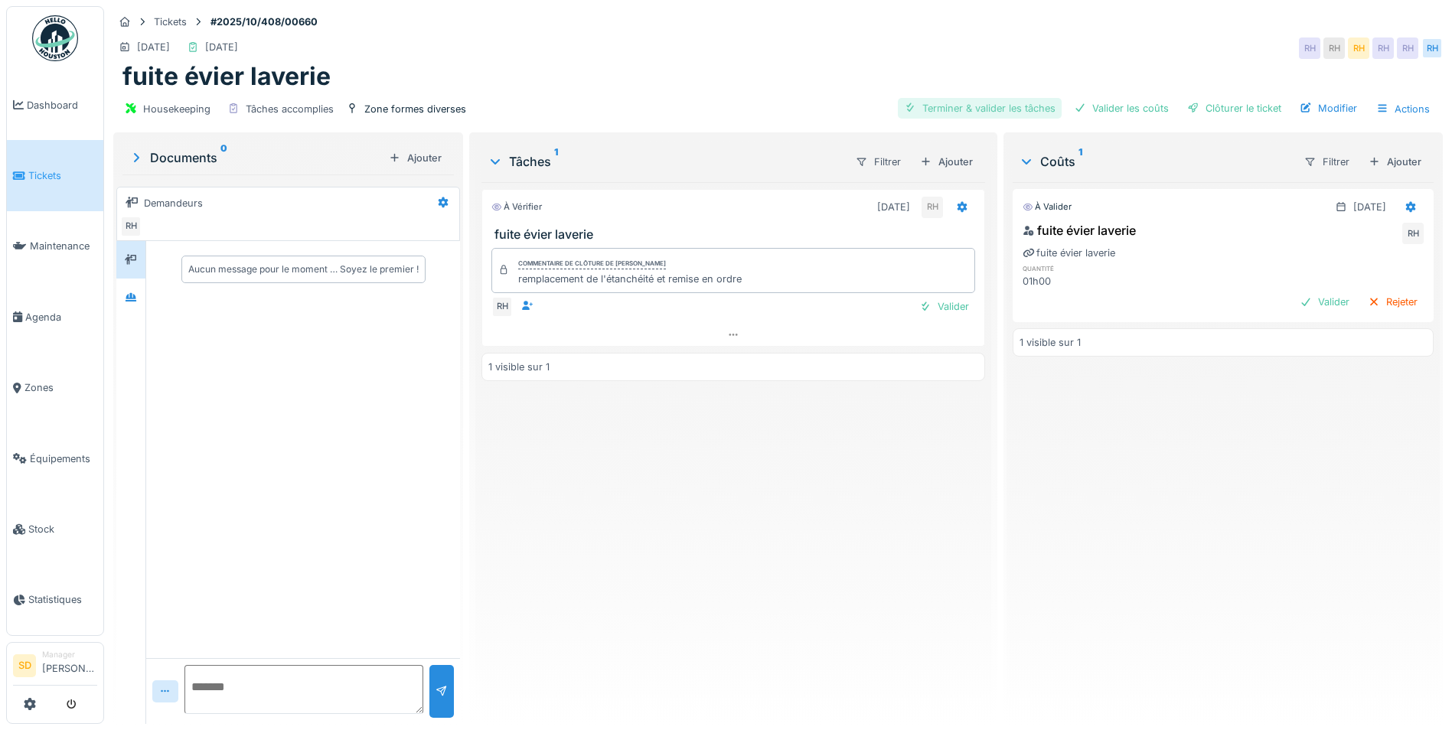
click at [949, 109] on div "Terminer & valider les tâches" at bounding box center [980, 108] width 164 height 21
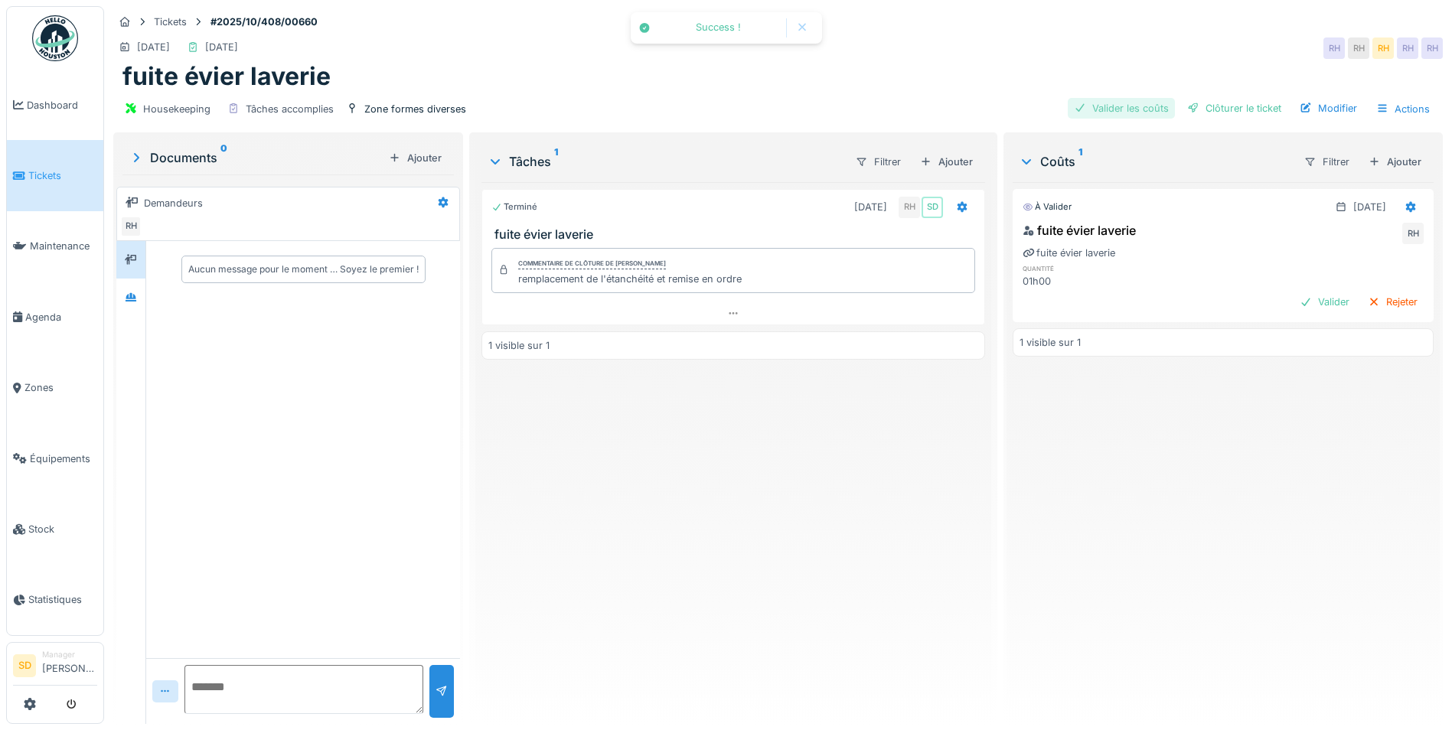
click at [1114, 106] on div "Valider les coûts" at bounding box center [1121, 108] width 107 height 21
click at [1224, 109] on div "Clôturer le ticket" at bounding box center [1234, 108] width 106 height 21
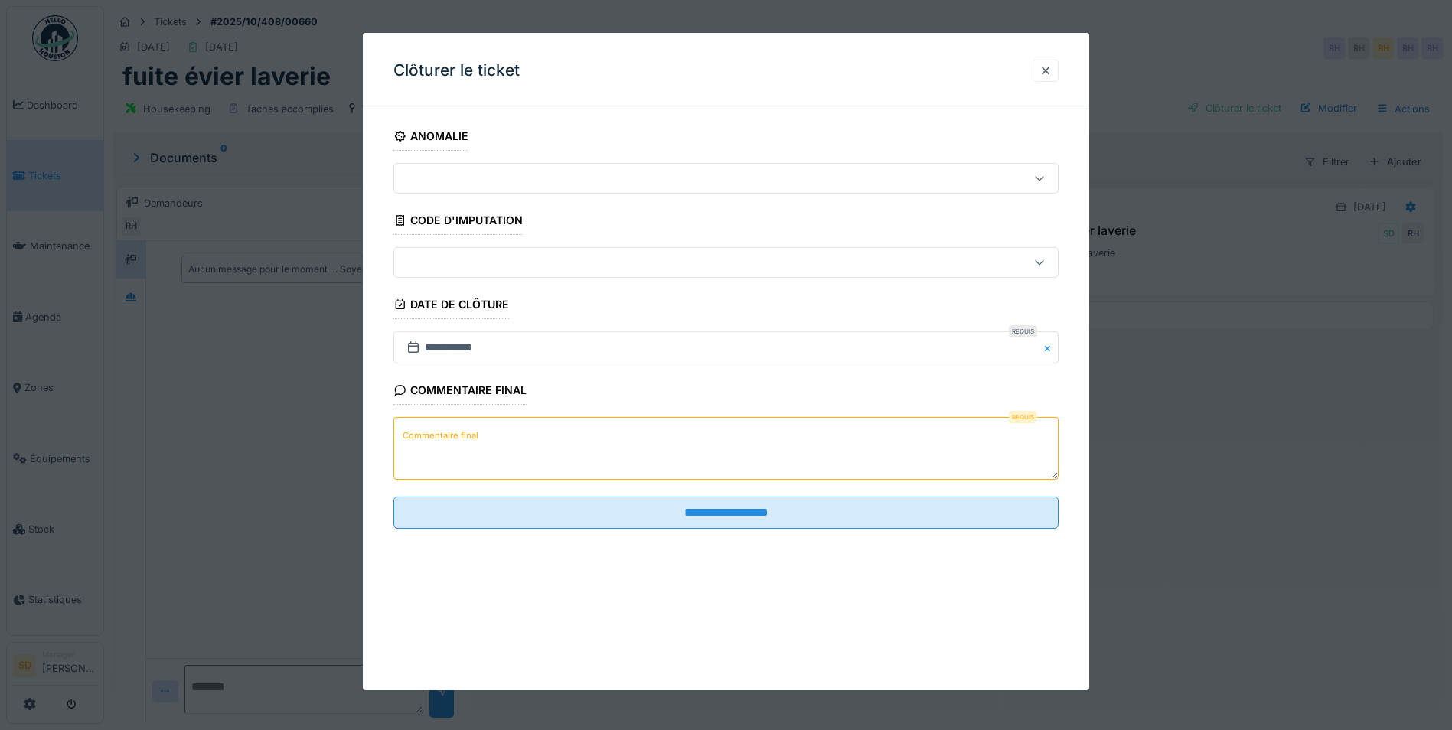
click at [526, 445] on textarea "Commentaire final" at bounding box center [725, 448] width 665 height 63
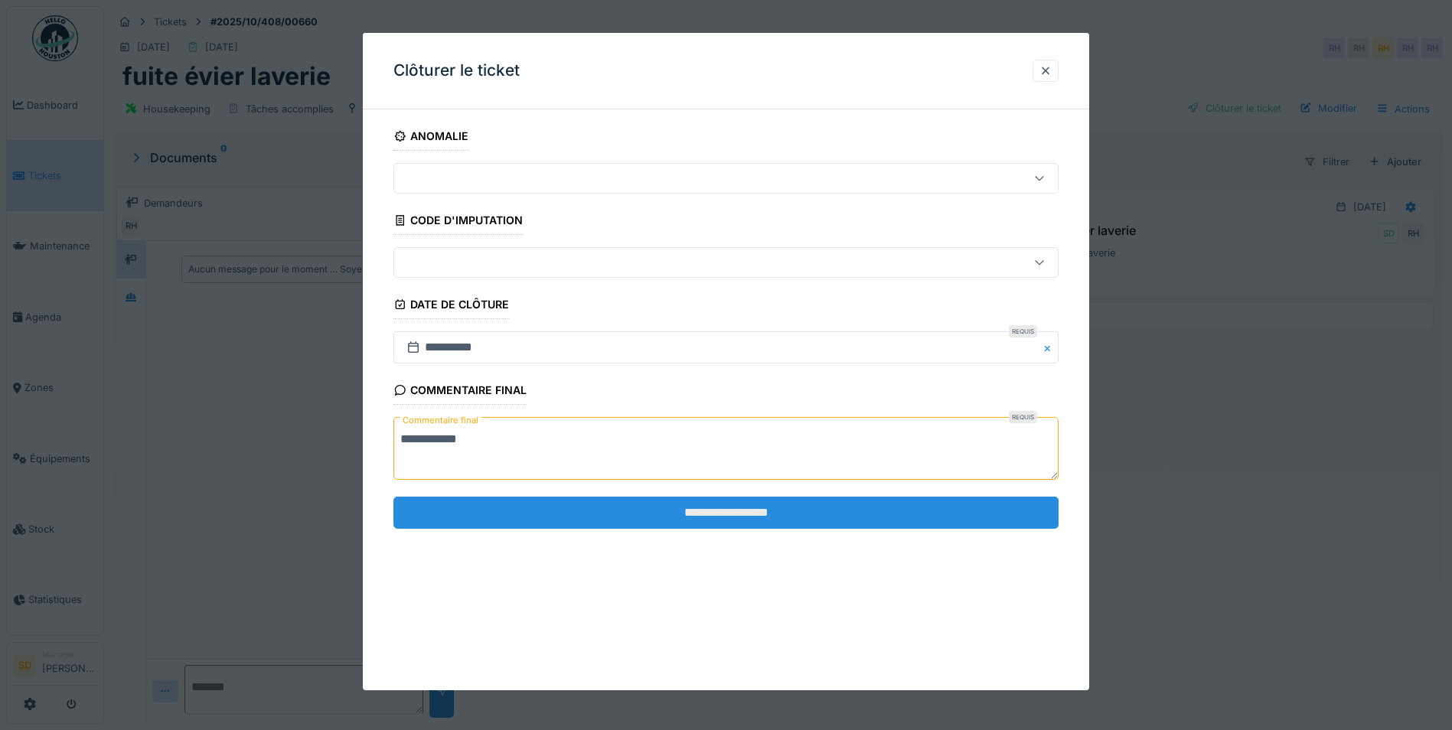
type textarea "**********"
click at [758, 507] on input "**********" at bounding box center [725, 513] width 665 height 32
